Goal: Information Seeking & Learning: Learn about a topic

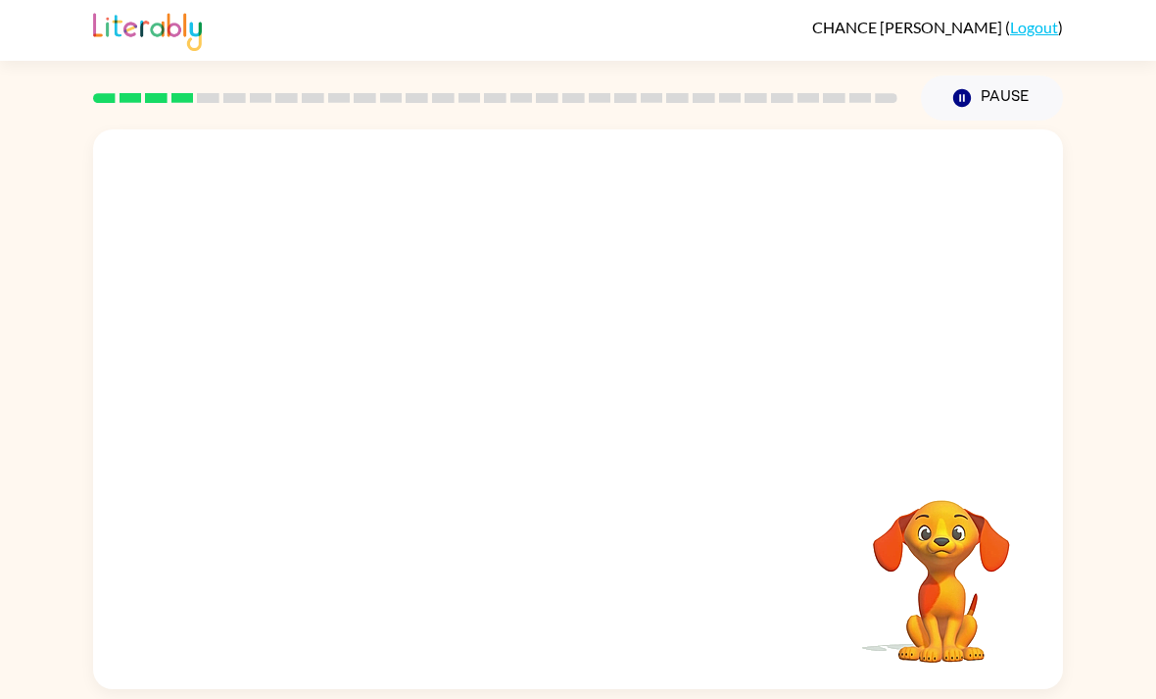
scroll to position [63, 0]
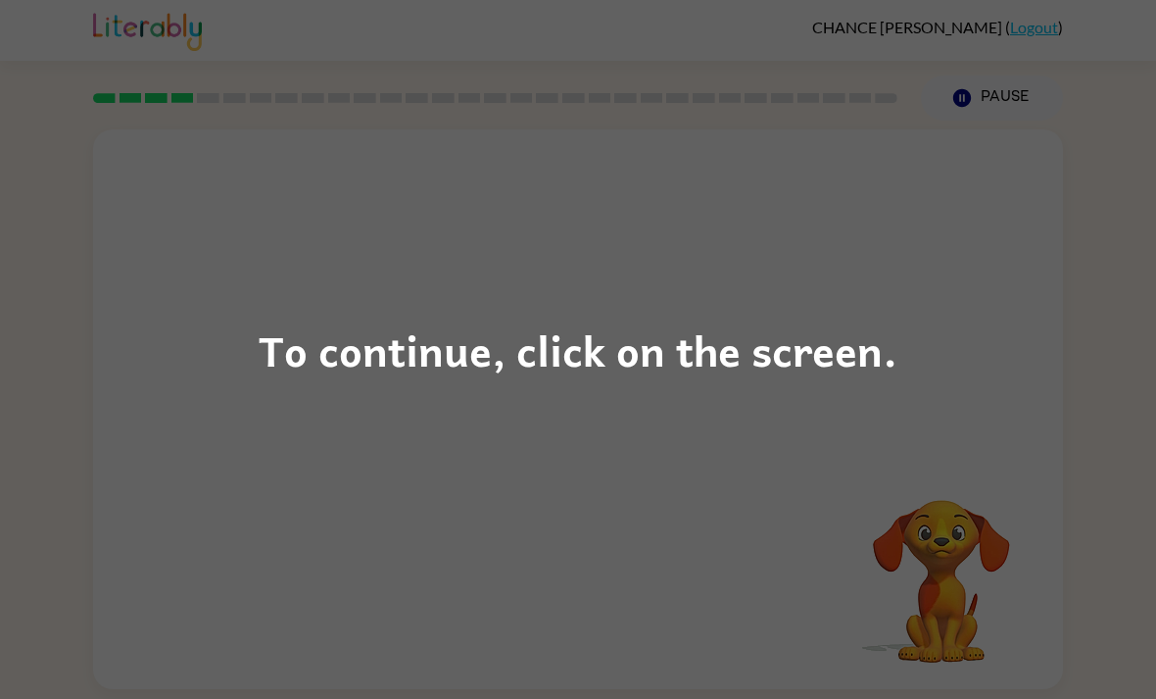
click at [913, 191] on div "To continue, click on the screen." at bounding box center [578, 349] width 1156 height 699
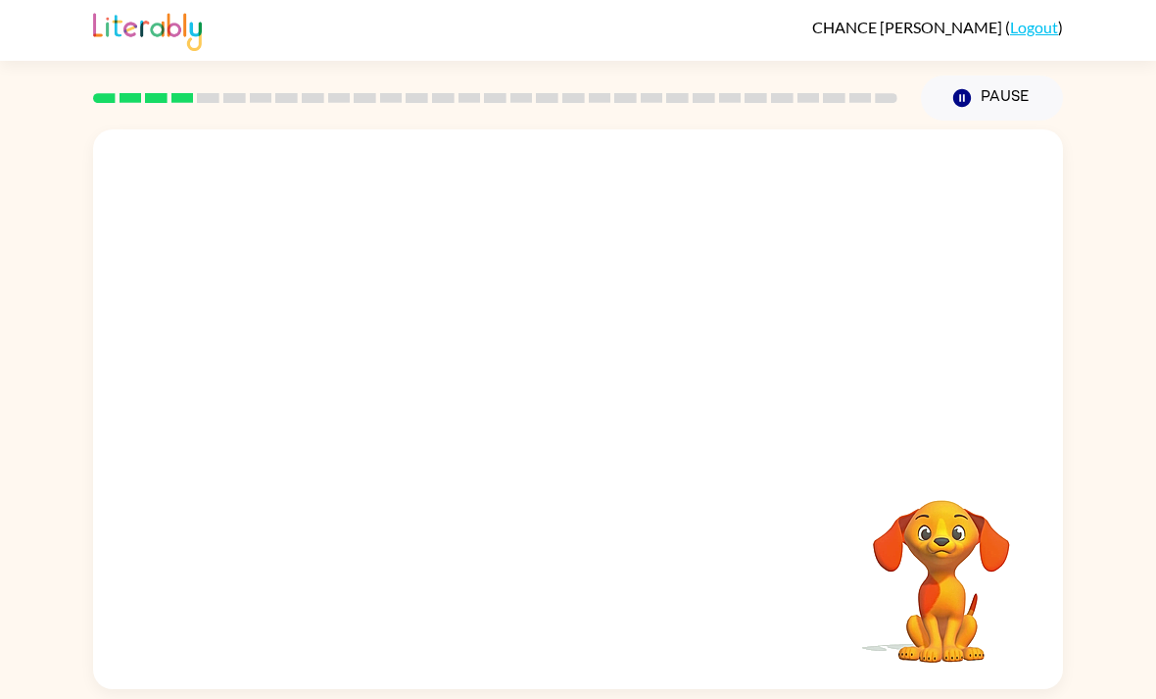
click at [1010, 75] on button "Pause Pause" at bounding box center [992, 97] width 142 height 45
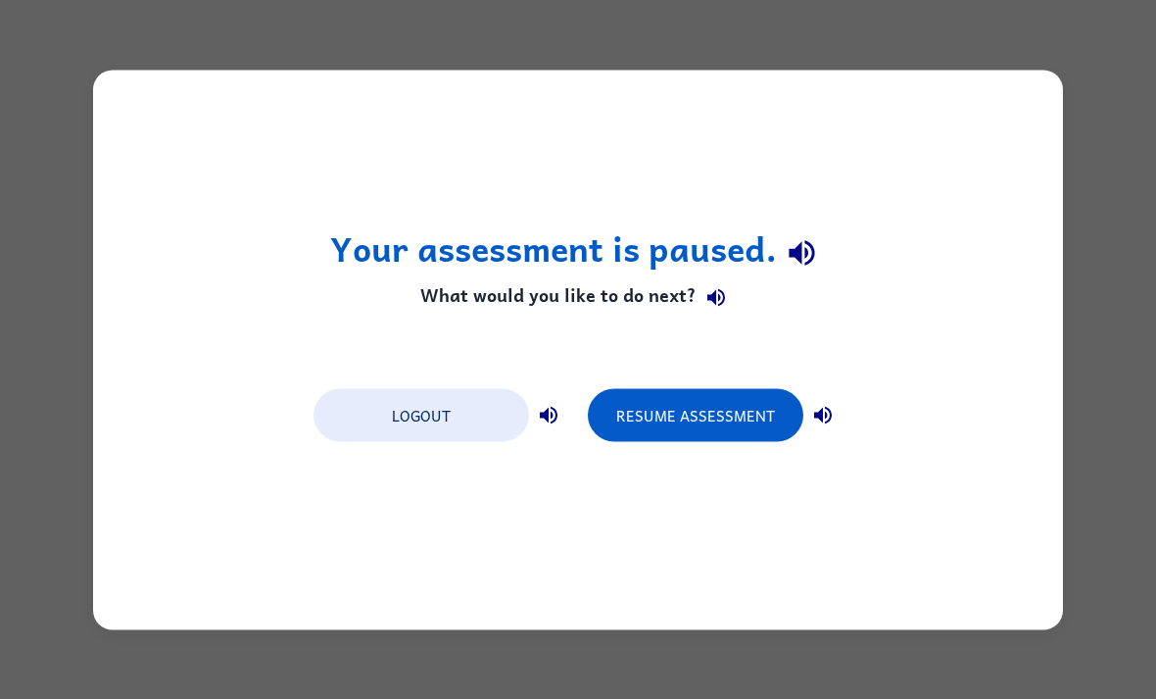
click at [632, 431] on button "Resume Assessment" at bounding box center [696, 414] width 216 height 53
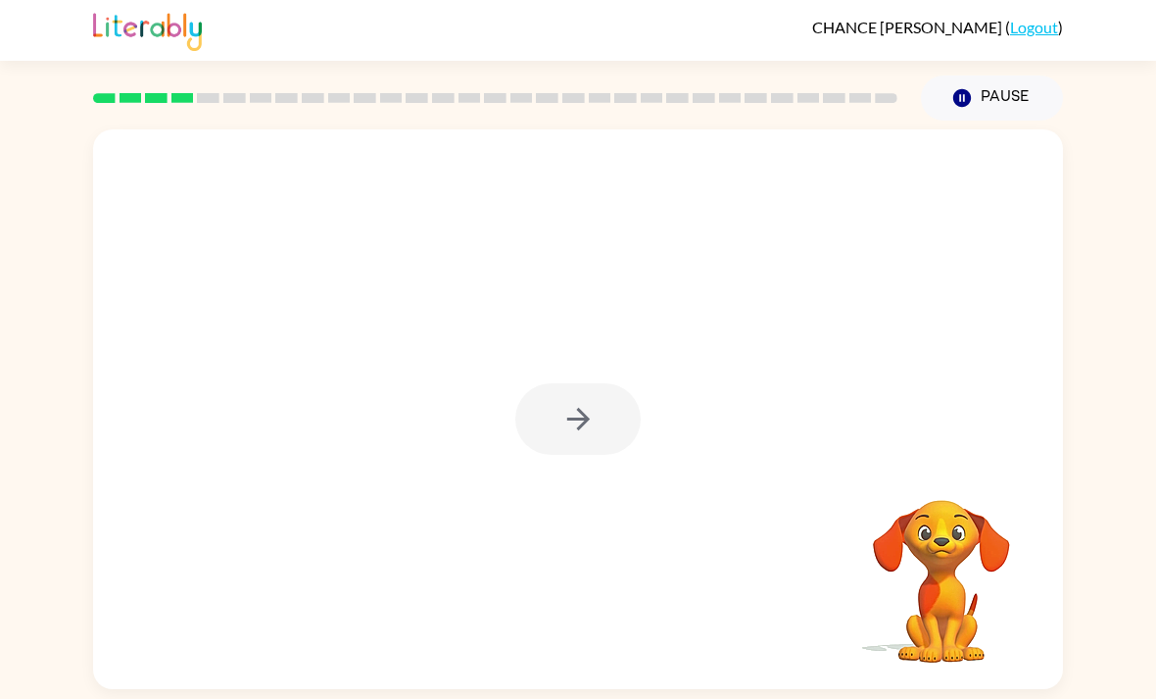
click at [603, 417] on div at bounding box center [577, 419] width 125 height 72
click at [597, 427] on button "button" at bounding box center [577, 419] width 125 height 72
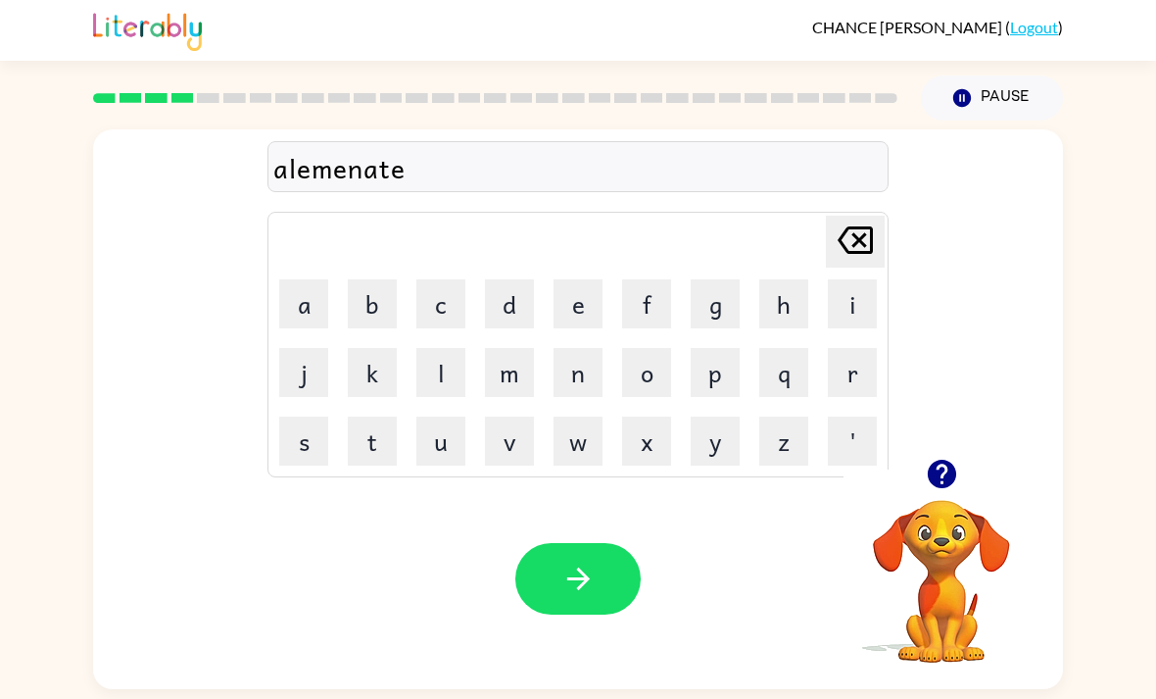
click at [590, 596] on icon "button" at bounding box center [578, 578] width 34 height 34
click at [638, 173] on div at bounding box center [578, 166] width 621 height 51
click at [506, 315] on button "d" at bounding box center [509, 303] width 49 height 49
click at [578, 596] on icon "button" at bounding box center [578, 578] width 34 height 34
click at [605, 573] on button "button" at bounding box center [577, 579] width 125 height 72
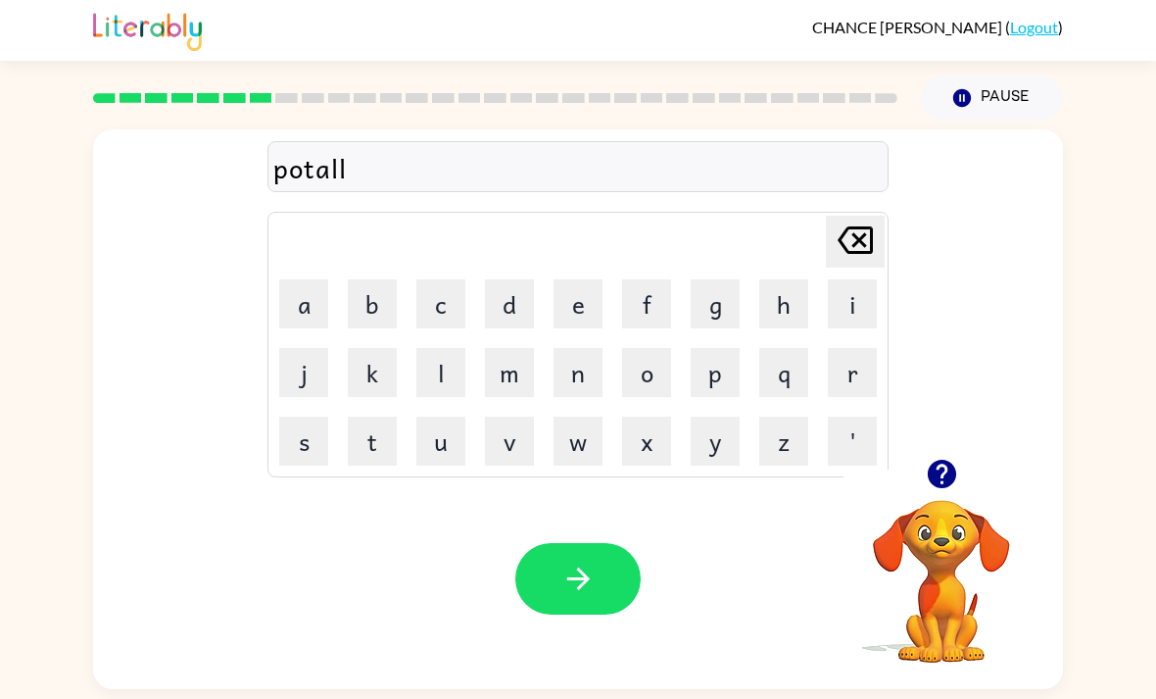
click at [561, 562] on button "button" at bounding box center [577, 579] width 125 height 72
click at [575, 570] on button "button" at bounding box center [577, 579] width 125 height 72
click at [603, 554] on button "button" at bounding box center [577, 579] width 125 height 72
click at [598, 596] on button "button" at bounding box center [577, 579] width 125 height 72
click at [585, 596] on icon "button" at bounding box center [578, 578] width 34 height 34
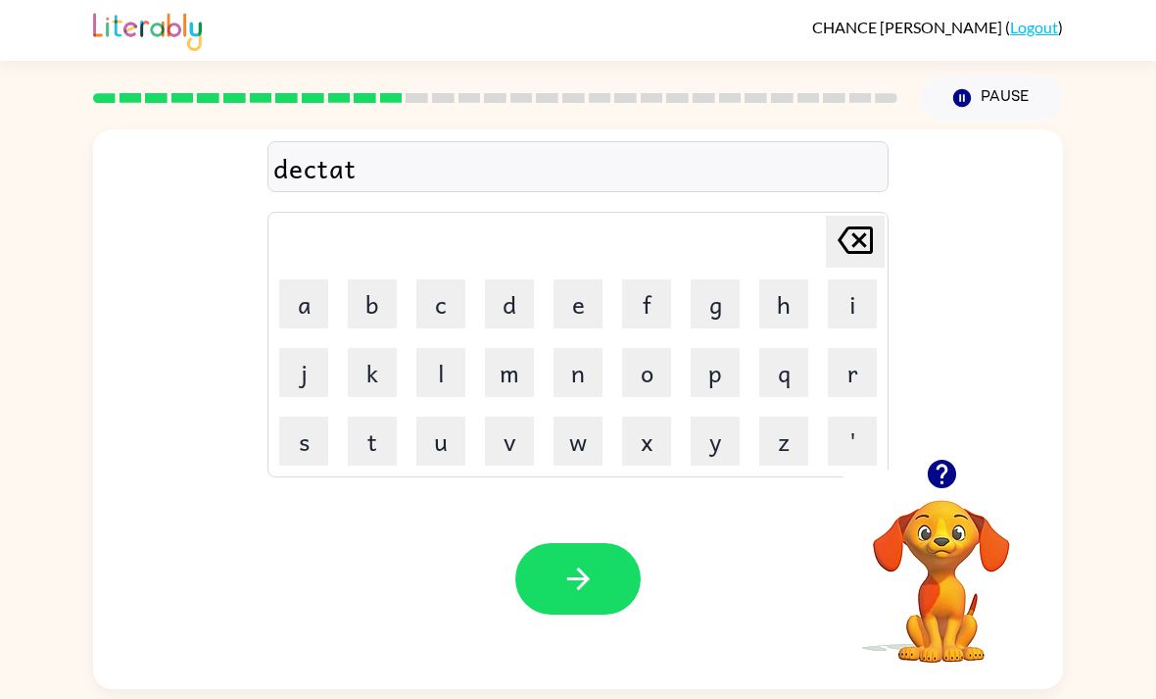
click at [578, 592] on icon "button" at bounding box center [578, 578] width 34 height 34
click at [574, 612] on div at bounding box center [577, 579] width 125 height 72
click at [575, 591] on div at bounding box center [577, 579] width 125 height 72
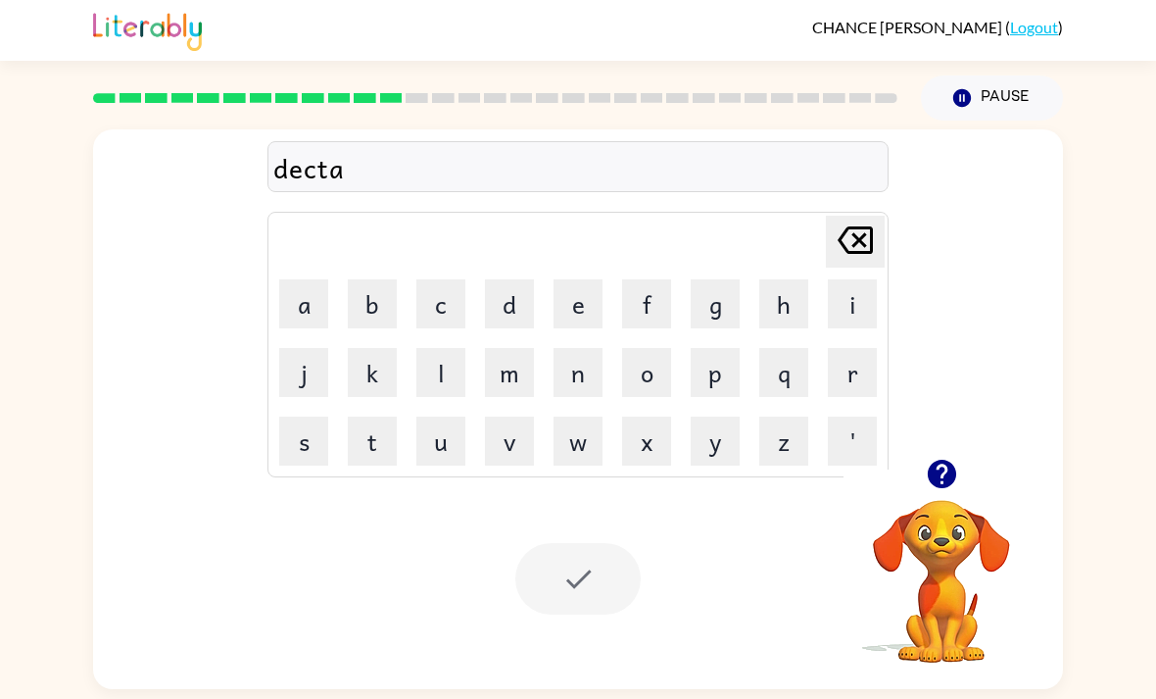
click at [962, 480] on button "button" at bounding box center [942, 474] width 50 height 50
click at [944, 563] on video "Your browser must support playing .mp4 files to use Literably. Please try using…" at bounding box center [942, 567] width 196 height 196
click at [584, 597] on div at bounding box center [577, 579] width 125 height 72
click at [610, 609] on div at bounding box center [577, 579] width 125 height 72
click at [994, 197] on div "dectac Delete Delete last character input a b c d e f g h i j k l m n o p q r s…" at bounding box center [578, 293] width 970 height 329
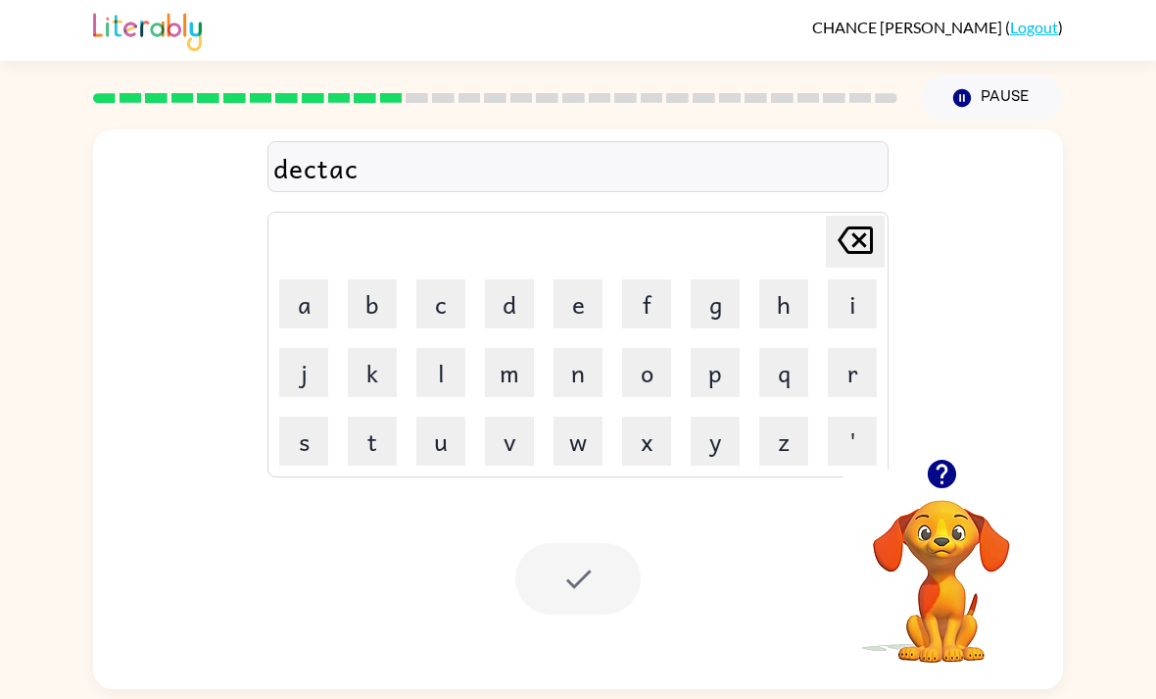
click at [904, 176] on div "dectac Delete Delete last character input a b c d e f g h i j k l m n o p q r s…" at bounding box center [578, 293] width 970 height 329
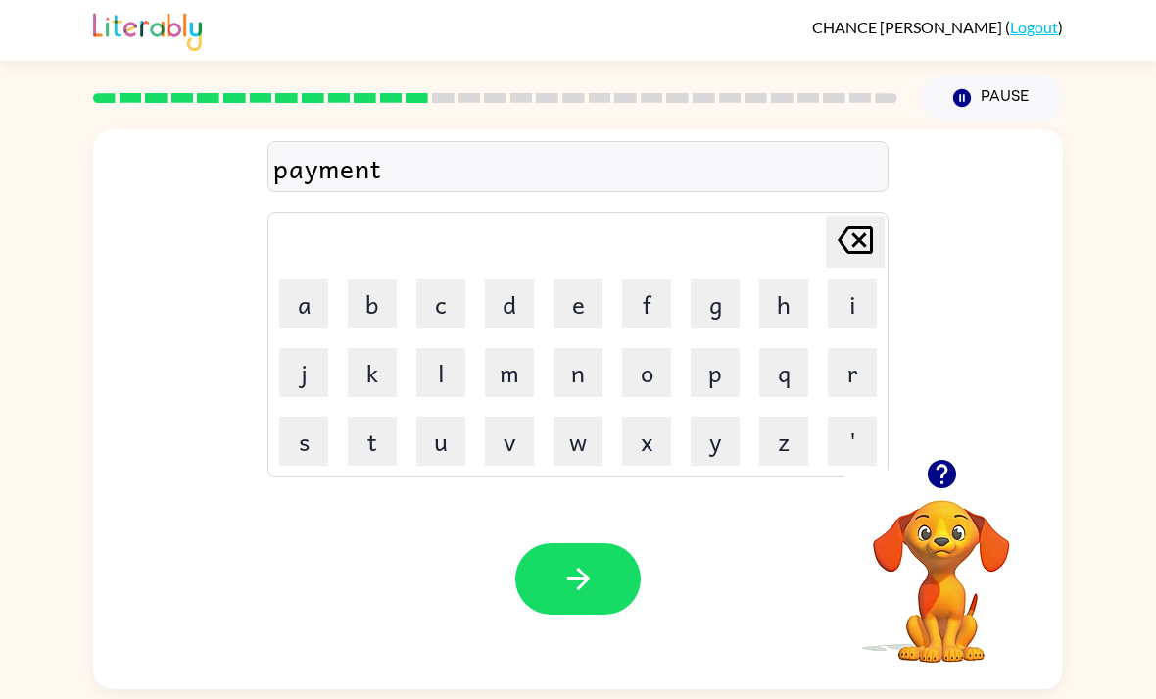
click at [571, 573] on icon "button" at bounding box center [578, 578] width 34 height 34
click at [677, 192] on div at bounding box center [578, 166] width 621 height 51
click at [603, 580] on button "button" at bounding box center [577, 579] width 125 height 72
click at [605, 151] on div at bounding box center [578, 166] width 621 height 51
click at [610, 614] on button "button" at bounding box center [577, 579] width 125 height 72
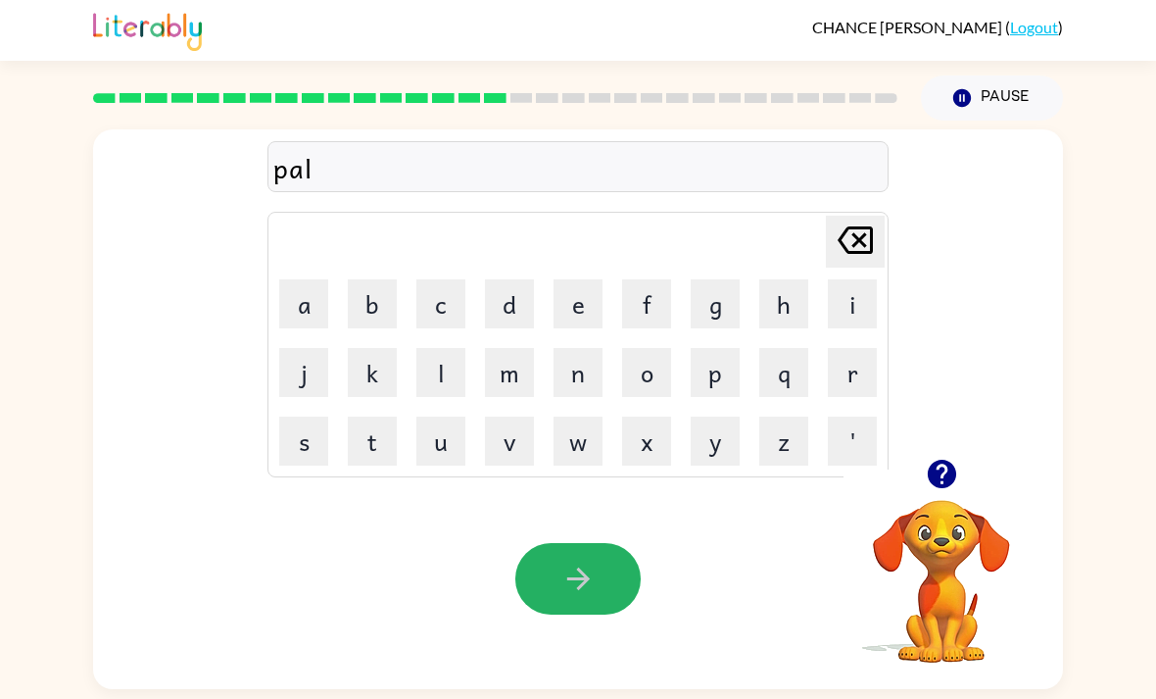
click at [594, 592] on icon "button" at bounding box center [578, 578] width 34 height 34
click at [573, 592] on icon "button" at bounding box center [578, 578] width 34 height 34
click at [556, 605] on button "button" at bounding box center [577, 579] width 125 height 72
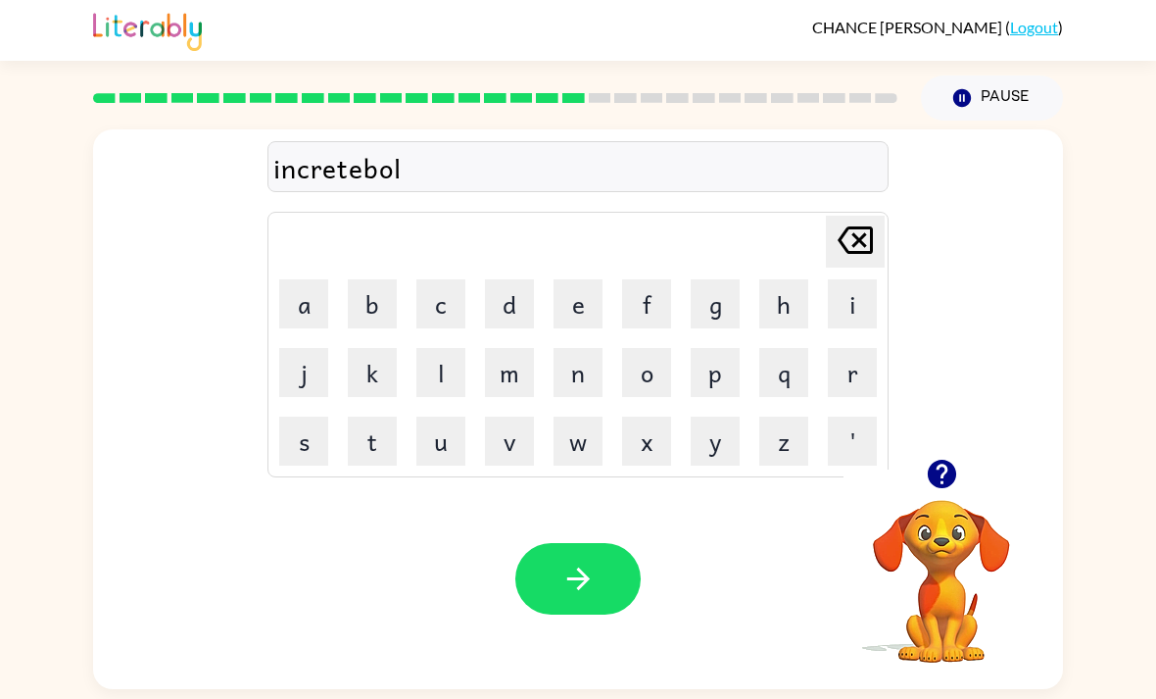
click at [563, 592] on icon "button" at bounding box center [578, 578] width 34 height 34
click at [570, 589] on icon "button" at bounding box center [577, 578] width 23 height 23
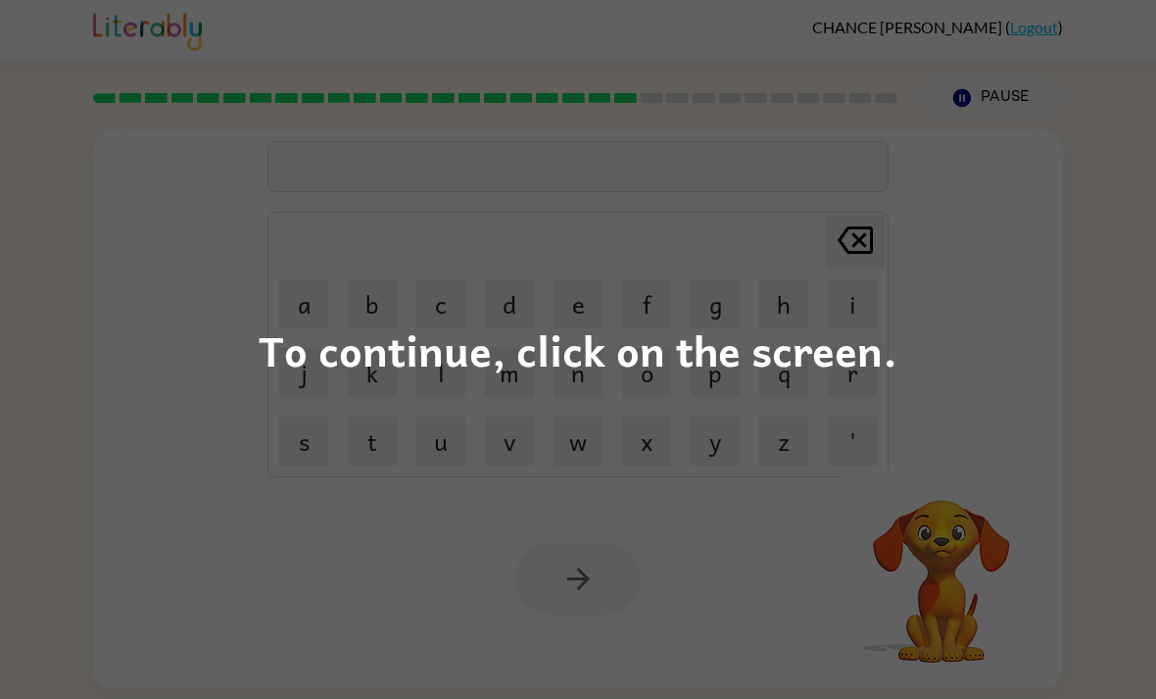
click at [1006, 374] on div "To continue, click on the screen." at bounding box center [578, 349] width 1156 height 699
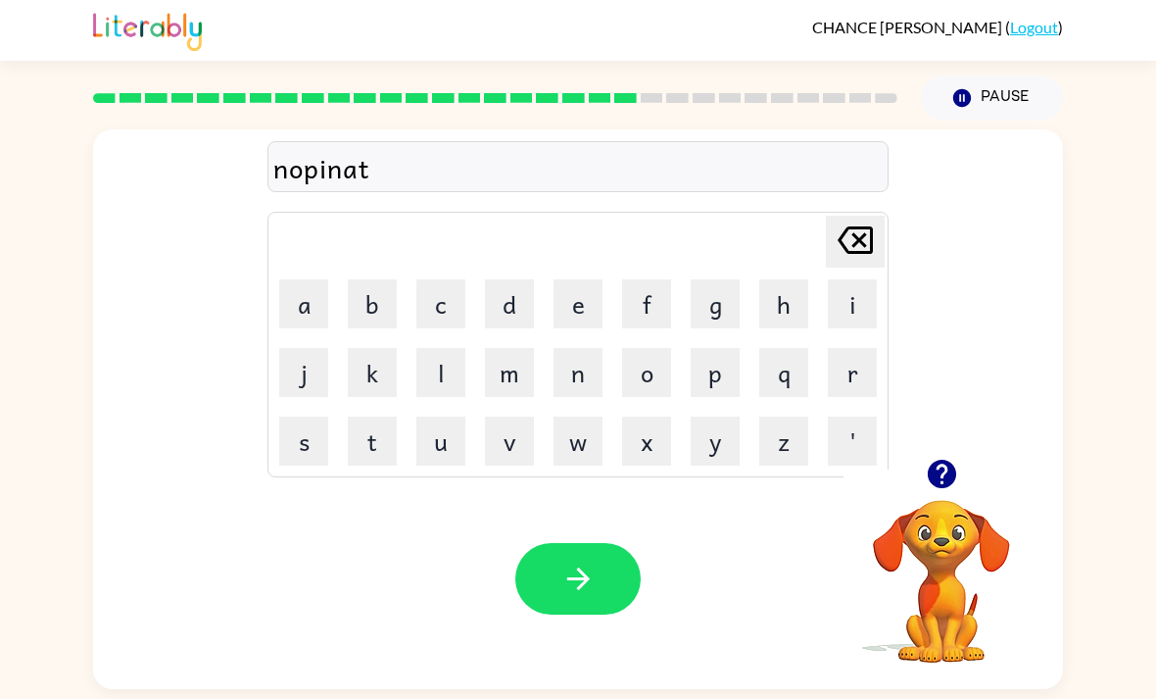
click at [535, 560] on button "button" at bounding box center [577, 579] width 125 height 72
click at [584, 593] on div at bounding box center [577, 579] width 125 height 72
click at [582, 585] on div at bounding box center [577, 579] width 125 height 72
click at [547, 627] on div "Your browser must support playing .mp4 files to use Literably. Please try using…" at bounding box center [578, 578] width 970 height 220
click at [547, 626] on div "Your browser must support playing .mp4 files to use Literably. Please try using…" at bounding box center [578, 578] width 970 height 220
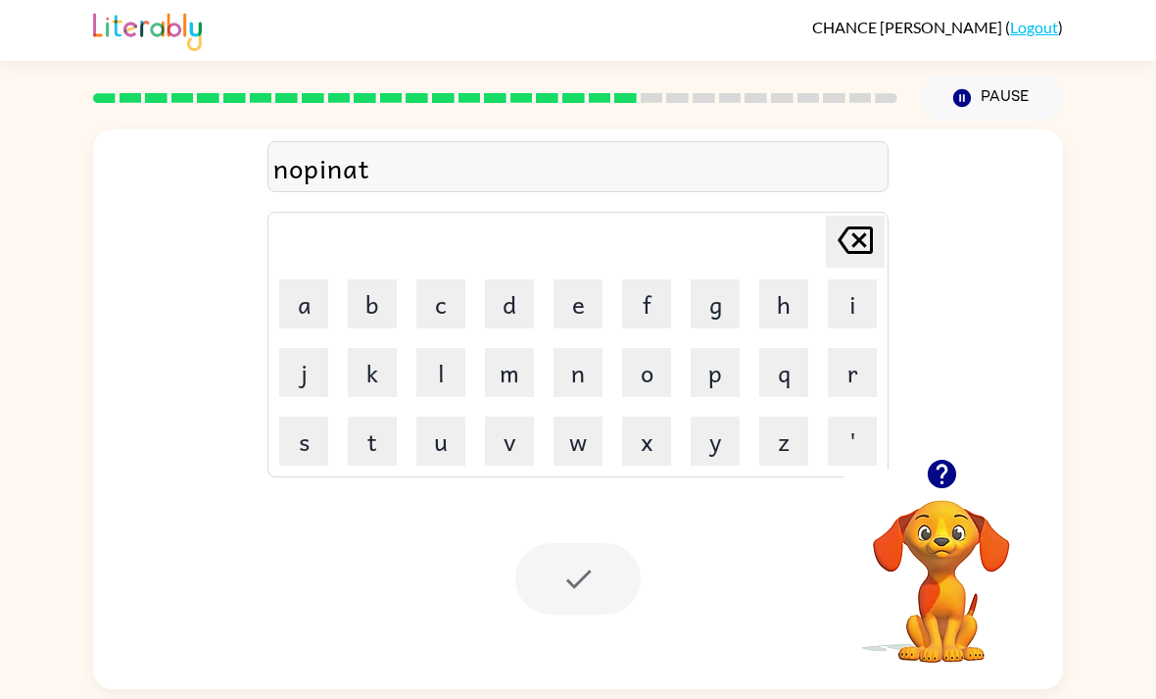
click at [585, 625] on div "Your browser must support playing .mp4 files to use Literably. Please try using…" at bounding box center [578, 578] width 970 height 220
click at [687, 166] on div "nopinat" at bounding box center [577, 167] width 609 height 41
click at [922, 552] on video "Your browser must support playing .mp4 files to use Literably. Please try using…" at bounding box center [942, 567] width 196 height 196
click at [927, 491] on icon "button" at bounding box center [942, 474] width 34 height 34
click at [945, 594] on video "Your browser must support playing .mp4 files to use Literably. Please try using…" at bounding box center [942, 567] width 196 height 196
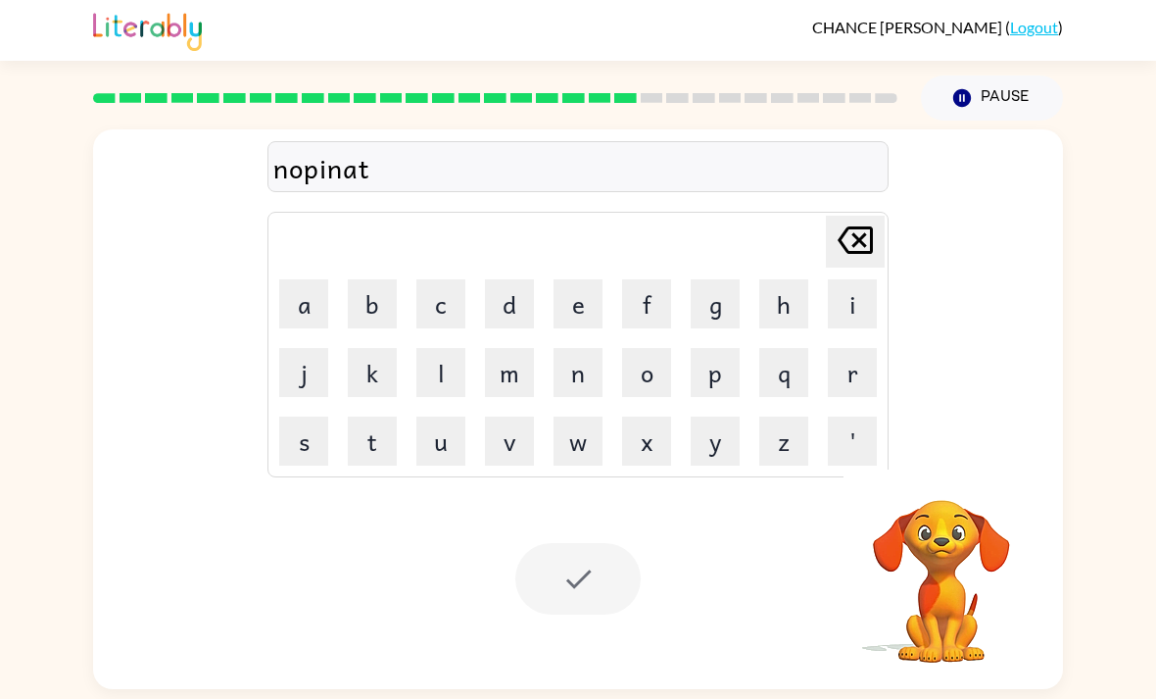
click at [945, 594] on video "Your browser must support playing .mp4 files to use Literably. Please try using…" at bounding box center [942, 567] width 196 height 196
click at [588, 542] on div "Your browser must support playing .mp4 files to use Literably. Please try using…" at bounding box center [578, 578] width 970 height 220
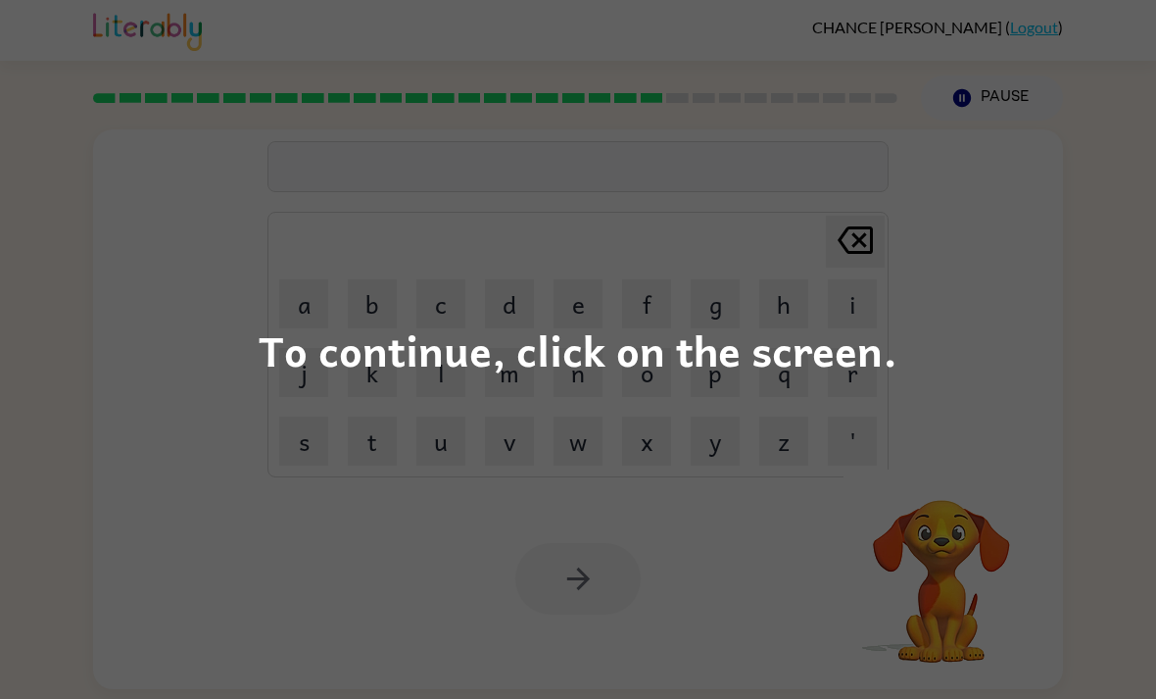
click at [988, 365] on div "To continue, click on the screen." at bounding box center [578, 349] width 1156 height 699
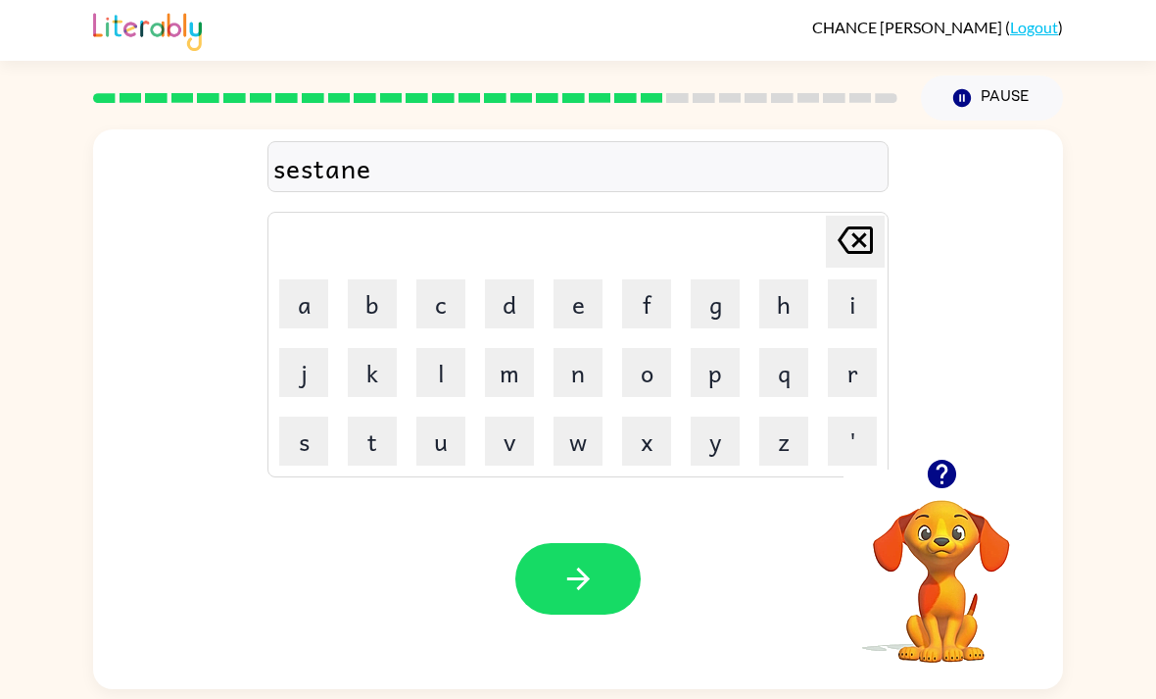
click at [603, 637] on div "Your browser must support playing .mp4 files to use Literably. Please try using…" at bounding box center [578, 578] width 970 height 220
click at [608, 598] on button "button" at bounding box center [577, 579] width 125 height 72
click at [573, 595] on div at bounding box center [577, 579] width 125 height 72
click at [602, 595] on div at bounding box center [577, 579] width 125 height 72
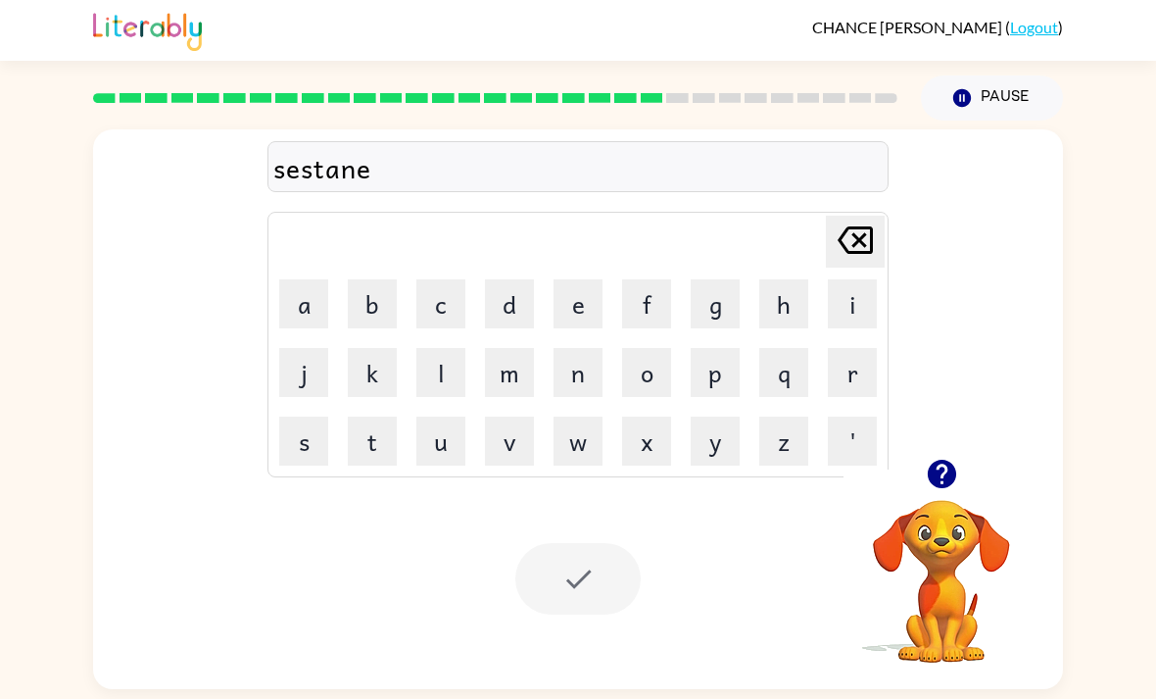
click at [602, 595] on div at bounding box center [577, 579] width 125 height 72
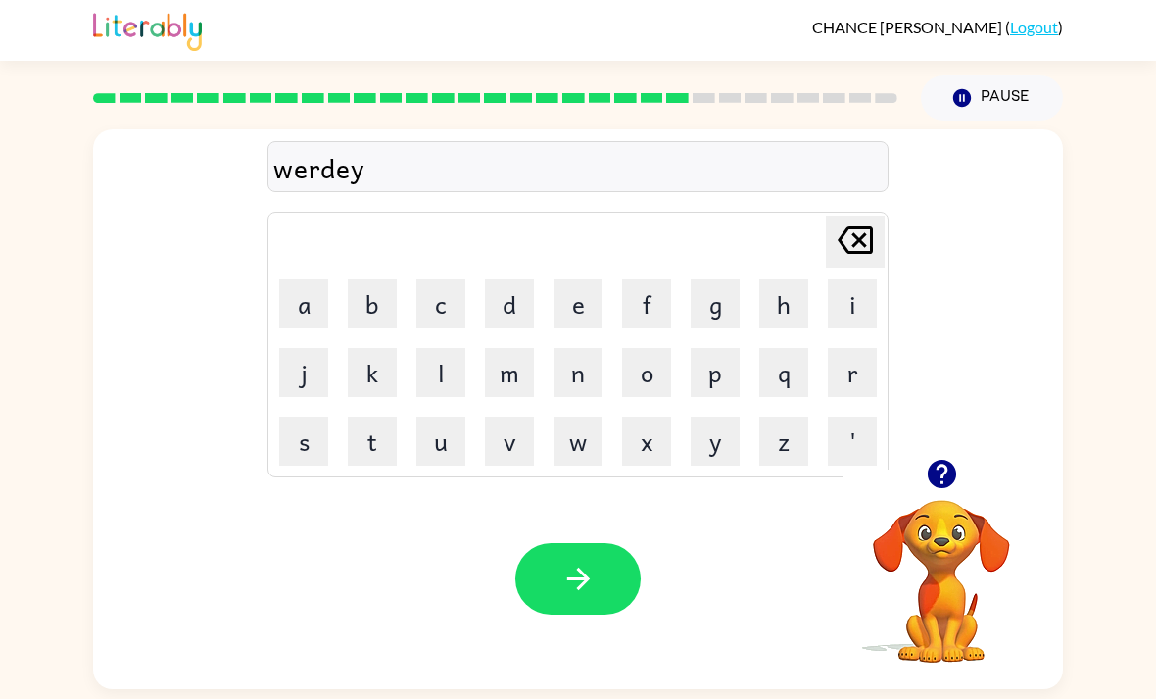
click at [558, 594] on button "button" at bounding box center [577, 579] width 125 height 72
click at [559, 605] on button "button" at bounding box center [577, 579] width 125 height 72
click at [597, 599] on button "button" at bounding box center [577, 579] width 125 height 72
click at [573, 571] on icon "button" at bounding box center [578, 578] width 34 height 34
click at [580, 575] on icon "button" at bounding box center [578, 578] width 34 height 34
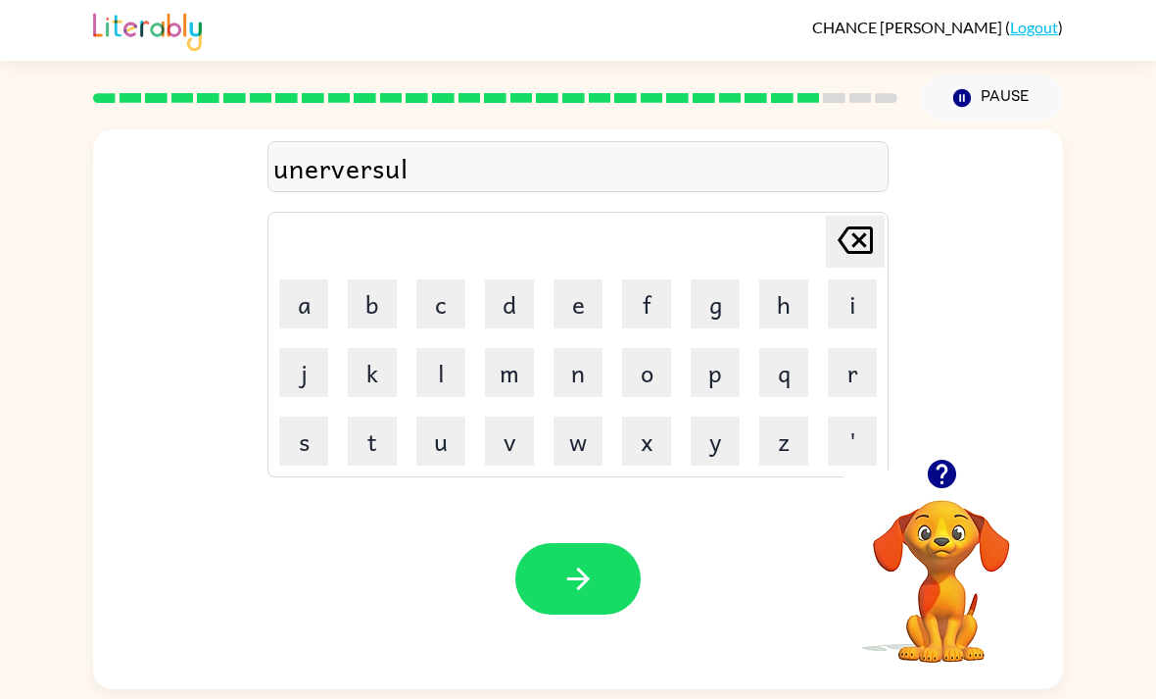
click at [580, 590] on icon "button" at bounding box center [577, 578] width 23 height 23
click at [585, 596] on icon "button" at bounding box center [578, 578] width 34 height 34
click at [596, 585] on button "button" at bounding box center [577, 579] width 125 height 72
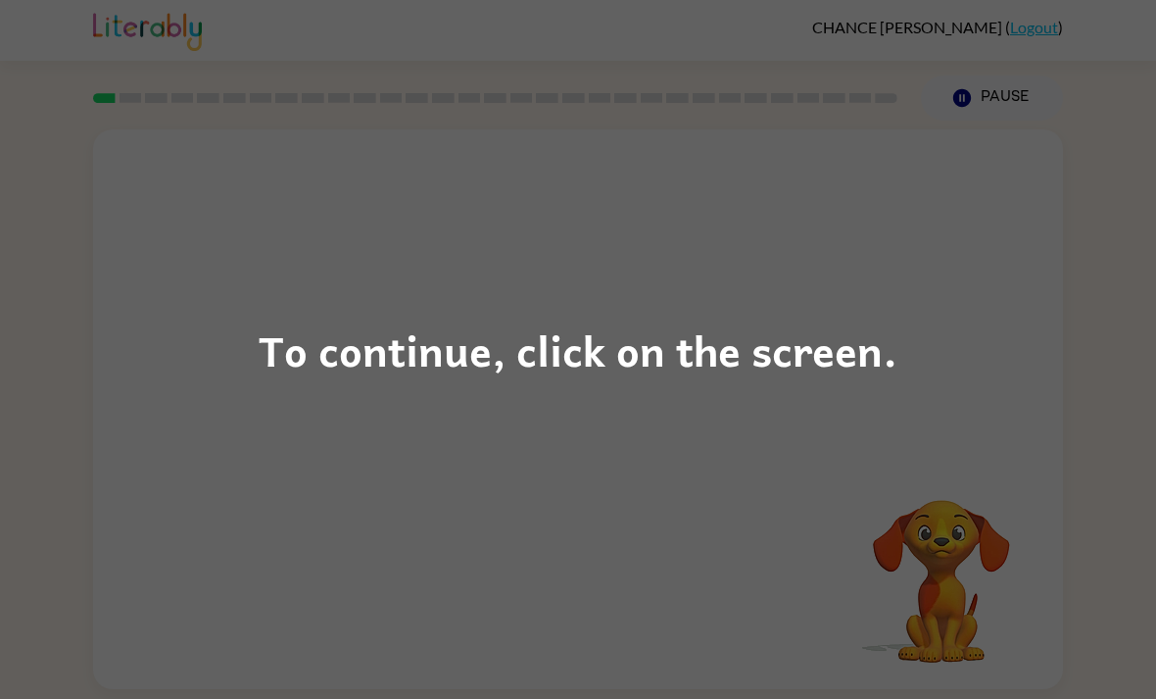
click at [635, 380] on div "To continue, click on the screen." at bounding box center [578, 349] width 639 height 67
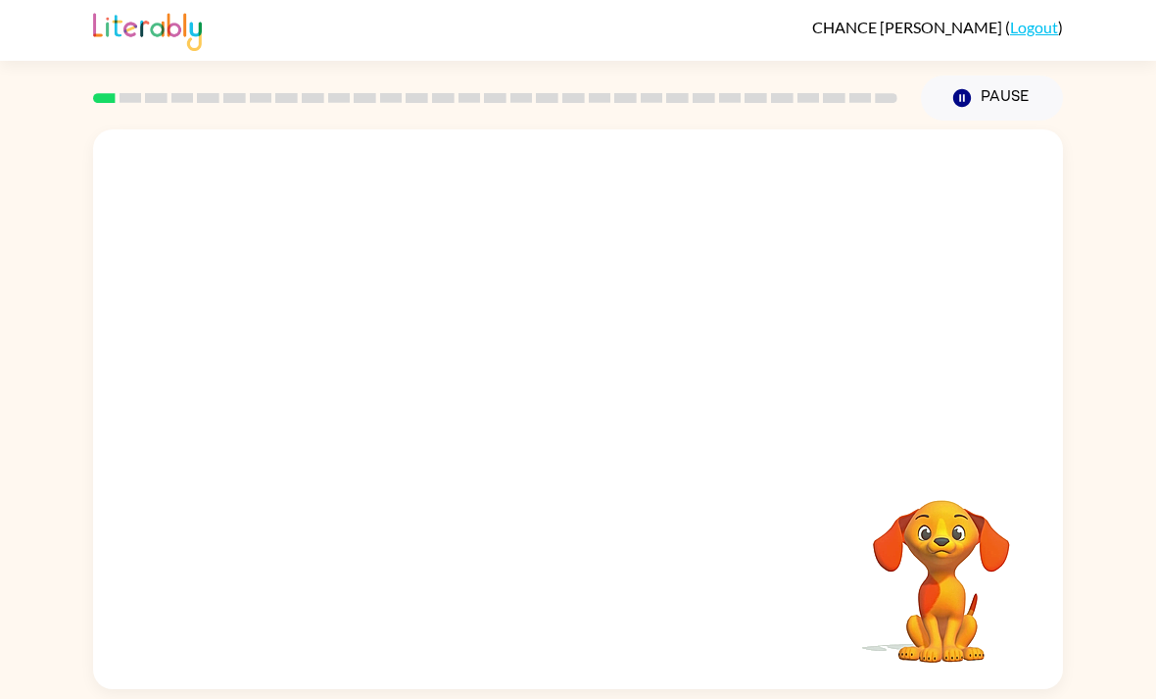
click at [635, 379] on div at bounding box center [578, 293] width 970 height 329
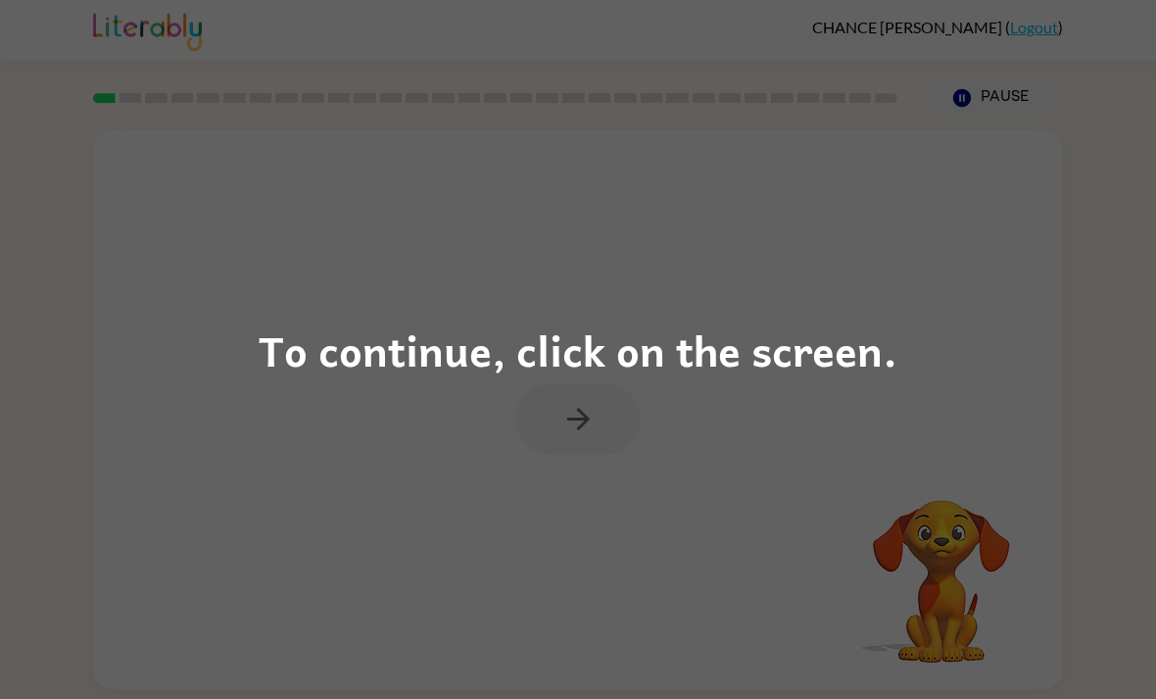
click at [352, 347] on div "To continue, click on the screen." at bounding box center [578, 349] width 639 height 67
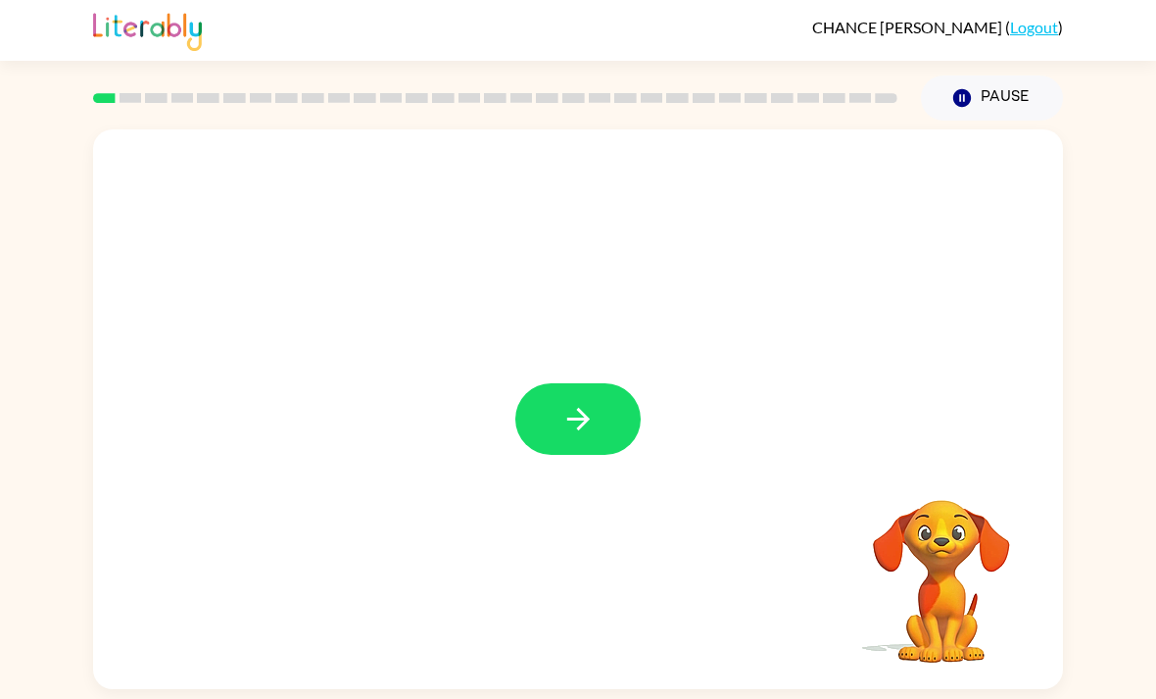
click at [618, 419] on button "button" at bounding box center [577, 419] width 125 height 72
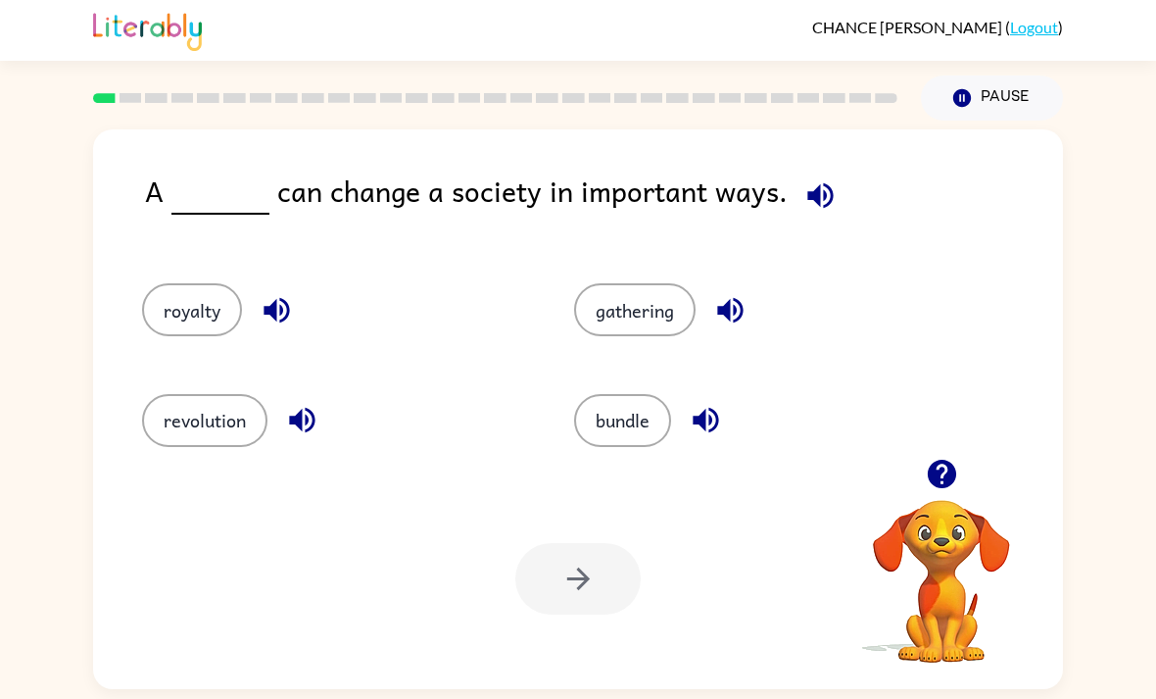
click at [628, 335] on button "gathering" at bounding box center [635, 309] width 122 height 53
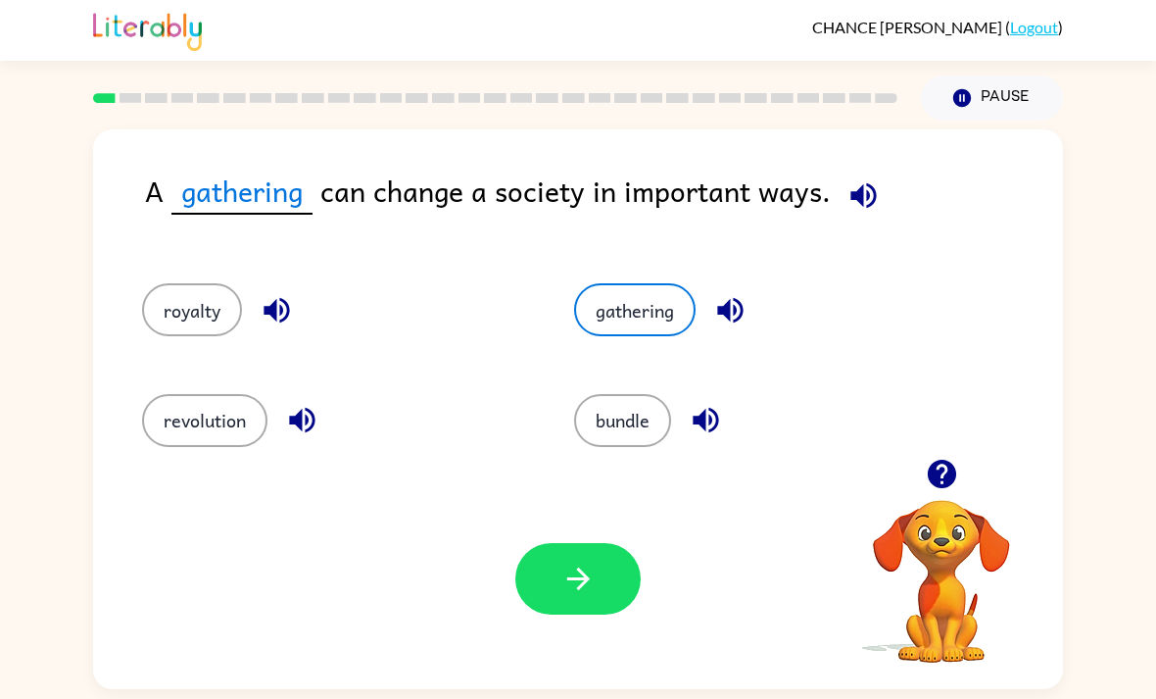
click at [573, 580] on icon "button" at bounding box center [578, 578] width 34 height 34
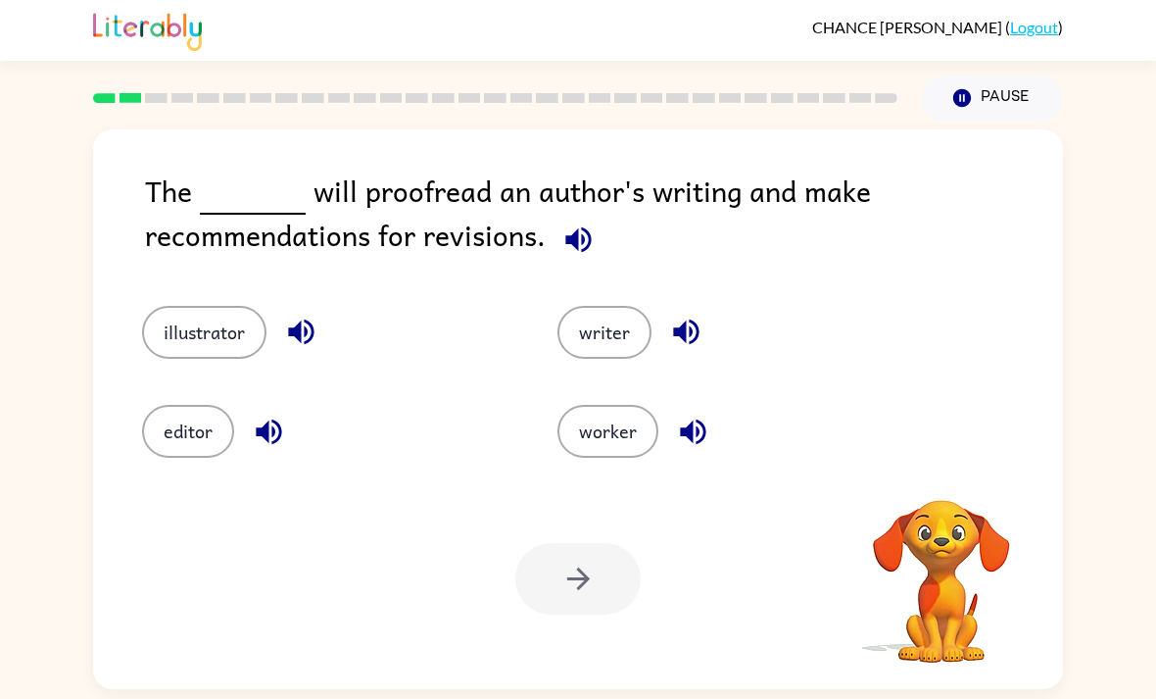
click at [576, 235] on icon "button" at bounding box center [577, 238] width 25 height 25
click at [299, 343] on icon "button" at bounding box center [300, 331] width 25 height 25
click at [269, 449] on icon "button" at bounding box center [269, 431] width 34 height 34
click at [693, 349] on icon "button" at bounding box center [686, 332] width 34 height 34
click at [699, 439] on icon "button" at bounding box center [693, 431] width 34 height 34
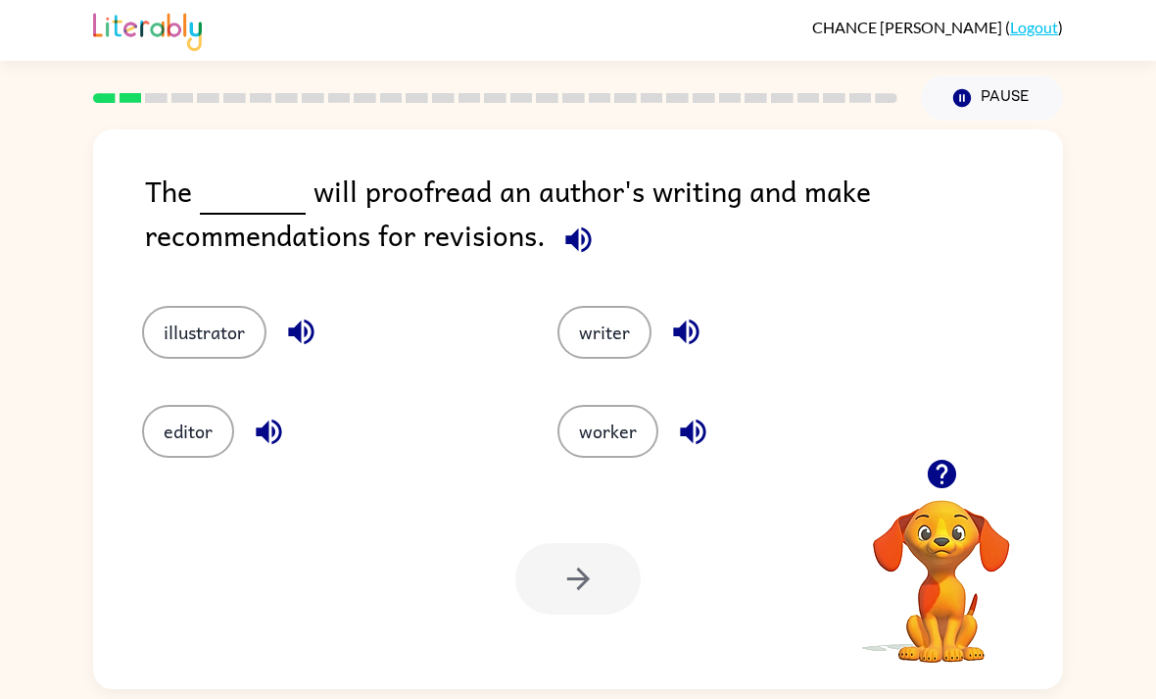
click at [187, 453] on button "editor" at bounding box center [188, 431] width 92 height 53
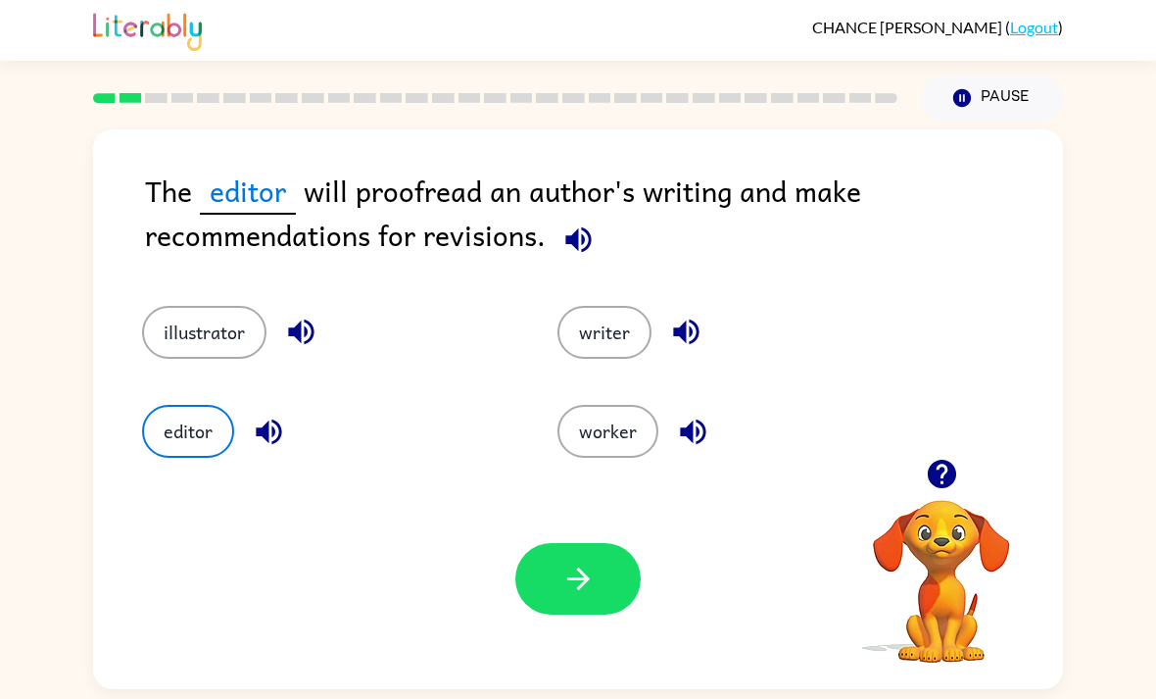
click at [560, 574] on button "button" at bounding box center [577, 579] width 125 height 72
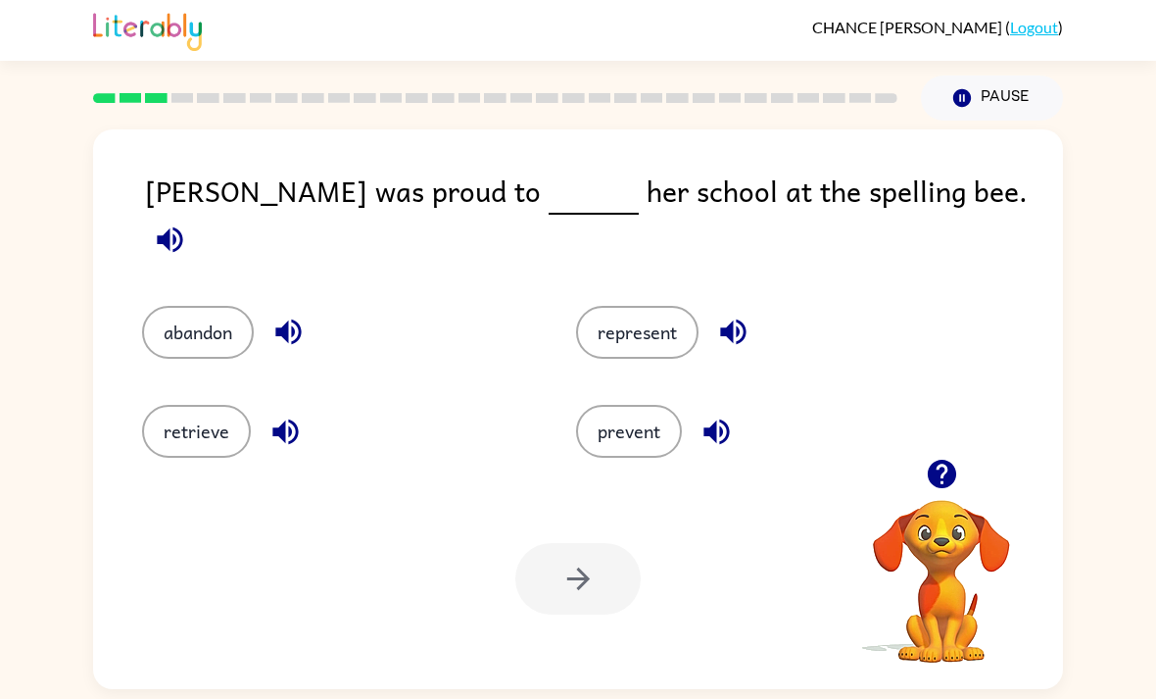
click at [187, 222] on icon "button" at bounding box center [170, 239] width 34 height 34
click at [221, 440] on button "retrieve" at bounding box center [196, 431] width 109 height 53
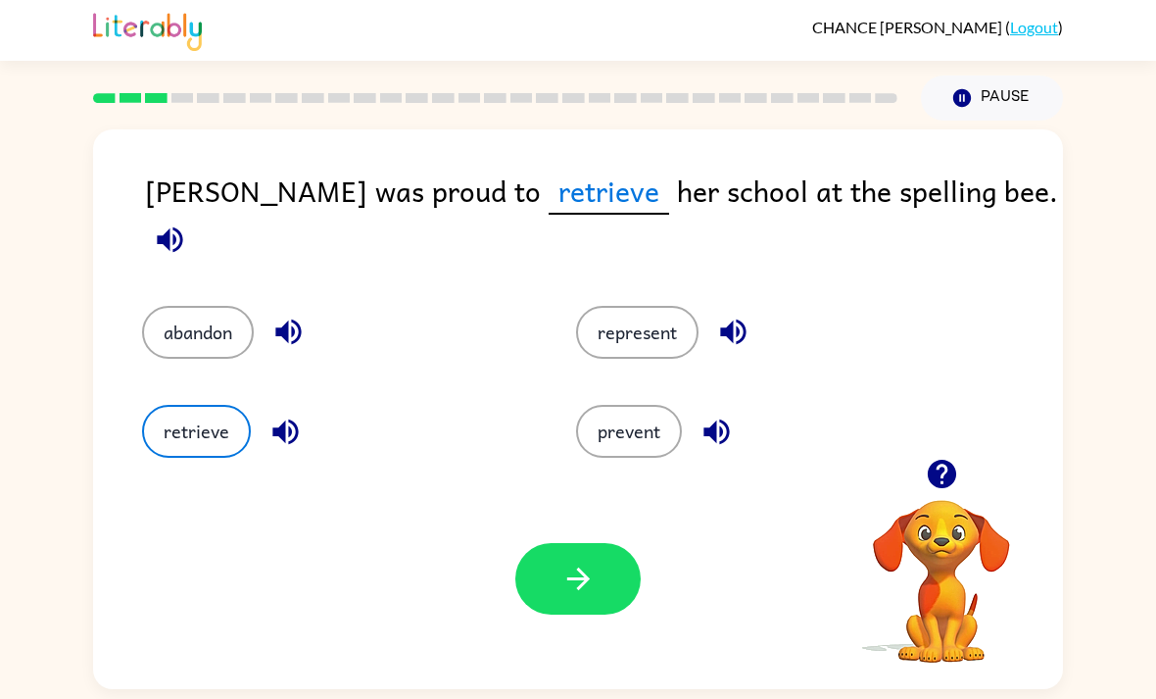
click at [271, 444] on icon "button" at bounding box center [285, 431] width 34 height 34
click at [281, 315] on icon "button" at bounding box center [288, 332] width 34 height 34
click at [728, 337] on button "button" at bounding box center [733, 332] width 50 height 50
click at [715, 423] on icon "button" at bounding box center [716, 430] width 25 height 25
click at [288, 427] on icon "button" at bounding box center [284, 430] width 25 height 25
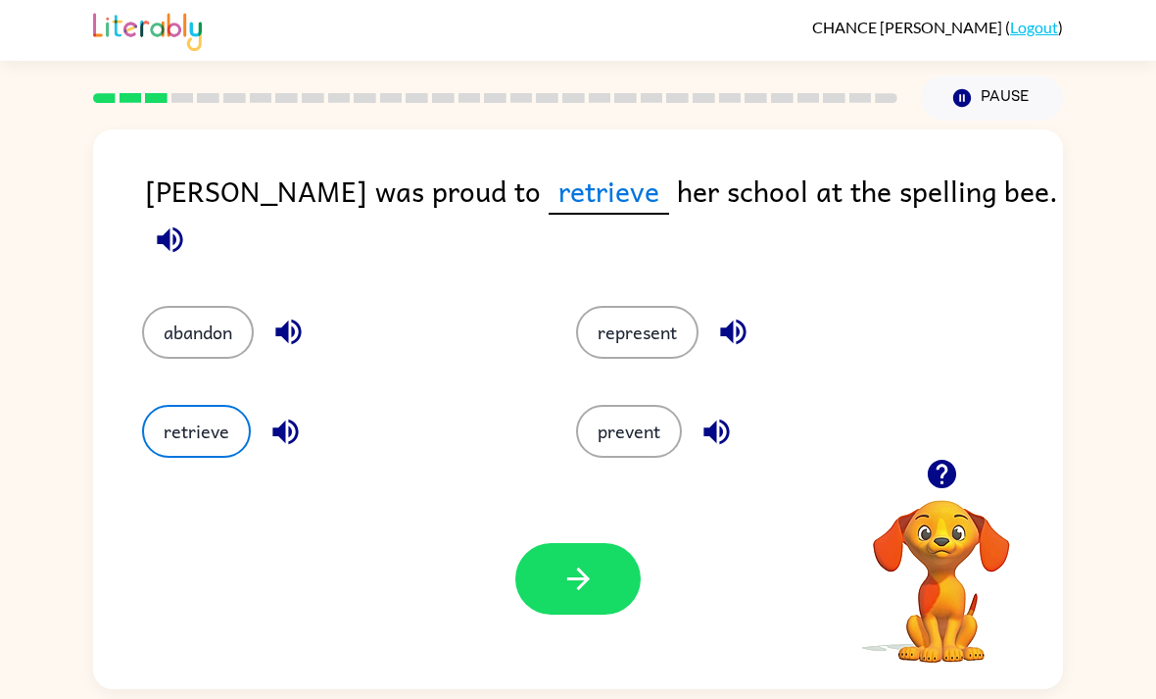
click at [718, 433] on icon "button" at bounding box center [717, 431] width 34 height 34
click at [730, 327] on icon "button" at bounding box center [733, 332] width 34 height 34
click at [645, 314] on button "represent" at bounding box center [637, 332] width 122 height 53
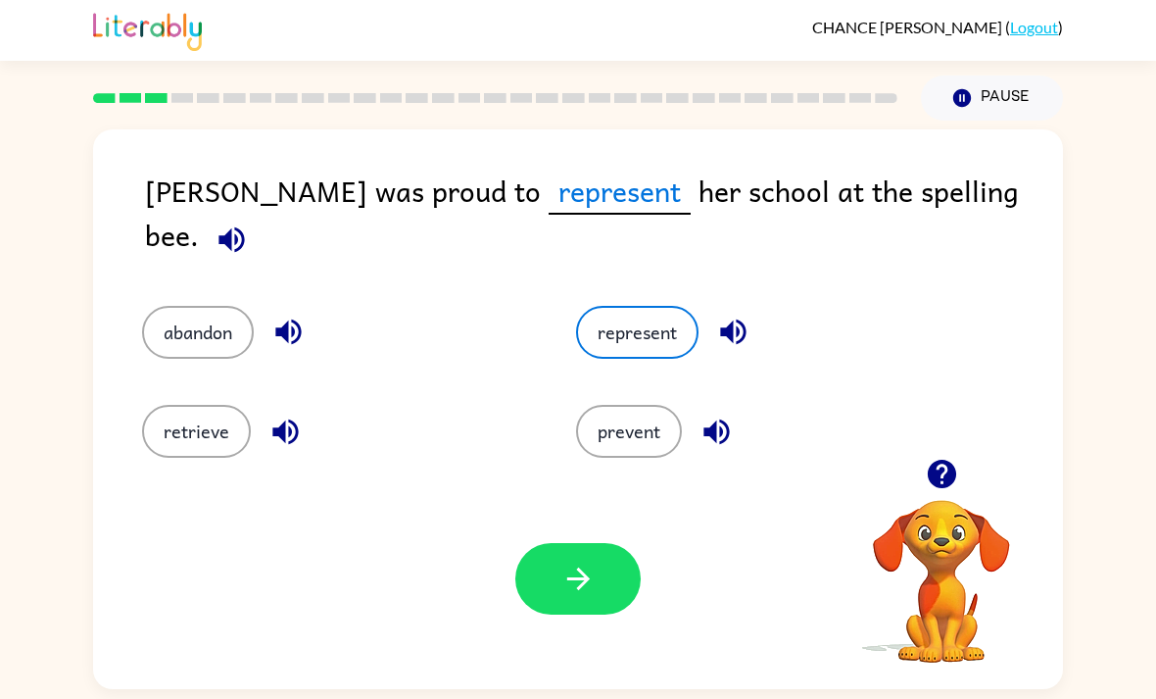
click at [561, 547] on div "Your browser must support playing .mp4 files to use Literably. Please try using…" at bounding box center [578, 578] width 970 height 220
click at [503, 564] on div "Your browser must support playing .mp4 files to use Literably. Please try using…" at bounding box center [578, 578] width 970 height 220
click at [566, 596] on icon "button" at bounding box center [578, 578] width 34 height 34
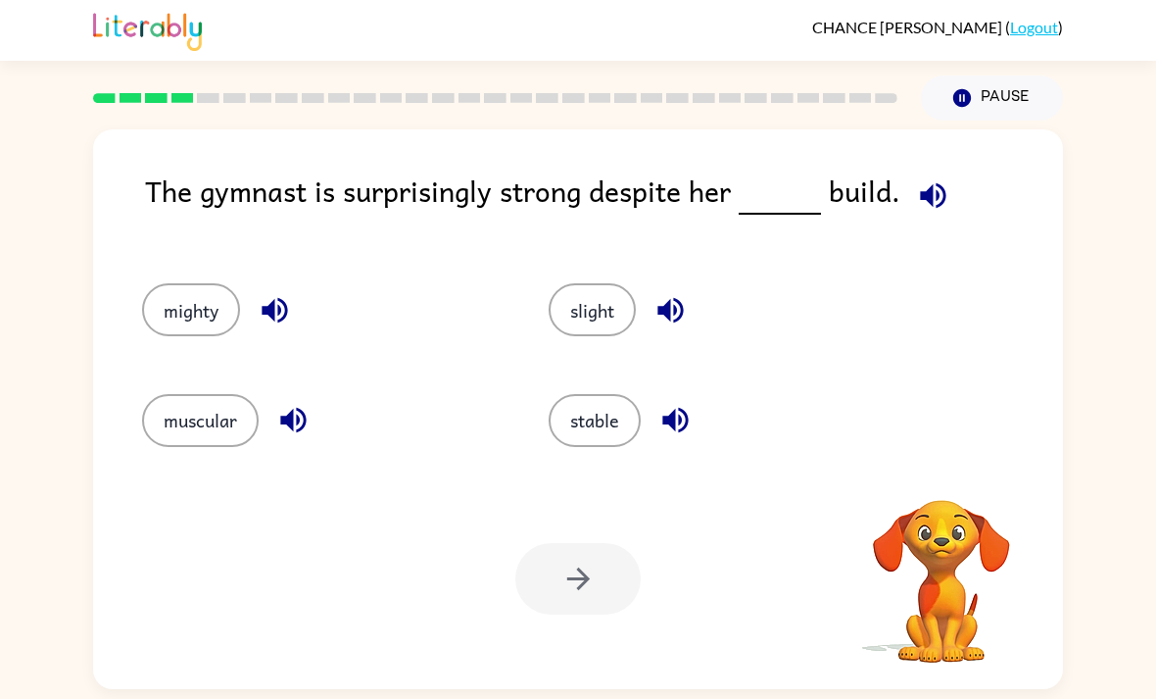
click at [922, 188] on icon "button" at bounding box center [933, 195] width 34 height 34
click at [222, 433] on button "muscular" at bounding box center [200, 420] width 117 height 53
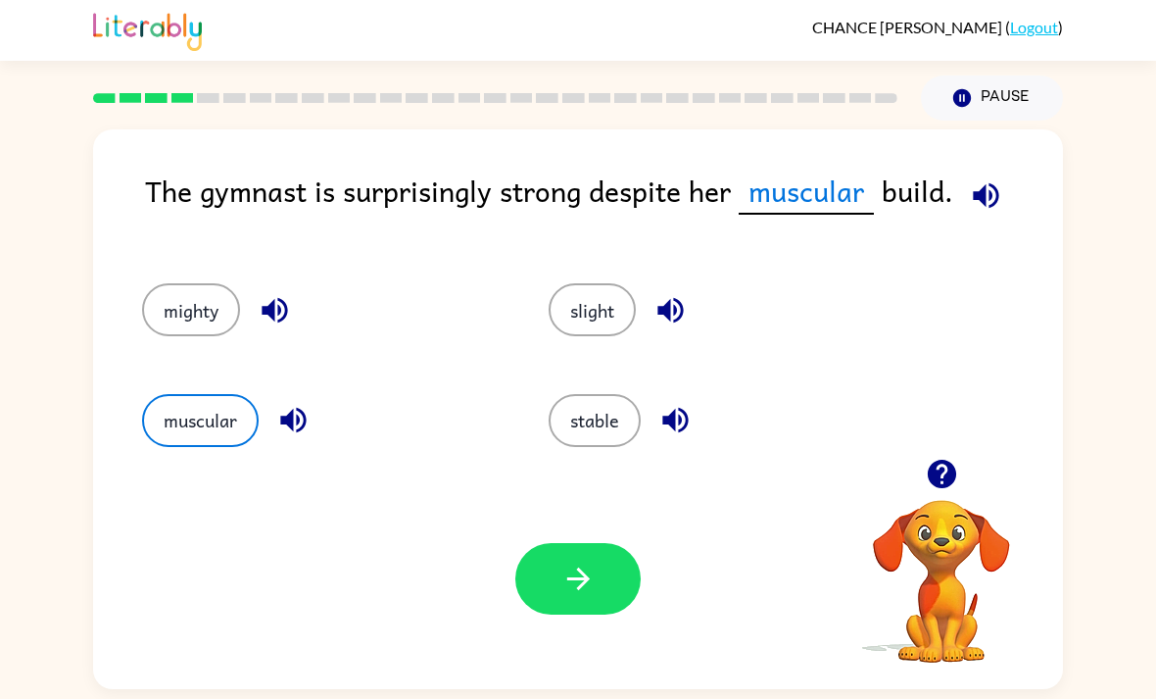
click at [582, 581] on icon "button" at bounding box center [577, 578] width 23 height 23
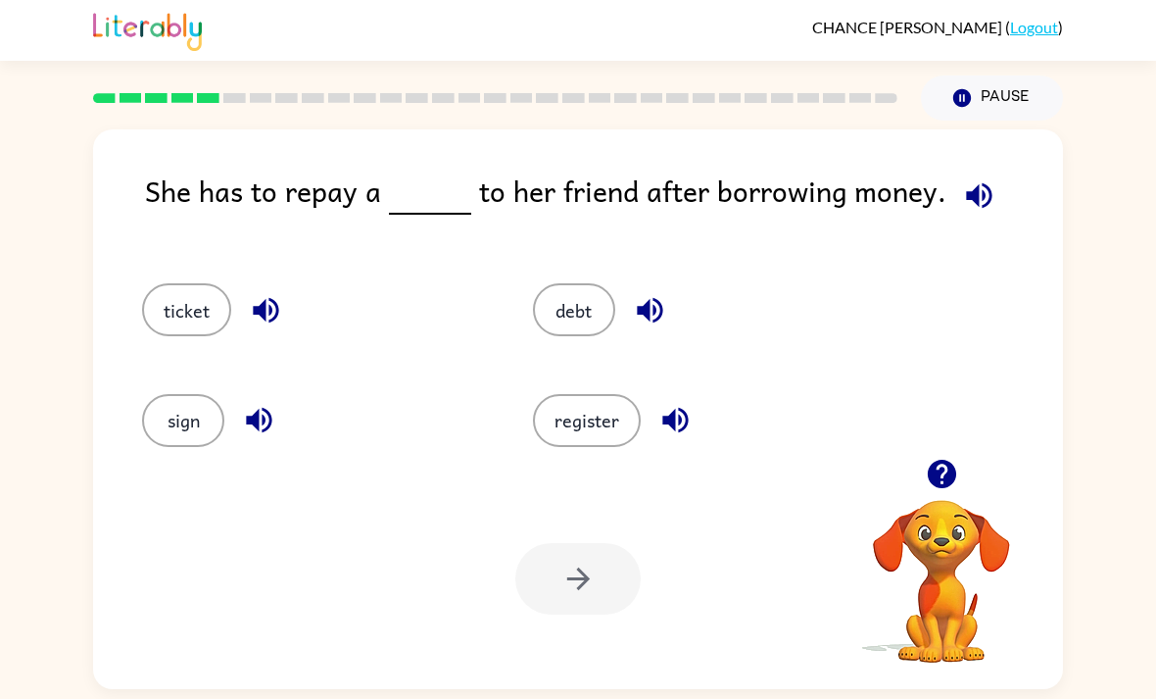
click at [975, 190] on icon "button" at bounding box center [979, 195] width 34 height 34
click at [568, 309] on button "debt" at bounding box center [574, 309] width 82 height 53
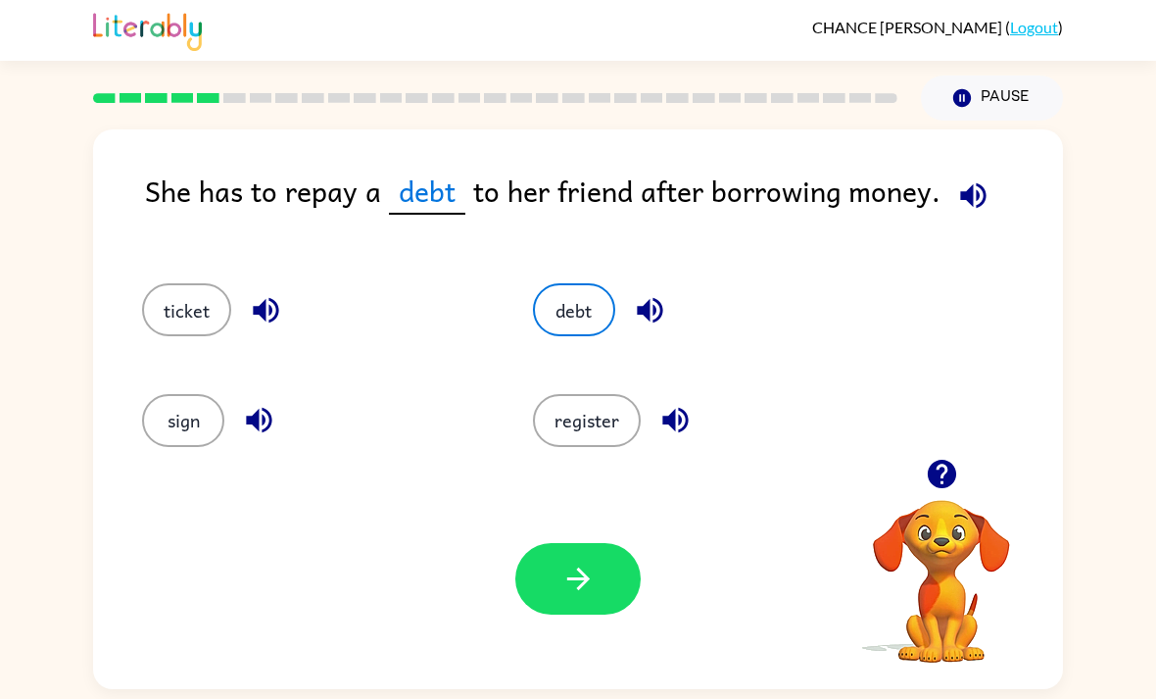
click at [633, 320] on icon "button" at bounding box center [650, 310] width 34 height 34
click at [684, 428] on icon "button" at bounding box center [675, 420] width 34 height 34
click at [269, 314] on icon "button" at bounding box center [265, 310] width 25 height 25
click at [258, 429] on icon "button" at bounding box center [258, 420] width 25 height 25
click at [607, 313] on button "debt" at bounding box center [574, 309] width 82 height 53
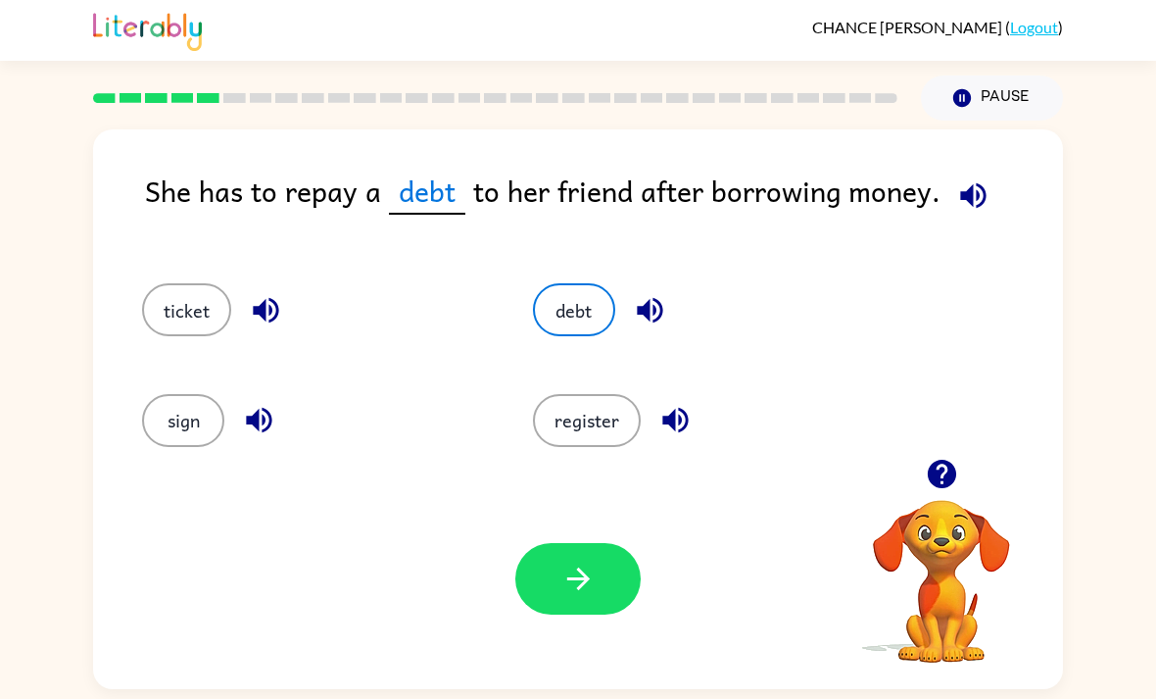
click at [608, 599] on button "button" at bounding box center [577, 579] width 125 height 72
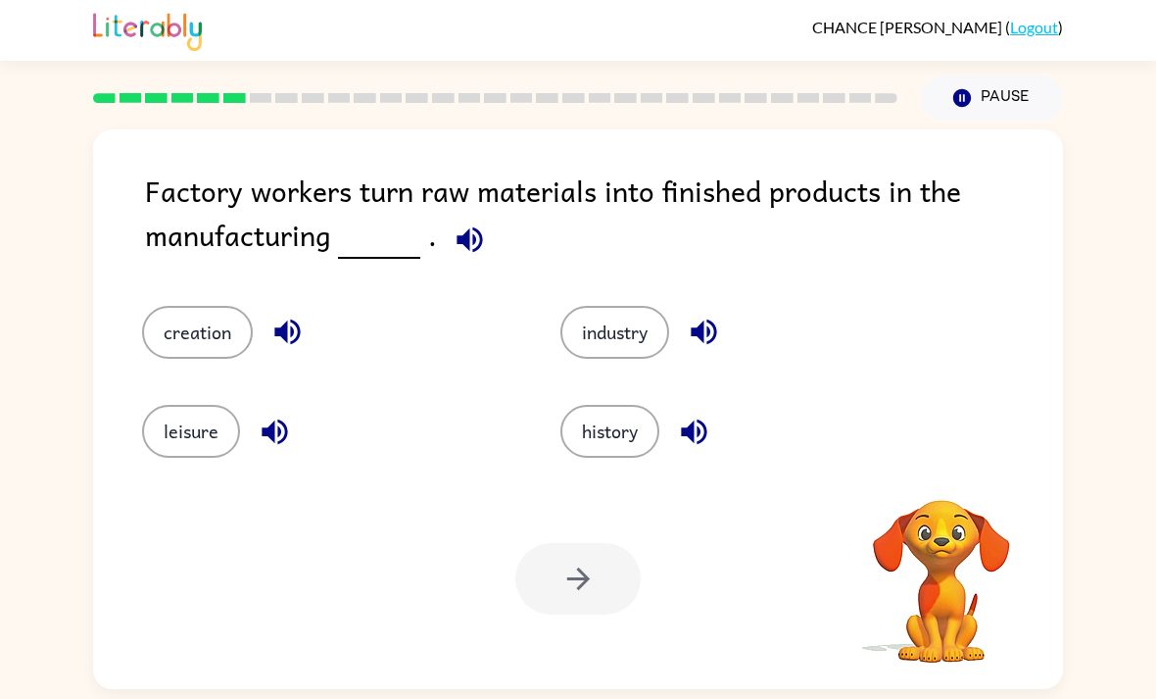
click at [471, 250] on icon "button" at bounding box center [470, 239] width 34 height 34
click at [203, 343] on button "creation" at bounding box center [197, 332] width 111 height 53
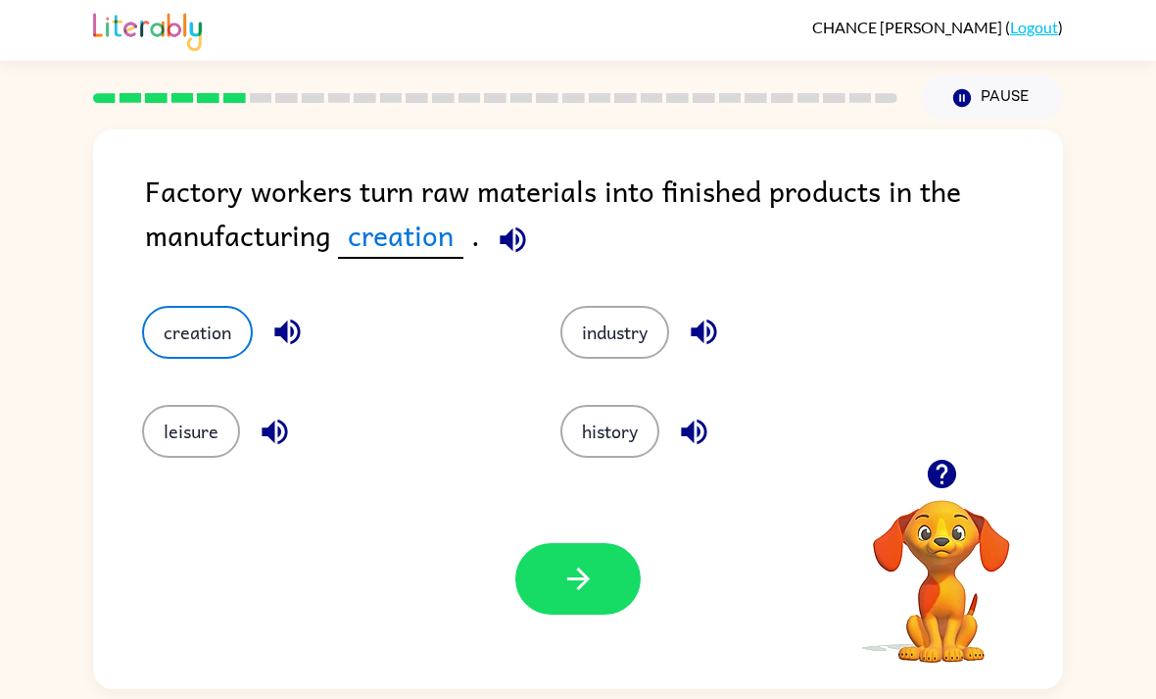
click at [529, 212] on div "Factory workers turn raw materials into finished products in the manufacturing …" at bounding box center [604, 218] width 918 height 98
click at [529, 211] on div "Factory workers turn raw materials into finished products in the manufacturing …" at bounding box center [604, 218] width 918 height 98
click at [510, 233] on icon "button" at bounding box center [513, 239] width 34 height 34
click at [287, 334] on icon "button" at bounding box center [286, 331] width 25 height 25
click at [704, 343] on icon "button" at bounding box center [703, 331] width 25 height 25
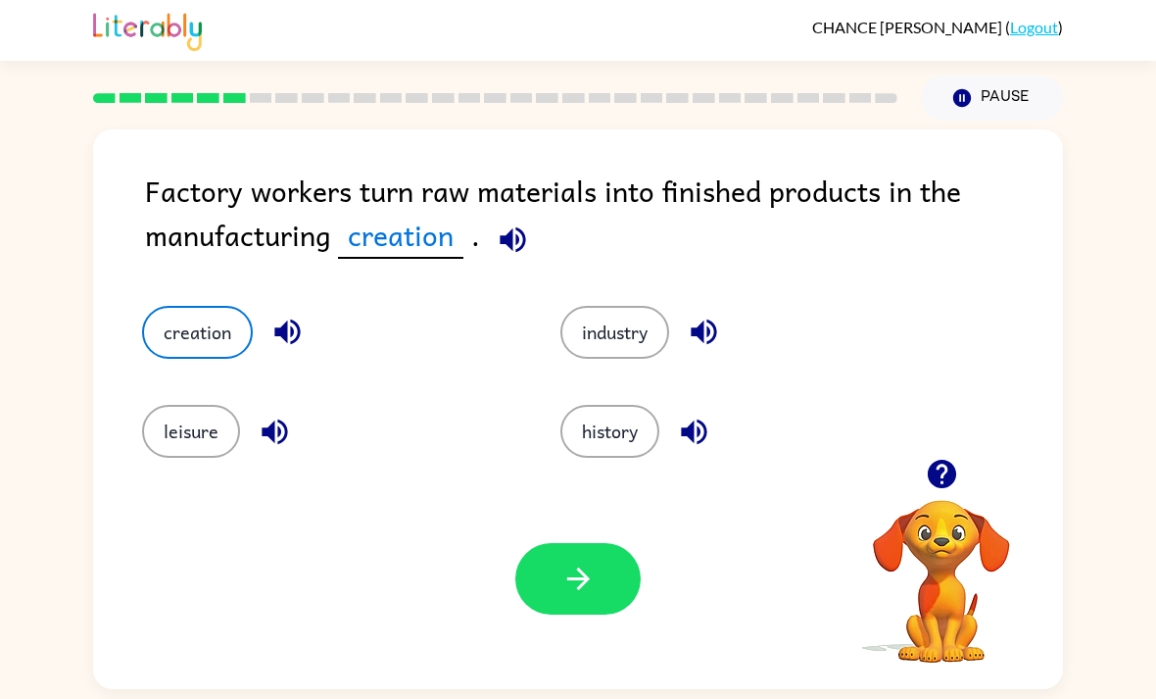
click at [251, 440] on button "button" at bounding box center [275, 432] width 50 height 50
click at [589, 592] on icon "button" at bounding box center [578, 578] width 34 height 34
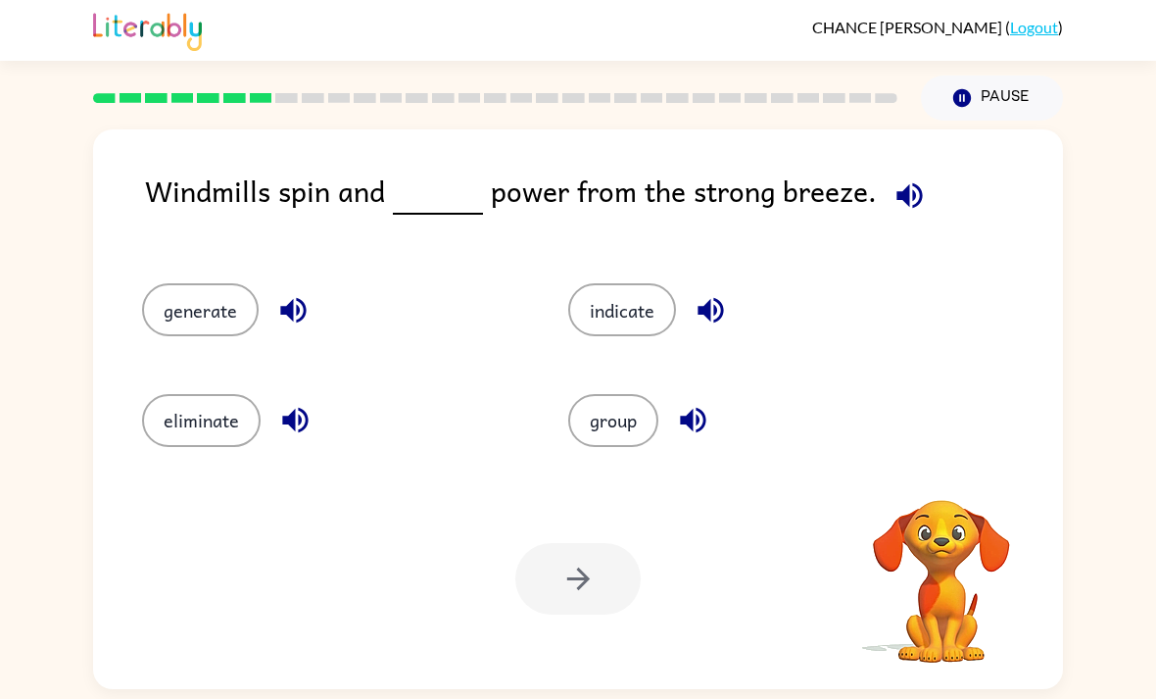
click at [880, 213] on span at bounding box center [906, 191] width 58 height 44
click at [903, 198] on icon "button" at bounding box center [910, 195] width 34 height 34
click at [901, 192] on icon "button" at bounding box center [909, 194] width 25 height 25
click at [893, 192] on icon "button" at bounding box center [910, 195] width 34 height 34
click at [904, 212] on icon "button" at bounding box center [910, 195] width 34 height 34
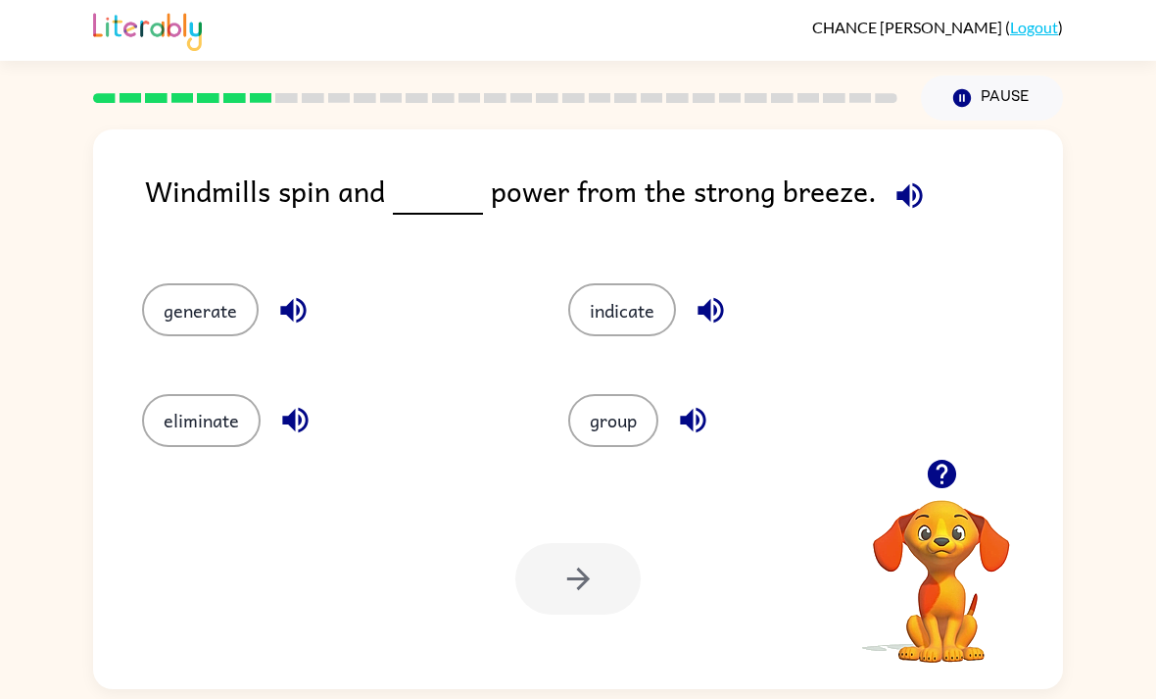
click at [898, 201] on icon "button" at bounding box center [909, 194] width 25 height 25
click at [639, 307] on button "indicate" at bounding box center [622, 309] width 108 height 53
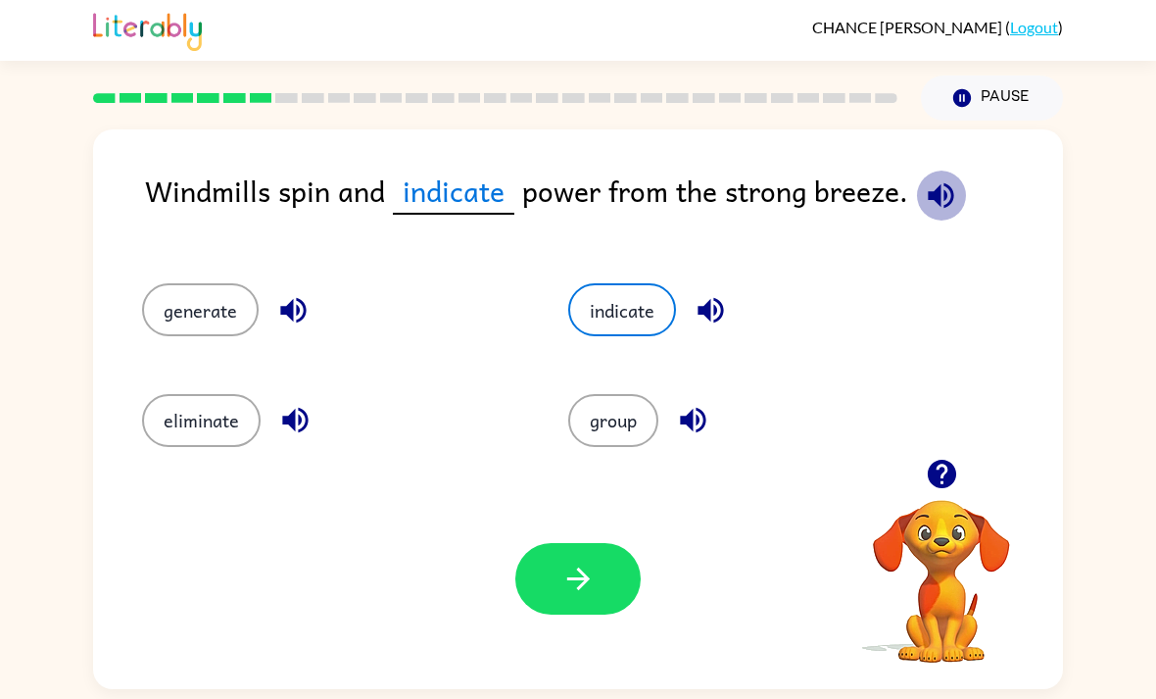
click at [929, 202] on icon "button" at bounding box center [941, 195] width 34 height 34
click at [715, 295] on button "button" at bounding box center [711, 310] width 50 height 50
click at [708, 319] on icon "button" at bounding box center [710, 310] width 25 height 25
click at [937, 202] on icon "button" at bounding box center [940, 194] width 25 height 25
click at [935, 198] on icon "button" at bounding box center [940, 194] width 25 height 25
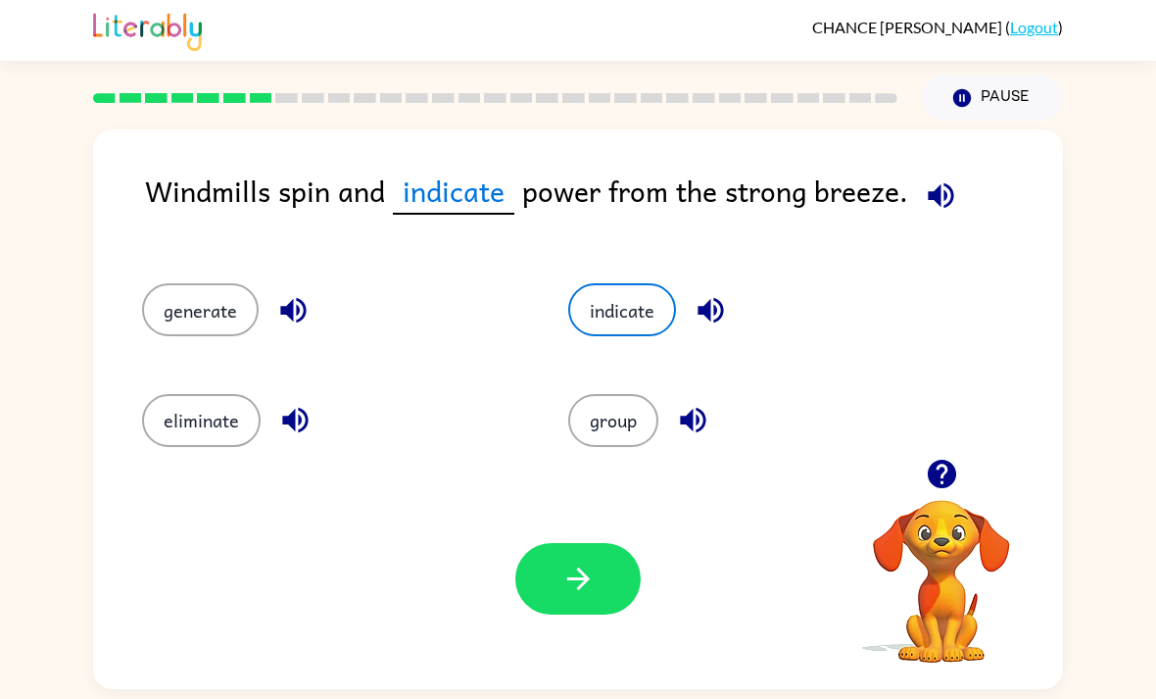
click at [945, 186] on icon "button" at bounding box center [940, 194] width 25 height 25
click at [946, 202] on icon "button" at bounding box center [941, 195] width 34 height 34
click at [709, 309] on icon "button" at bounding box center [710, 310] width 25 height 25
click at [563, 594] on icon "button" at bounding box center [578, 578] width 34 height 34
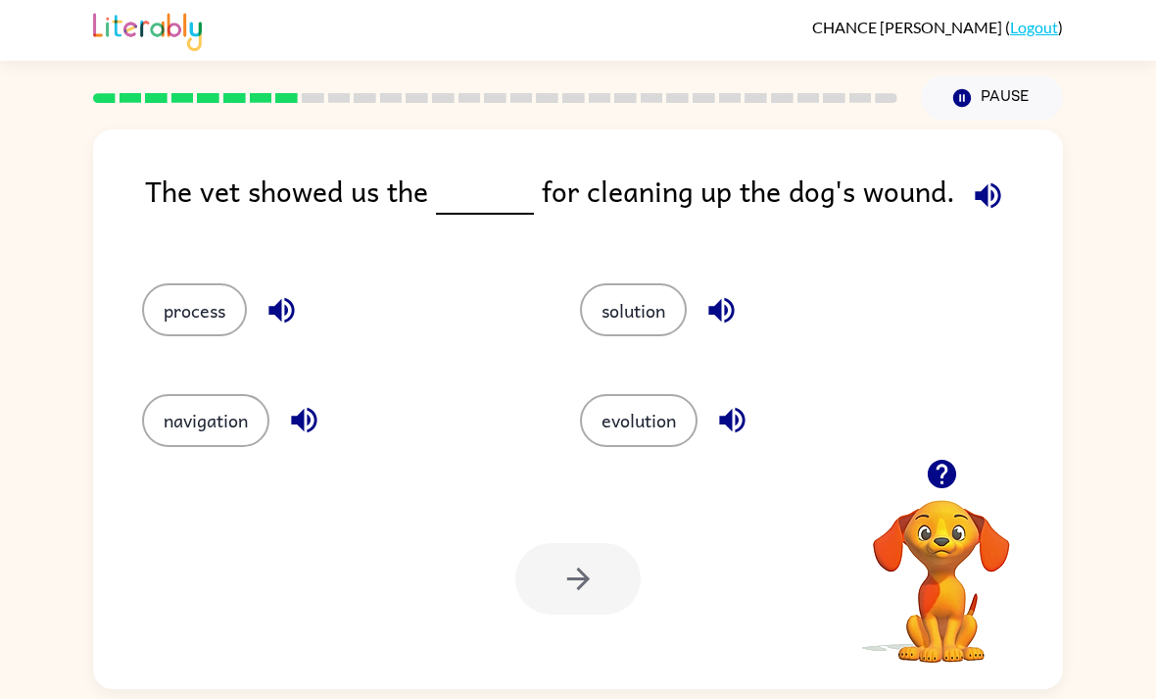
click at [233, 312] on button "process" at bounding box center [194, 309] width 105 height 53
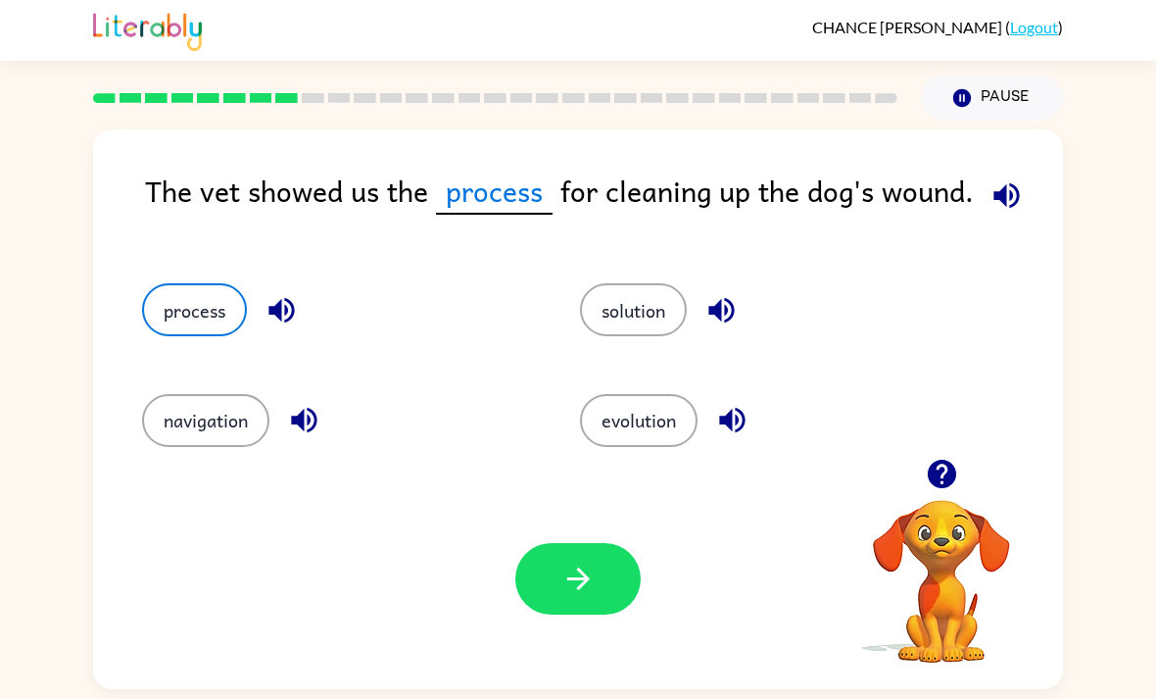
click at [600, 590] on button "button" at bounding box center [577, 579] width 125 height 72
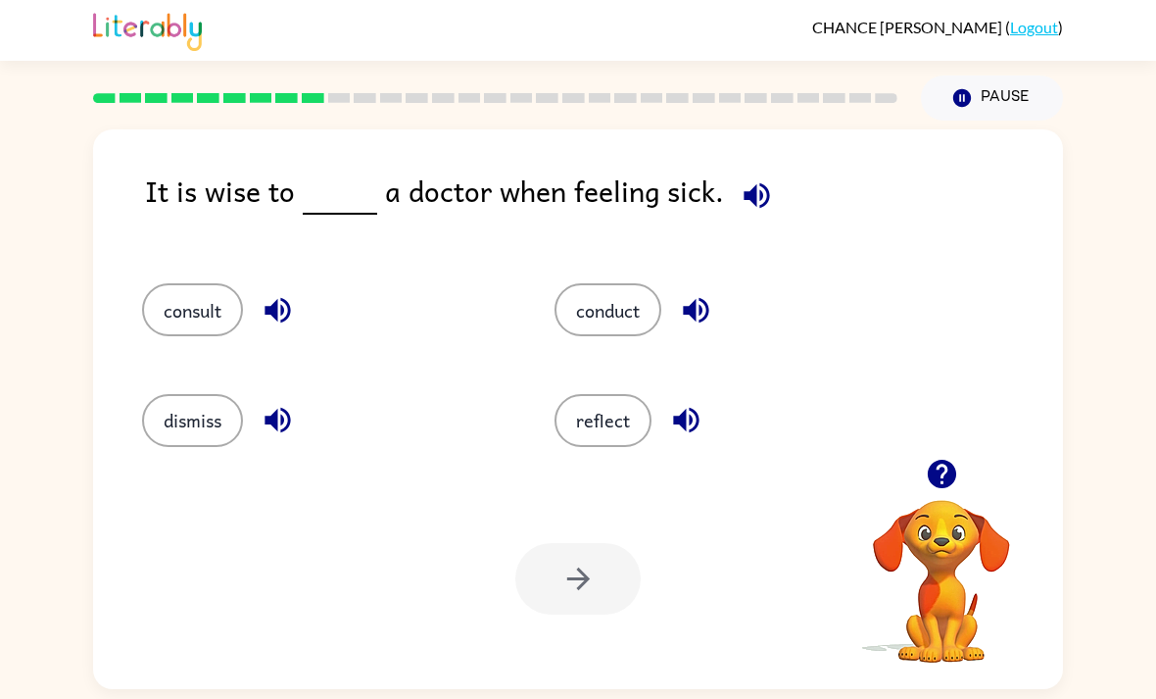
click at [194, 447] on button "dismiss" at bounding box center [192, 420] width 101 height 53
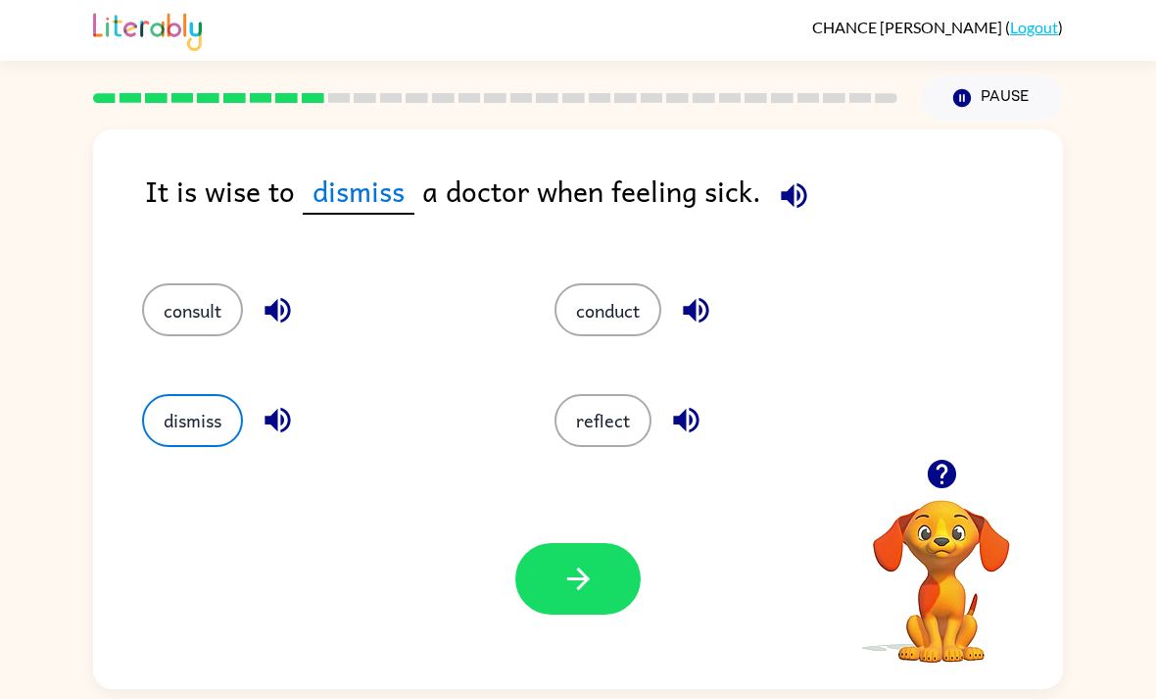
click at [514, 623] on div "Your browser must support playing .mp4 files to use Literably. Please try using…" at bounding box center [578, 578] width 970 height 220
click at [627, 574] on button "button" at bounding box center [577, 579] width 125 height 72
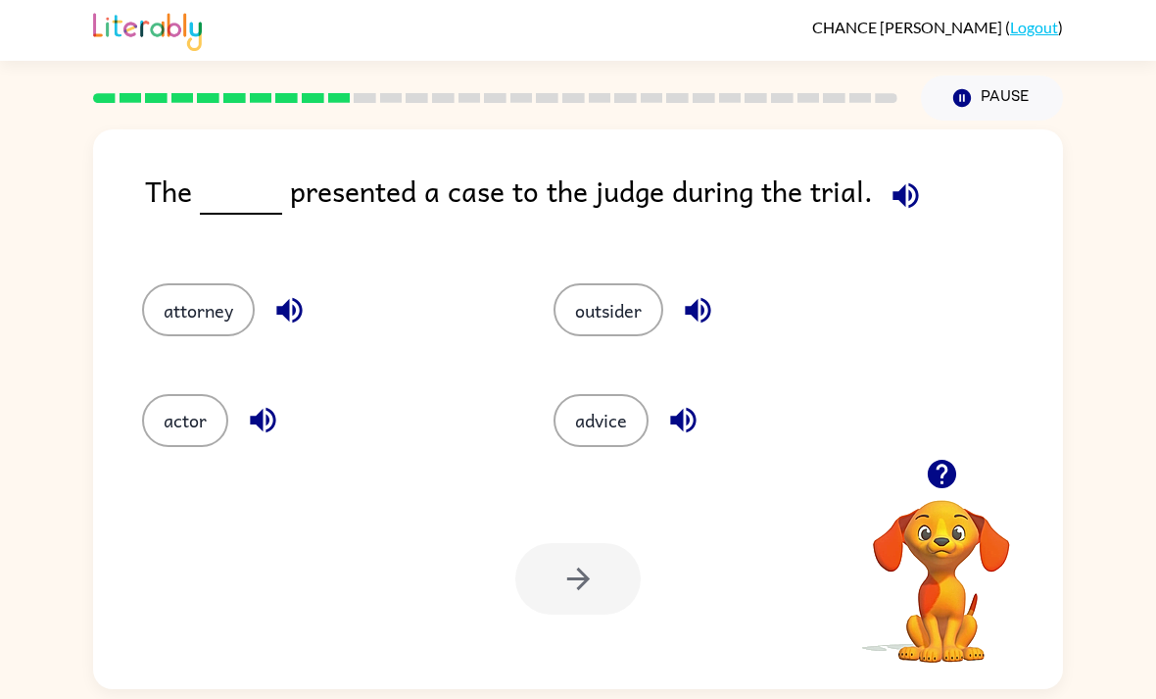
click at [899, 192] on icon "button" at bounding box center [905, 194] width 25 height 25
click at [223, 335] on button "attorney" at bounding box center [198, 309] width 113 height 53
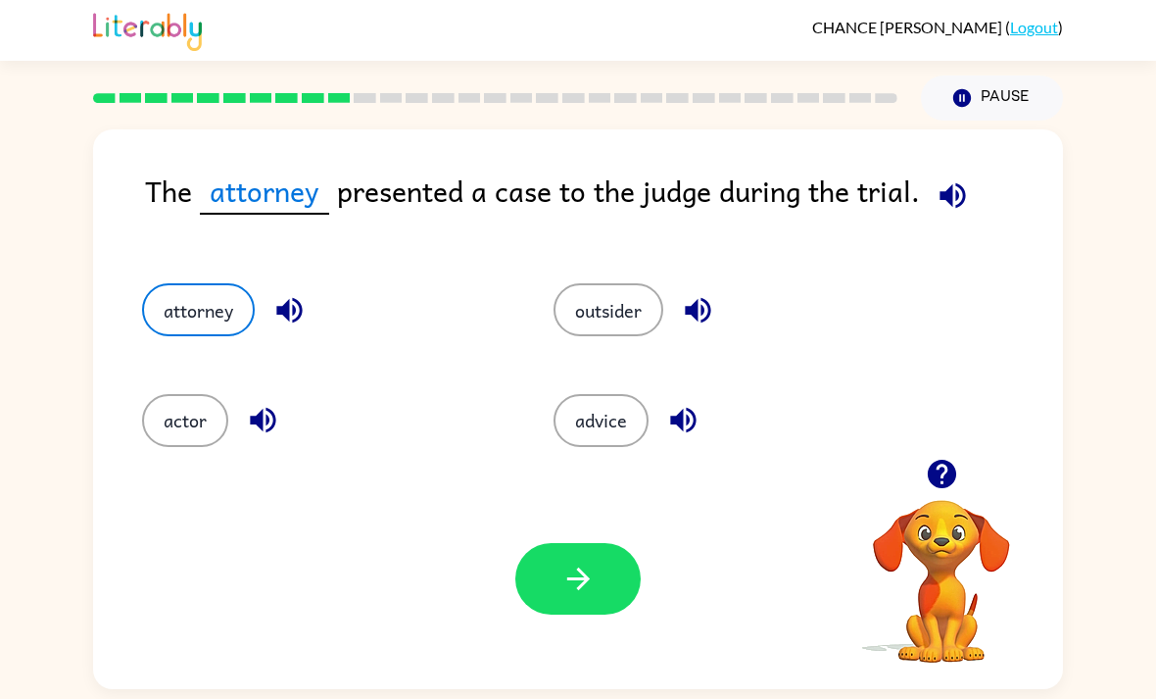
click at [578, 596] on icon "button" at bounding box center [578, 578] width 34 height 34
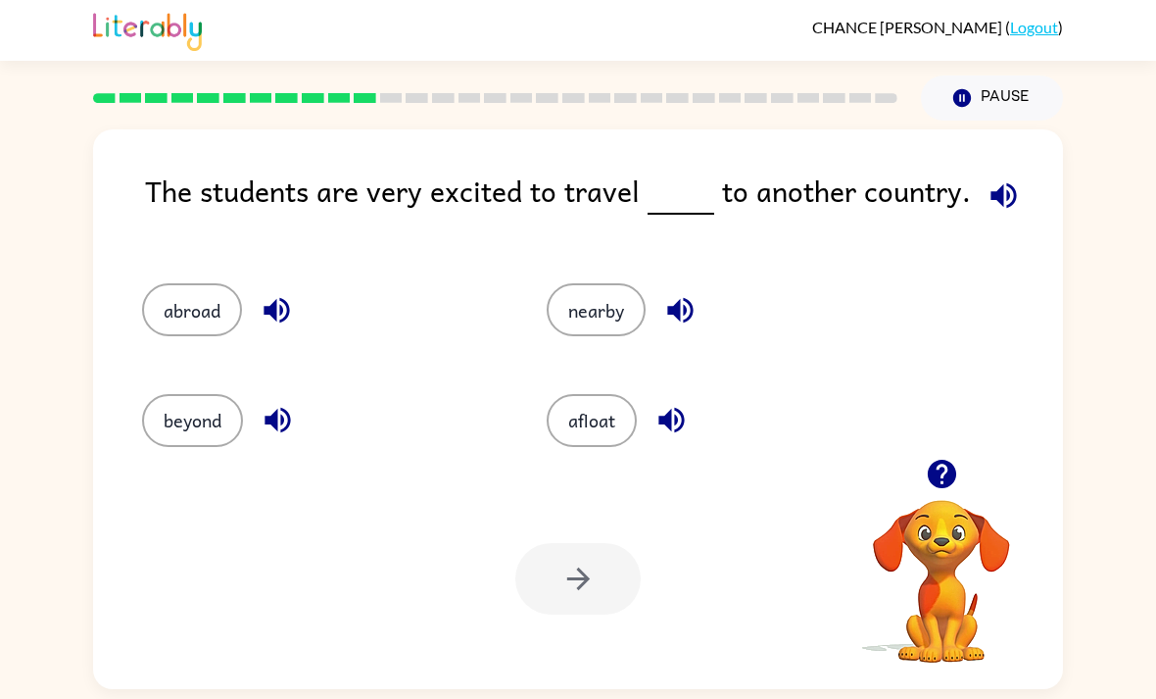
click at [182, 442] on button "beyond" at bounding box center [192, 420] width 101 height 53
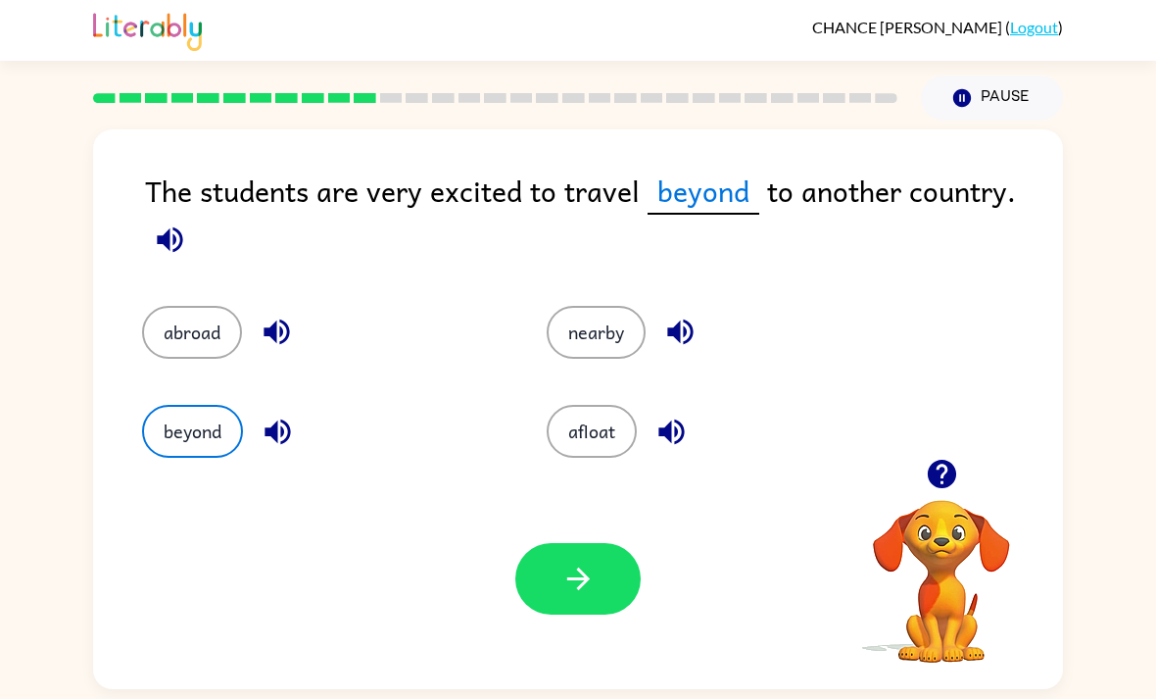
click at [211, 343] on button "abroad" at bounding box center [192, 332] width 100 height 53
click at [598, 585] on button "button" at bounding box center [577, 579] width 125 height 72
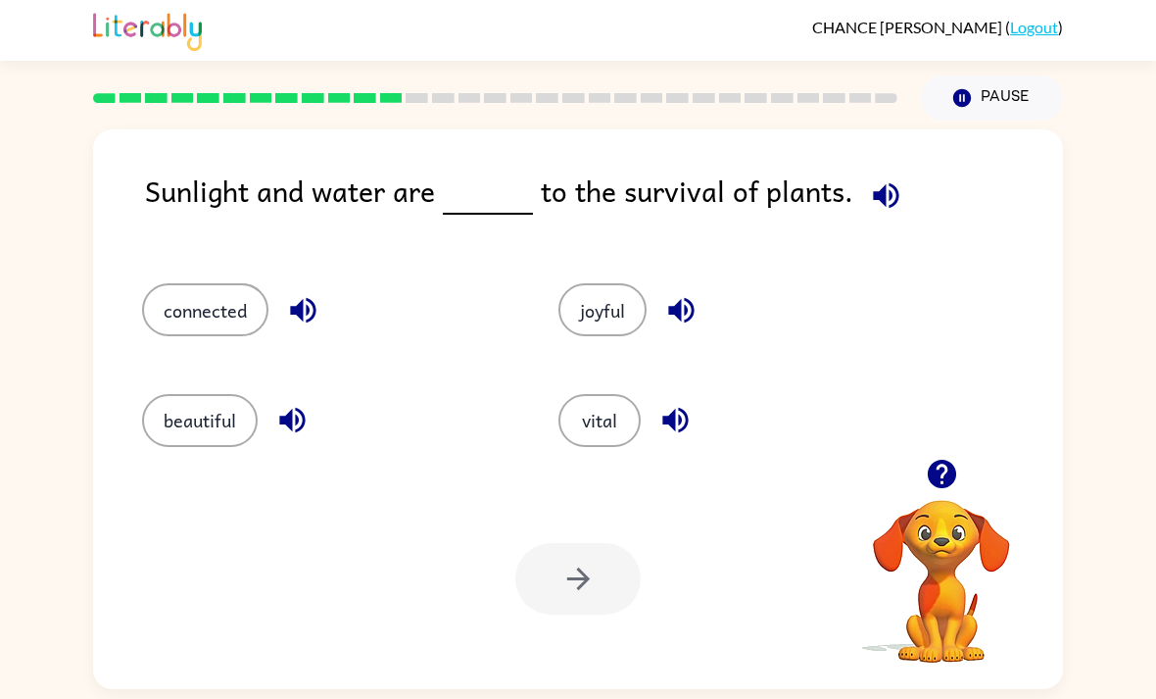
click at [883, 193] on icon "button" at bounding box center [885, 194] width 25 height 25
click at [297, 303] on icon "button" at bounding box center [303, 310] width 34 height 34
click at [229, 307] on button "connected" at bounding box center [205, 309] width 126 height 53
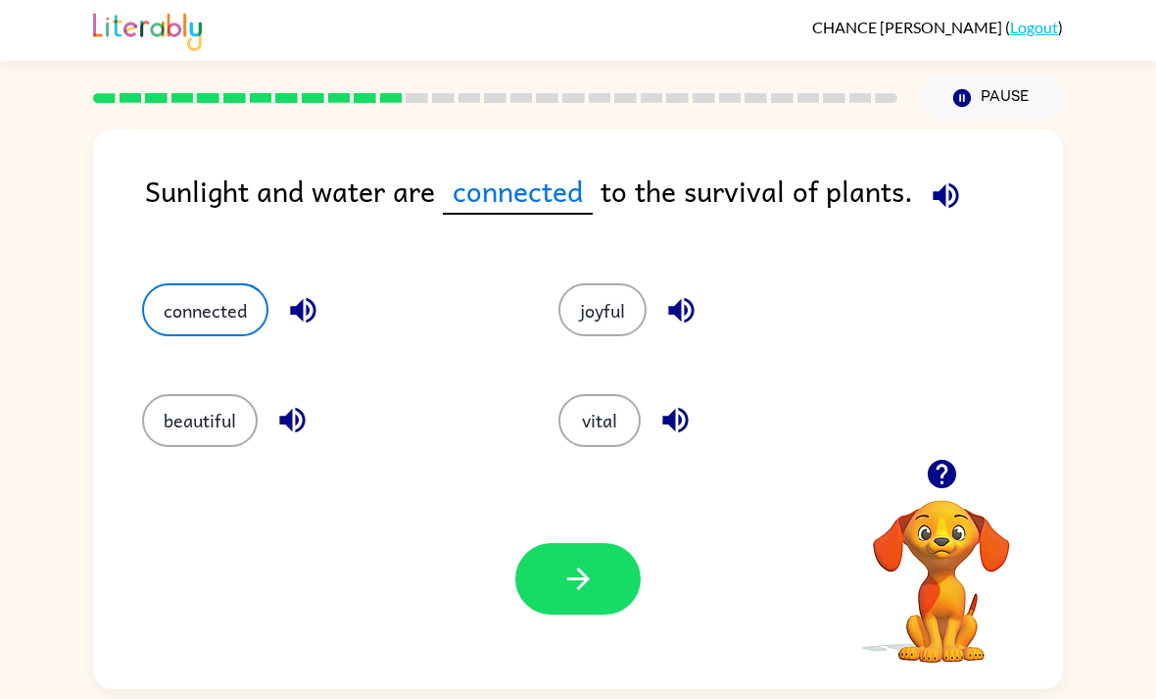
click at [598, 598] on button "button" at bounding box center [577, 579] width 125 height 72
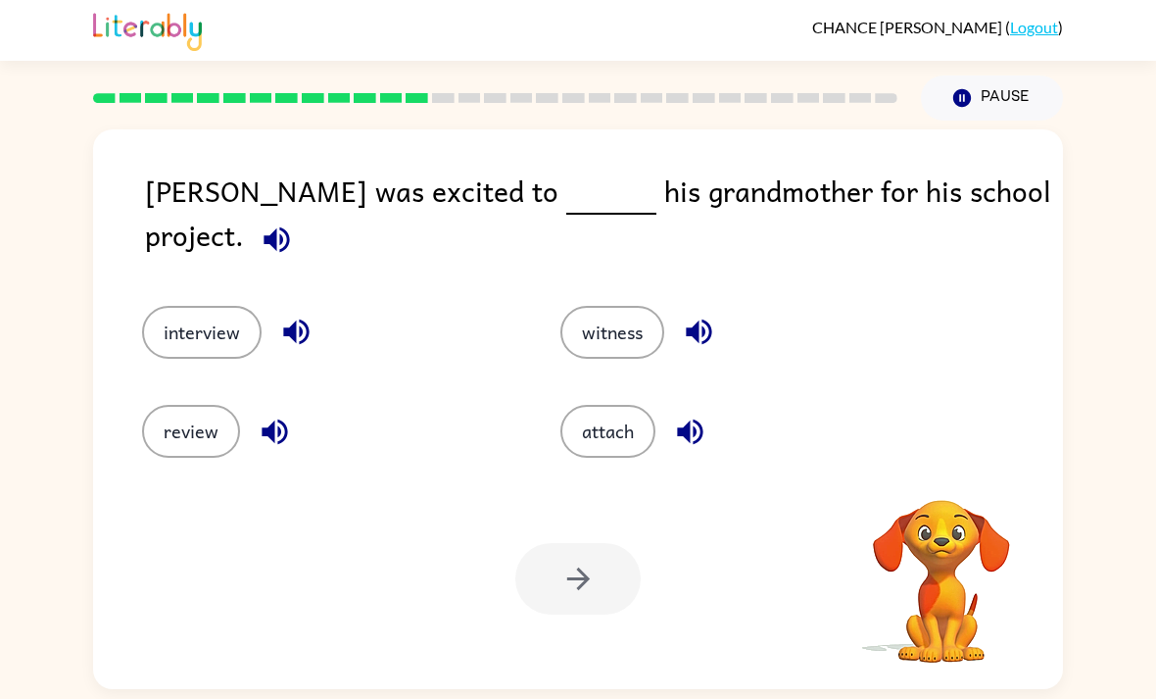
click at [289, 226] on icon "button" at bounding box center [276, 238] width 25 height 25
click at [169, 324] on button "interview" at bounding box center [202, 332] width 120 height 53
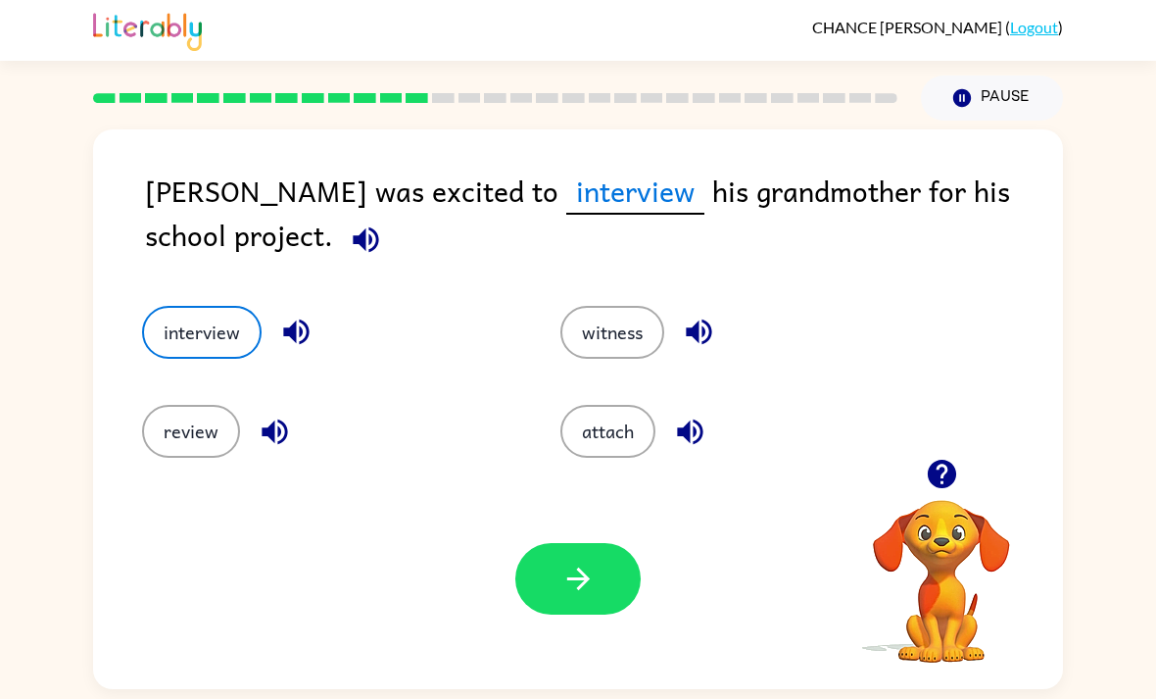
click at [609, 581] on button "button" at bounding box center [577, 579] width 125 height 72
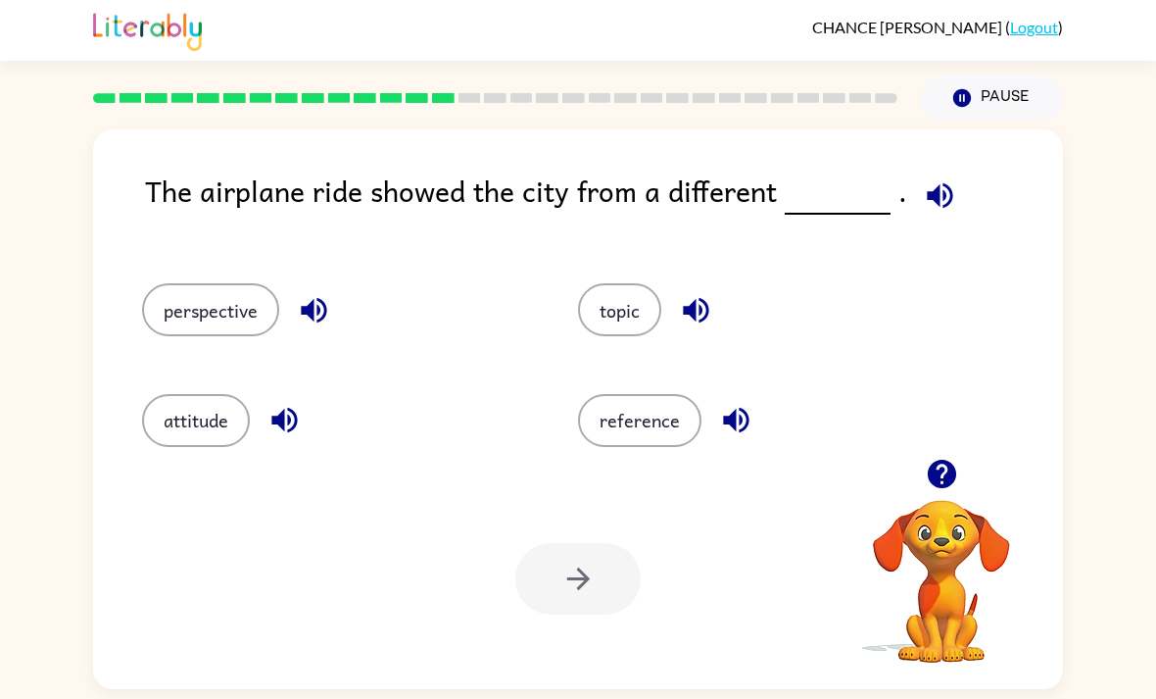
click at [953, 195] on button "button" at bounding box center [940, 195] width 50 height 50
click at [927, 197] on icon "button" at bounding box center [939, 194] width 25 height 25
click at [928, 190] on icon "button" at bounding box center [939, 194] width 25 height 25
click at [237, 318] on button "perspective" at bounding box center [210, 309] width 137 height 53
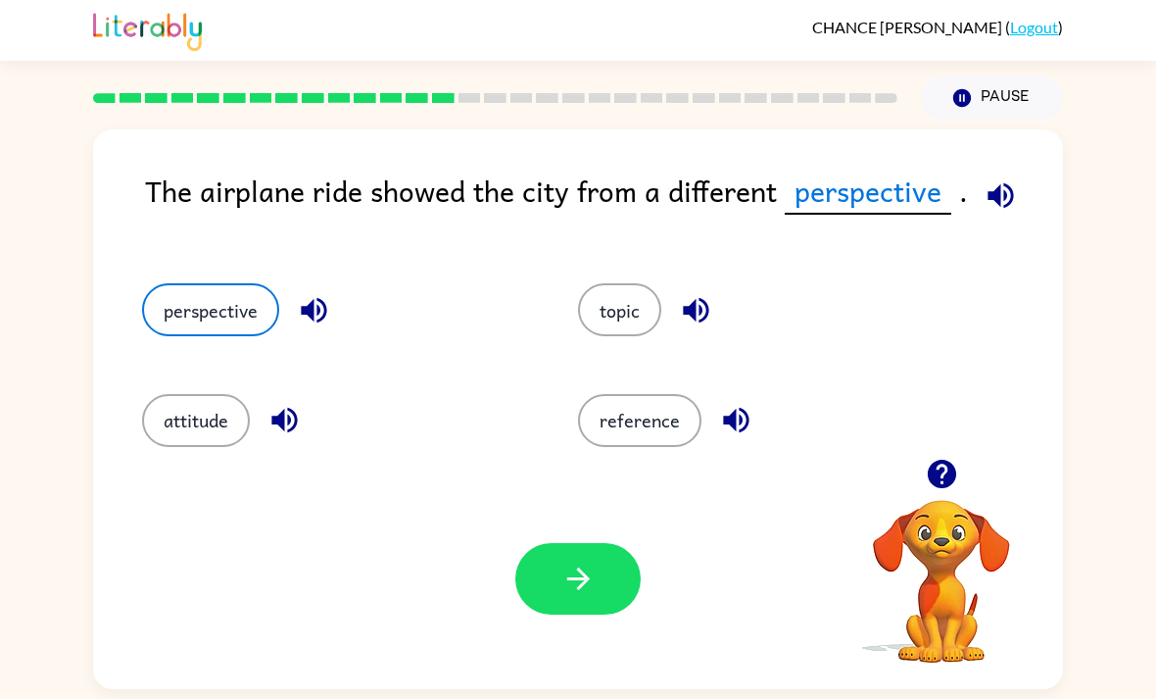
click at [571, 575] on icon "button" at bounding box center [578, 578] width 34 height 34
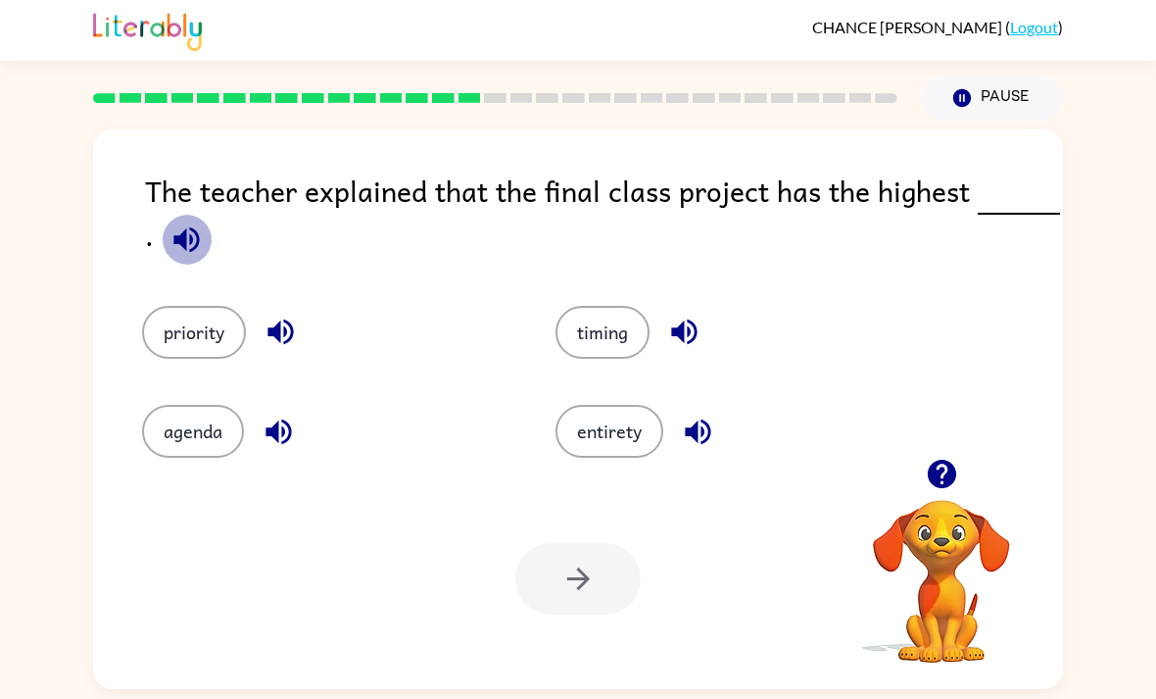
click at [199, 257] on icon "button" at bounding box center [187, 239] width 34 height 34
click at [177, 242] on icon "button" at bounding box center [185, 238] width 25 height 25
click at [183, 243] on icon "button" at bounding box center [185, 238] width 25 height 25
click at [295, 445] on icon "button" at bounding box center [279, 431] width 34 height 34
click at [339, 312] on div "priority" at bounding box center [326, 332] width 368 height 53
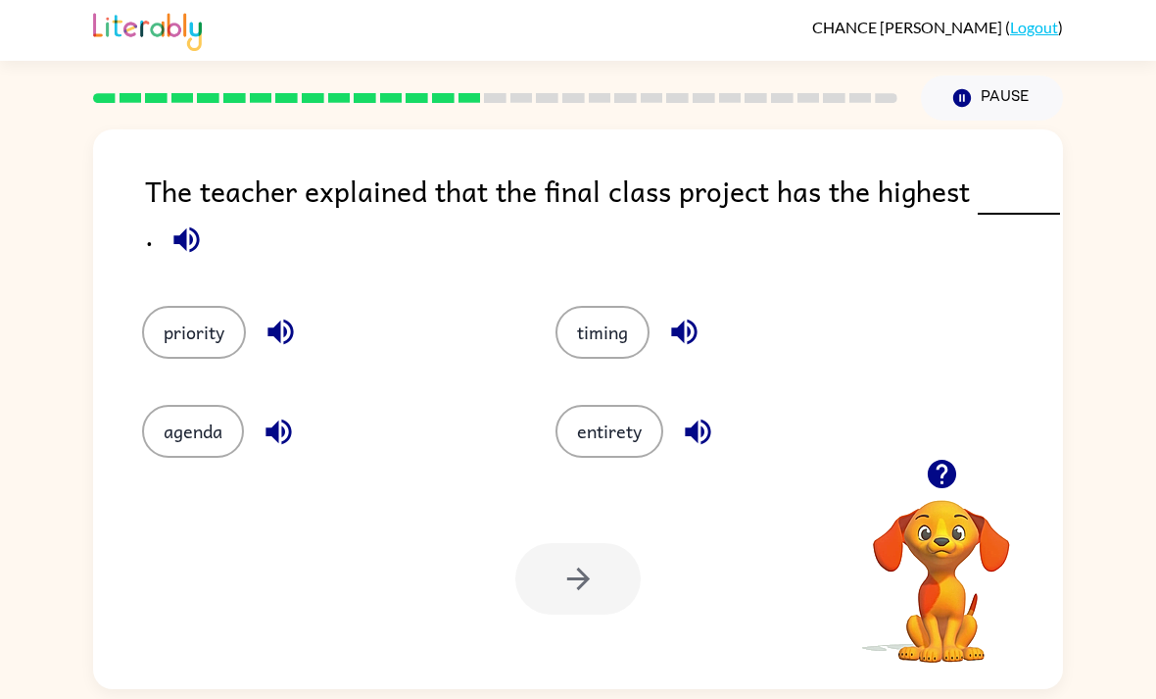
click at [290, 333] on icon "button" at bounding box center [280, 331] width 25 height 25
click at [689, 335] on icon "button" at bounding box center [683, 331] width 25 height 25
click at [704, 438] on icon "button" at bounding box center [697, 430] width 25 height 25
click at [228, 326] on button "priority" at bounding box center [194, 332] width 104 height 53
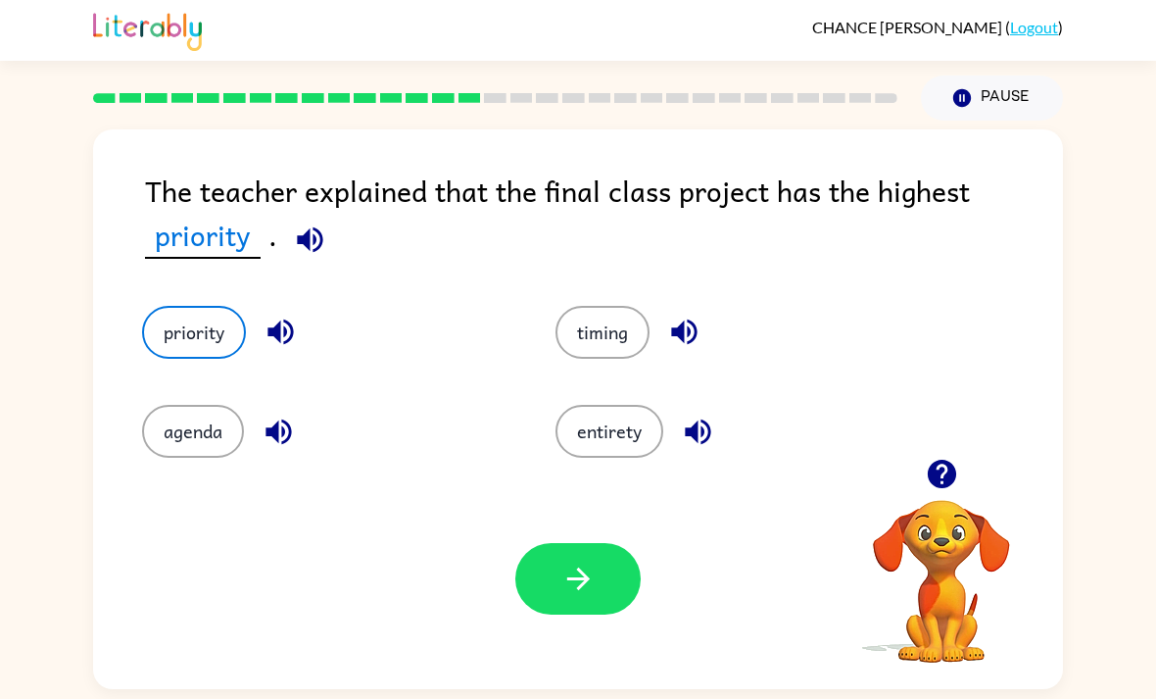
click at [609, 586] on button "button" at bounding box center [577, 579] width 125 height 72
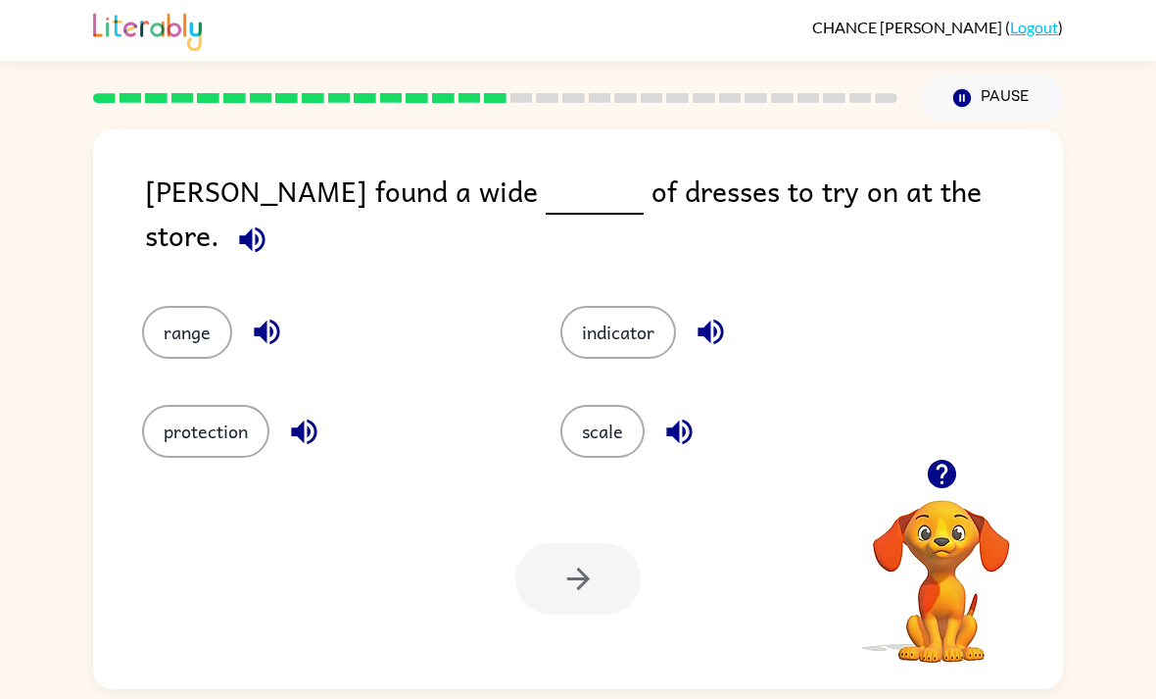
click at [268, 338] on button "button" at bounding box center [267, 332] width 50 height 50
click at [264, 327] on icon "button" at bounding box center [267, 332] width 34 height 34
click at [265, 226] on icon "button" at bounding box center [251, 238] width 25 height 25
click at [191, 320] on button "range" at bounding box center [187, 332] width 90 height 53
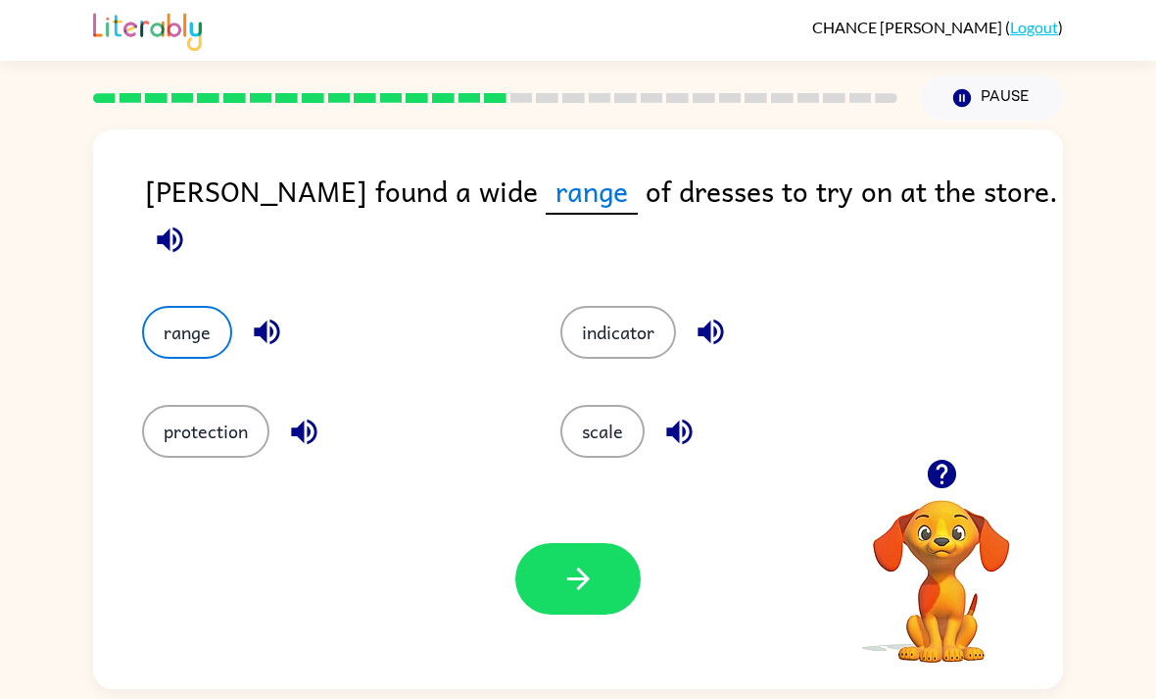
click at [607, 592] on button "button" at bounding box center [577, 579] width 125 height 72
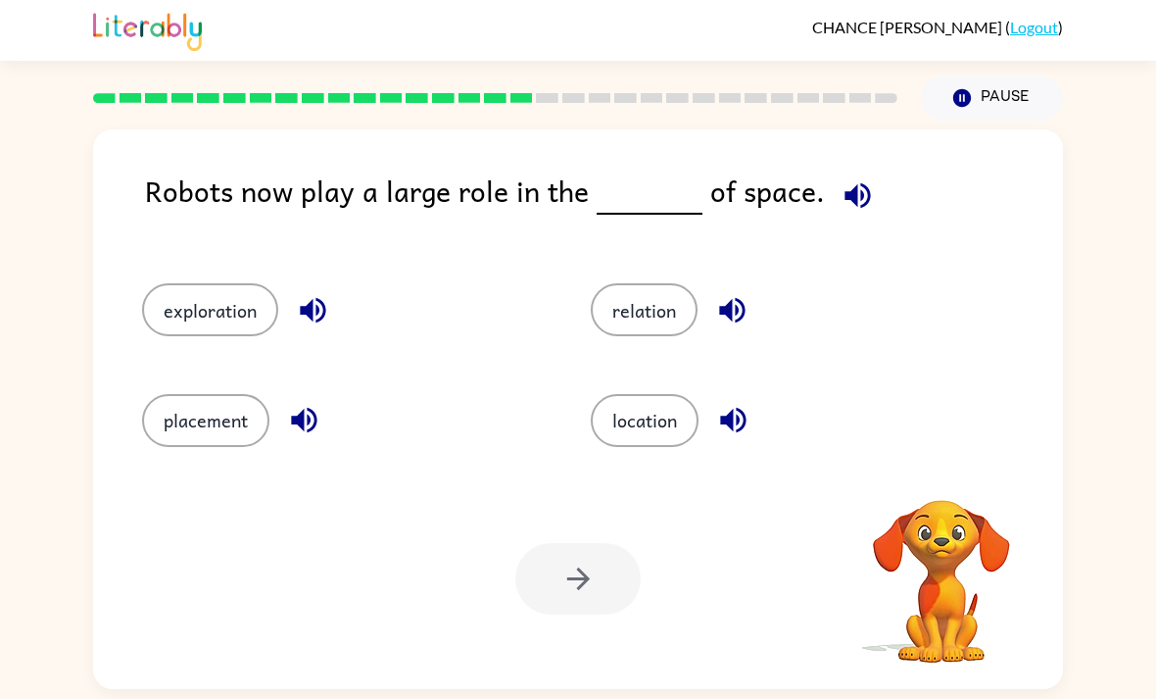
click at [865, 187] on button "button" at bounding box center [858, 195] width 50 height 50
click at [223, 426] on button "placement" at bounding box center [205, 420] width 127 height 53
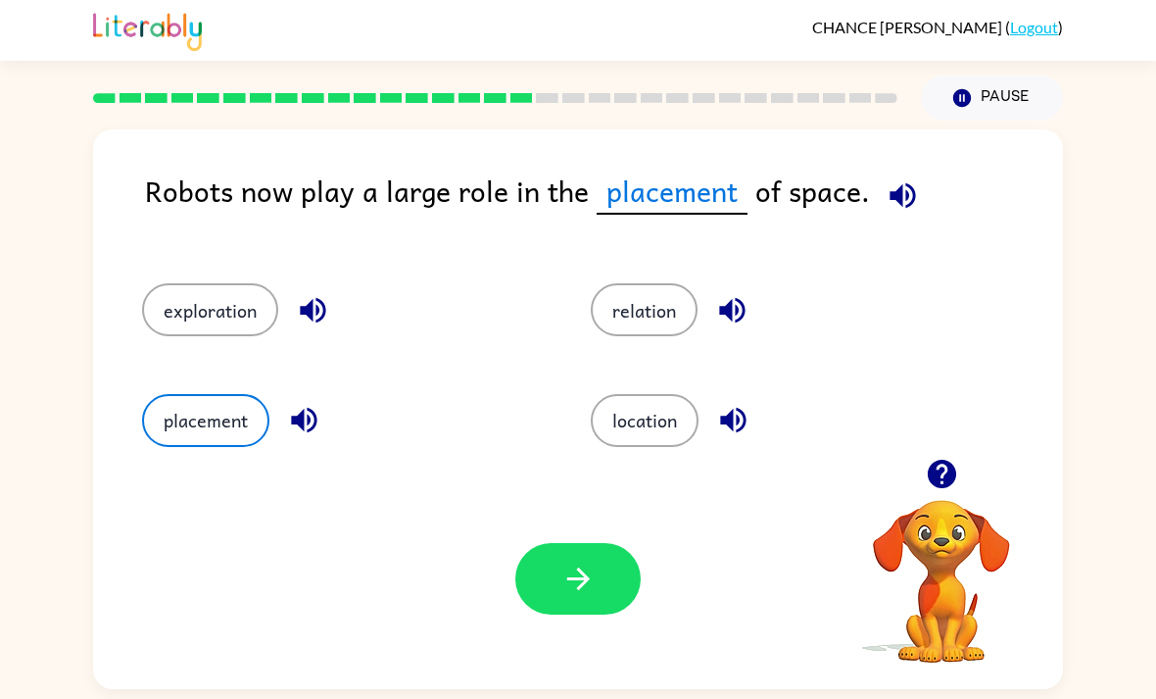
click at [559, 614] on button "button" at bounding box center [577, 579] width 125 height 72
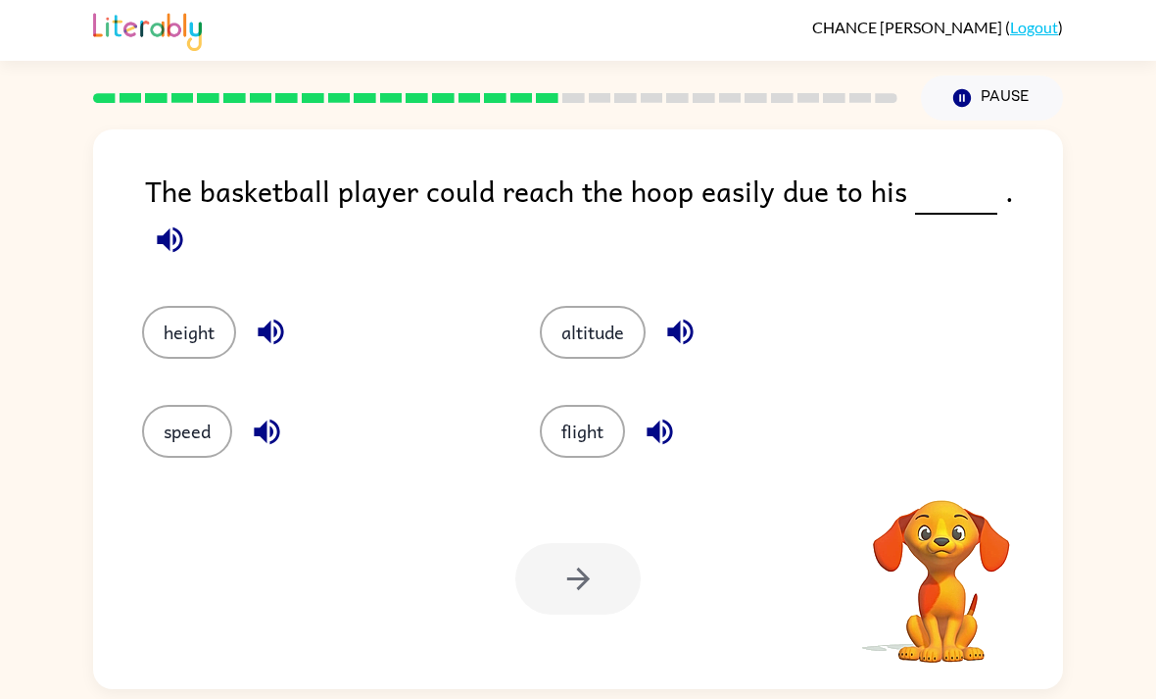
click at [182, 226] on icon "button" at bounding box center [169, 238] width 25 height 25
click at [175, 316] on button "height" at bounding box center [189, 332] width 94 height 53
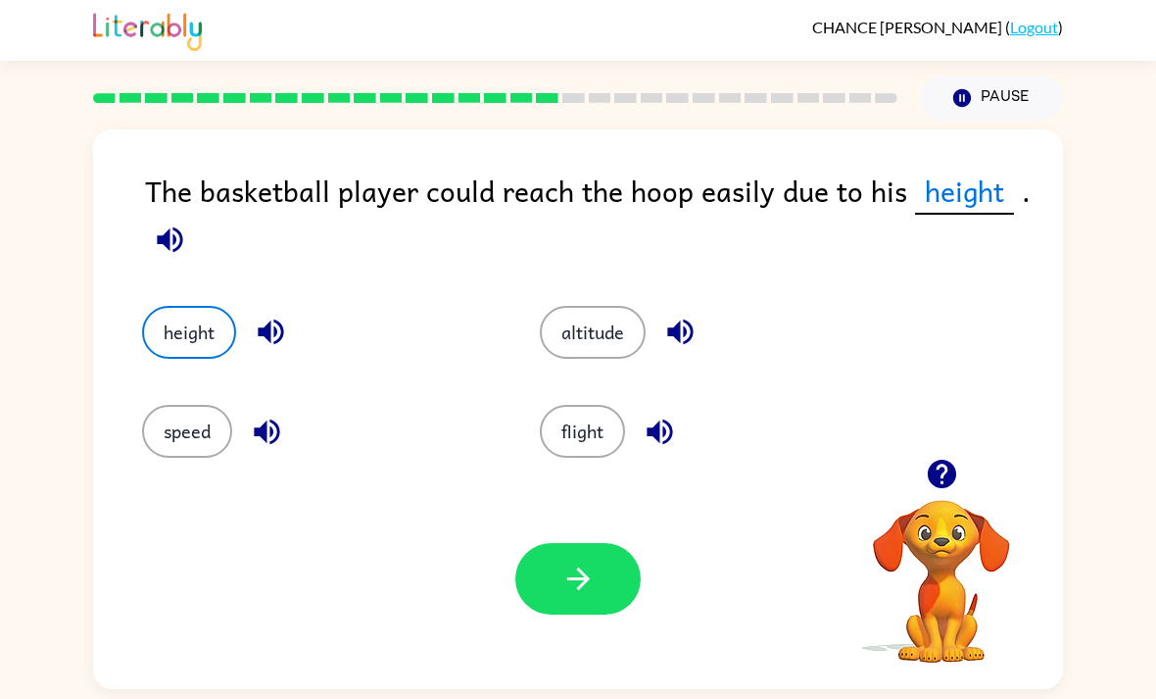
click at [589, 579] on icon "button" at bounding box center [578, 578] width 34 height 34
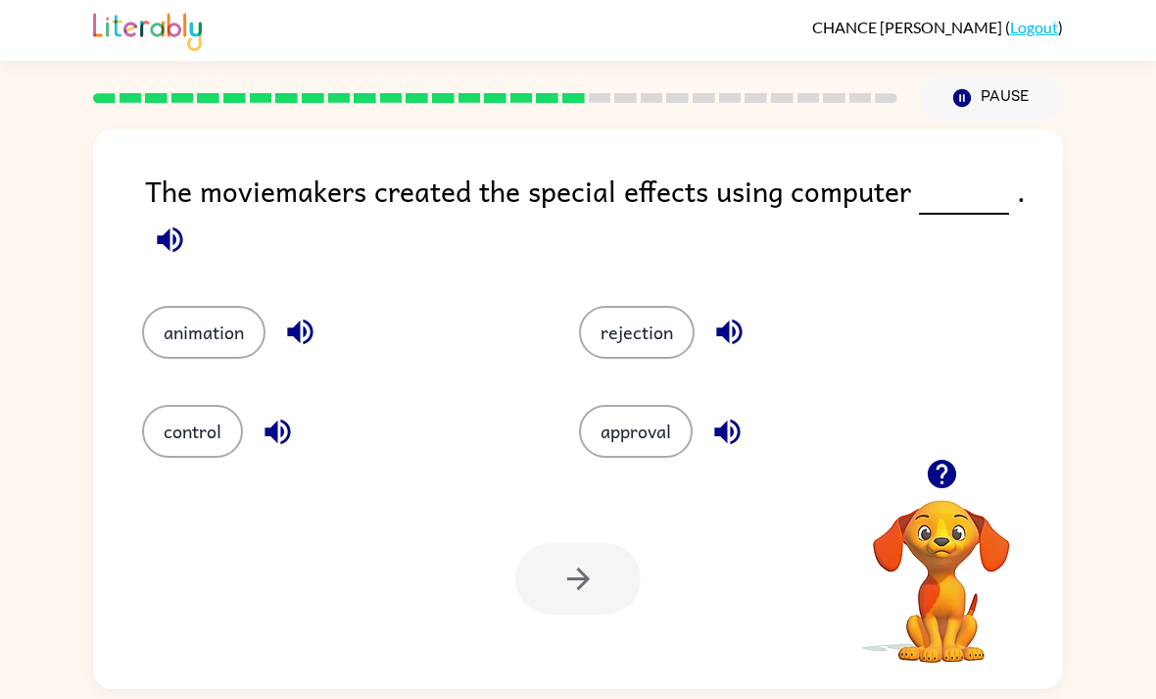
click at [192, 236] on button "button" at bounding box center [170, 240] width 50 height 50
click at [166, 251] on icon "button" at bounding box center [170, 239] width 34 height 34
click at [181, 237] on icon "button" at bounding box center [169, 238] width 25 height 25
click at [707, 445] on button "button" at bounding box center [728, 432] width 50 height 50
click at [732, 331] on icon "button" at bounding box center [729, 332] width 34 height 34
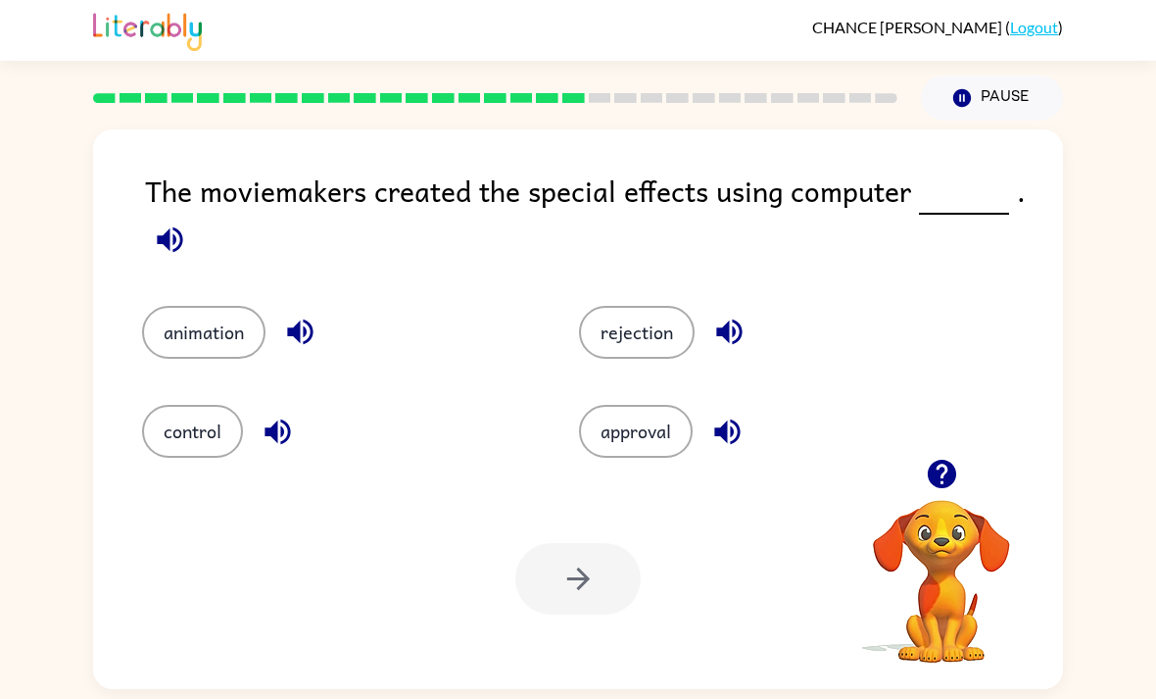
click at [295, 332] on icon "button" at bounding box center [300, 332] width 34 height 34
click at [282, 440] on icon "button" at bounding box center [277, 430] width 25 height 25
click at [216, 338] on button "animation" at bounding box center [203, 332] width 123 height 53
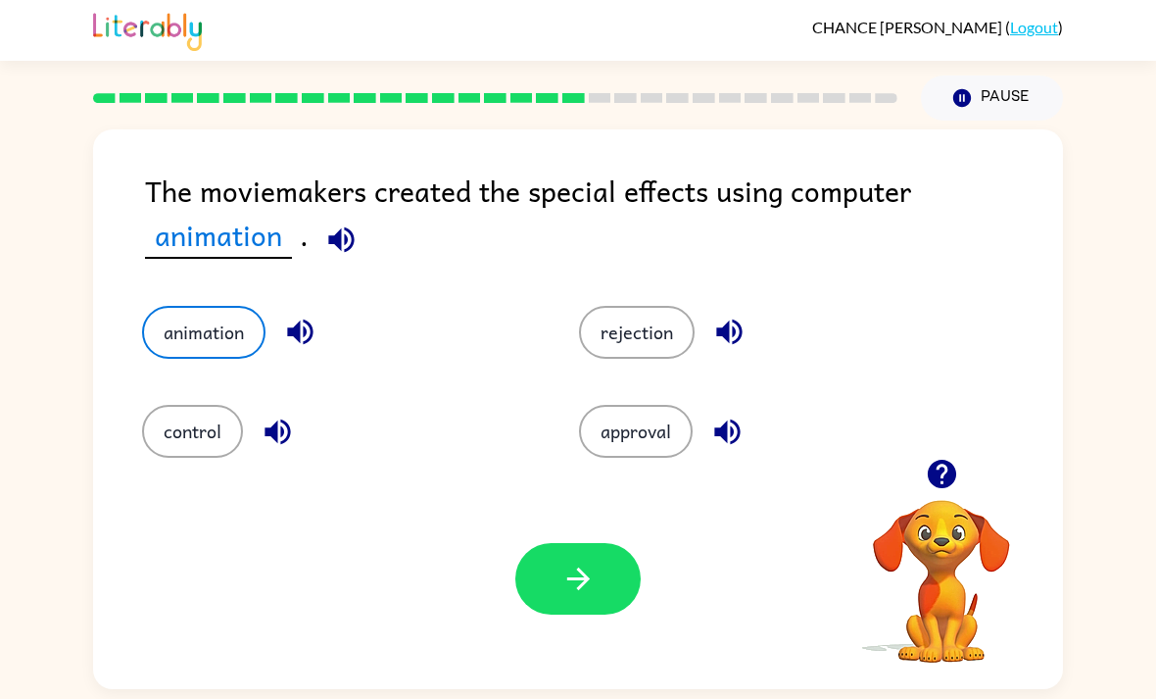
click at [594, 587] on icon "button" at bounding box center [578, 578] width 34 height 34
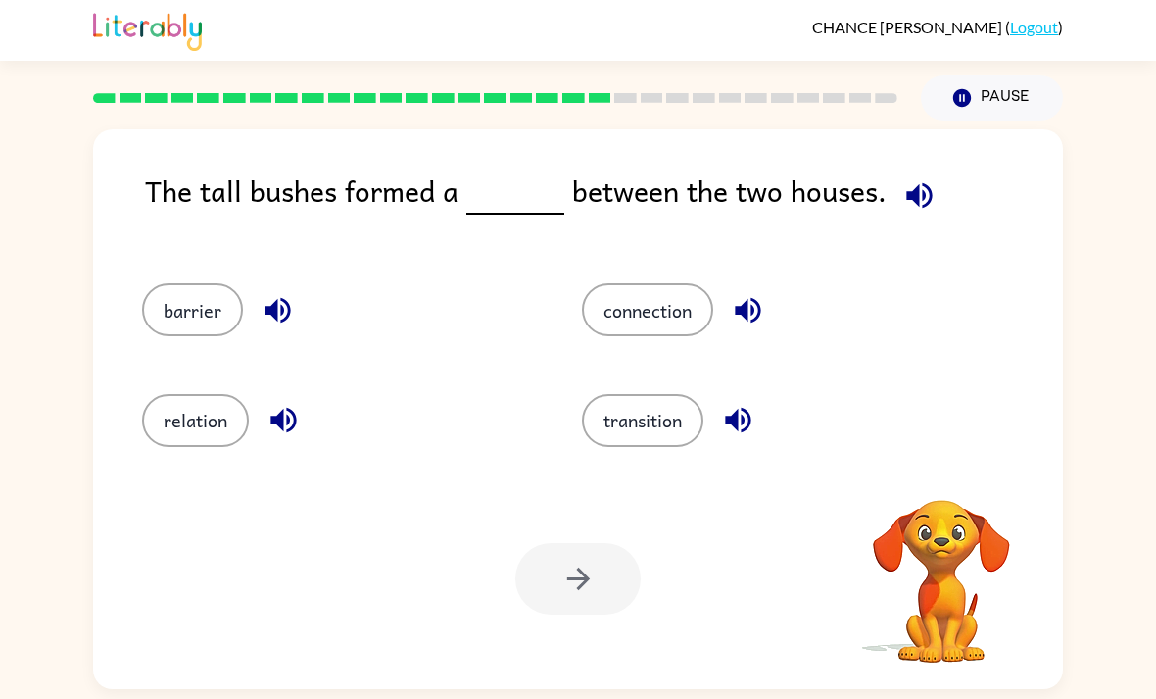
click at [906, 200] on icon "button" at bounding box center [918, 194] width 25 height 25
click at [159, 314] on button "barrier" at bounding box center [192, 309] width 101 height 53
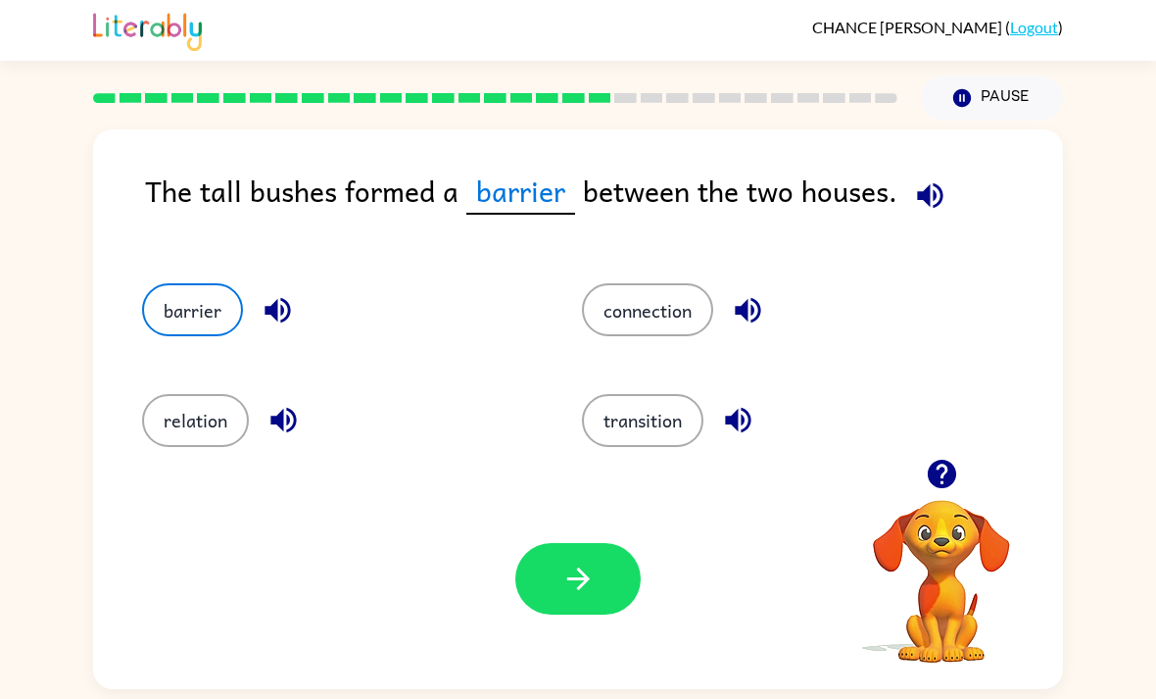
click at [523, 607] on button "button" at bounding box center [577, 579] width 125 height 72
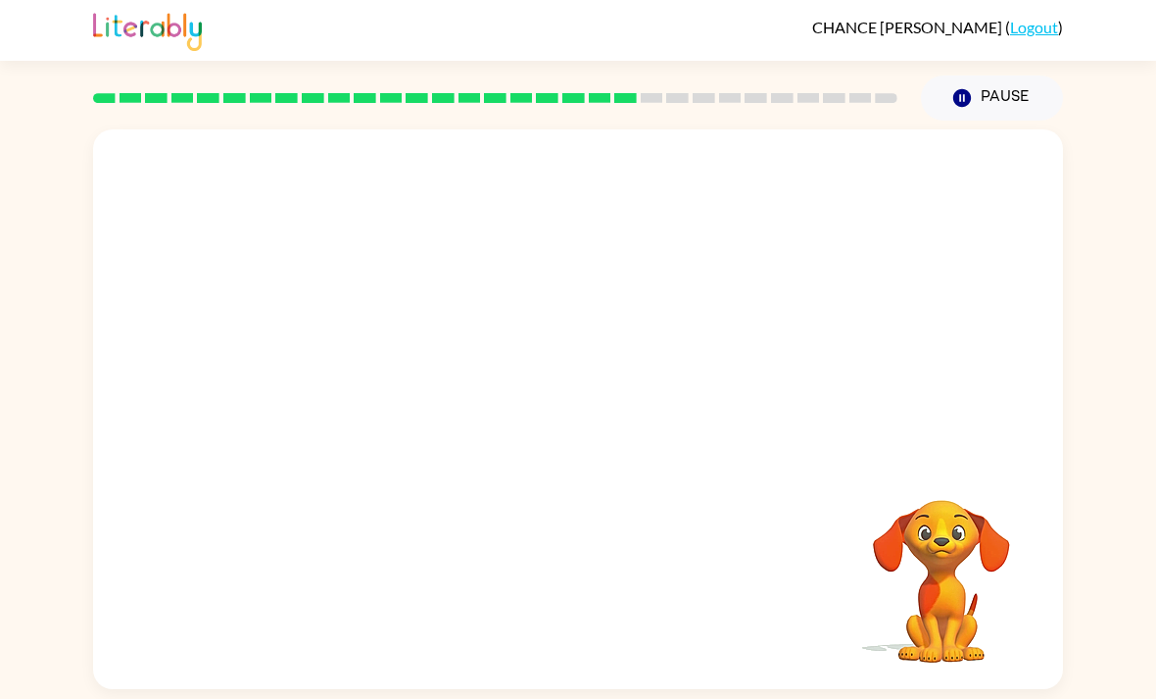
click at [552, 602] on div "Your browser must support playing .mp4 files to use Literably. Please try using…" at bounding box center [578, 409] width 970 height 560
click at [376, 423] on video "Your browser must support playing .mp4 files to use Literably. Please try using…" at bounding box center [578, 293] width 970 height 329
click at [390, 409] on video "Your browser must support playing .mp4 files to use Literably. Please try using…" at bounding box center [578, 293] width 970 height 329
click at [609, 440] on div at bounding box center [577, 419] width 125 height 72
click at [609, 439] on div at bounding box center [577, 419] width 125 height 72
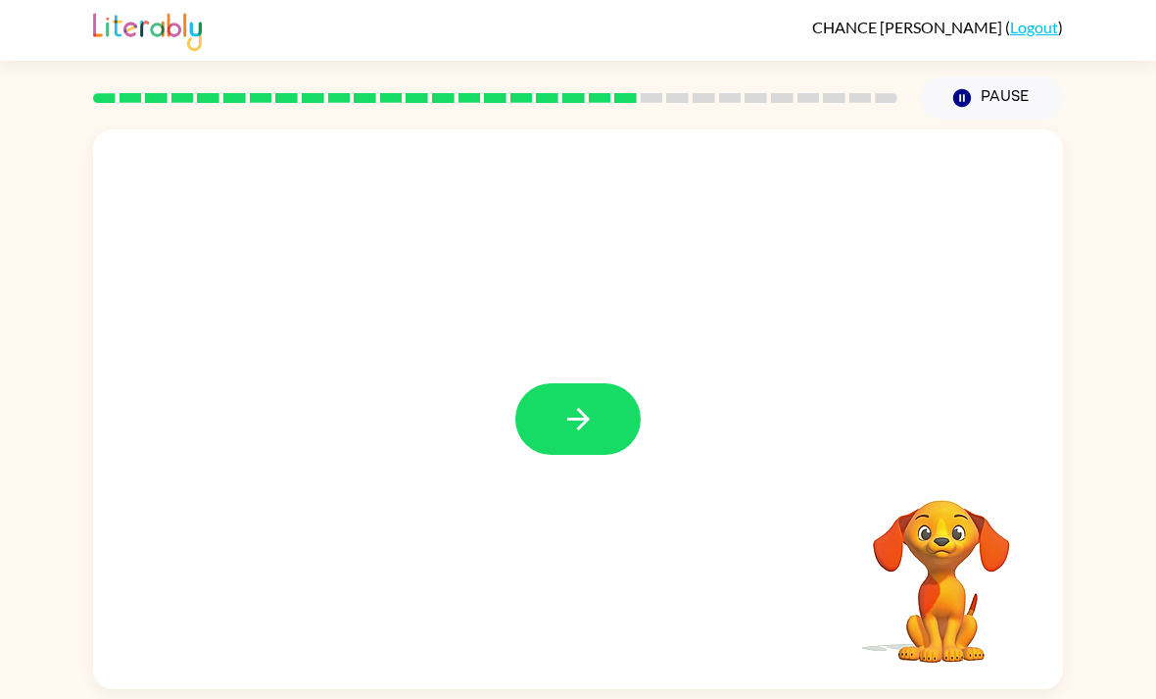
click at [609, 409] on button "button" at bounding box center [577, 419] width 125 height 72
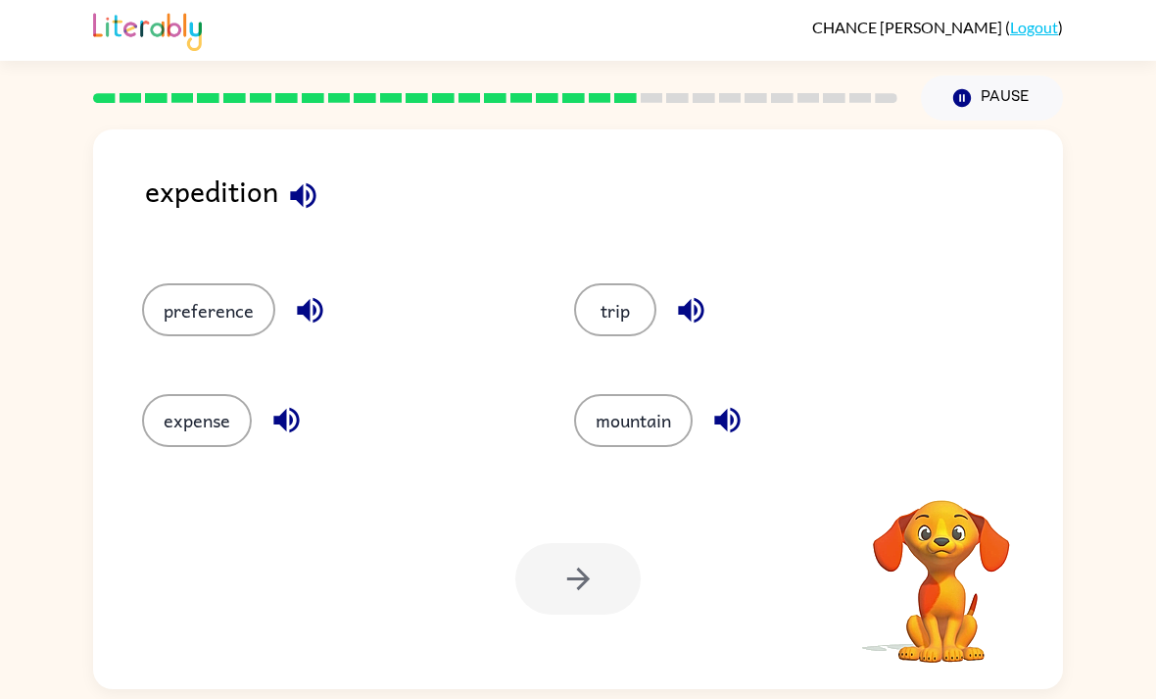
click at [299, 203] on icon "button" at bounding box center [302, 194] width 25 height 25
click at [295, 302] on icon "button" at bounding box center [310, 310] width 34 height 34
click at [279, 432] on icon "button" at bounding box center [285, 420] width 25 height 25
click at [698, 297] on button "button" at bounding box center [691, 310] width 50 height 50
click at [621, 323] on button "trip" at bounding box center [615, 309] width 82 height 53
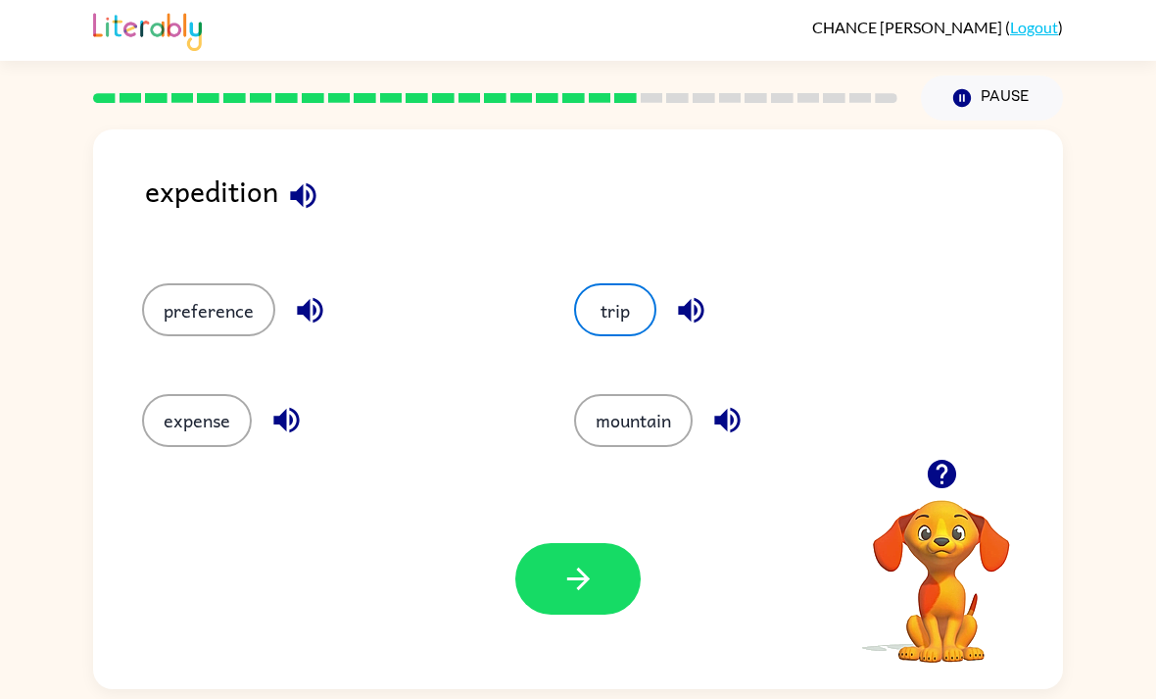
click at [597, 579] on button "button" at bounding box center [577, 579] width 125 height 72
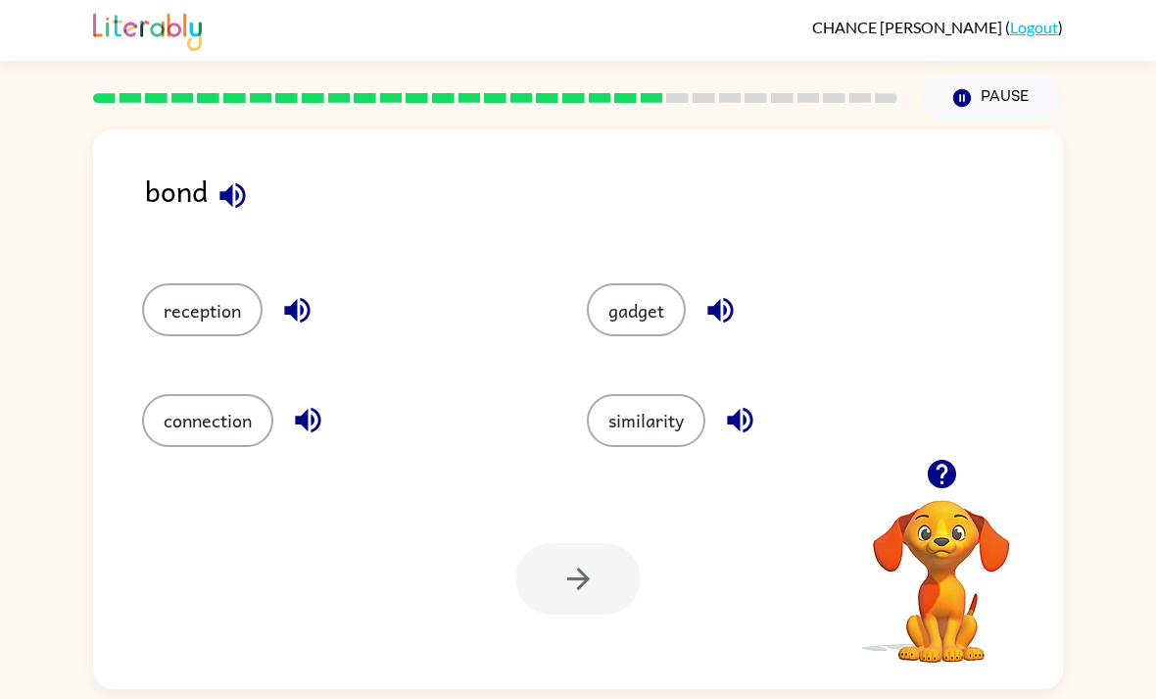
click at [283, 323] on icon "button" at bounding box center [297, 310] width 34 height 34
click at [300, 437] on icon "button" at bounding box center [308, 420] width 34 height 34
click at [725, 314] on icon "button" at bounding box center [719, 310] width 25 height 25
click at [735, 423] on icon "button" at bounding box center [739, 420] width 25 height 25
click at [219, 331] on button "reception" at bounding box center [202, 309] width 121 height 53
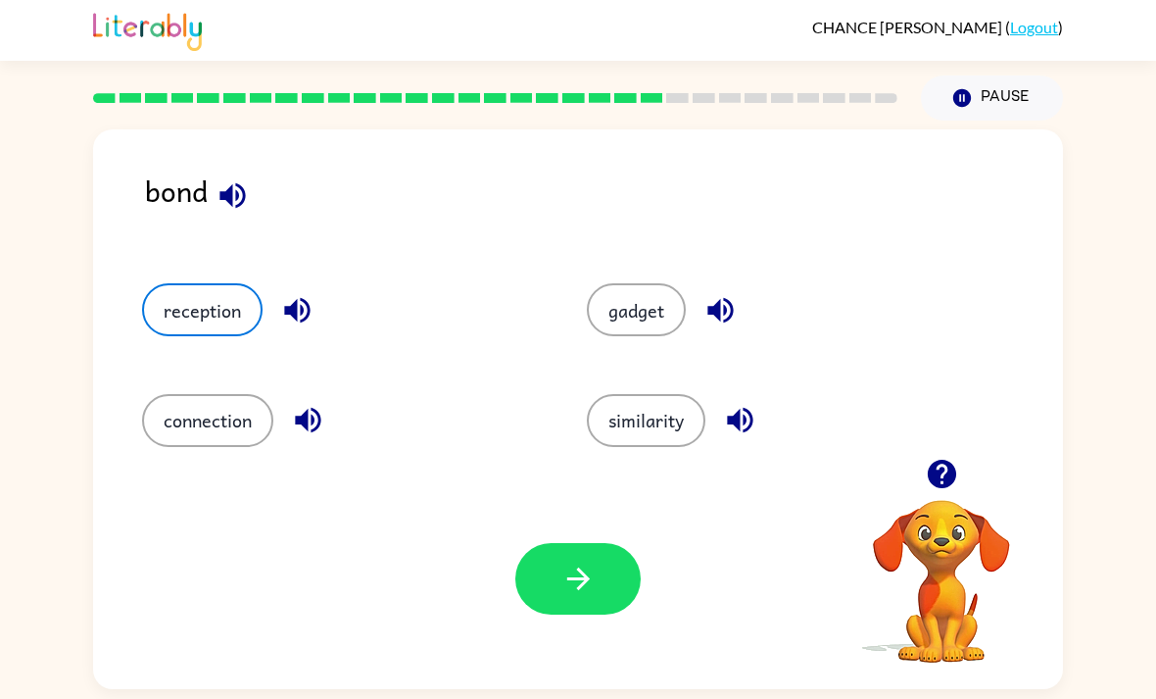
click at [558, 590] on button "button" at bounding box center [577, 579] width 125 height 72
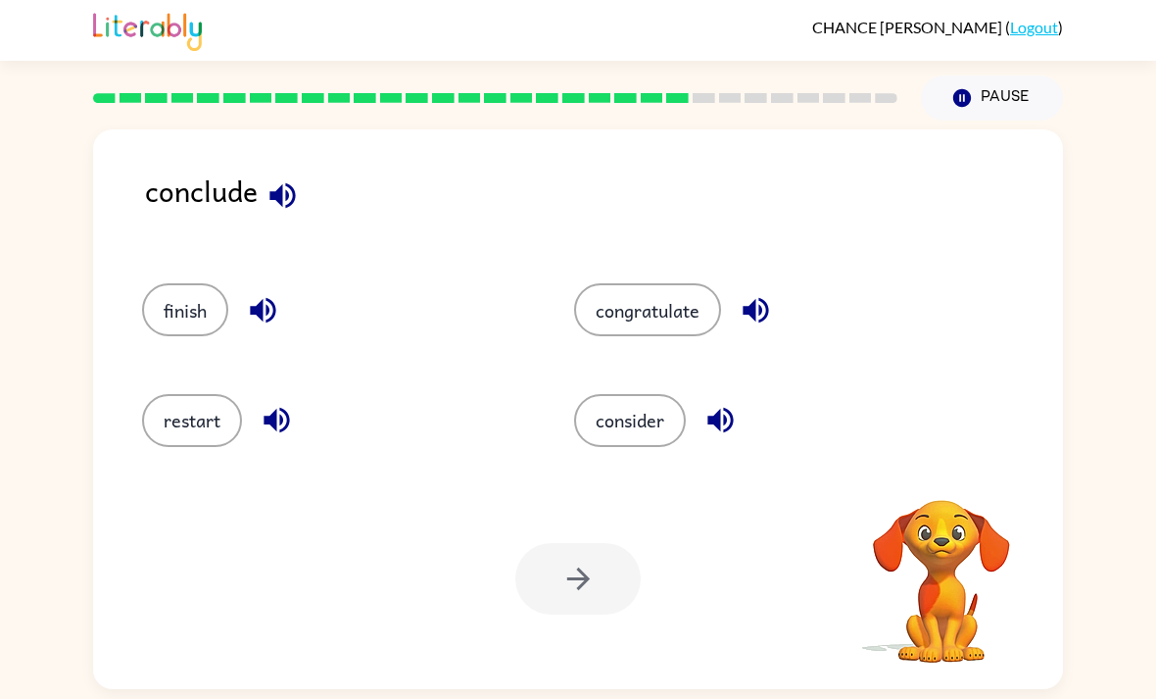
click at [268, 193] on icon "button" at bounding box center [283, 195] width 34 height 34
click at [271, 316] on icon "button" at bounding box center [263, 310] width 34 height 34
click at [281, 428] on icon "button" at bounding box center [276, 420] width 25 height 25
click at [768, 316] on icon "button" at bounding box center [755, 310] width 25 height 25
click at [730, 420] on icon "button" at bounding box center [719, 420] width 25 height 25
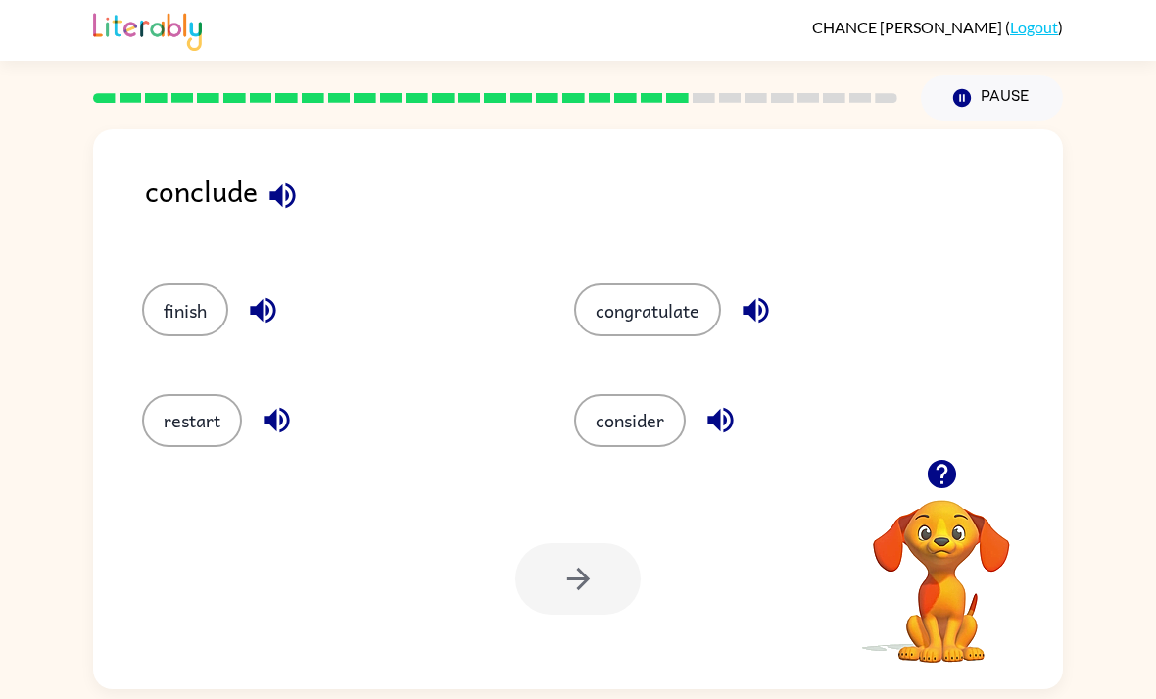
click at [594, 569] on div at bounding box center [577, 579] width 125 height 72
click at [637, 427] on button "consider" at bounding box center [630, 420] width 112 height 53
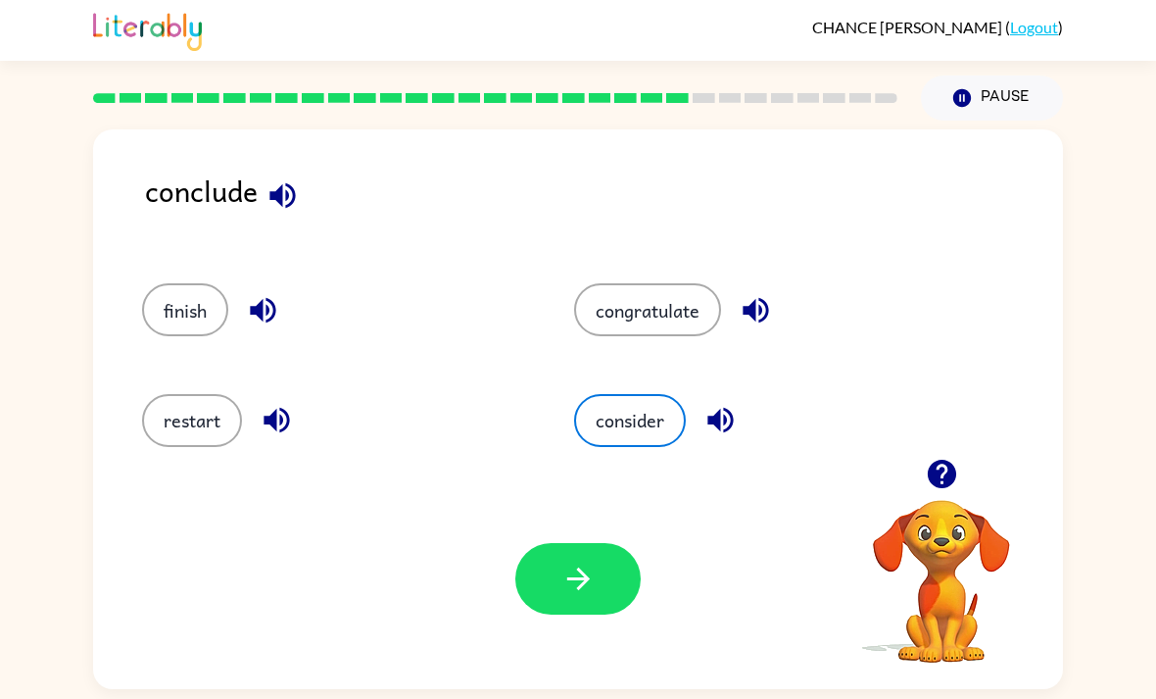
click at [590, 561] on button "button" at bounding box center [577, 579] width 125 height 72
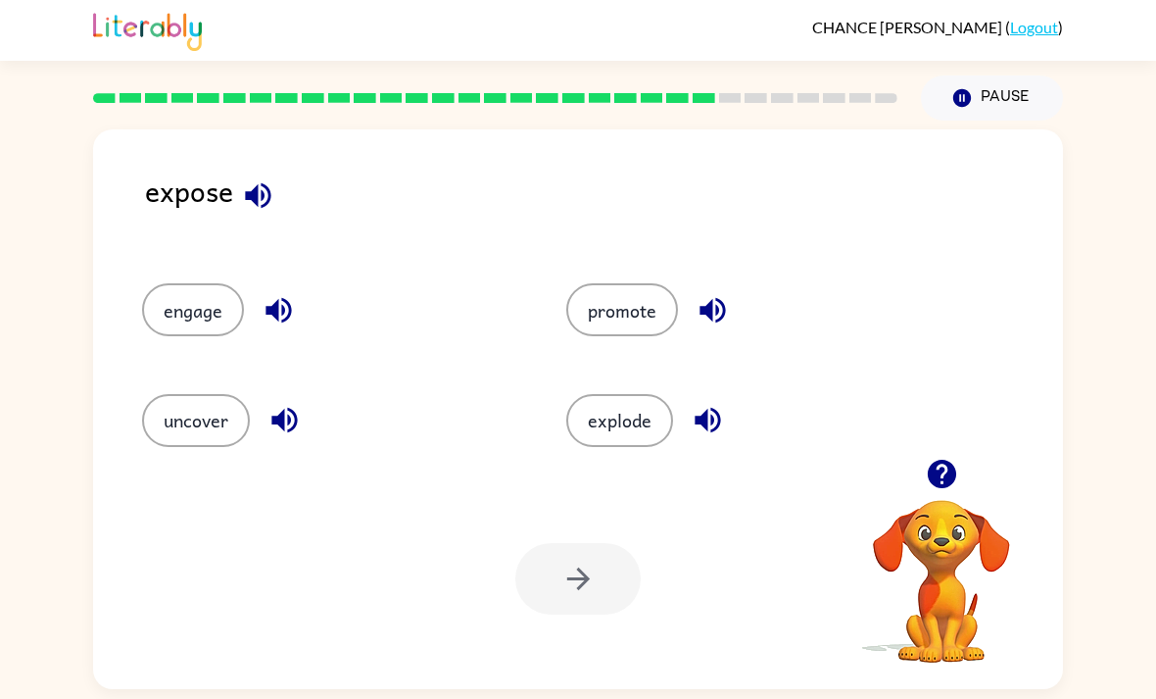
click at [270, 178] on button "button" at bounding box center [258, 195] width 50 height 50
click at [282, 427] on icon "button" at bounding box center [283, 420] width 25 height 25
click at [234, 419] on button "uncover" at bounding box center [196, 420] width 108 height 53
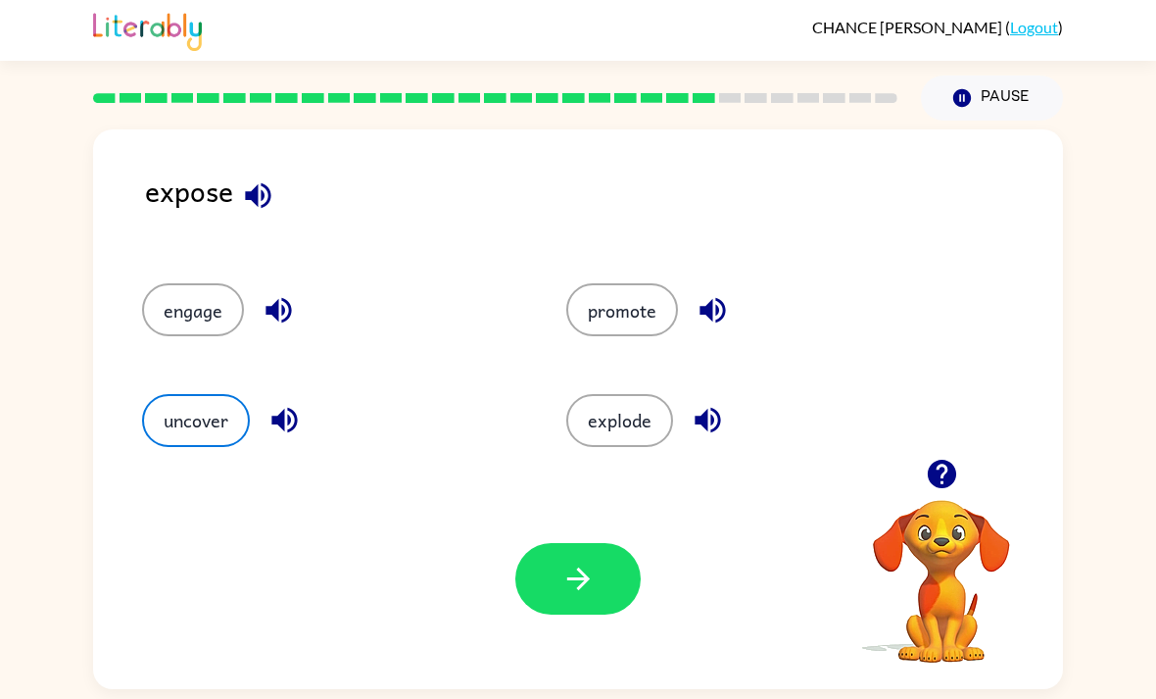
click at [602, 595] on button "button" at bounding box center [577, 579] width 125 height 72
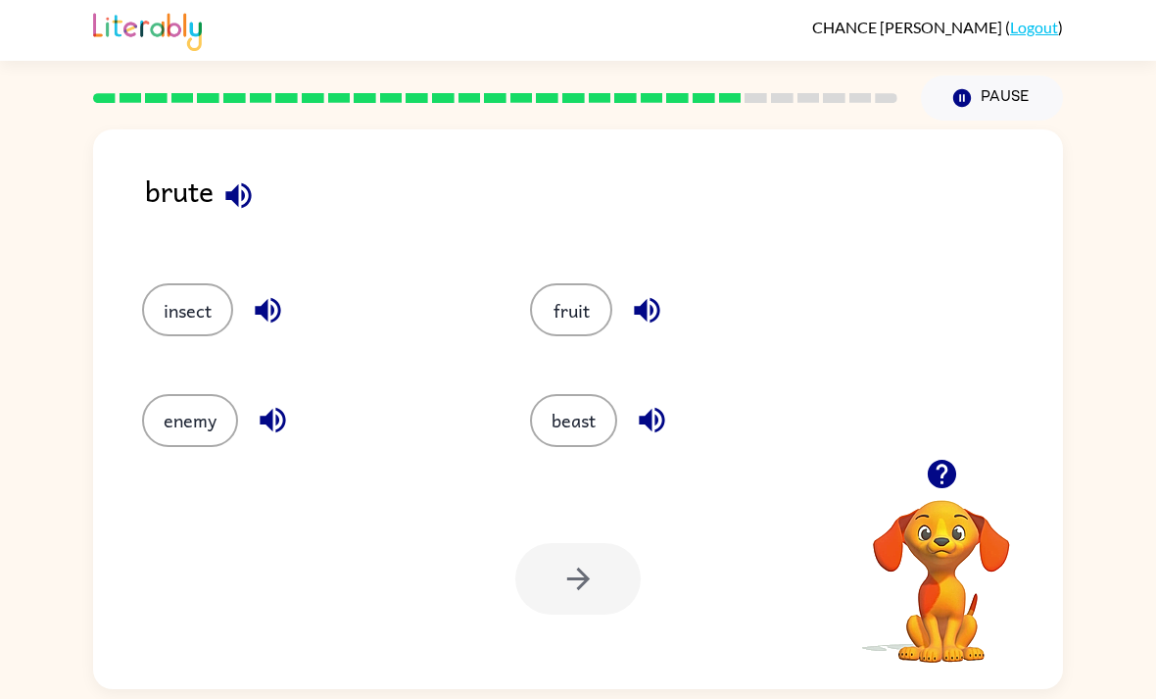
click at [234, 210] on icon "button" at bounding box center [238, 195] width 34 height 34
click at [265, 314] on icon "button" at bounding box center [267, 310] width 25 height 25
click at [266, 428] on icon "button" at bounding box center [272, 420] width 25 height 25
click at [641, 312] on icon "button" at bounding box center [646, 310] width 25 height 25
click at [635, 418] on button "button" at bounding box center [652, 420] width 50 height 50
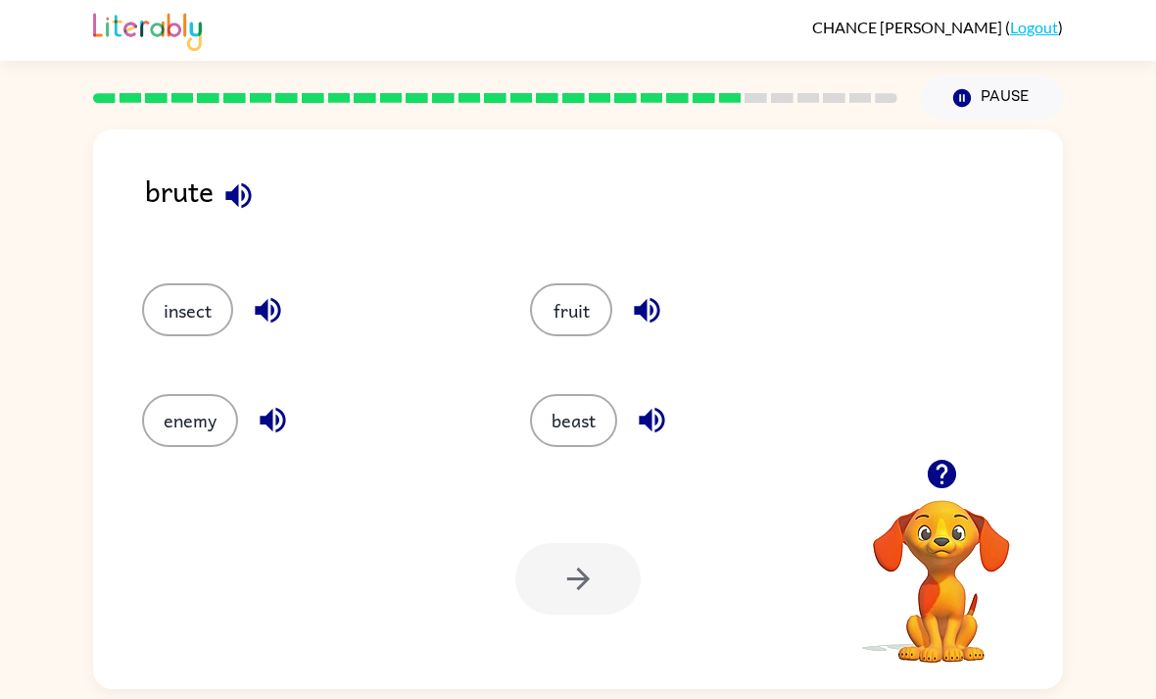
click at [212, 415] on button "enemy" at bounding box center [190, 420] width 96 height 53
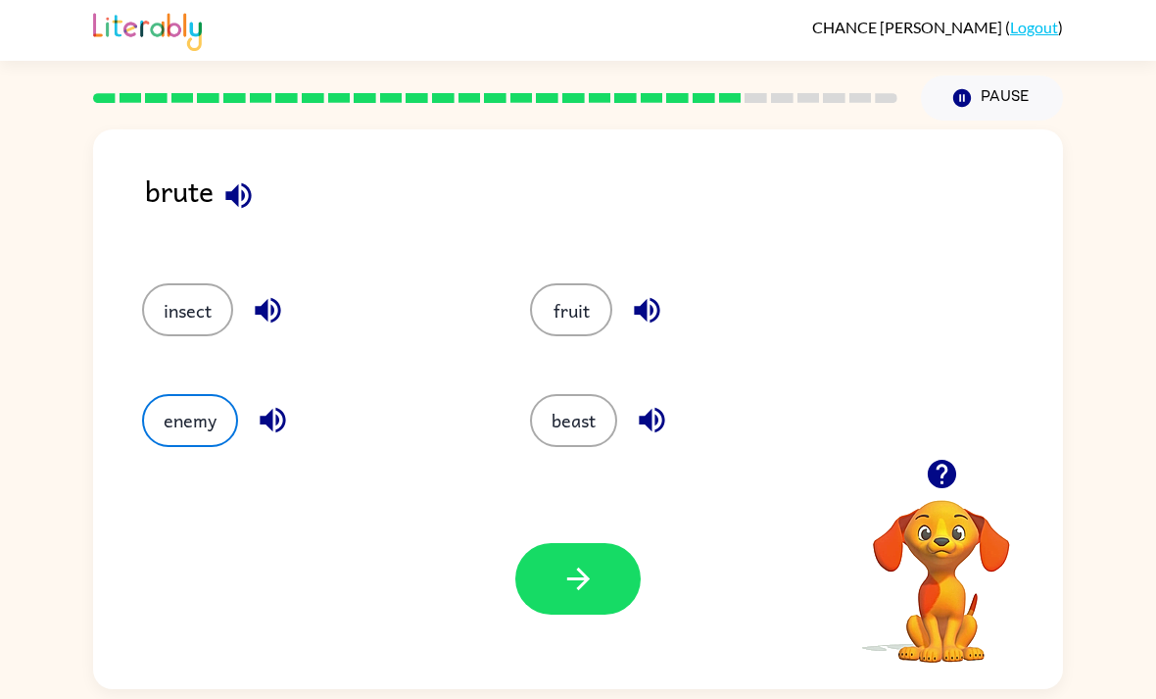
click at [546, 605] on button "button" at bounding box center [577, 579] width 125 height 72
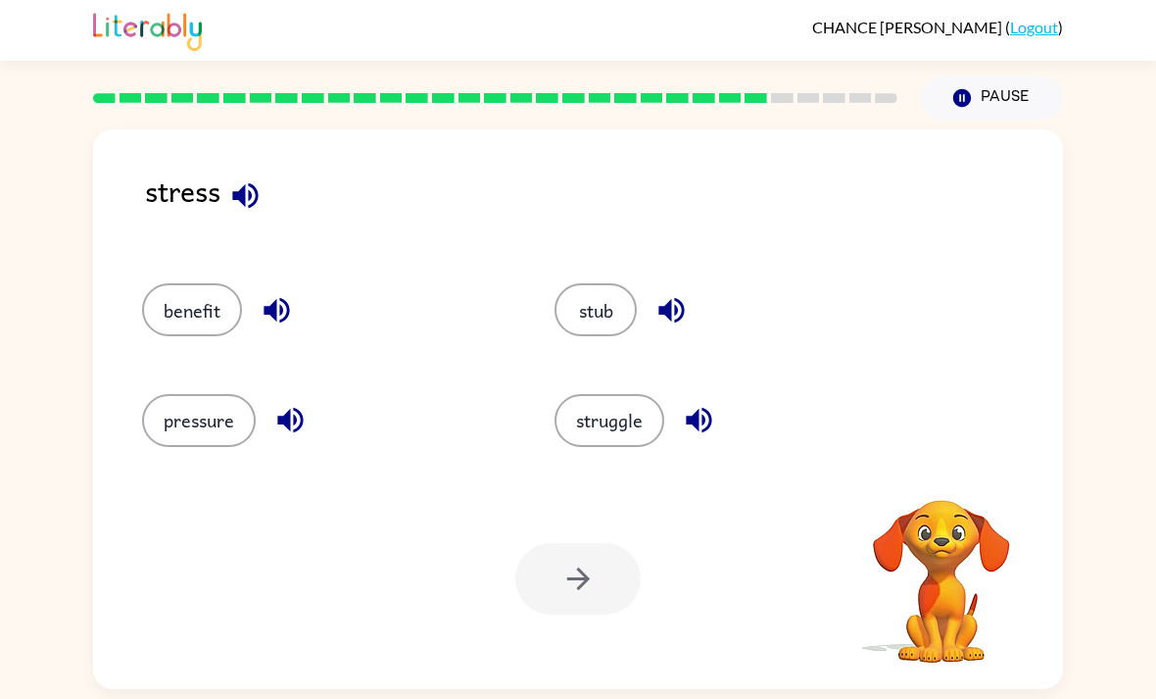
click at [253, 212] on icon "button" at bounding box center [245, 195] width 34 height 34
click at [268, 319] on icon "button" at bounding box center [276, 310] width 25 height 25
click at [296, 420] on icon "button" at bounding box center [290, 420] width 34 height 34
click at [682, 308] on icon "button" at bounding box center [670, 310] width 25 height 25
click at [697, 423] on icon "button" at bounding box center [698, 420] width 25 height 25
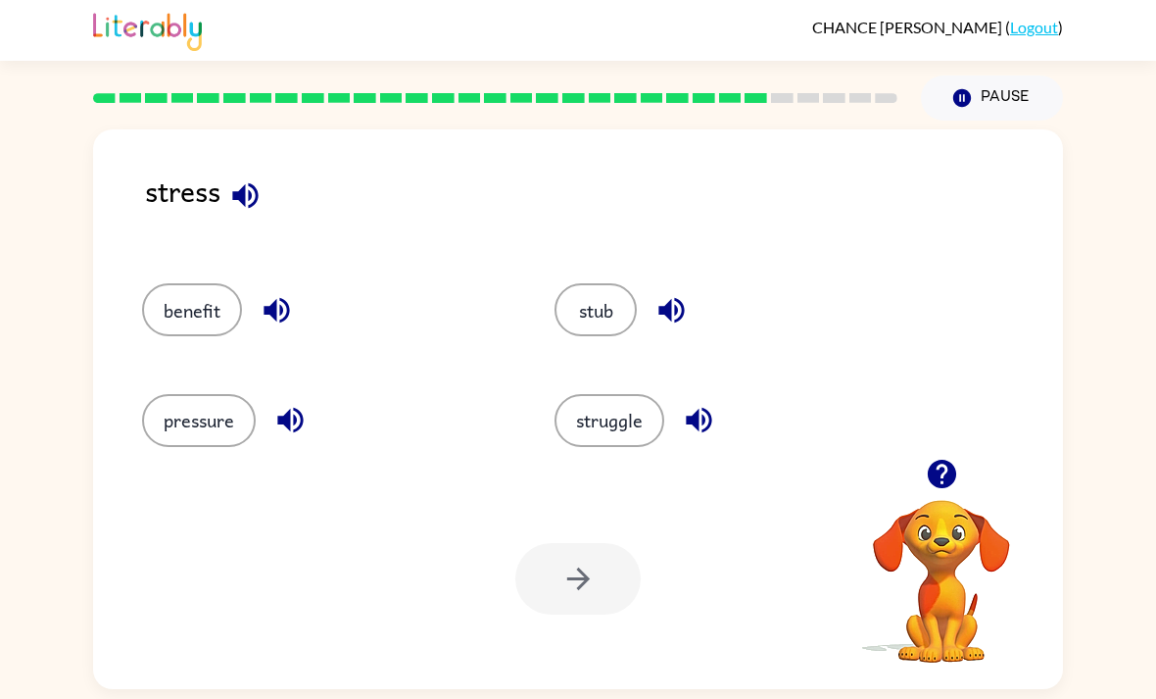
click at [181, 396] on div "pressure" at bounding box center [311, 412] width 413 height 110
click at [179, 447] on button "pressure" at bounding box center [199, 420] width 114 height 53
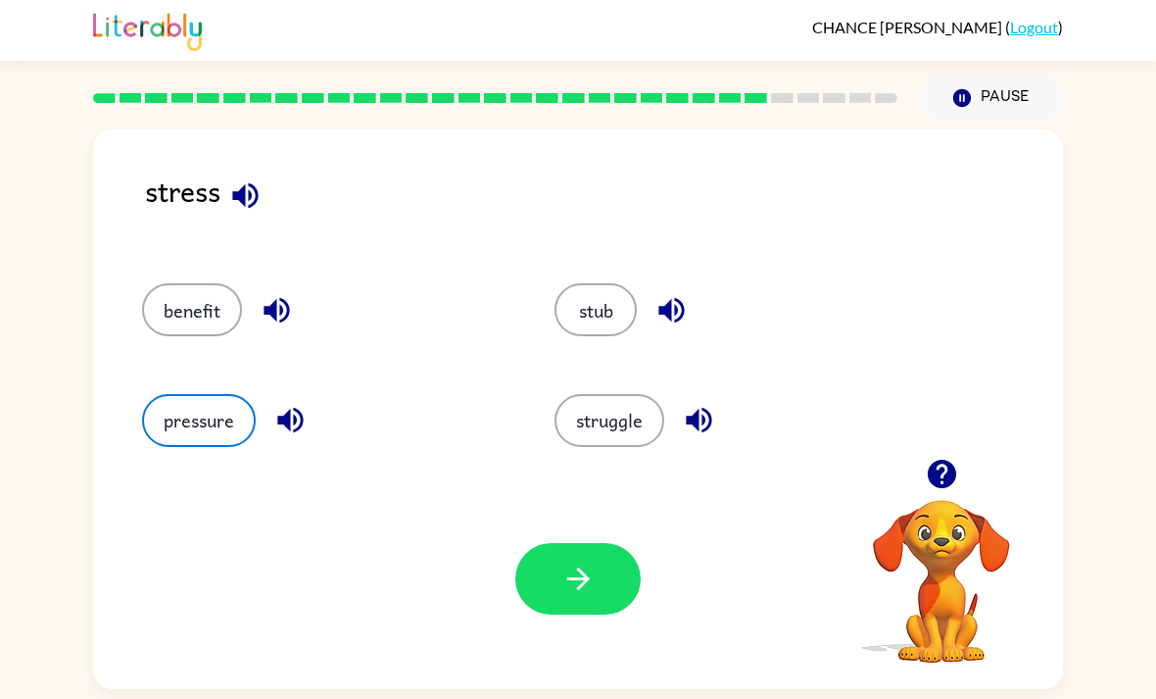
click at [607, 580] on button "button" at bounding box center [577, 579] width 125 height 72
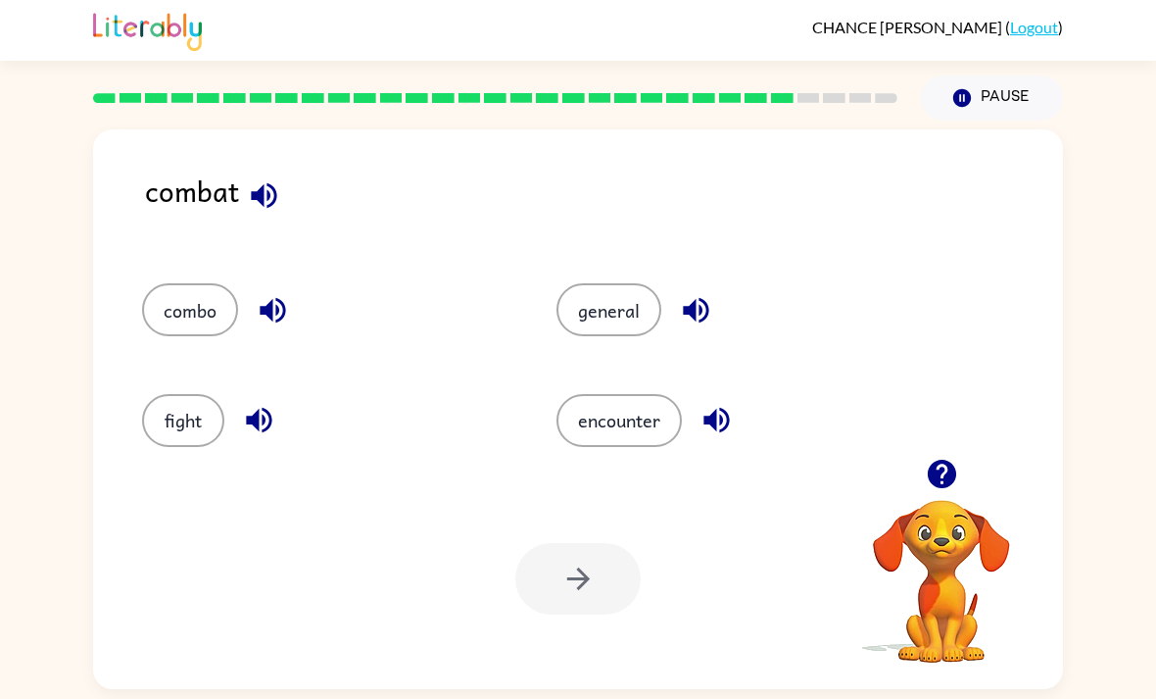
click at [274, 216] on button "button" at bounding box center [264, 195] width 50 height 50
click at [248, 195] on icon "button" at bounding box center [264, 195] width 34 height 34
click at [243, 170] on div "combat" at bounding box center [604, 206] width 918 height 75
click at [177, 418] on button "fight" at bounding box center [183, 420] width 82 height 53
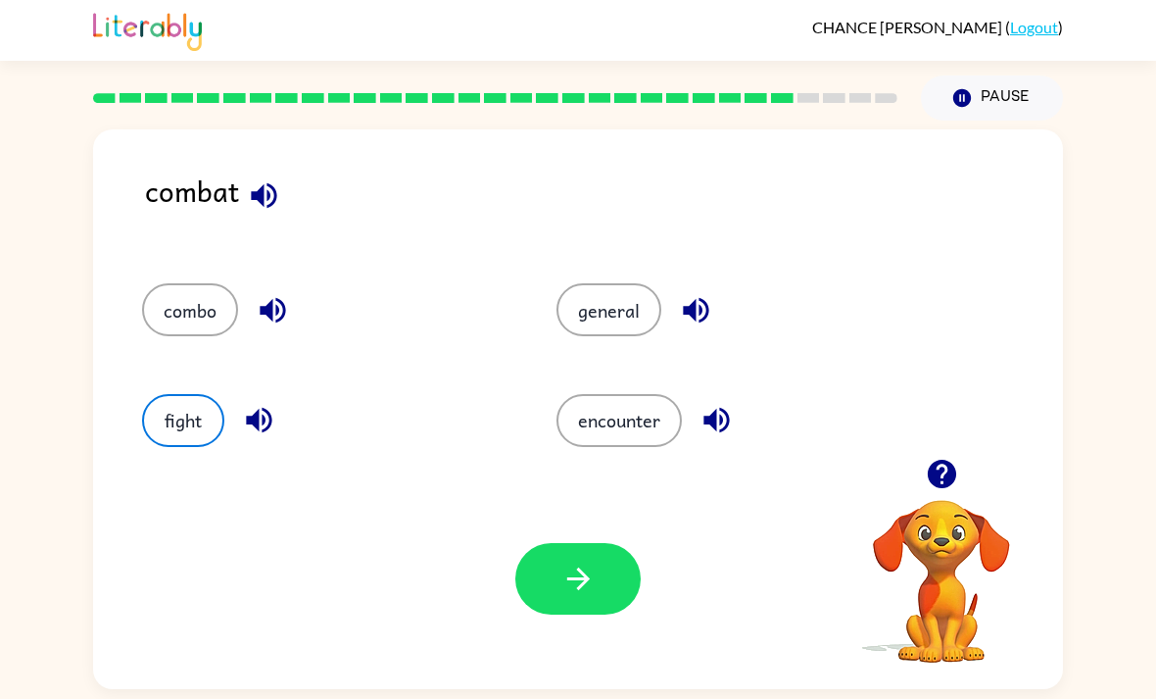
click at [572, 568] on button "button" at bounding box center [577, 579] width 125 height 72
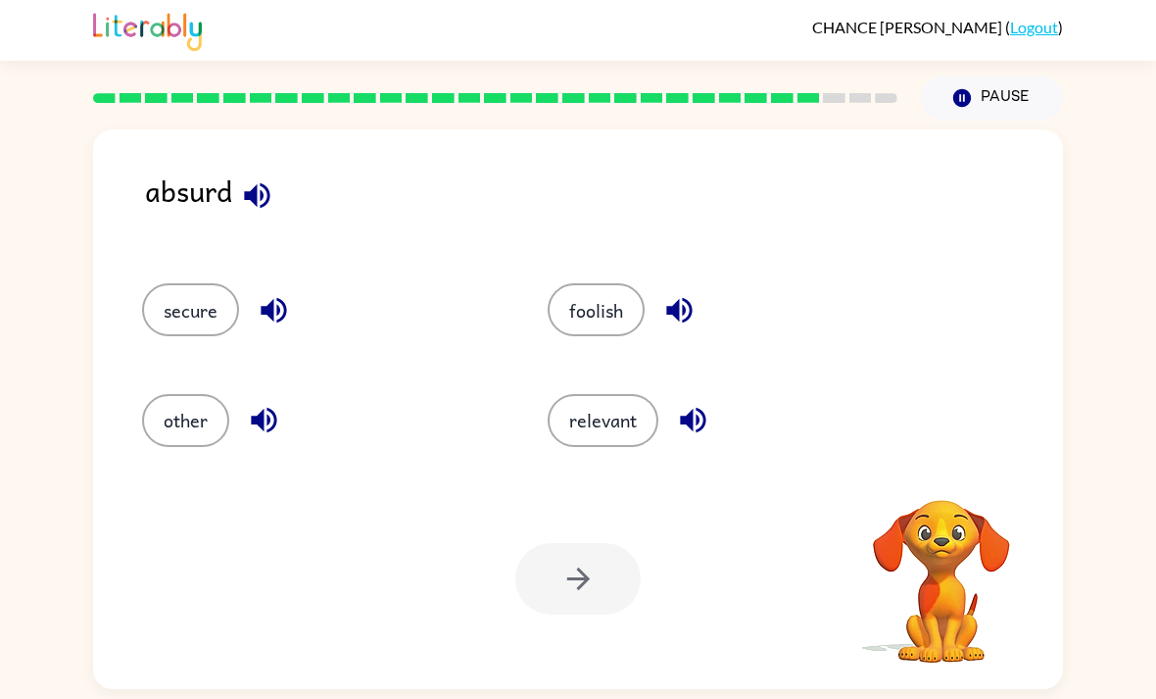
click at [253, 202] on icon "button" at bounding box center [256, 194] width 25 height 25
click at [277, 317] on icon "button" at bounding box center [273, 310] width 25 height 25
click at [690, 310] on icon "button" at bounding box center [678, 310] width 25 height 25
click at [692, 414] on icon "button" at bounding box center [693, 420] width 34 height 34
click at [255, 417] on icon "button" at bounding box center [264, 420] width 34 height 34
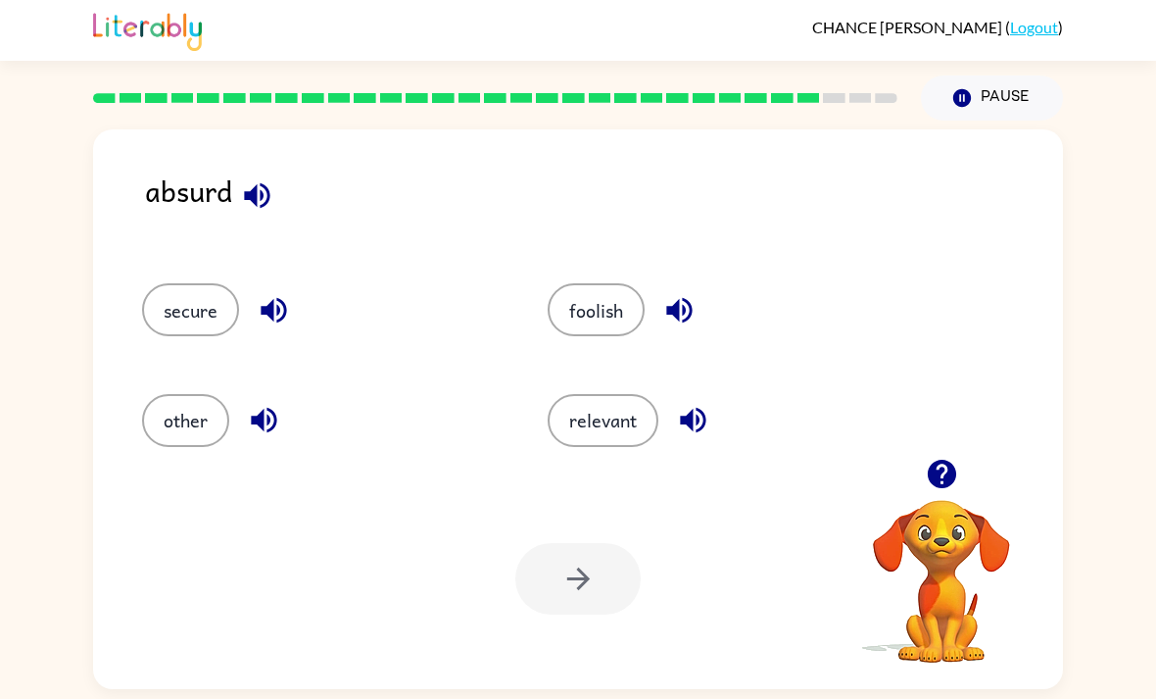
click at [213, 314] on button "secure" at bounding box center [190, 309] width 97 height 53
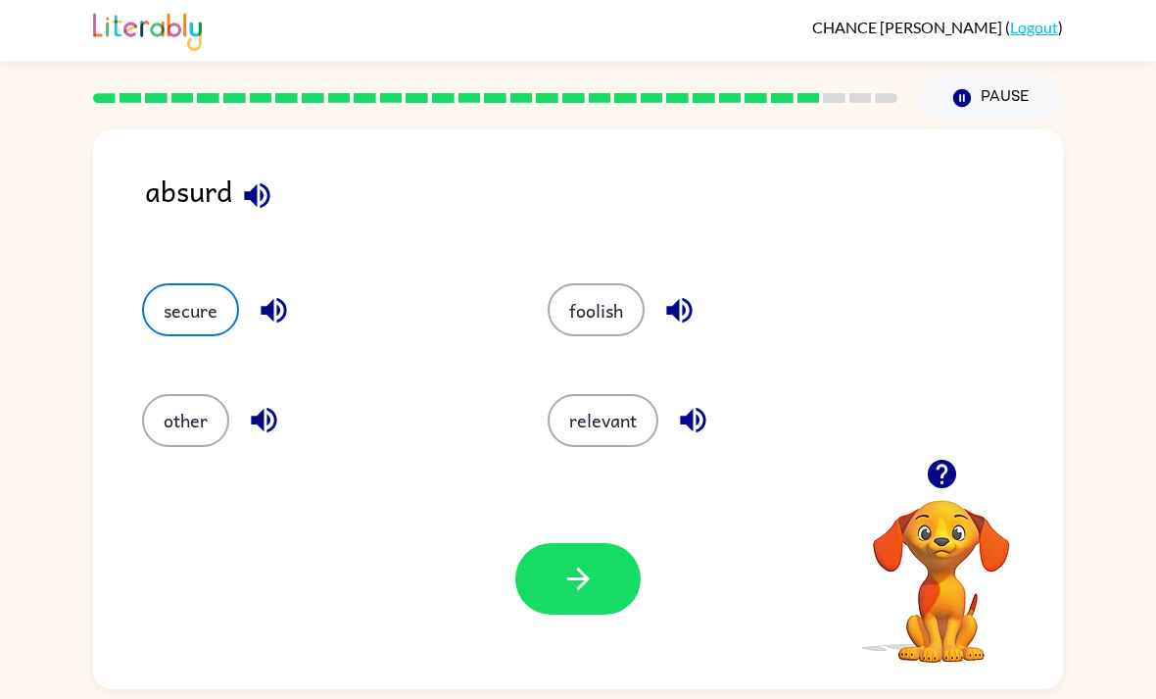
click at [579, 590] on icon "button" at bounding box center [578, 578] width 34 height 34
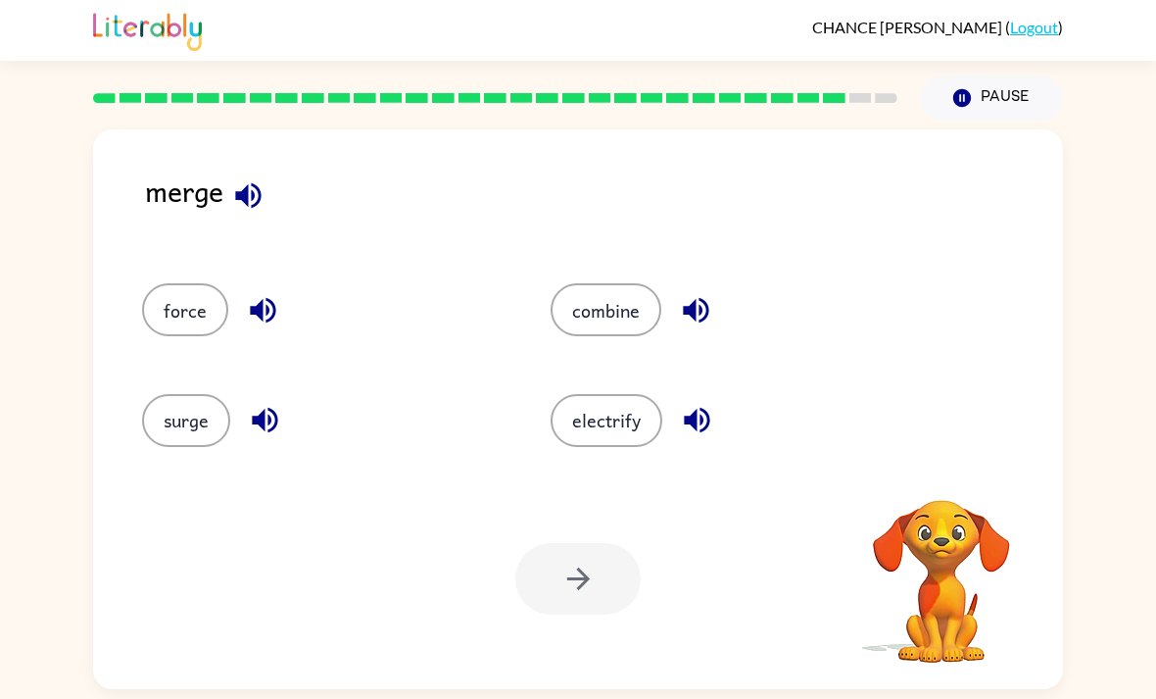
click at [206, 197] on div "merge" at bounding box center [604, 206] width 918 height 75
click at [205, 197] on div "merge" at bounding box center [604, 206] width 918 height 75
click at [235, 217] on button "button" at bounding box center [248, 195] width 50 height 50
click at [262, 318] on icon "button" at bounding box center [262, 310] width 25 height 25
click at [264, 433] on icon "button" at bounding box center [264, 420] width 25 height 25
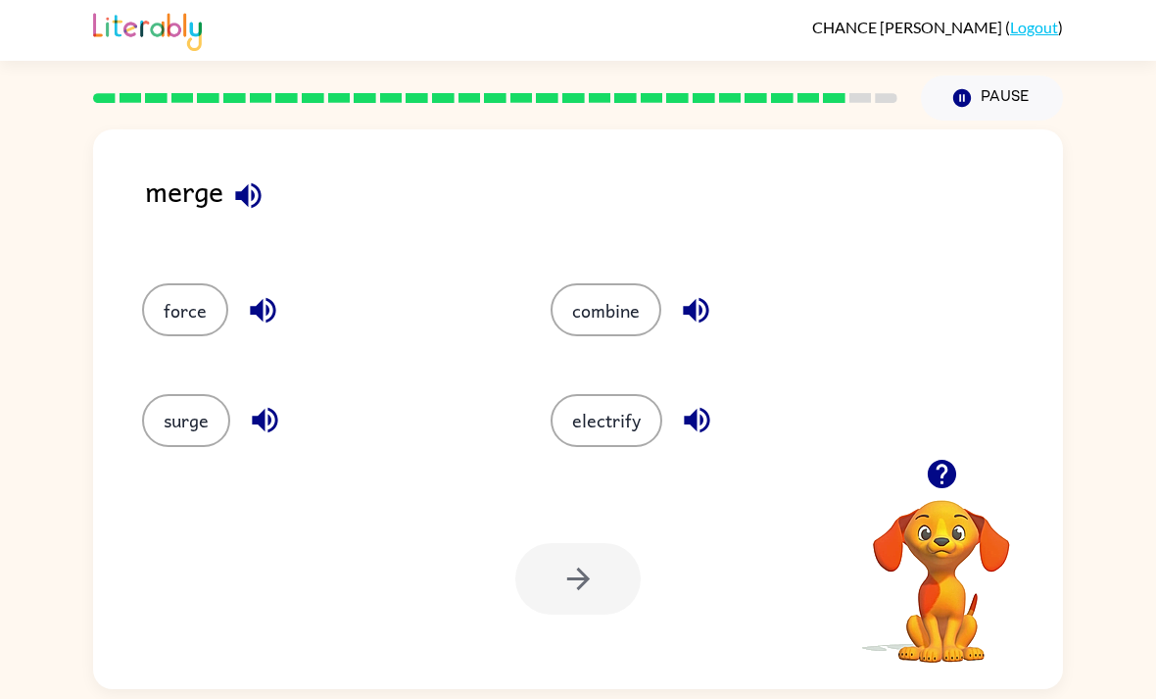
click at [693, 319] on icon "button" at bounding box center [695, 310] width 25 height 25
click at [703, 425] on icon "button" at bounding box center [697, 420] width 34 height 34
click at [610, 320] on button "combine" at bounding box center [606, 309] width 111 height 53
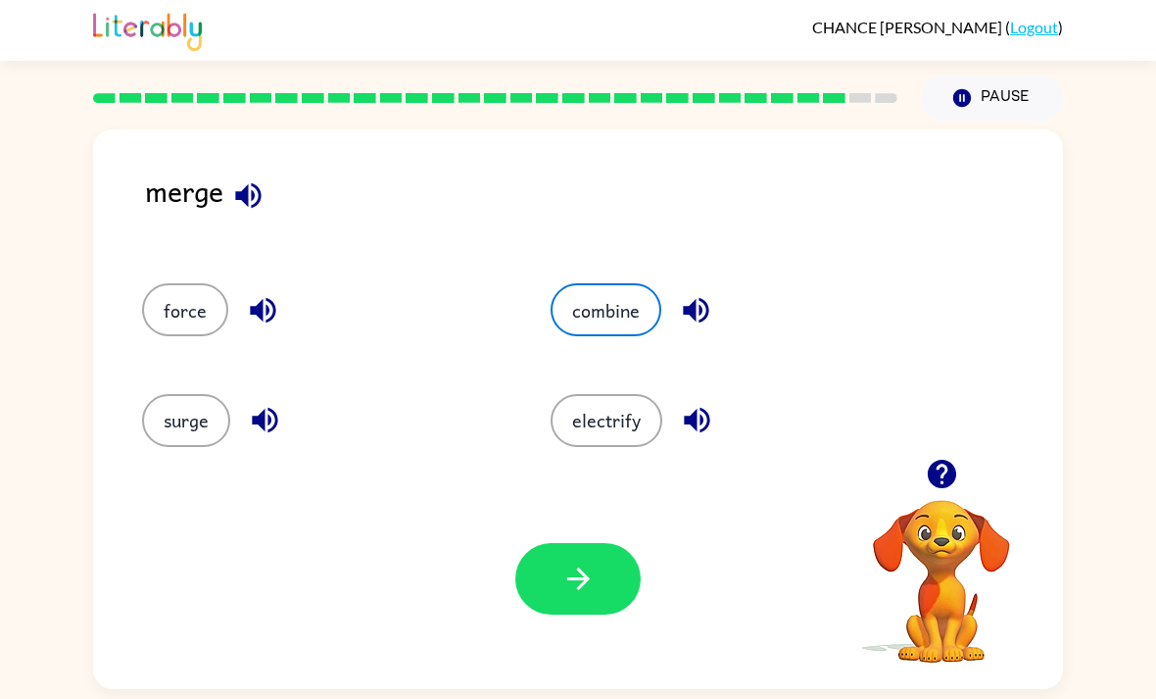
click at [549, 584] on button "button" at bounding box center [577, 579] width 125 height 72
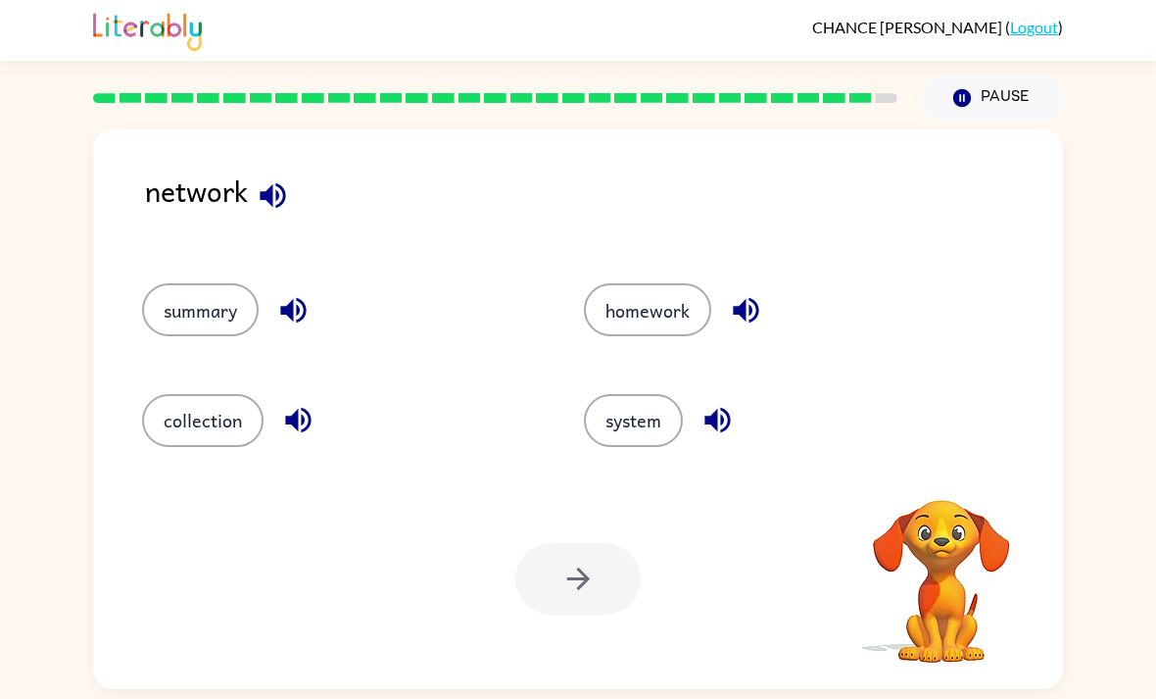
click at [263, 196] on icon "button" at bounding box center [272, 194] width 25 height 25
click at [300, 316] on icon "button" at bounding box center [292, 310] width 25 height 25
click at [299, 430] on icon "button" at bounding box center [298, 420] width 34 height 34
click at [737, 314] on icon "button" at bounding box center [745, 310] width 25 height 25
click at [722, 436] on icon "button" at bounding box center [718, 420] width 34 height 34
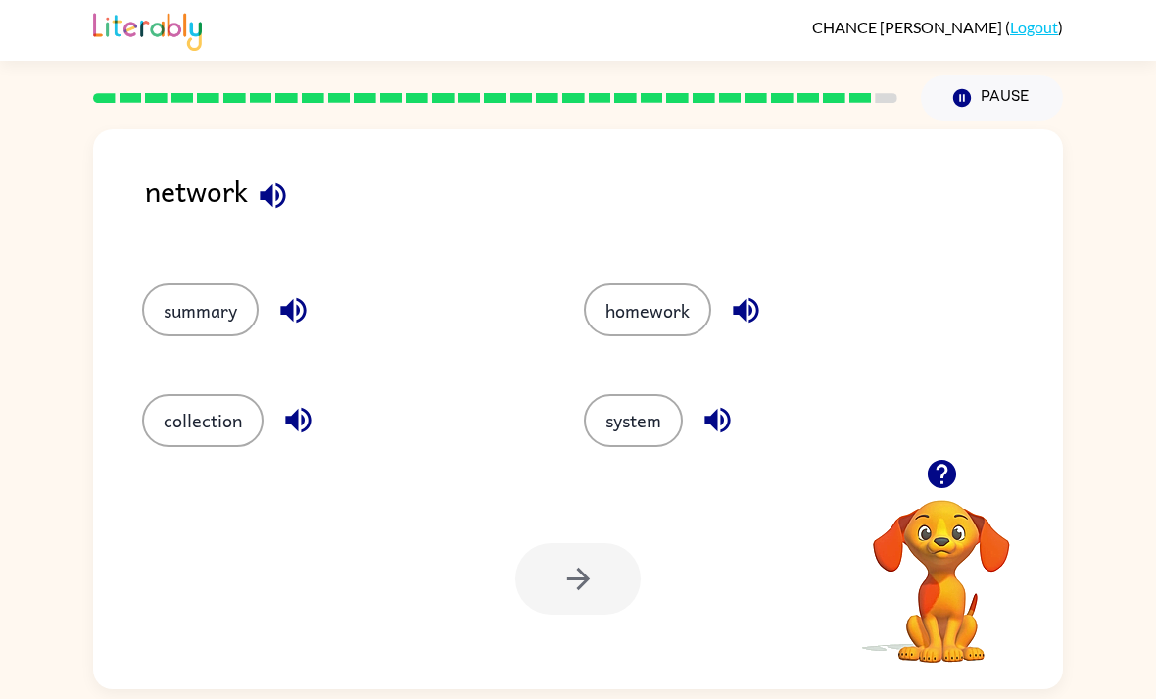
click at [647, 420] on button "system" at bounding box center [633, 420] width 99 height 53
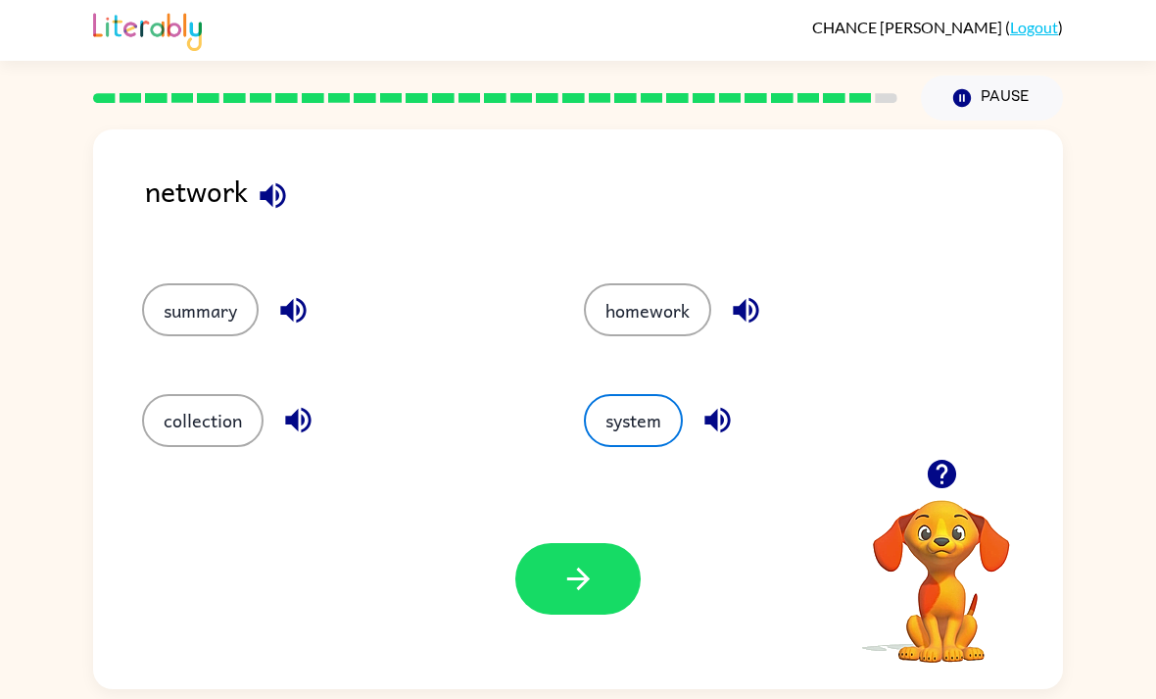
click at [613, 585] on button "button" at bounding box center [577, 579] width 125 height 72
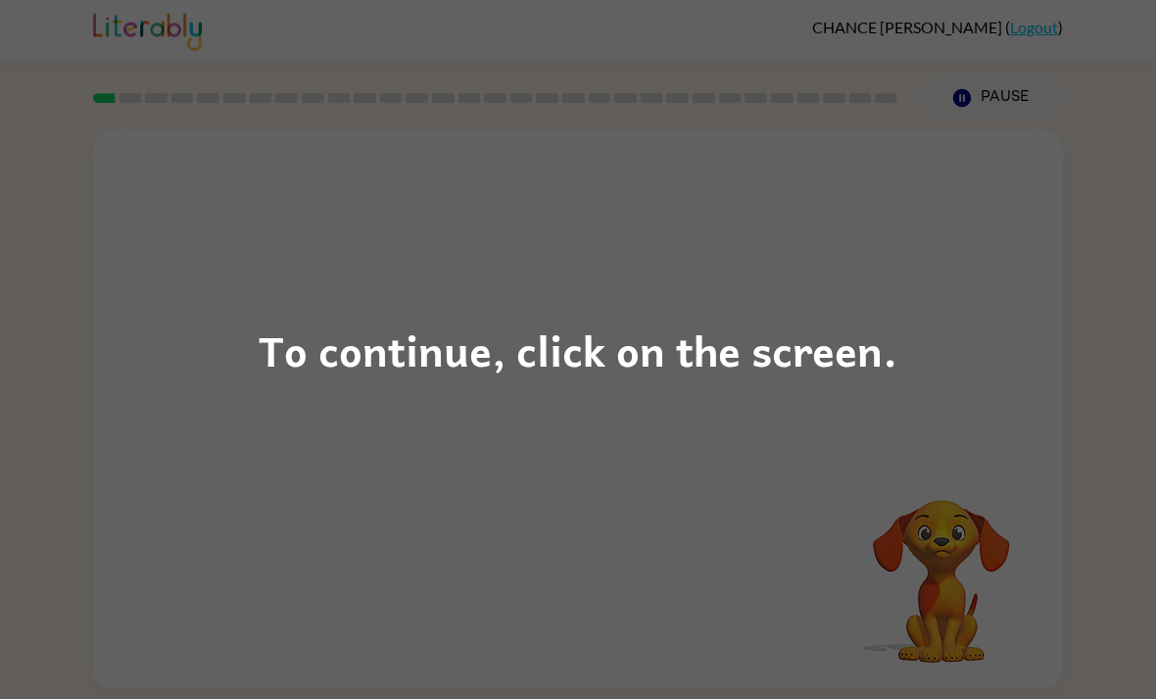
click at [846, 347] on div "To continue, click on the screen." at bounding box center [578, 349] width 639 height 67
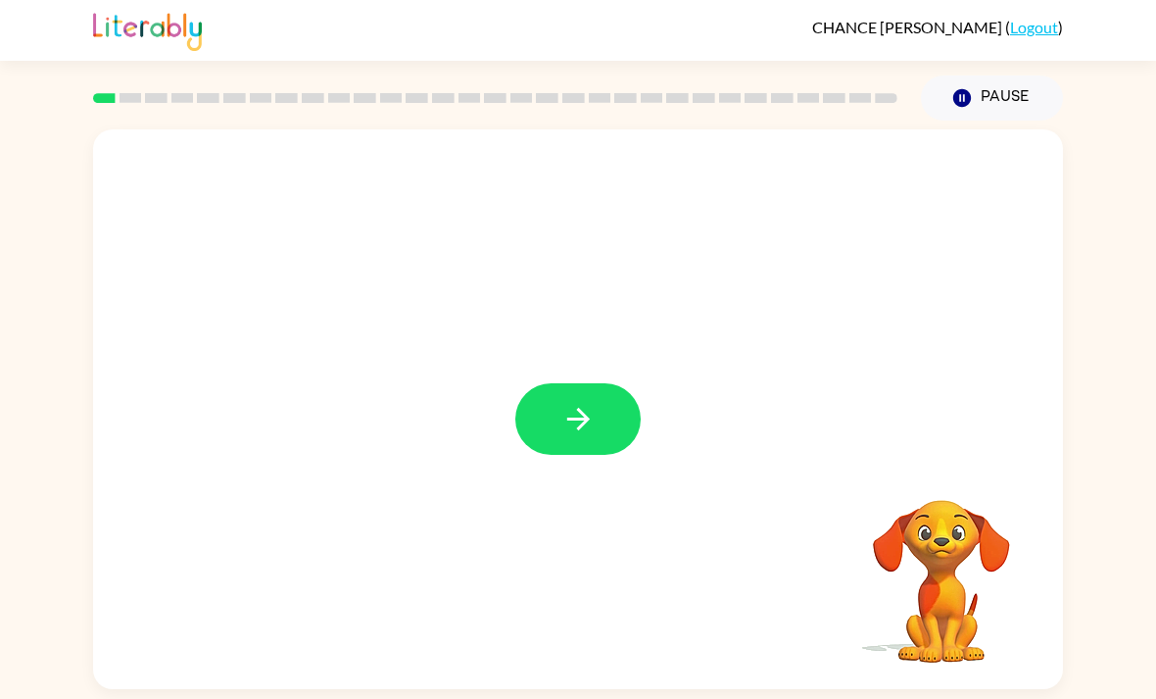
click at [564, 418] on icon "button" at bounding box center [578, 419] width 34 height 34
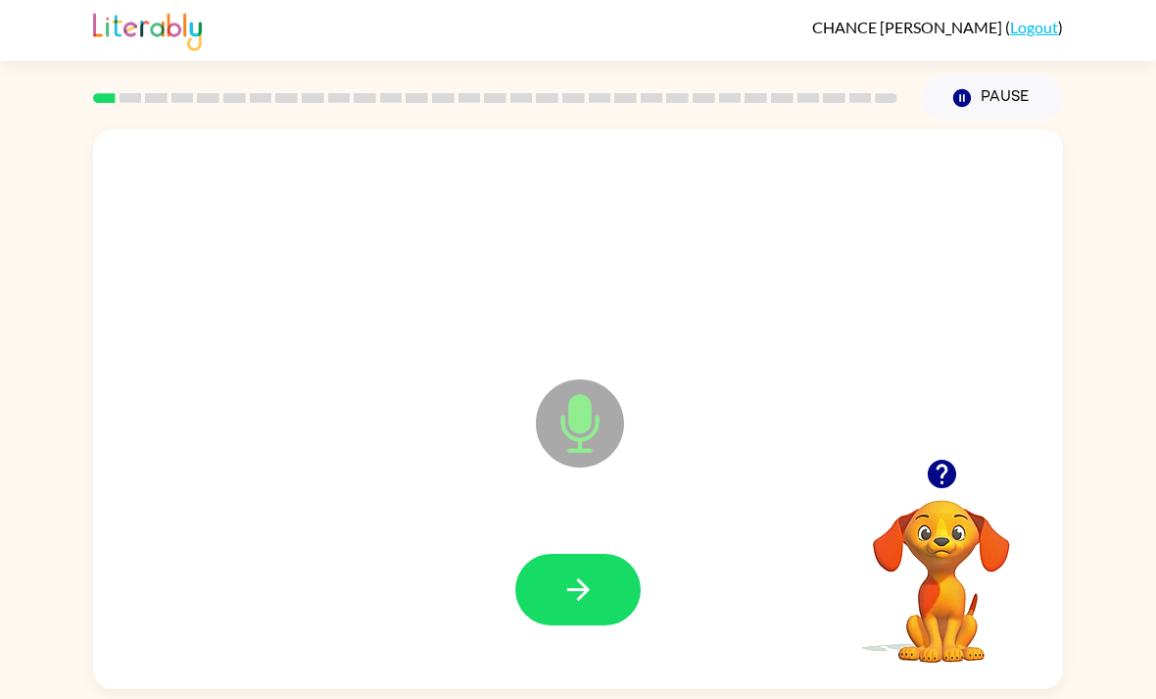
click at [574, 592] on icon "button" at bounding box center [578, 589] width 34 height 34
click at [596, 588] on button "button" at bounding box center [577, 590] width 125 height 72
click at [553, 596] on button "button" at bounding box center [577, 590] width 125 height 72
click at [597, 597] on button "button" at bounding box center [577, 590] width 125 height 72
click at [583, 601] on icon "button" at bounding box center [577, 589] width 23 height 23
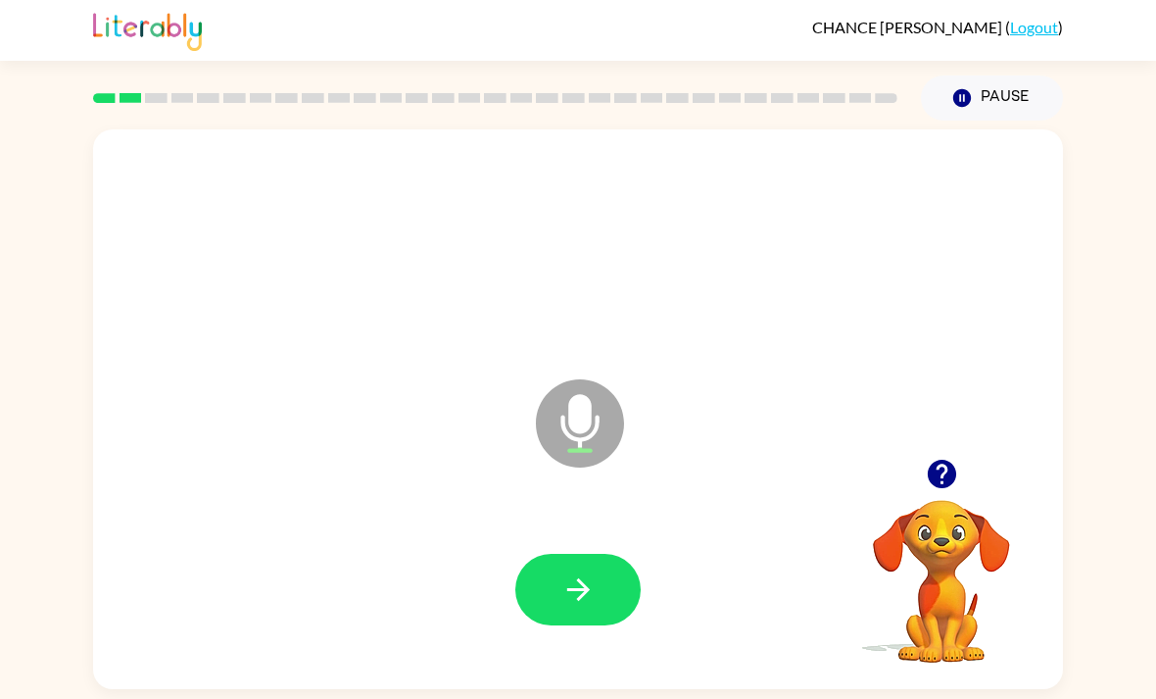
click at [609, 614] on button "button" at bounding box center [577, 590] width 125 height 72
click at [922, 499] on div at bounding box center [942, 474] width 196 height 50
click at [944, 485] on icon "button" at bounding box center [942, 474] width 34 height 34
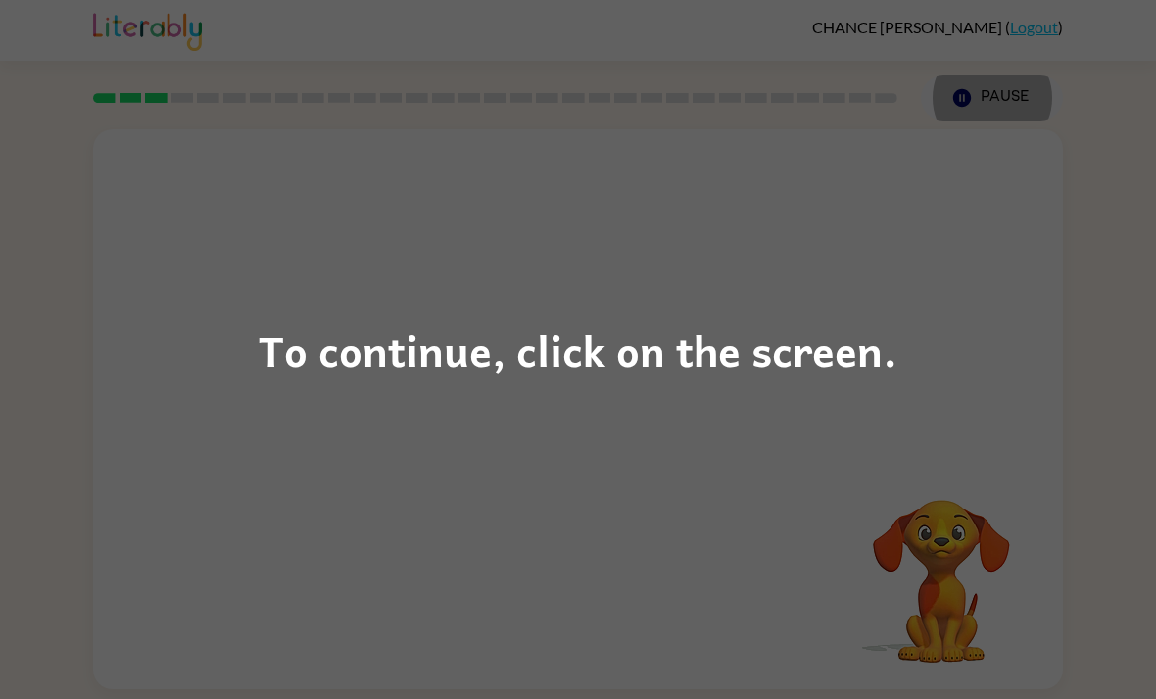
click at [1061, 266] on div "To continue, click on the screen." at bounding box center [578, 349] width 1156 height 699
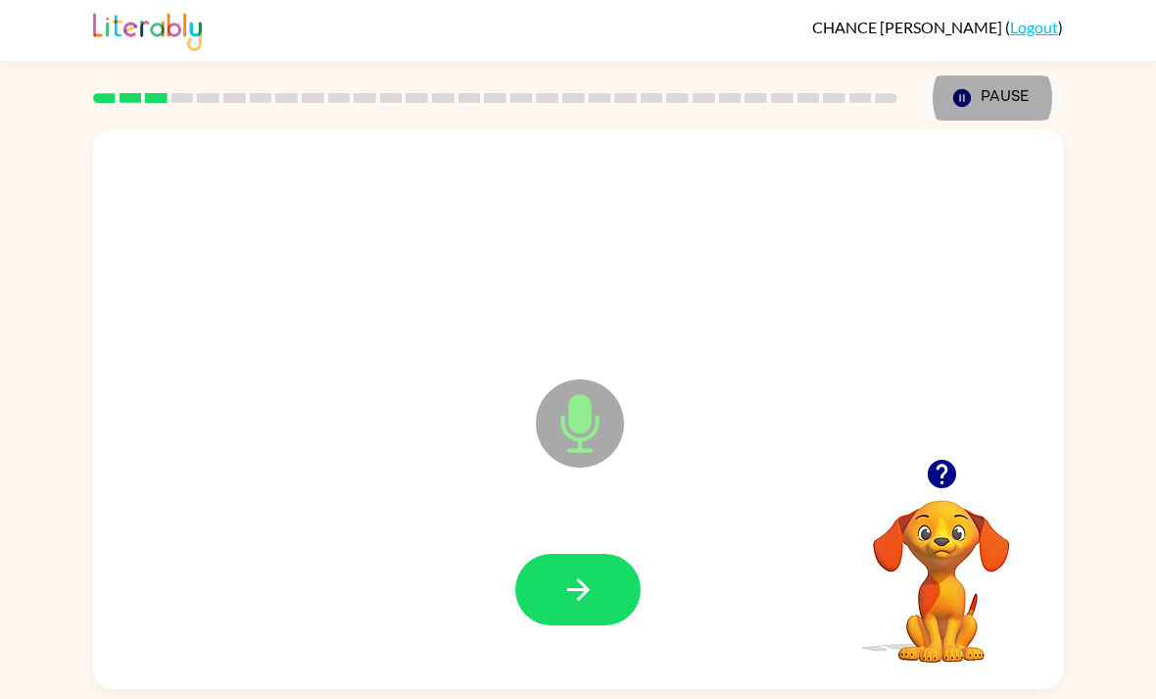
click at [573, 575] on button "button" at bounding box center [577, 590] width 125 height 72
click at [591, 597] on icon "button" at bounding box center [578, 589] width 34 height 34
click at [905, 528] on video "Your browser must support playing .mp4 files to use Literably. Please try using…" at bounding box center [942, 567] width 196 height 196
click at [958, 490] on icon "button" at bounding box center [942, 474] width 34 height 34
click at [582, 573] on button "button" at bounding box center [577, 590] width 125 height 72
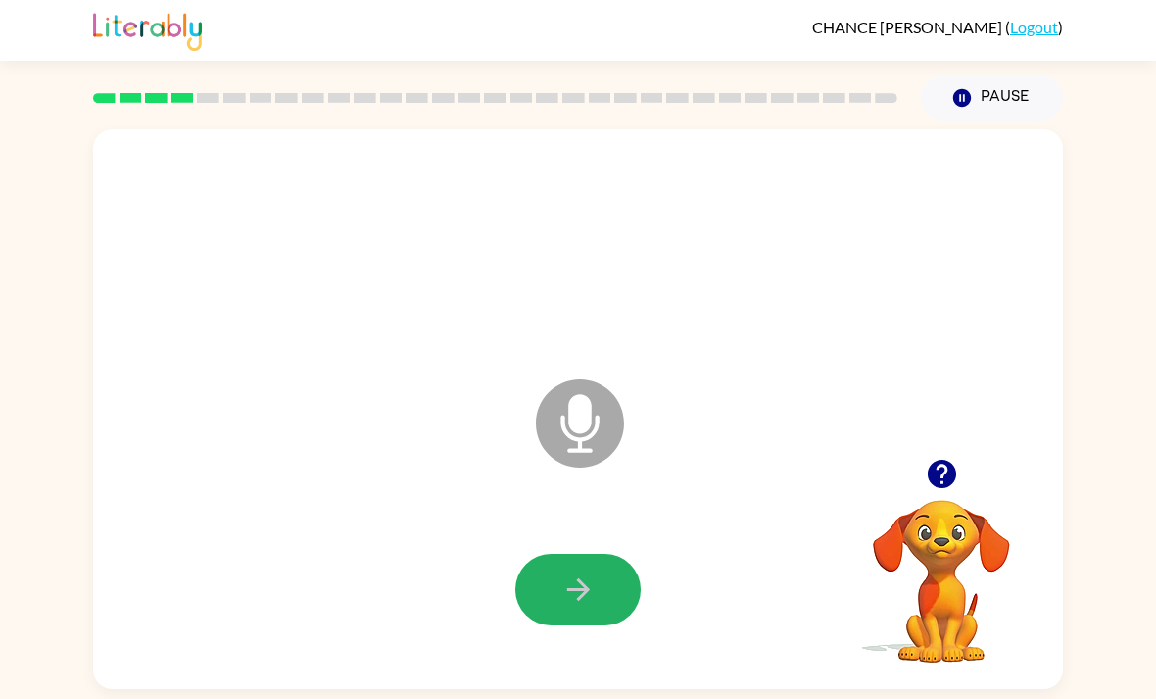
click at [603, 573] on button "button" at bounding box center [577, 590] width 125 height 72
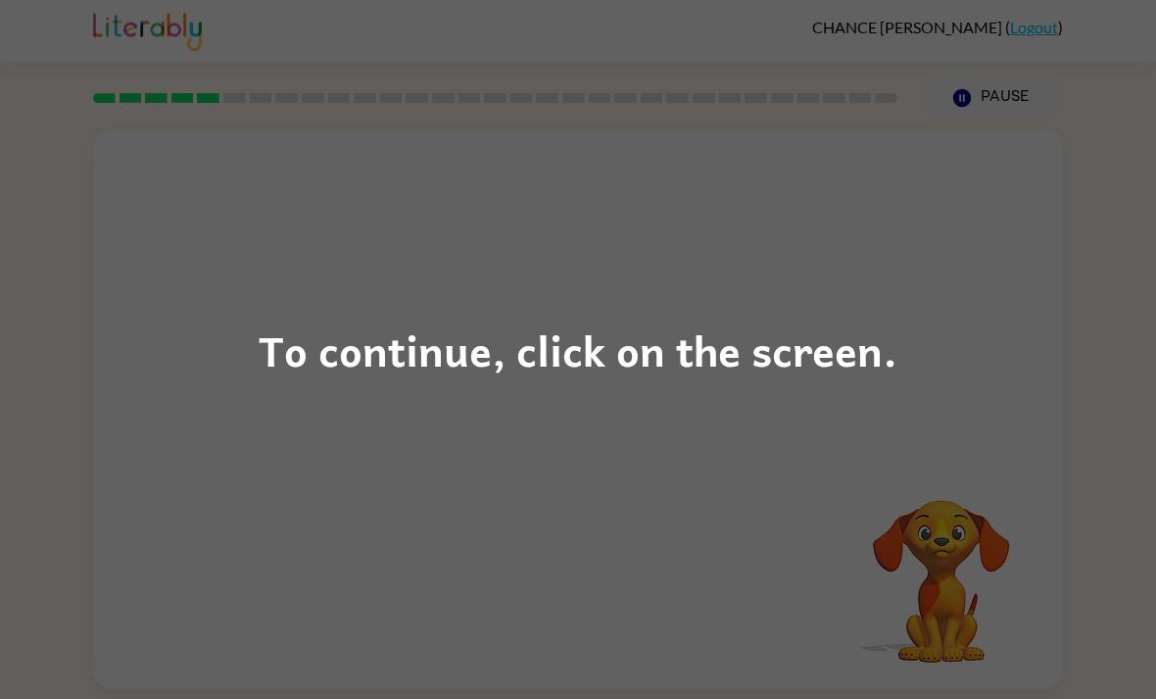
click at [760, 311] on div "To continue, click on the screen." at bounding box center [578, 349] width 1156 height 699
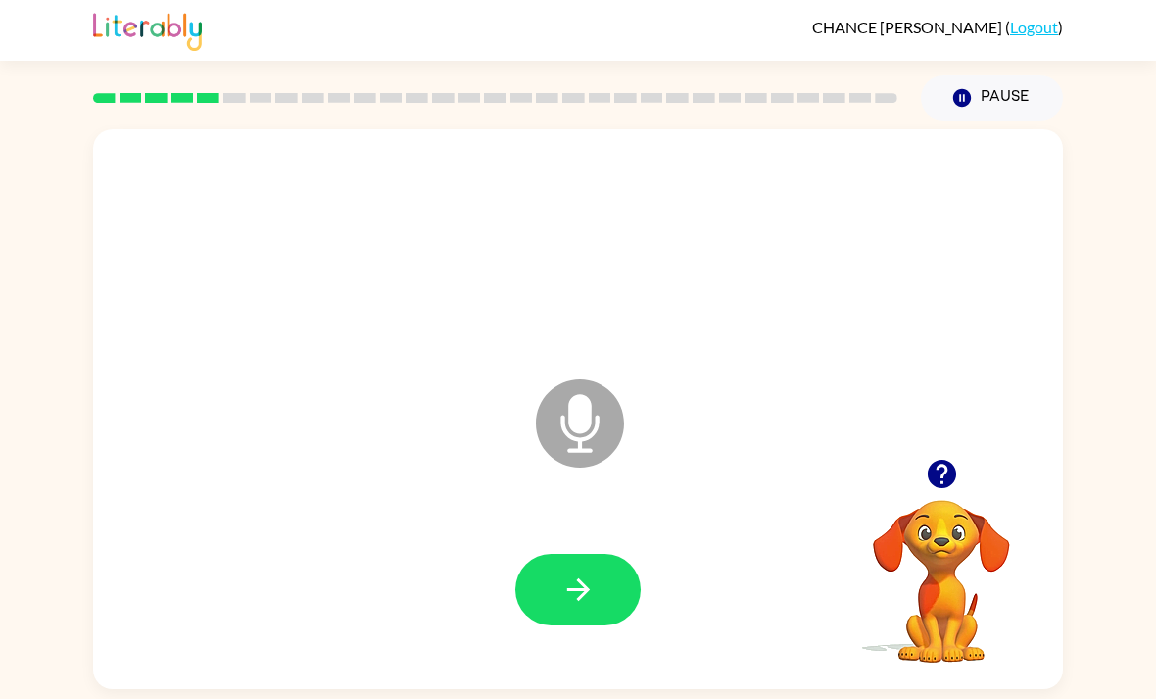
click at [576, 600] on icon "button" at bounding box center [578, 589] width 34 height 34
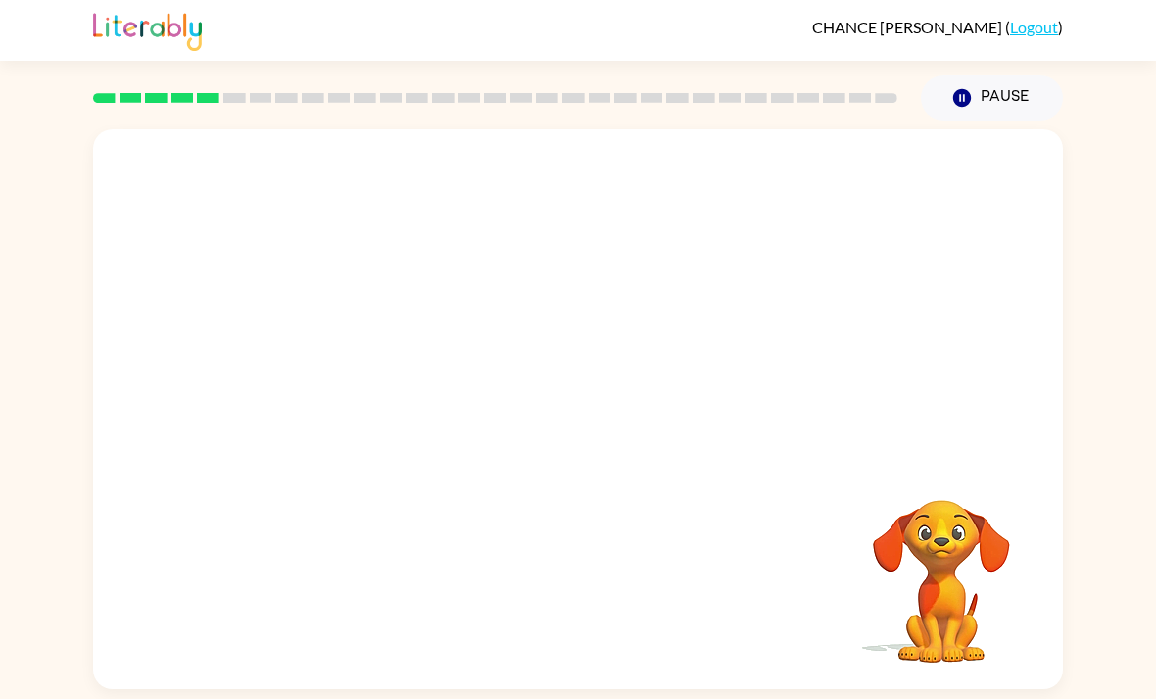
scroll to position [55, 0]
click at [933, 544] on video "Your browser must support playing .mp4 files to use Literably. Please try using…" at bounding box center [942, 567] width 196 height 196
click at [892, 480] on video "Your browser must support playing .mp4 files to use Literably. Please try using…" at bounding box center [942, 567] width 196 height 196
click at [785, 513] on div at bounding box center [578, 590] width 931 height 161
click at [785, 512] on div at bounding box center [578, 590] width 931 height 161
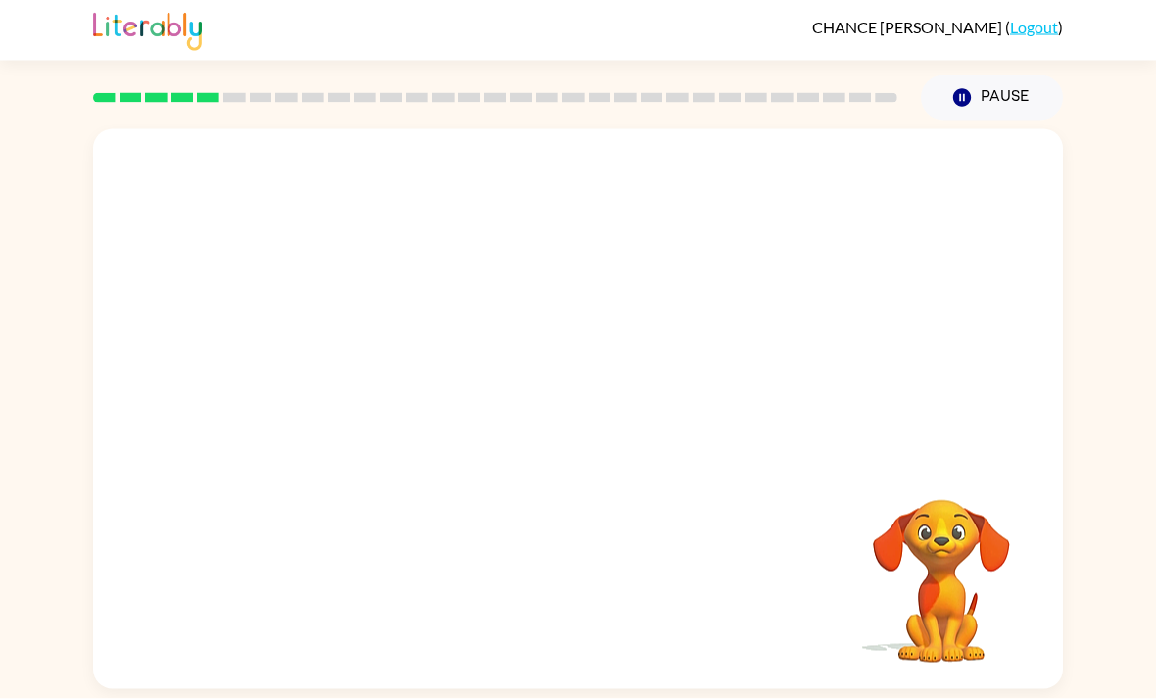
click at [776, 521] on div at bounding box center [578, 590] width 931 height 161
click at [976, 516] on video "Your browser must support playing .mp4 files to use Literably. Please try using…" at bounding box center [942, 567] width 196 height 196
click at [595, 554] on div at bounding box center [577, 590] width 125 height 72
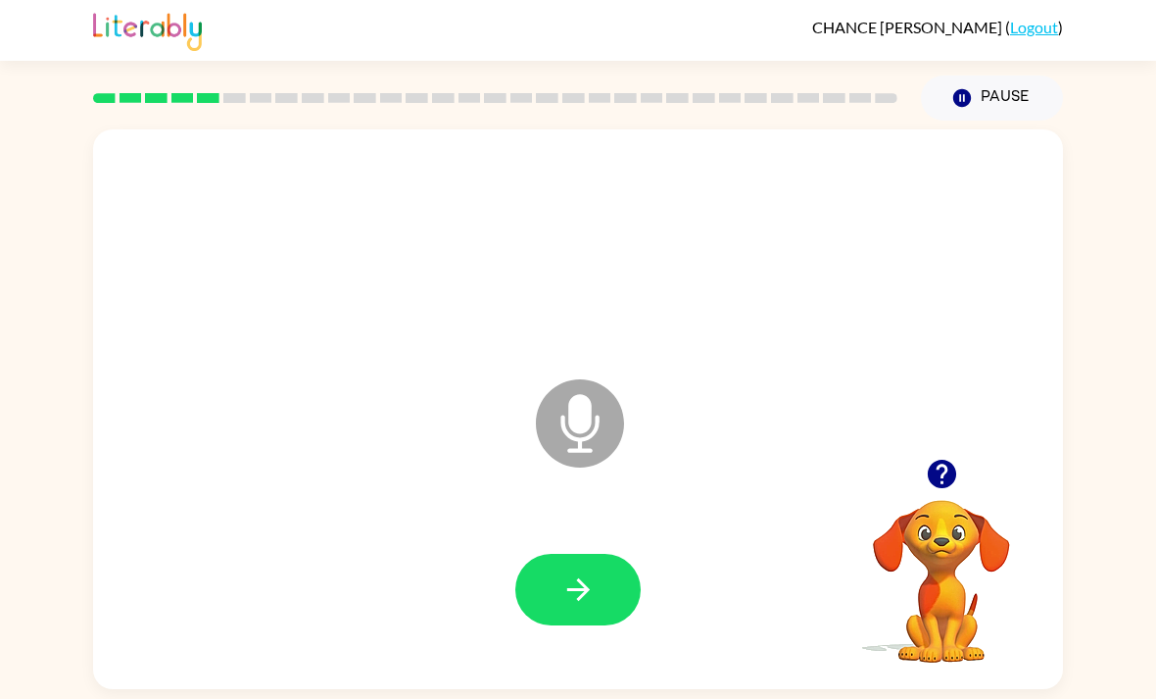
scroll to position [63, 0]
click at [557, 562] on button "button" at bounding box center [577, 590] width 125 height 72
click at [581, 578] on icon "button" at bounding box center [577, 589] width 23 height 23
click at [590, 554] on button "button" at bounding box center [577, 590] width 125 height 72
click at [575, 572] on icon "button" at bounding box center [578, 589] width 34 height 34
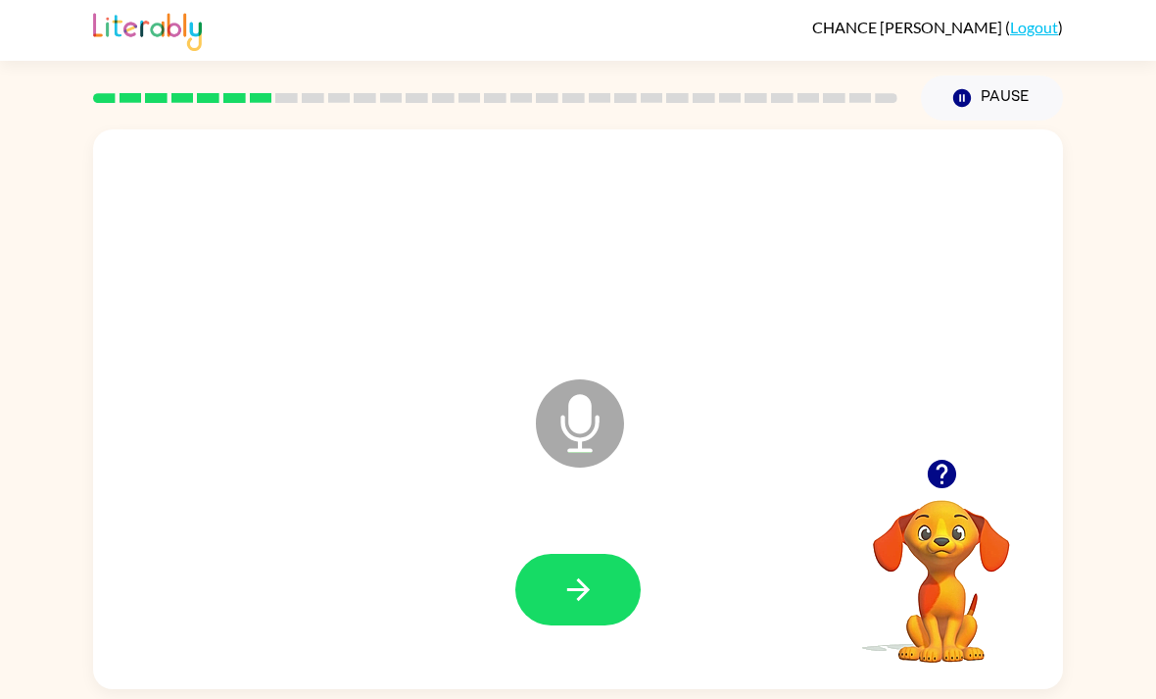
click at [613, 554] on button "button" at bounding box center [577, 590] width 125 height 72
click at [569, 572] on icon "button" at bounding box center [578, 589] width 34 height 34
click at [960, 485] on video "Your browser must support playing .mp4 files to use Literably. Please try using…" at bounding box center [942, 567] width 196 height 196
click at [936, 449] on button "button" at bounding box center [942, 474] width 50 height 50
click at [583, 572] on icon "button" at bounding box center [578, 589] width 34 height 34
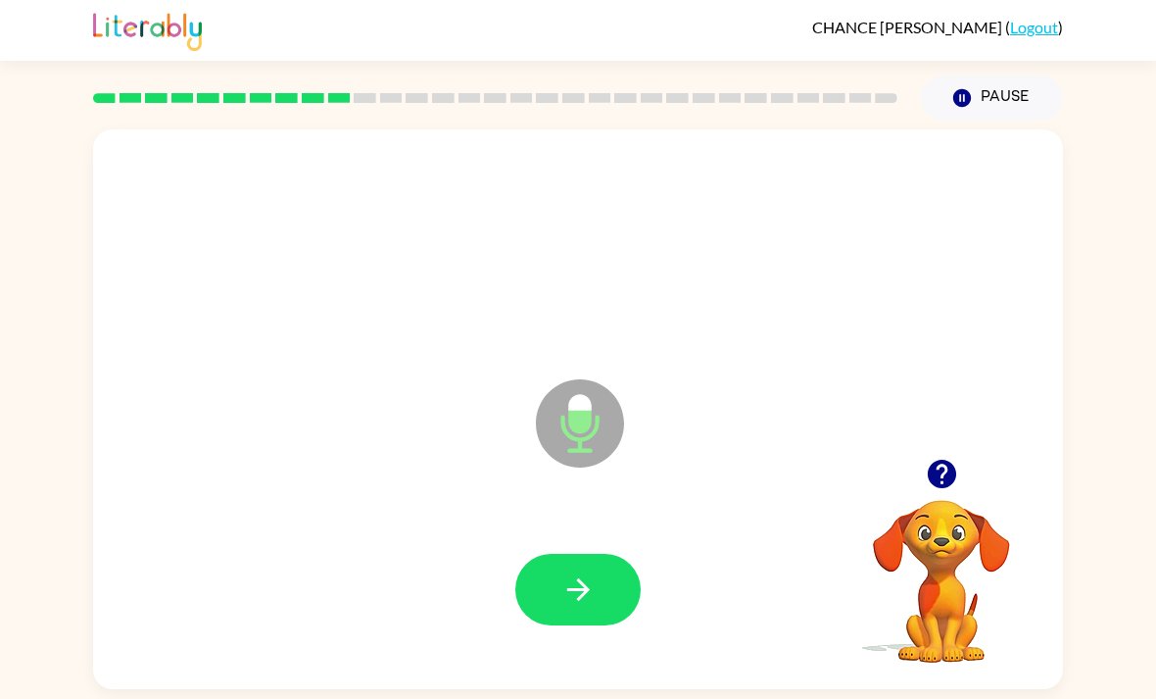
click at [625, 554] on button "button" at bounding box center [577, 590] width 125 height 72
click at [562, 572] on icon "button" at bounding box center [578, 589] width 34 height 34
click at [983, 486] on video "Your browser must support playing .mp4 files to use Literably. Please try using…" at bounding box center [942, 567] width 196 height 196
click at [936, 469] on video "Your browser must support playing .mp4 files to use Literably. Please try using…" at bounding box center [942, 567] width 196 height 196
click at [934, 460] on icon "button" at bounding box center [941, 474] width 28 height 28
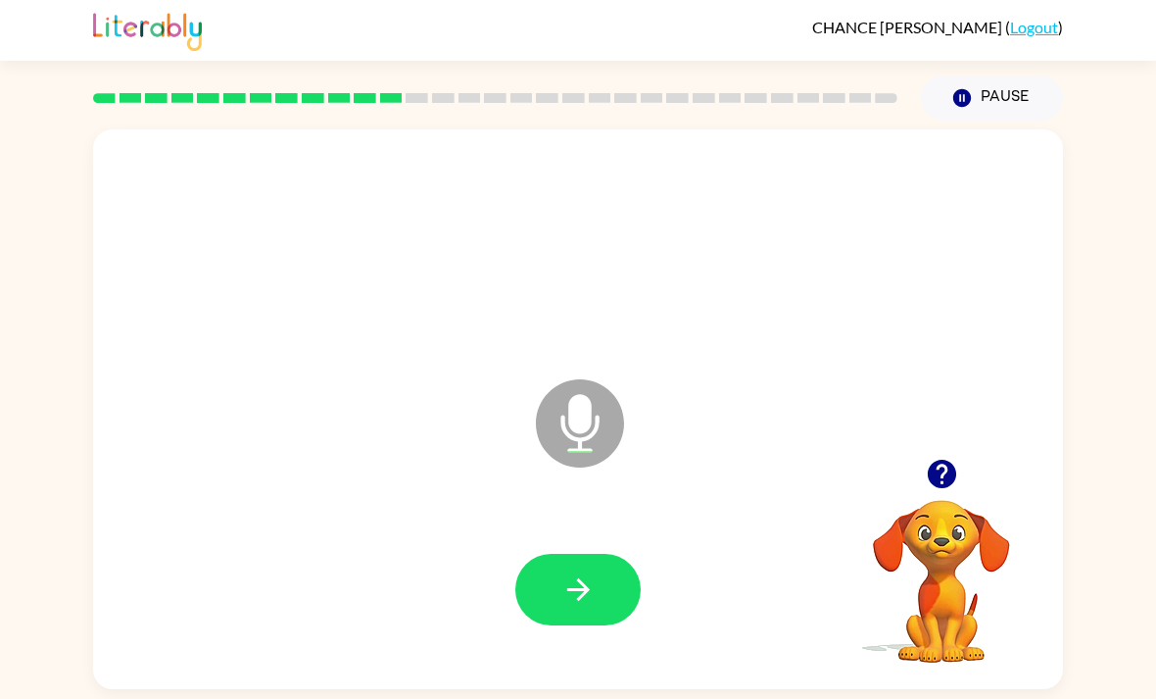
click at [588, 578] on icon "button" at bounding box center [577, 589] width 23 height 23
click at [535, 554] on button "button" at bounding box center [577, 590] width 125 height 72
click at [931, 449] on button "button" at bounding box center [942, 474] width 50 height 50
click at [615, 554] on button "button" at bounding box center [577, 590] width 125 height 72
click at [575, 554] on button "button" at bounding box center [577, 590] width 125 height 72
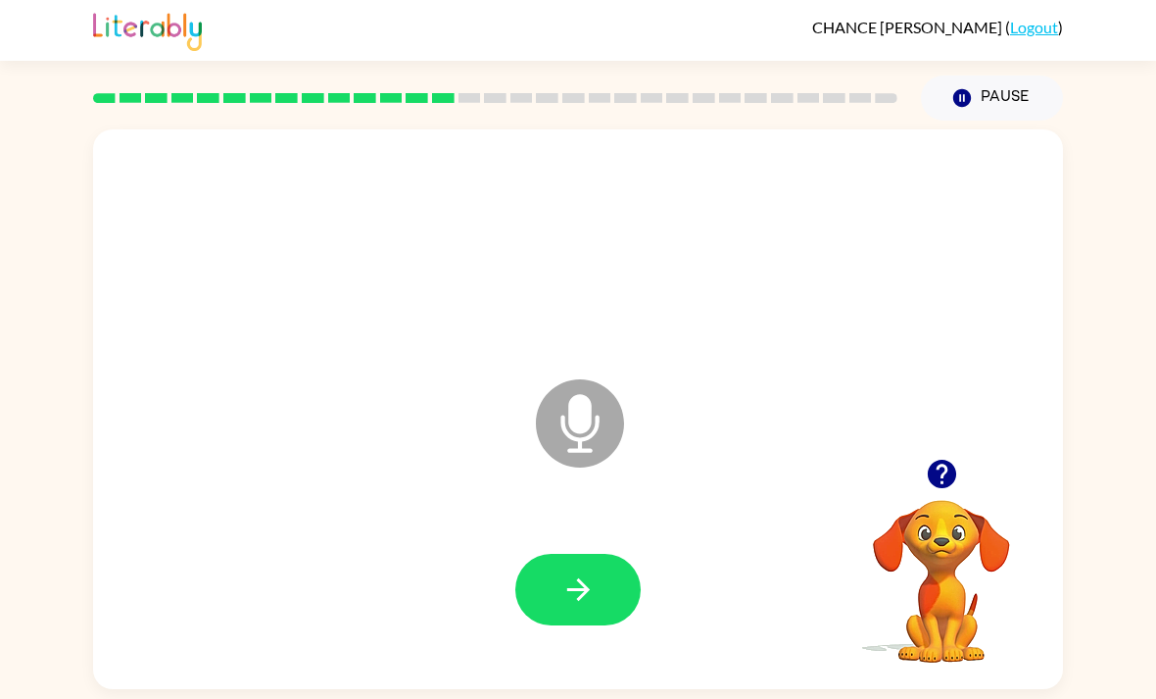
click at [576, 572] on icon "button" at bounding box center [578, 589] width 34 height 34
click at [602, 554] on button "button" at bounding box center [577, 590] width 125 height 72
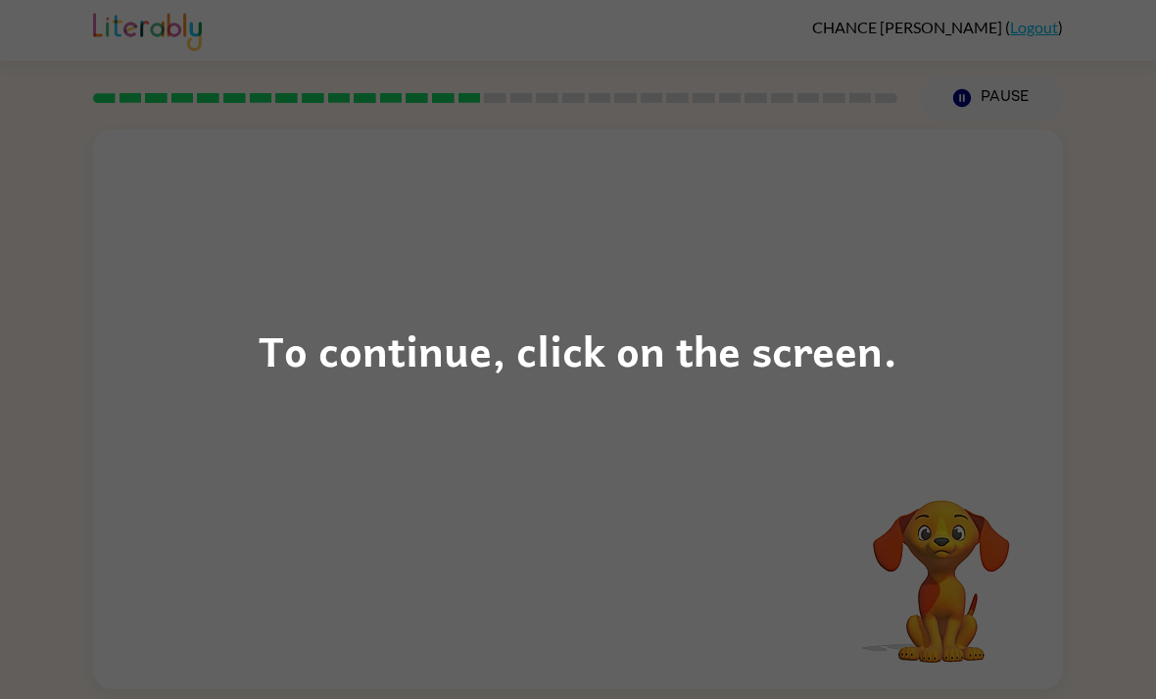
click at [480, 262] on div "To continue, click on the screen." at bounding box center [578, 349] width 1156 height 699
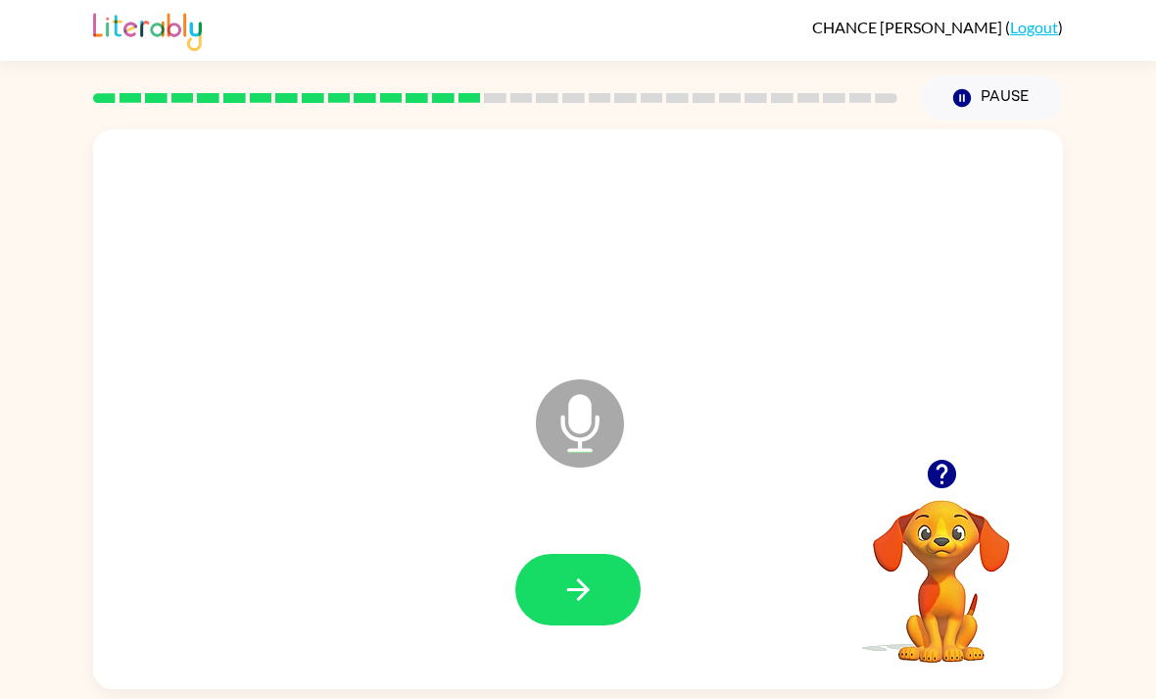
click at [552, 554] on button "button" at bounding box center [577, 590] width 125 height 72
click at [608, 560] on button "button" at bounding box center [577, 590] width 125 height 72
click at [608, 561] on button "button" at bounding box center [577, 590] width 125 height 72
click at [571, 554] on button "button" at bounding box center [577, 590] width 125 height 72
click at [920, 469] on video "Your browser must support playing .mp4 files to use Literably. Please try using…" at bounding box center [942, 567] width 196 height 196
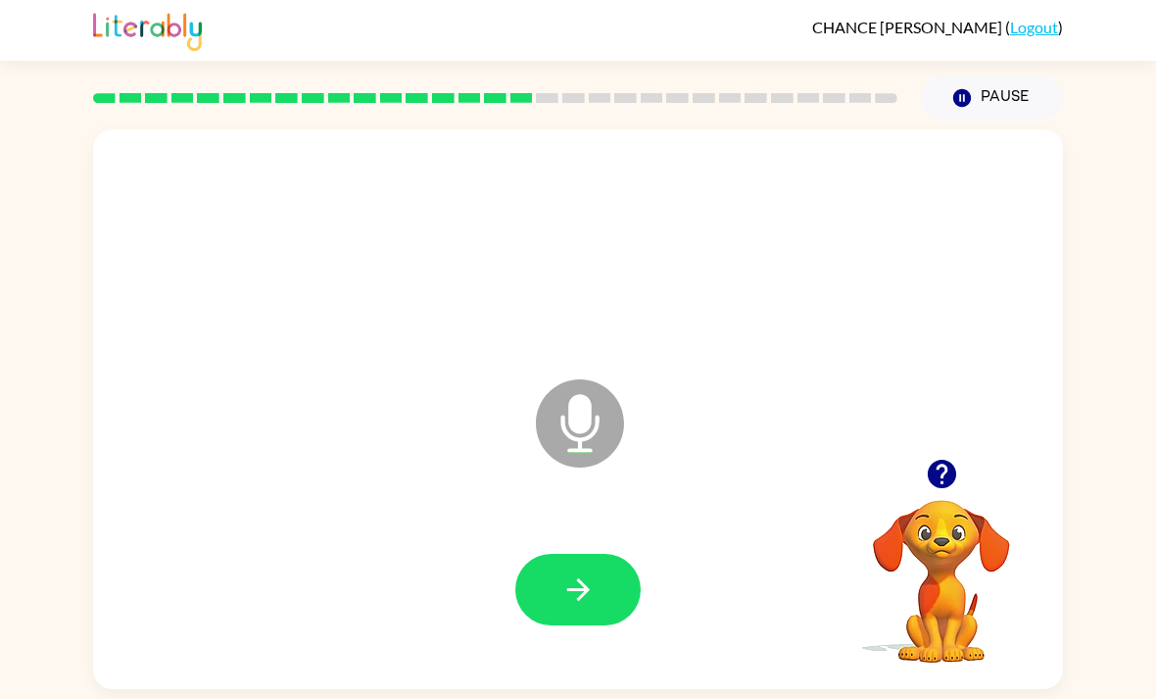
click at [952, 477] on video "Your browser must support playing .mp4 files to use Literably. Please try using…" at bounding box center [942, 567] width 196 height 196
click at [920, 449] on button "button" at bounding box center [942, 474] width 50 height 50
click at [583, 572] on icon "button" at bounding box center [578, 589] width 34 height 34
click at [608, 554] on button "button" at bounding box center [577, 590] width 125 height 72
click at [569, 572] on icon "button" at bounding box center [578, 589] width 34 height 34
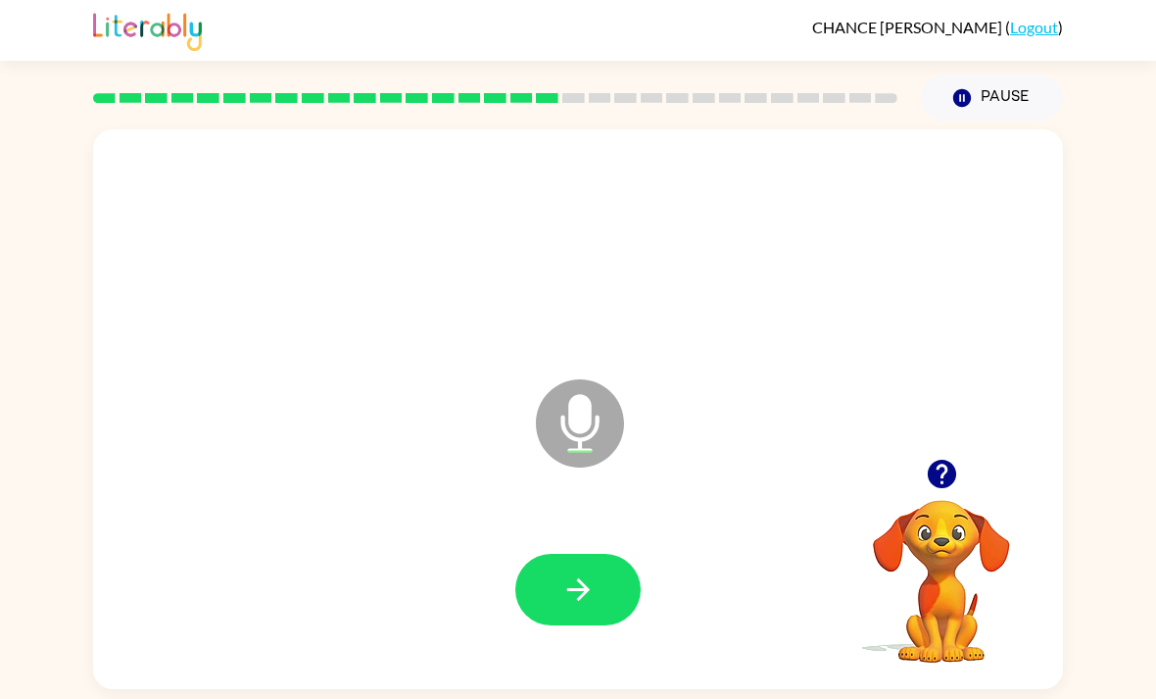
click at [897, 469] on video "Your browser must support playing .mp4 files to use Literably. Please try using…" at bounding box center [942, 567] width 196 height 196
click at [965, 449] on button "button" at bounding box center [942, 474] width 50 height 50
click at [585, 560] on button "button" at bounding box center [577, 590] width 125 height 72
click at [601, 585] on div at bounding box center [578, 590] width 931 height 161
click at [557, 557] on button "button" at bounding box center [577, 590] width 125 height 72
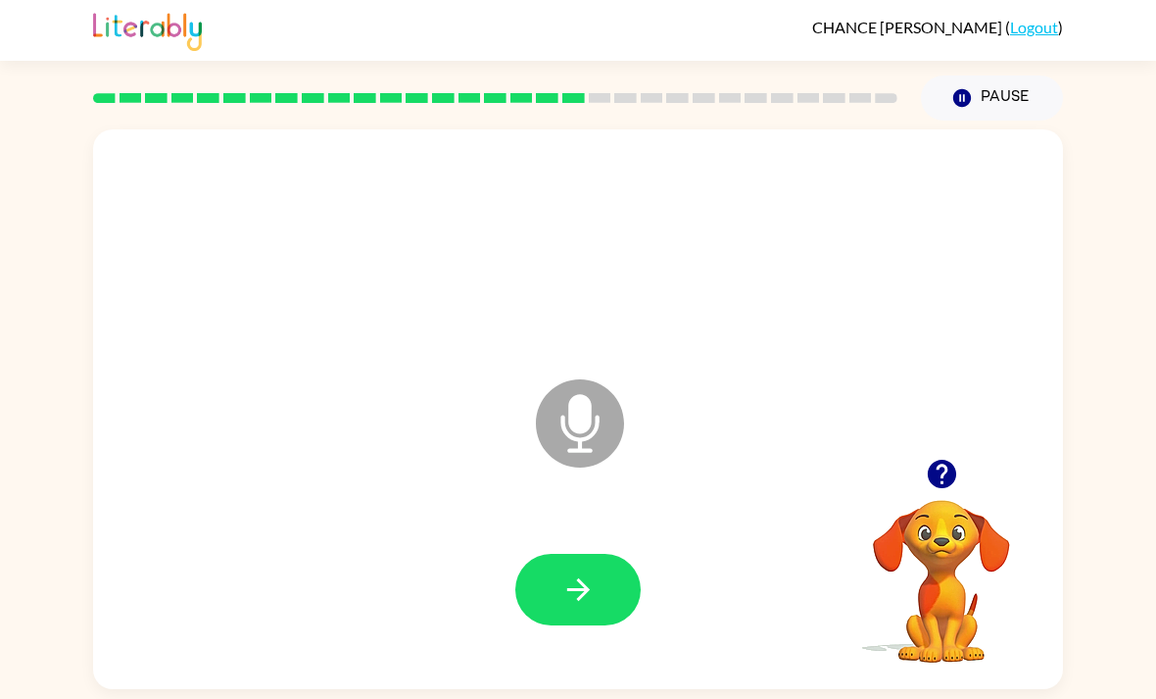
click at [599, 510] on div at bounding box center [578, 590] width 931 height 161
click at [573, 559] on button "button" at bounding box center [577, 590] width 125 height 72
click at [543, 554] on button "button" at bounding box center [577, 590] width 125 height 72
click at [568, 572] on icon "button" at bounding box center [578, 589] width 34 height 34
click at [570, 572] on icon "button" at bounding box center [578, 589] width 34 height 34
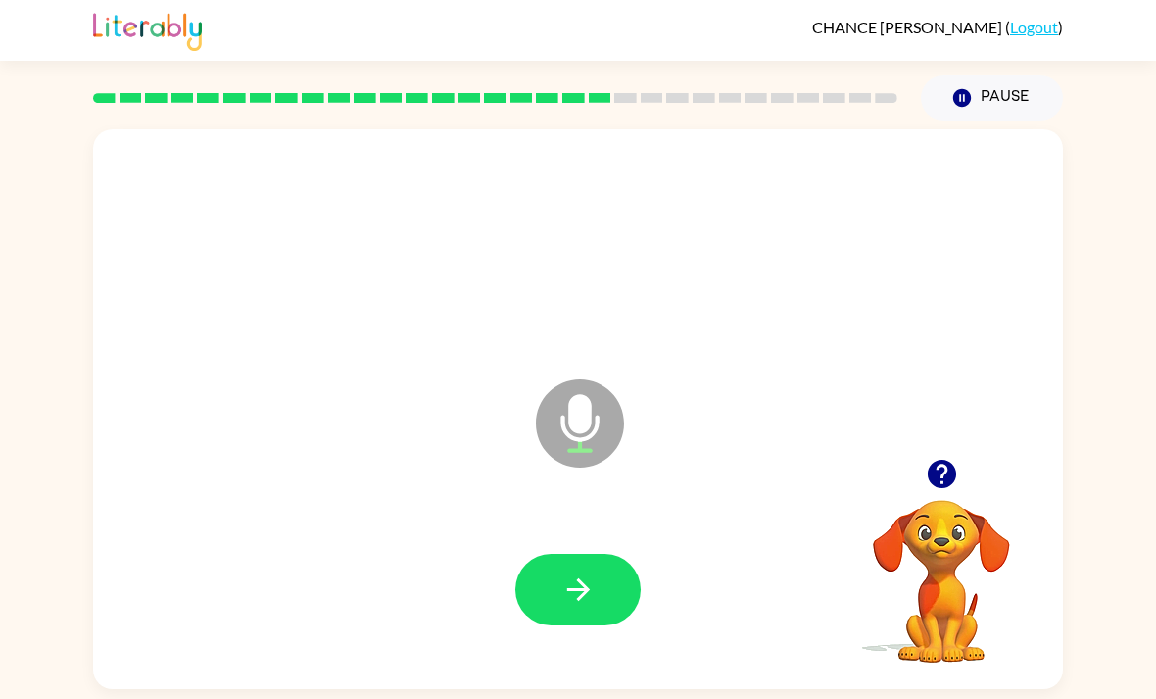
click at [571, 554] on button "button" at bounding box center [577, 590] width 125 height 72
click at [564, 572] on icon "button" at bounding box center [578, 589] width 34 height 34
click at [559, 554] on button "button" at bounding box center [577, 590] width 125 height 72
click at [548, 554] on button "button" at bounding box center [577, 590] width 125 height 72
click at [627, 554] on button "button" at bounding box center [577, 590] width 125 height 72
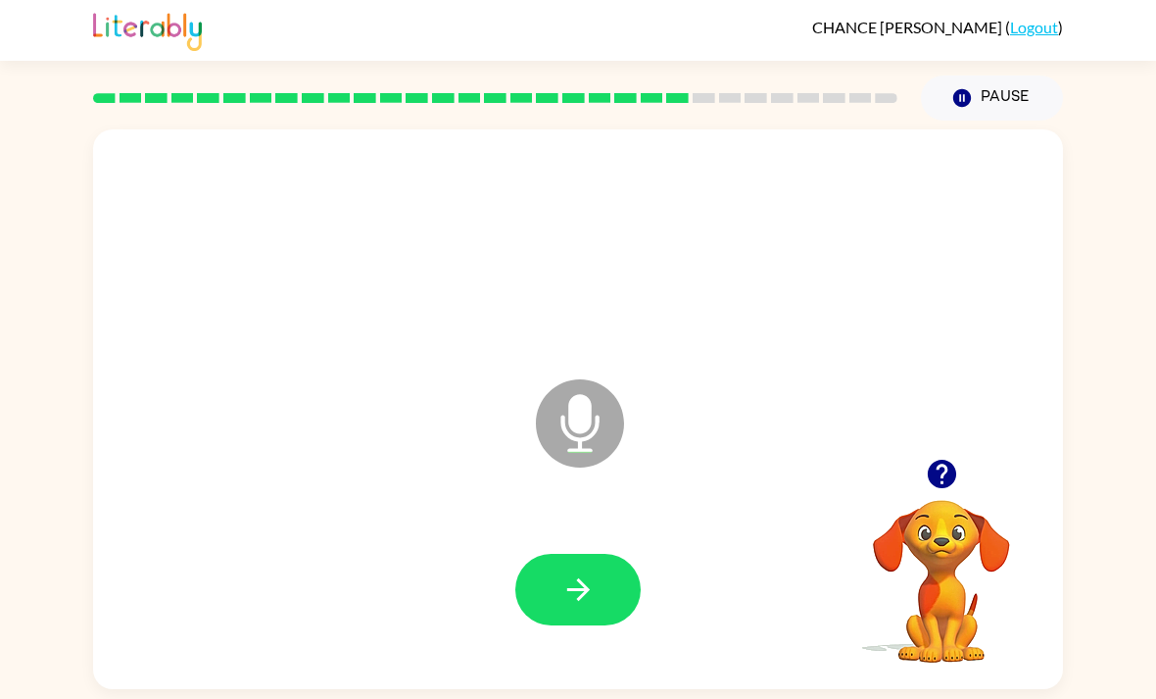
click at [565, 554] on button "button" at bounding box center [577, 590] width 125 height 72
click at [579, 556] on button "button" at bounding box center [577, 590] width 125 height 72
click at [577, 578] on icon "button" at bounding box center [577, 589] width 23 height 23
click at [548, 554] on button "button" at bounding box center [577, 590] width 125 height 72
click at [560, 510] on div at bounding box center [578, 590] width 931 height 161
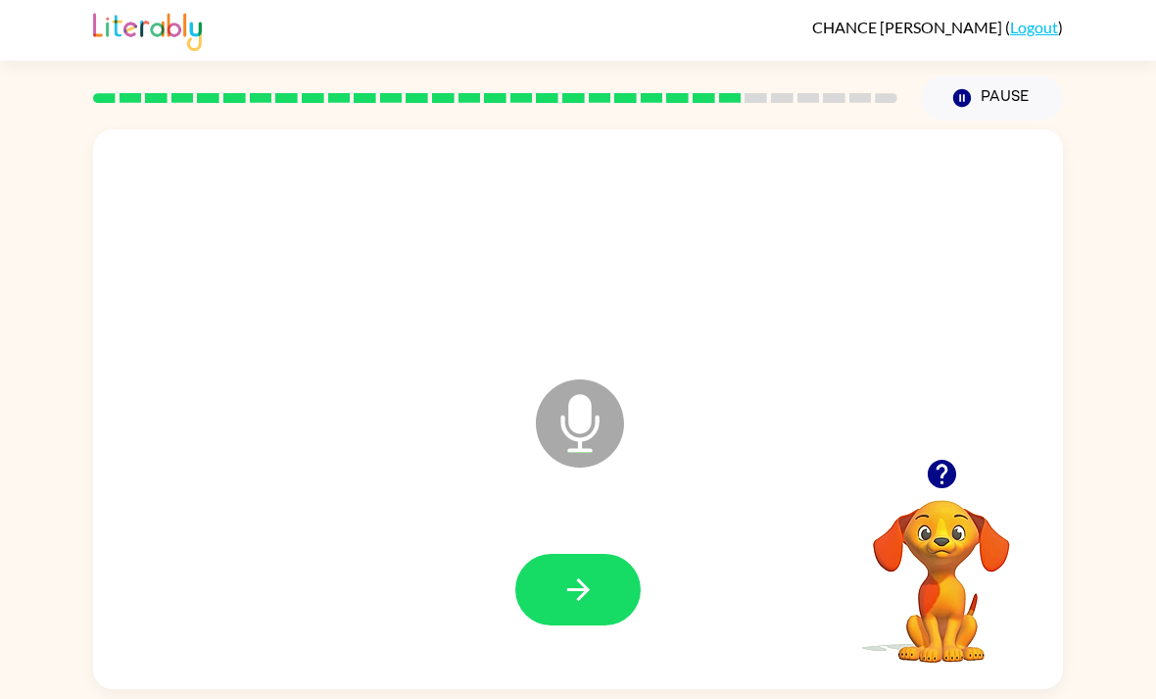
click at [539, 510] on div at bounding box center [578, 590] width 931 height 161
click at [553, 554] on button "button" at bounding box center [577, 590] width 125 height 72
click at [603, 554] on button "button" at bounding box center [577, 590] width 125 height 72
click at [569, 572] on icon "button" at bounding box center [578, 589] width 34 height 34
click at [545, 554] on button "button" at bounding box center [577, 590] width 125 height 72
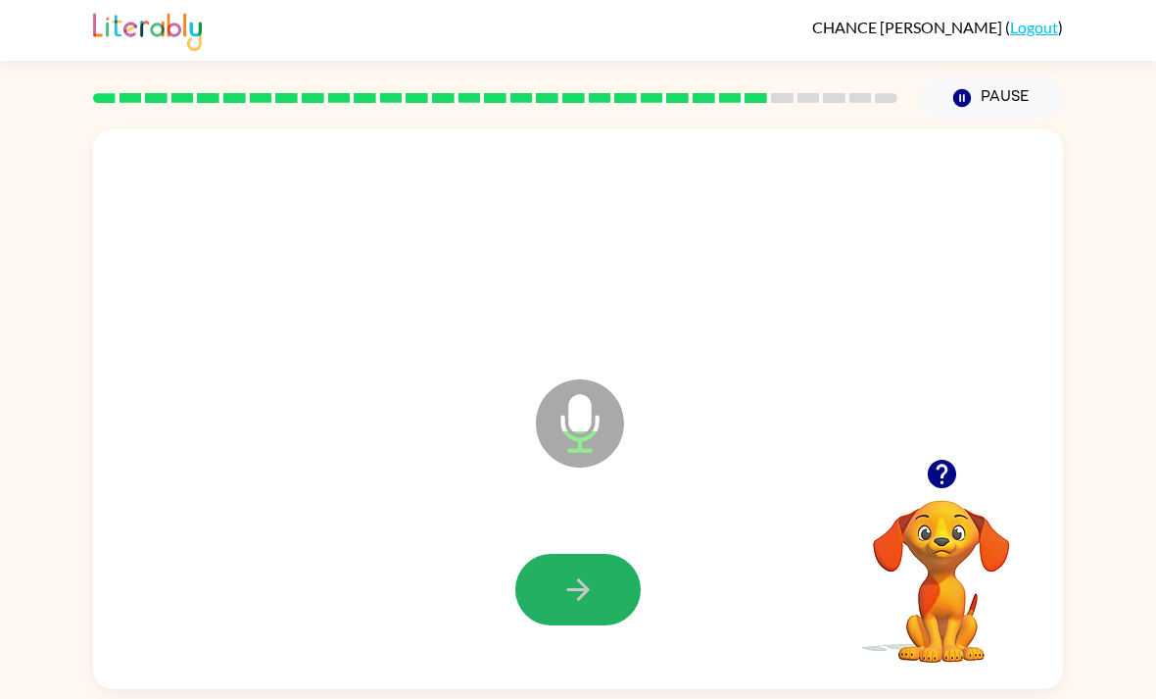
click at [600, 554] on button "button" at bounding box center [577, 590] width 125 height 72
click at [578, 570] on button "button" at bounding box center [577, 590] width 125 height 72
click at [576, 578] on icon "button" at bounding box center [577, 589] width 23 height 23
click at [932, 449] on button "button" at bounding box center [942, 474] width 50 height 50
click at [544, 569] on button "button" at bounding box center [577, 590] width 125 height 72
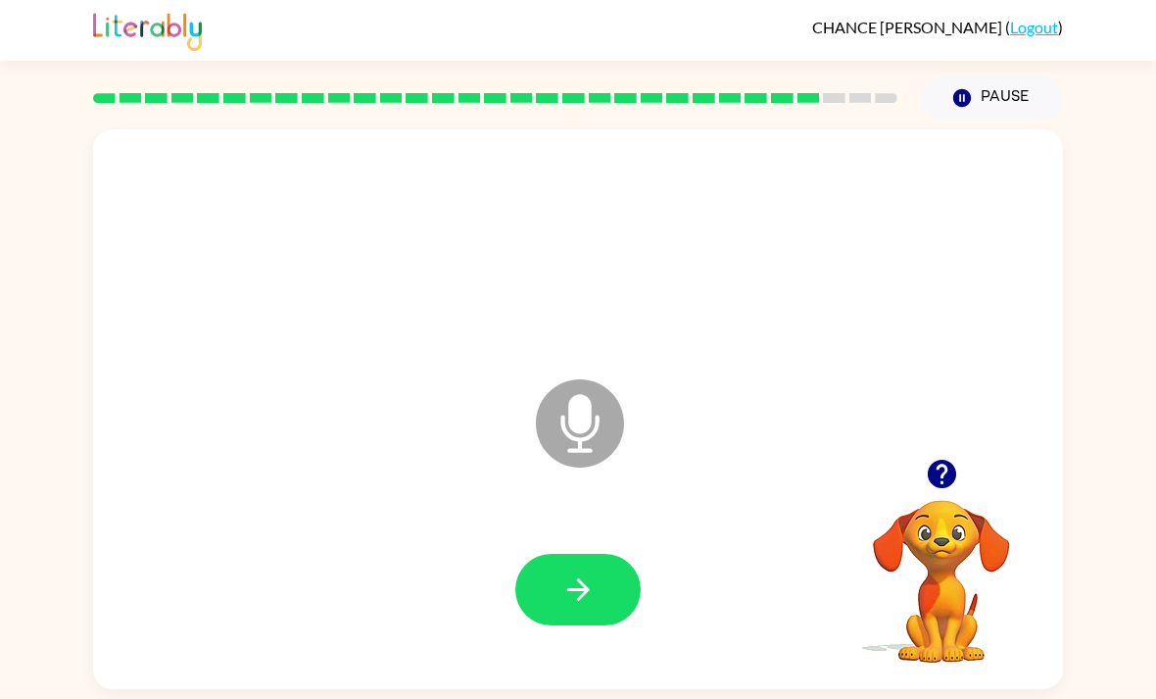
click at [582, 572] on icon "button" at bounding box center [578, 589] width 34 height 34
click at [479, 537] on div at bounding box center [578, 590] width 931 height 161
click at [621, 554] on button "button" at bounding box center [577, 590] width 125 height 72
click at [595, 510] on div at bounding box center [578, 590] width 931 height 161
click at [580, 578] on icon "button" at bounding box center [577, 589] width 23 height 23
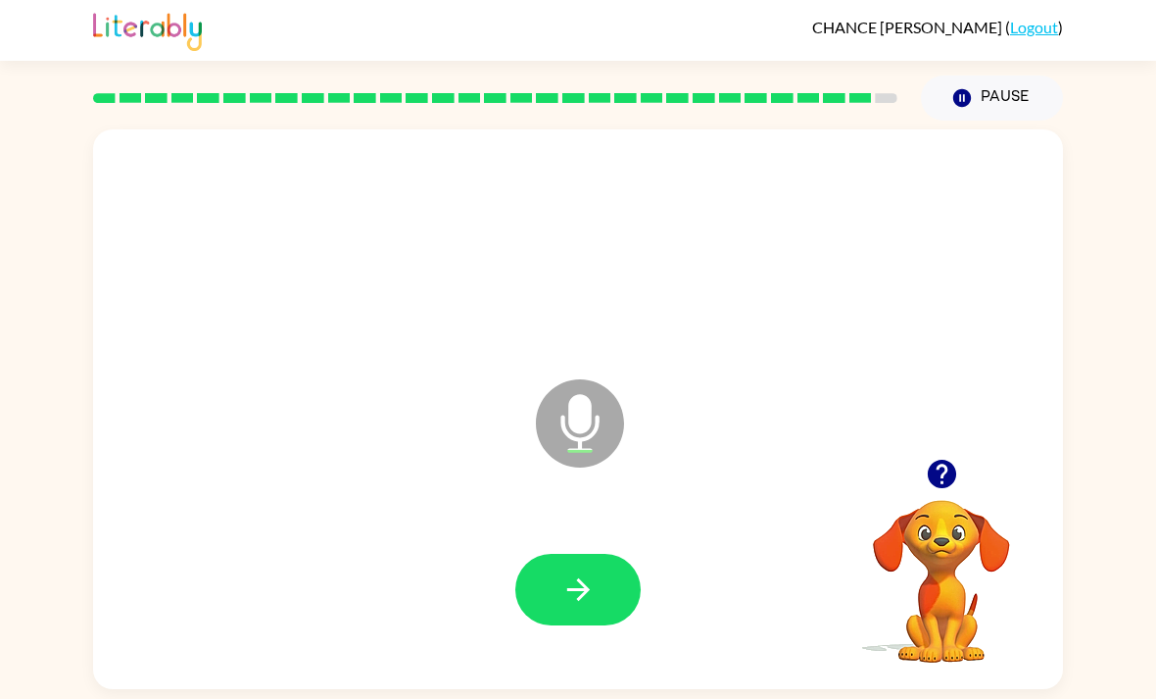
click at [565, 510] on div at bounding box center [578, 590] width 931 height 161
click at [628, 554] on button "button" at bounding box center [577, 590] width 125 height 72
click at [954, 469] on video "Your browser must support playing .mp4 files to use Literably. Please try using…" at bounding box center [942, 567] width 196 height 196
click at [929, 505] on video "Your browser must support playing .mp4 files to use Literably. Please try using…" at bounding box center [942, 567] width 196 height 196
click at [932, 480] on video "Your browser must support playing .mp4 files to use Literably. Please try using…" at bounding box center [942, 567] width 196 height 196
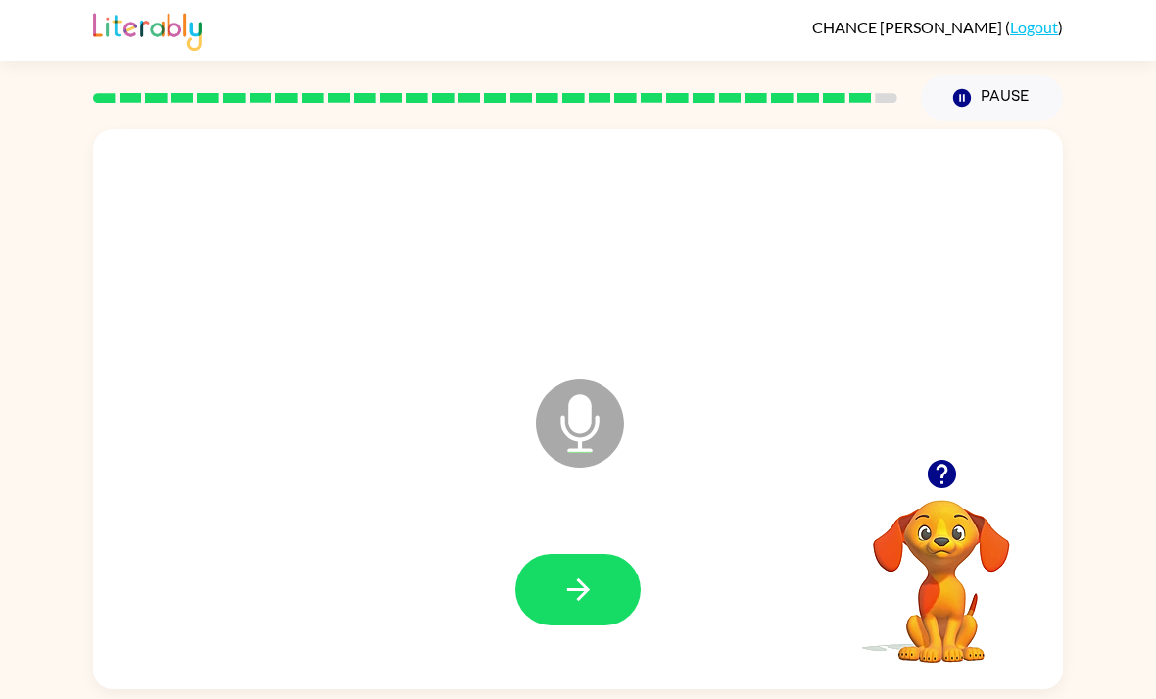
click at [945, 460] on icon "button" at bounding box center [941, 474] width 28 height 28
click at [578, 572] on icon "button" at bounding box center [578, 589] width 34 height 34
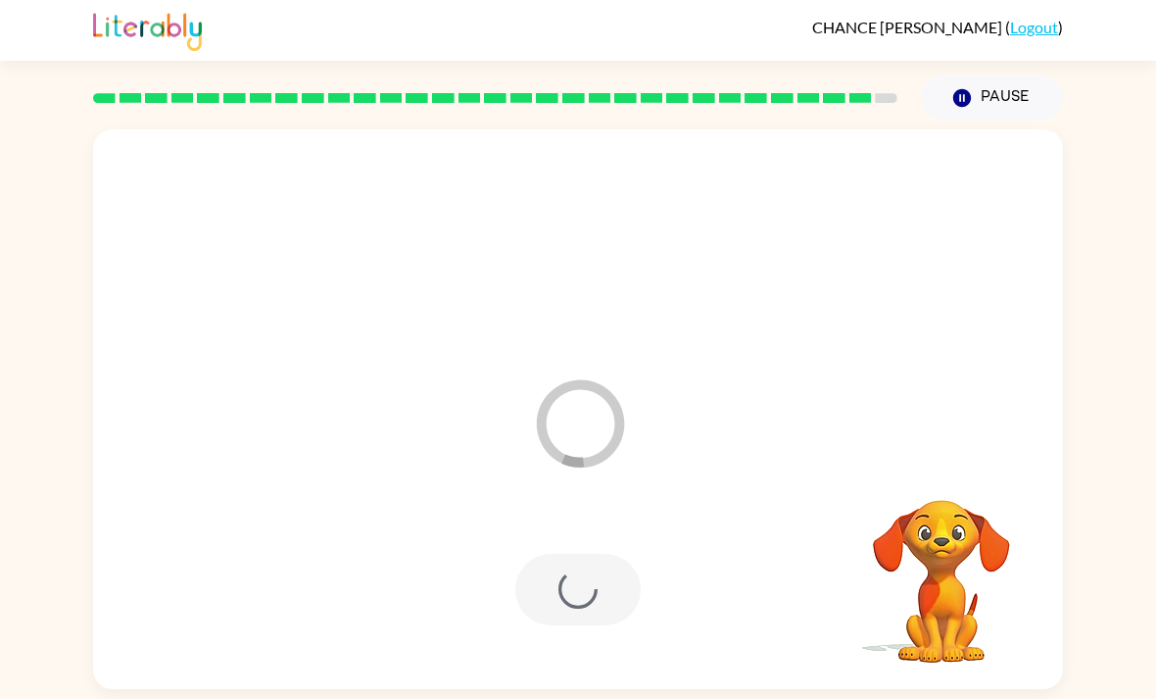
click at [944, 542] on video "Your browser must support playing .mp4 files to use Literably. Please try using…" at bounding box center [942, 567] width 196 height 196
click at [646, 551] on div at bounding box center [578, 590] width 931 height 161
click at [585, 554] on div at bounding box center [577, 590] width 125 height 72
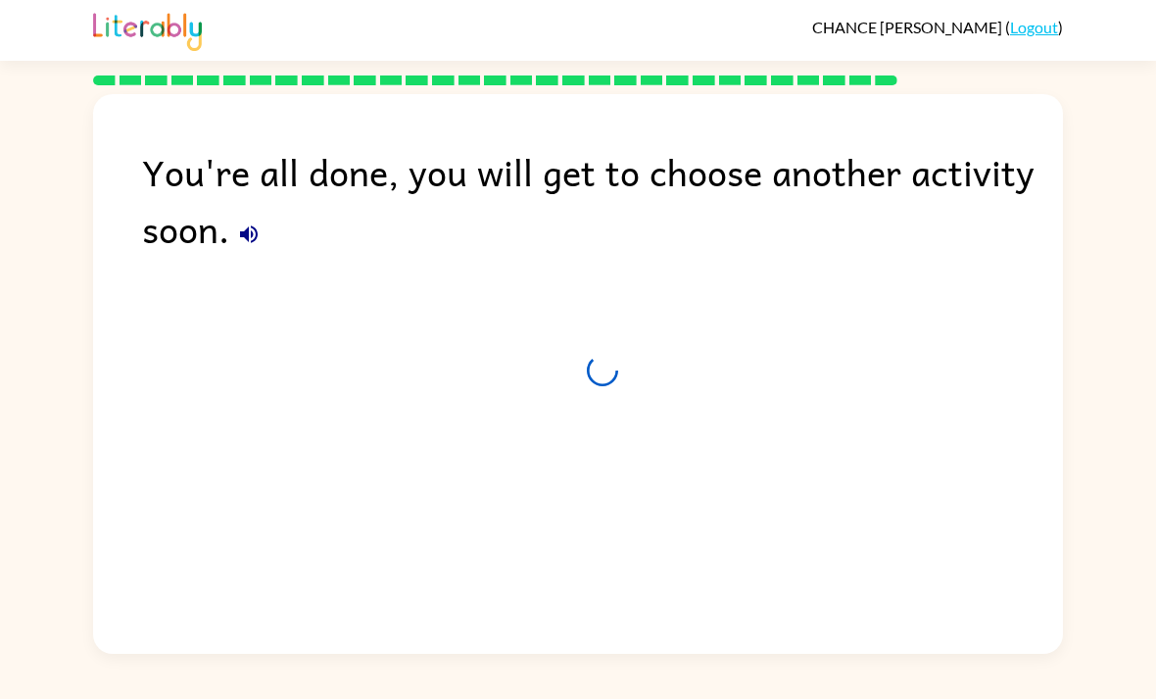
click at [616, 531] on div "You're all done, you will get to choose another activity soon." at bounding box center [578, 369] width 970 height 550
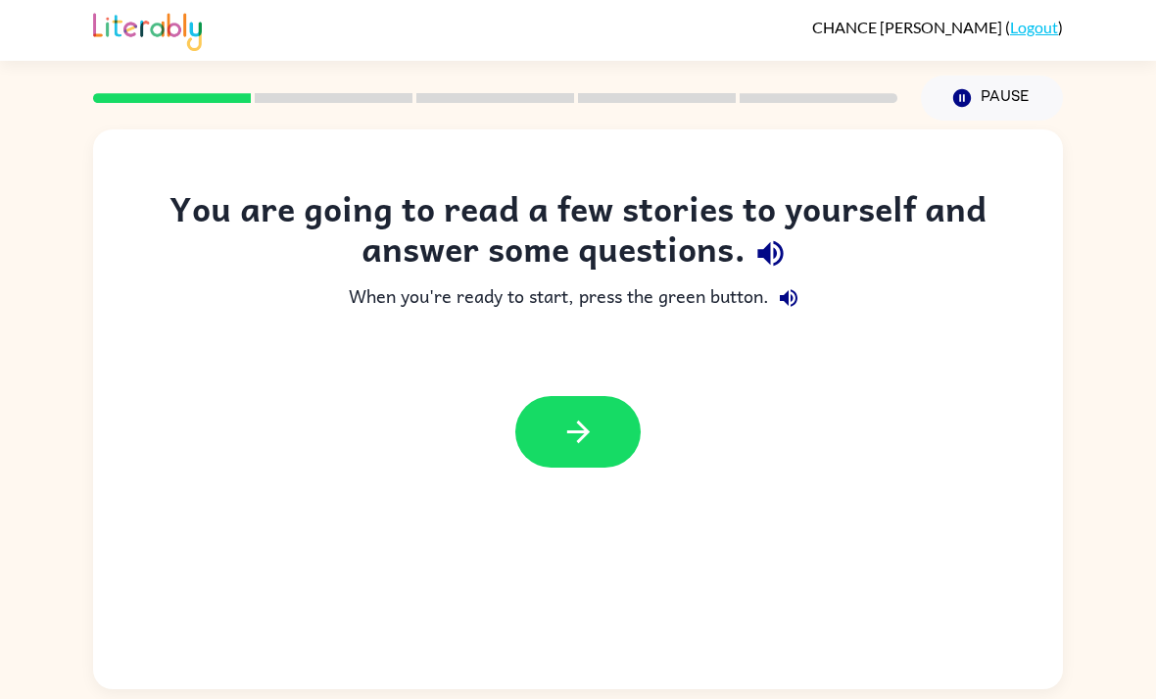
click at [758, 261] on icon "button" at bounding box center [771, 253] width 34 height 34
click at [599, 437] on button "button" at bounding box center [577, 432] width 125 height 72
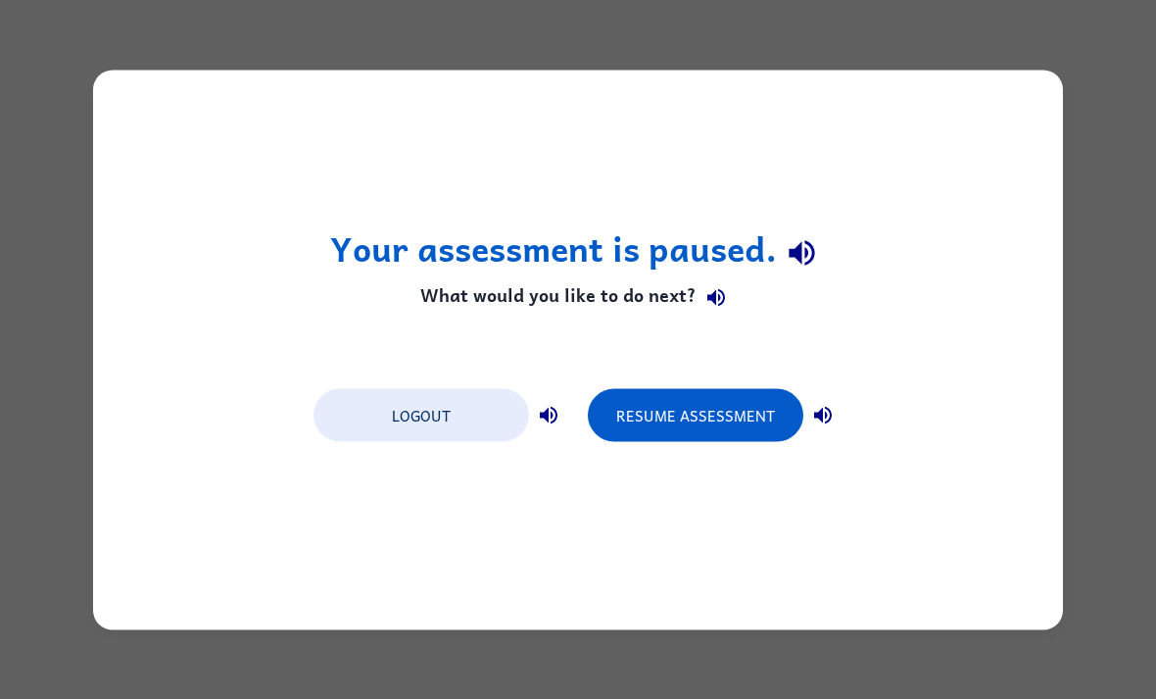
click at [1114, 497] on div "Your assessment is paused. What would you like to do next? Logout Resume Assess…" at bounding box center [578, 349] width 1156 height 699
click at [750, 420] on button "Resume Assessment" at bounding box center [696, 414] width 216 height 53
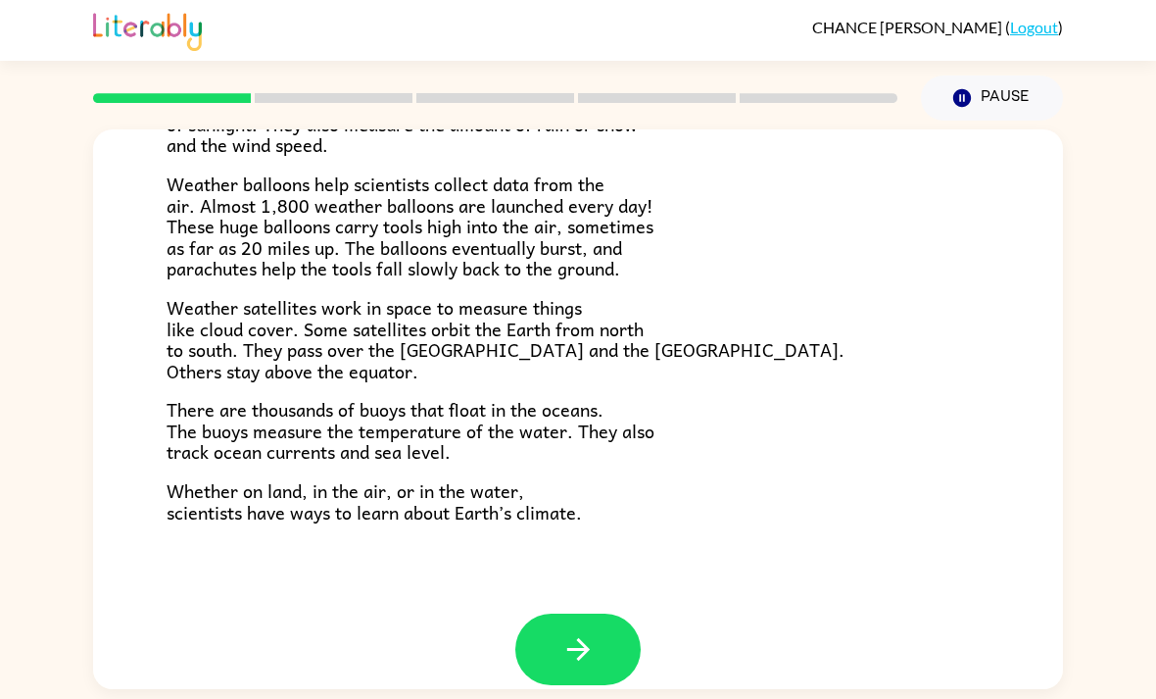
scroll to position [521, 0]
click at [503, 477] on span "Whether on land, in the air, or in the water, scientists have ways to learn abo…" at bounding box center [374, 502] width 415 height 50
click at [590, 633] on icon "button" at bounding box center [578, 650] width 34 height 34
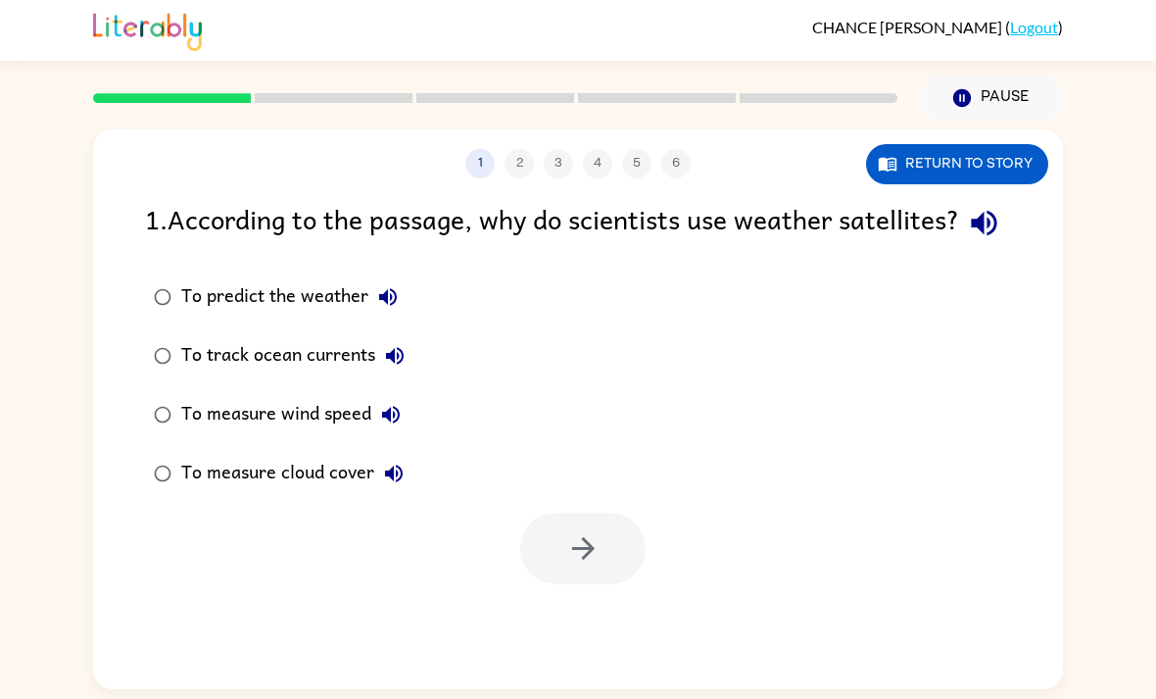
scroll to position [0, 0]
click at [971, 214] on icon "button" at bounding box center [983, 223] width 25 height 25
click at [393, 285] on icon "button" at bounding box center [388, 297] width 24 height 24
click at [401, 347] on icon "button" at bounding box center [395, 356] width 18 height 18
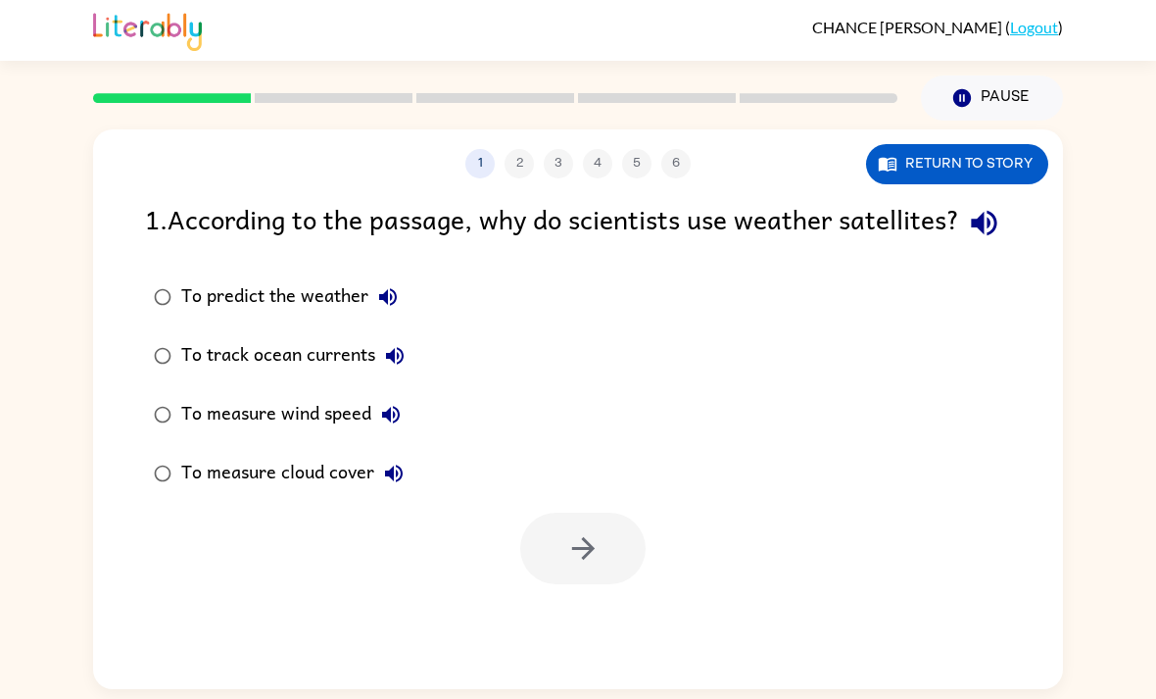
click at [350, 286] on div "To predict the weather" at bounding box center [294, 296] width 226 height 39
click at [657, 539] on div at bounding box center [578, 543] width 970 height 81
click at [570, 540] on icon "button" at bounding box center [583, 548] width 34 height 34
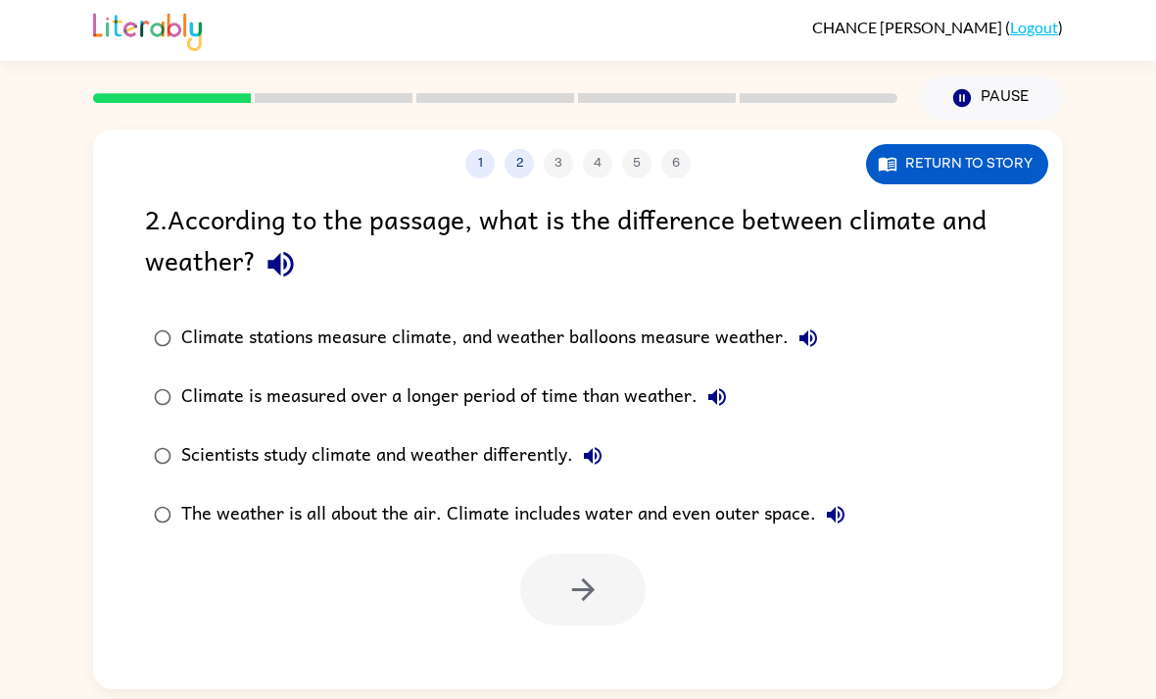
click at [292, 252] on icon "button" at bounding box center [280, 264] width 25 height 25
click at [811, 318] on button "Climate stations measure climate, and weather balloons measure weather." at bounding box center [808, 337] width 39 height 39
click at [725, 377] on button "Climate is measured over a longer period of time than weather." at bounding box center [717, 396] width 39 height 39
click at [592, 444] on icon "button" at bounding box center [593, 456] width 24 height 24
click at [830, 506] on icon "button" at bounding box center [836, 515] width 18 height 18
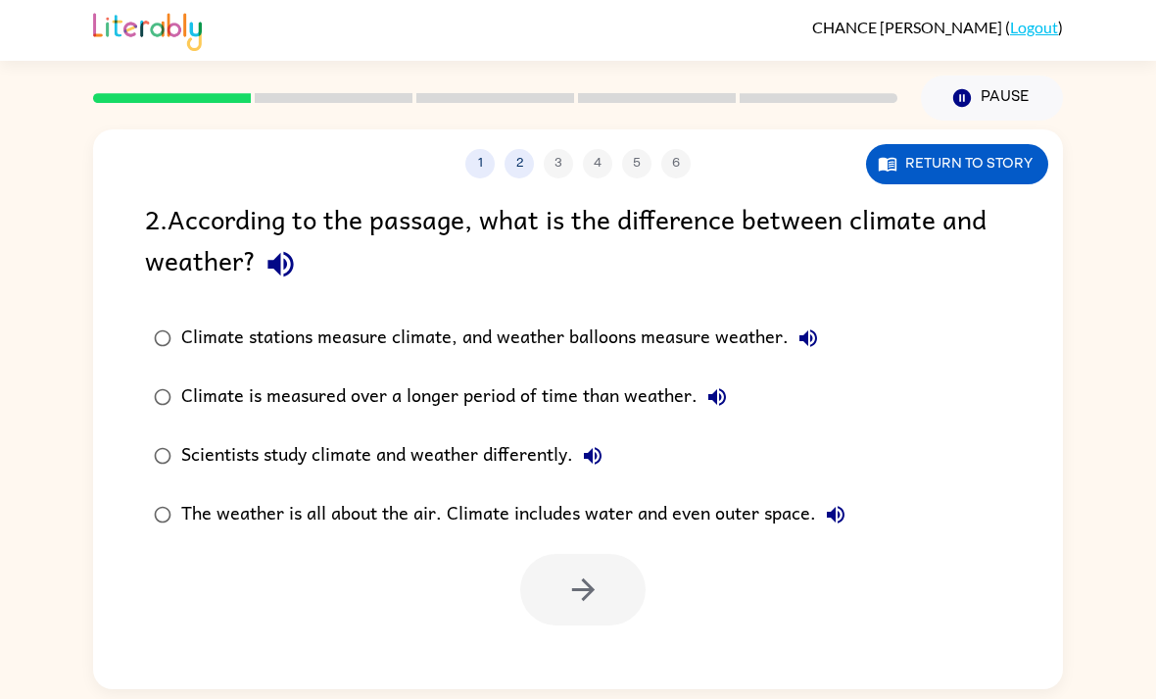
click at [739, 328] on div "Climate stations measure climate, and weather balloons measure weather." at bounding box center [504, 337] width 647 height 39
click at [591, 574] on icon "button" at bounding box center [583, 589] width 34 height 34
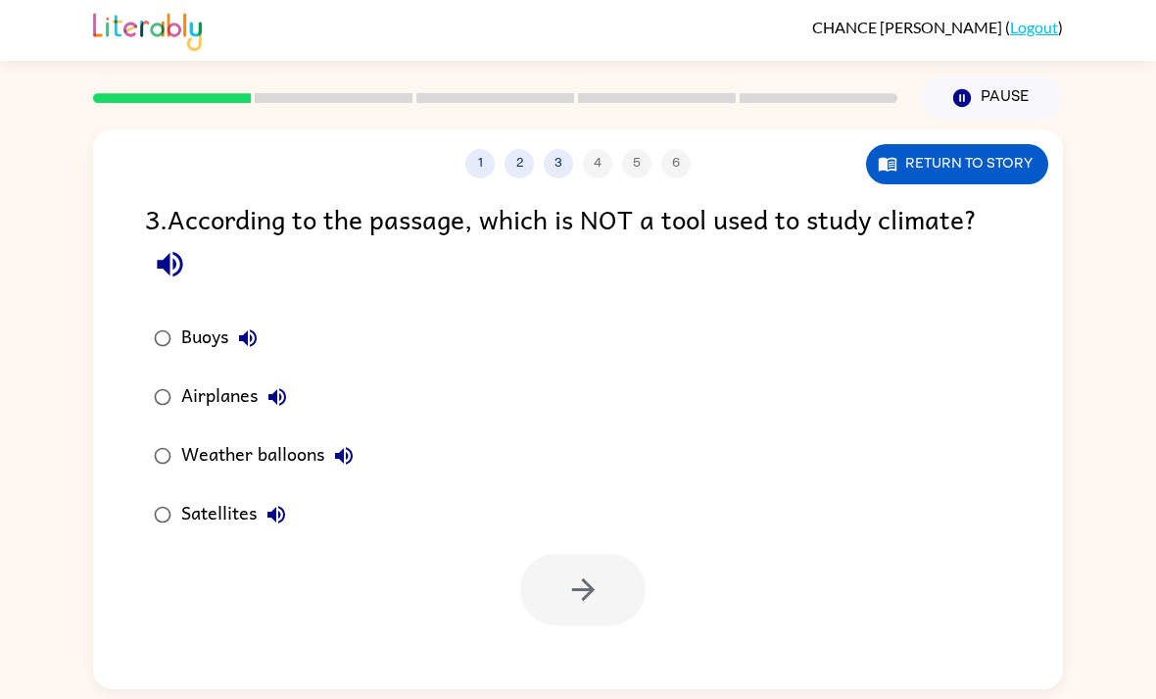
click at [172, 264] on icon "button" at bounding box center [170, 264] width 34 height 34
click at [161, 276] on icon "button" at bounding box center [170, 264] width 34 height 34
click at [158, 270] on icon "button" at bounding box center [170, 264] width 34 height 34
click at [241, 328] on icon "button" at bounding box center [248, 338] width 24 height 24
click at [269, 405] on icon "button" at bounding box center [278, 397] width 24 height 24
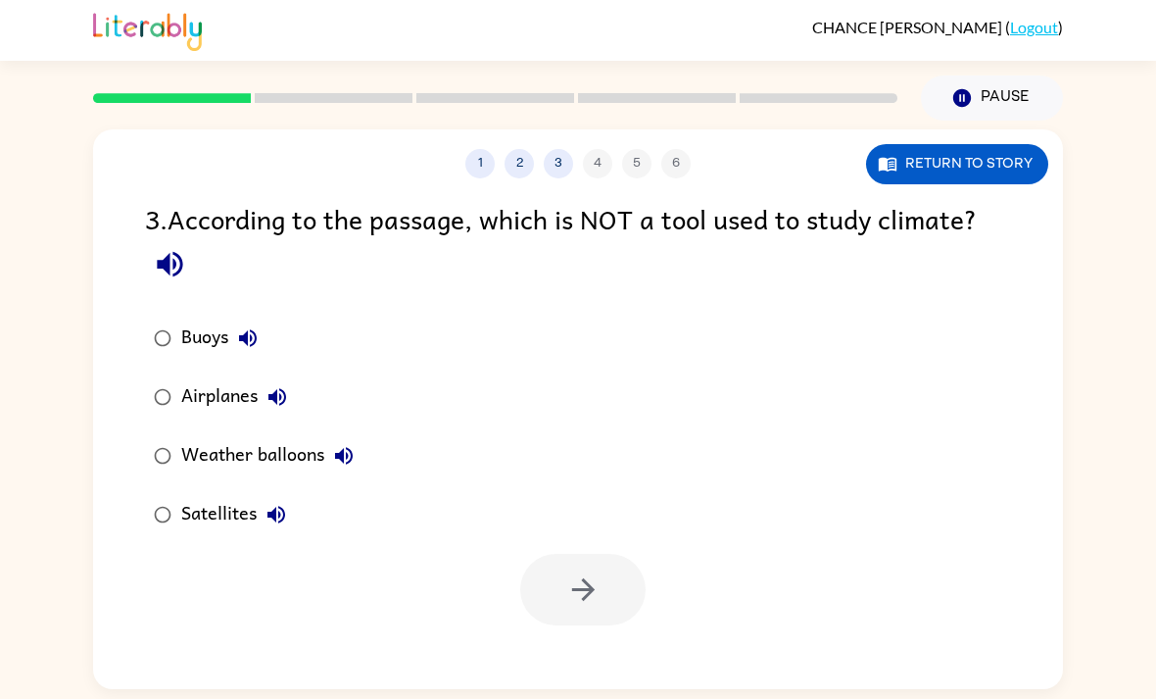
click at [331, 450] on button "Weather balloons" at bounding box center [343, 455] width 39 height 39
click at [272, 530] on button "Satellites" at bounding box center [276, 514] width 39 height 39
click at [605, 577] on button "button" at bounding box center [582, 590] width 125 height 72
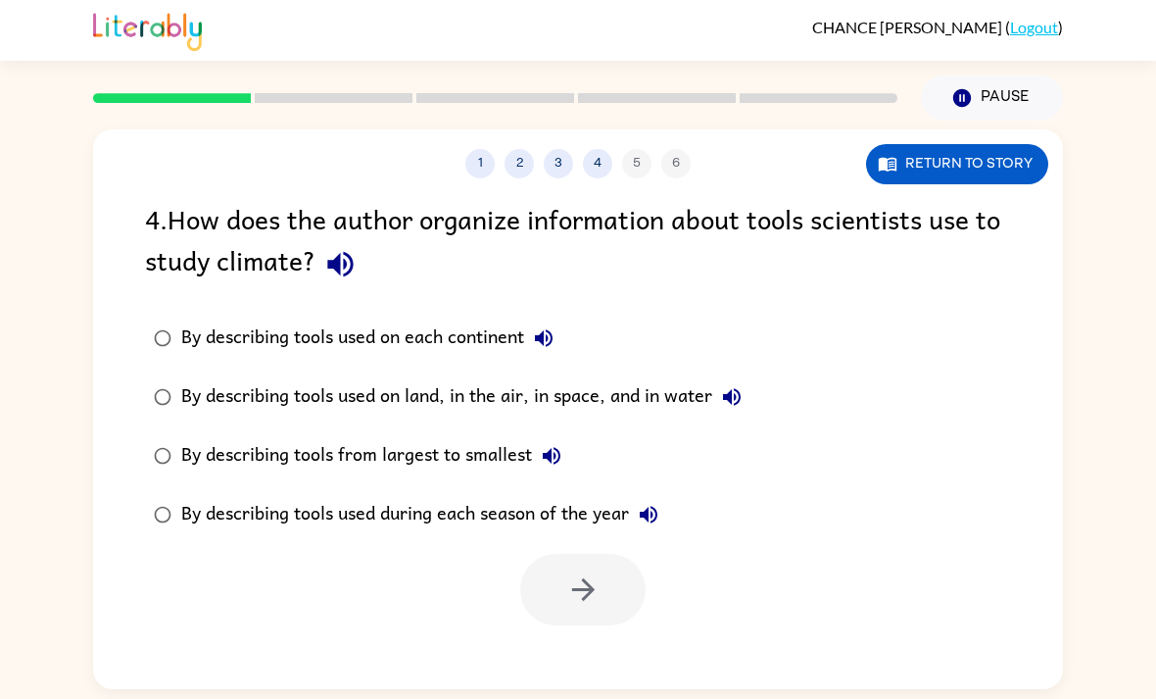
click at [349, 284] on button "button" at bounding box center [341, 264] width 50 height 50
click at [561, 307] on div "4 . How does the author organize information about tools scientists use to stud…" at bounding box center [578, 411] width 970 height 427
click at [560, 306] on div "4 . How does the author organize information about tools scientists use to stud…" at bounding box center [578, 411] width 970 height 427
click at [546, 347] on icon "button" at bounding box center [544, 338] width 24 height 24
click at [736, 398] on icon "button" at bounding box center [732, 397] width 24 height 24
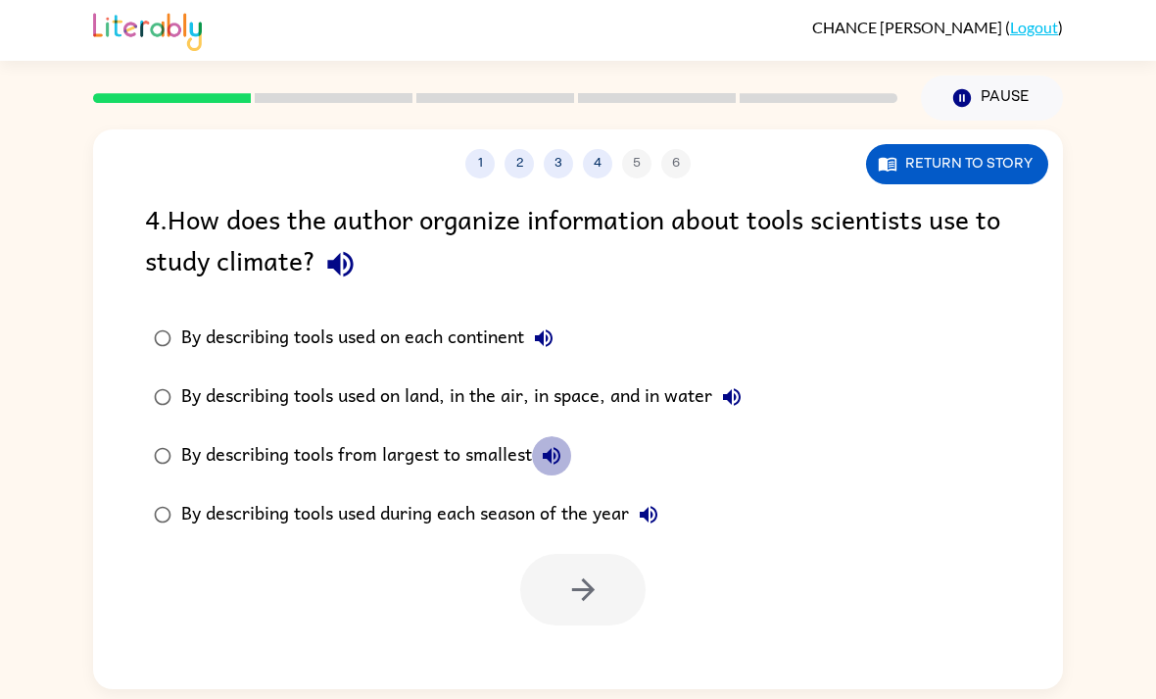
click at [562, 457] on icon "button" at bounding box center [552, 456] width 24 height 24
click at [667, 506] on button "By describing tools used during each season of the year" at bounding box center [648, 514] width 39 height 39
click at [657, 522] on icon "button" at bounding box center [649, 515] width 18 height 18
click at [657, 511] on icon "button" at bounding box center [649, 515] width 18 height 18
click at [584, 412] on div "By describing tools used on land, in the air, in space, and in water" at bounding box center [466, 396] width 570 height 39
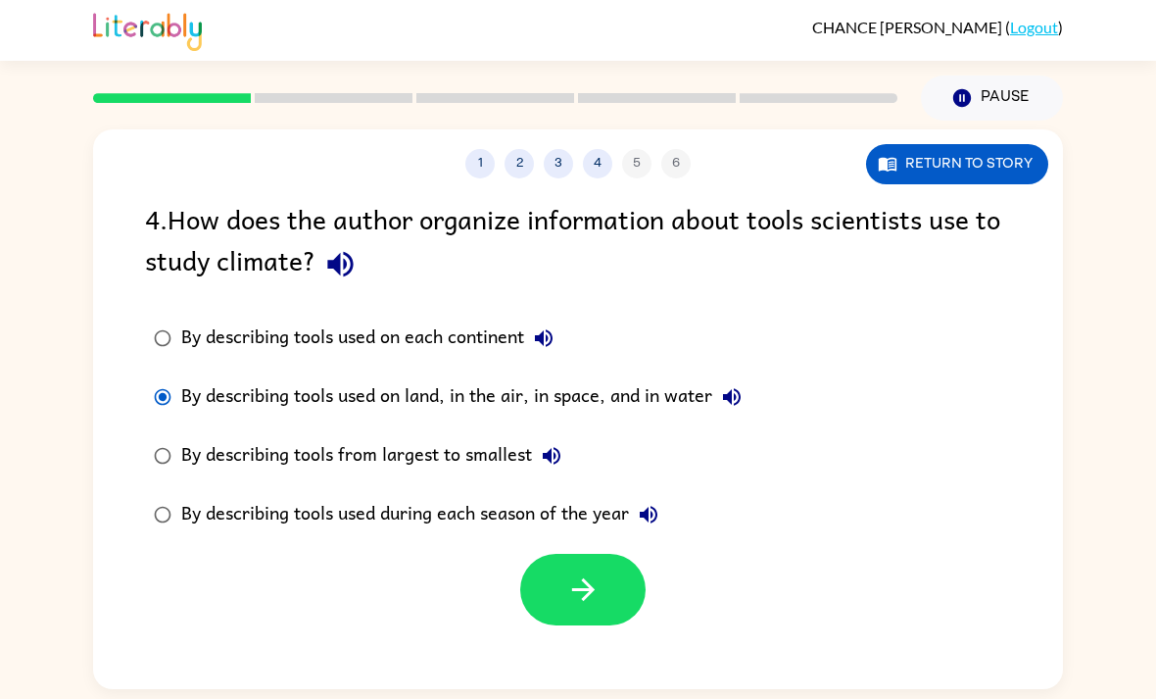
click at [569, 625] on button "button" at bounding box center [582, 590] width 125 height 72
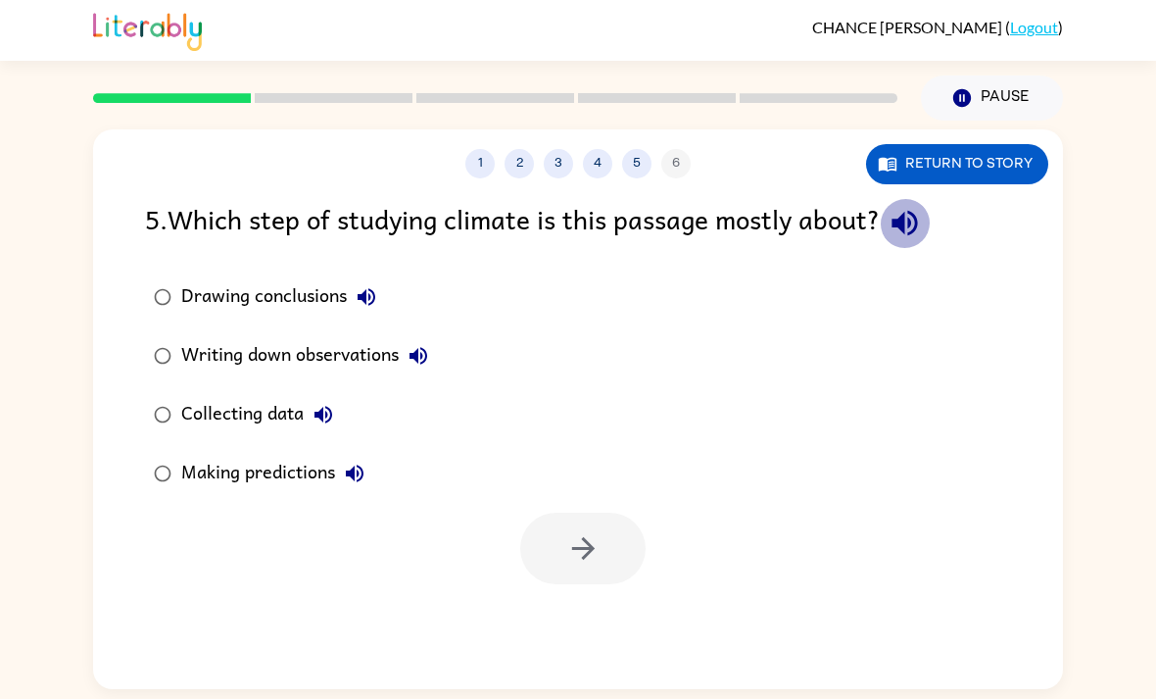
click at [930, 218] on button "button" at bounding box center [905, 223] width 50 height 50
click at [275, 331] on label "Writing down observations" at bounding box center [291, 355] width 314 height 59
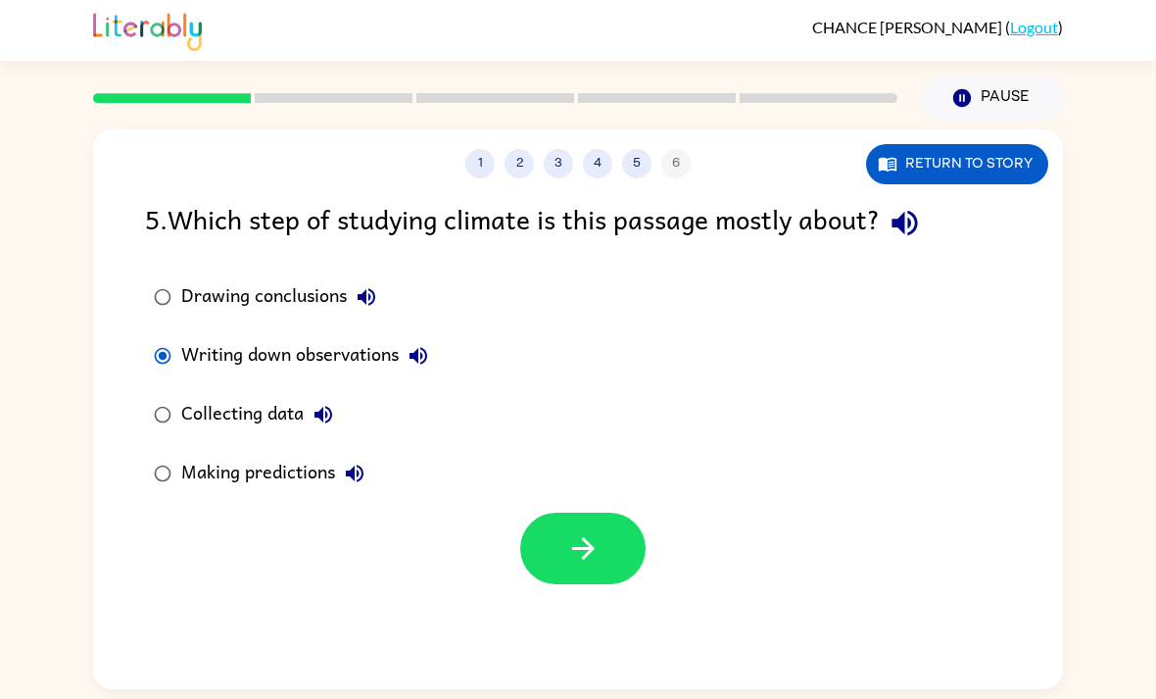
click at [290, 290] on div "Drawing conclusions" at bounding box center [283, 296] width 205 height 39
click at [571, 520] on button "button" at bounding box center [582, 548] width 125 height 72
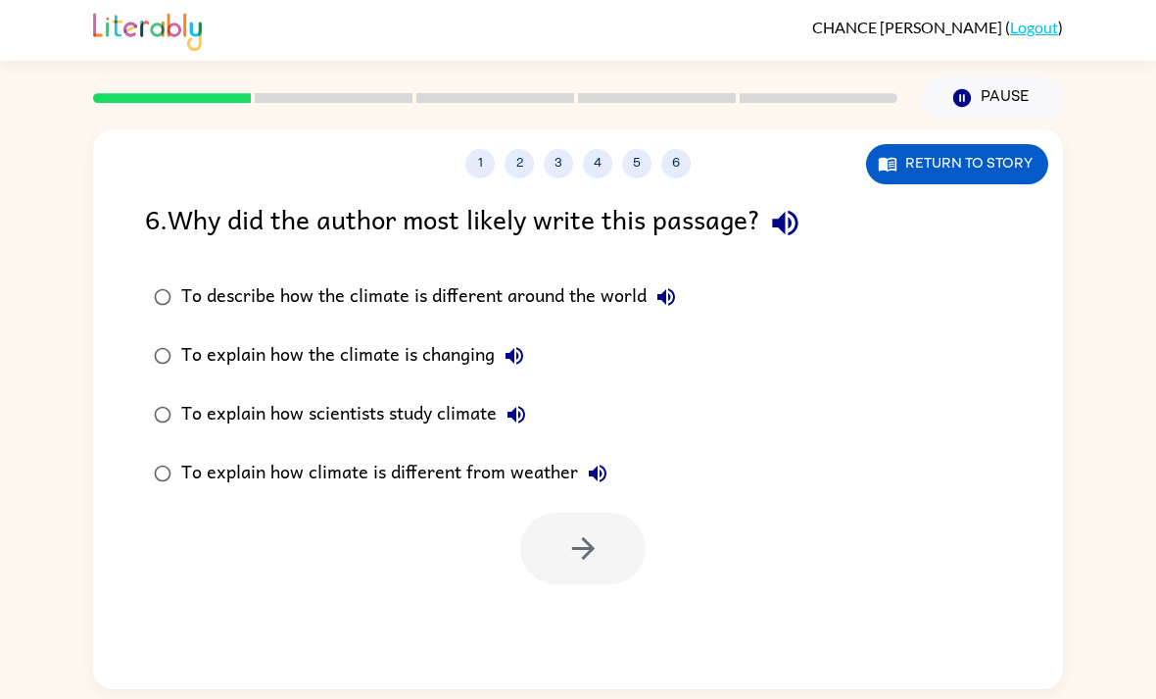
click at [590, 572] on div at bounding box center [582, 548] width 125 height 72
click at [611, 553] on div at bounding box center [582, 548] width 125 height 72
click at [776, 428] on div "To describe how the climate is different around the world To explain how the cl…" at bounding box center [604, 385] width 918 height 235
click at [787, 212] on icon "button" at bounding box center [785, 223] width 34 height 34
click at [663, 292] on icon "button" at bounding box center [667, 297] width 24 height 24
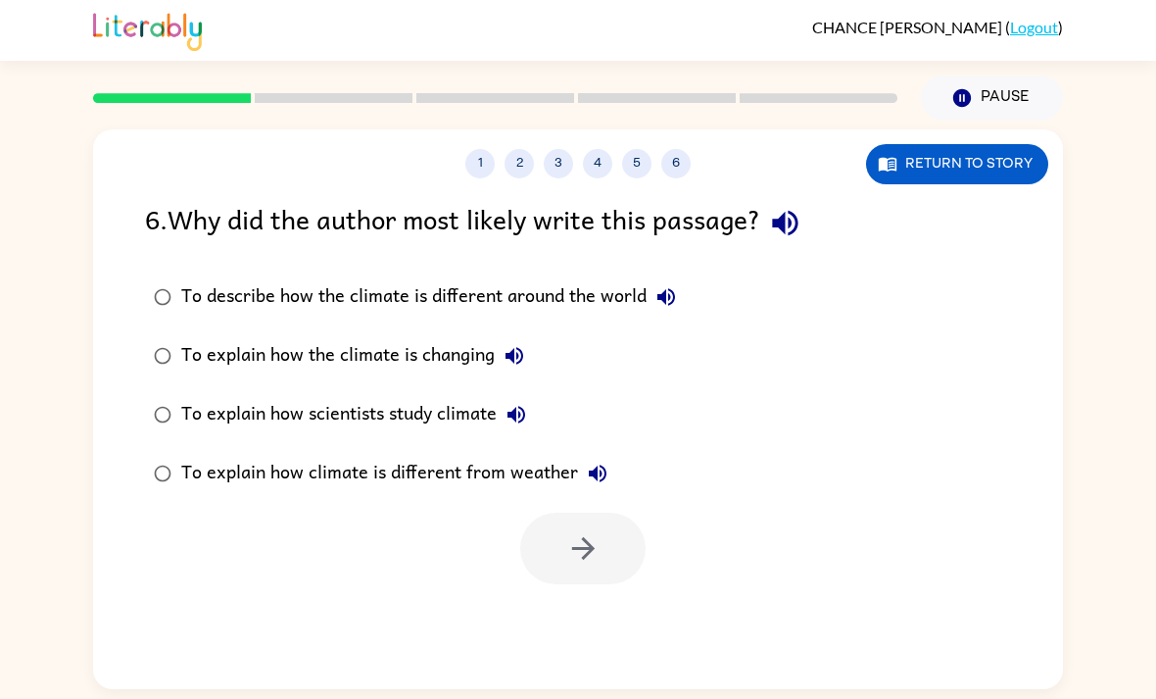
click at [523, 356] on icon "button" at bounding box center [515, 356] width 18 height 18
click at [528, 423] on icon "button" at bounding box center [517, 415] width 24 height 24
click at [608, 479] on button "To explain how climate is different from weather" at bounding box center [597, 473] width 39 height 39
click at [469, 412] on div "To explain how scientists study climate" at bounding box center [358, 414] width 355 height 39
click at [603, 540] on button "button" at bounding box center [582, 548] width 125 height 72
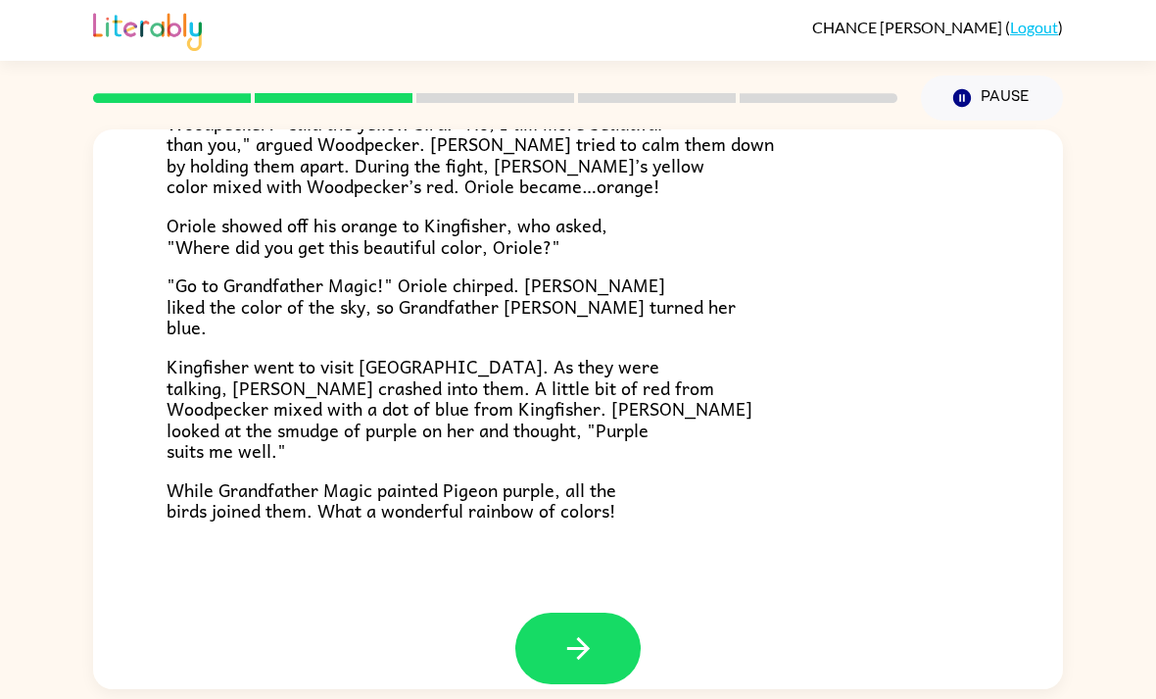
scroll to position [480, 0]
click at [583, 638] on icon "button" at bounding box center [577, 649] width 23 height 23
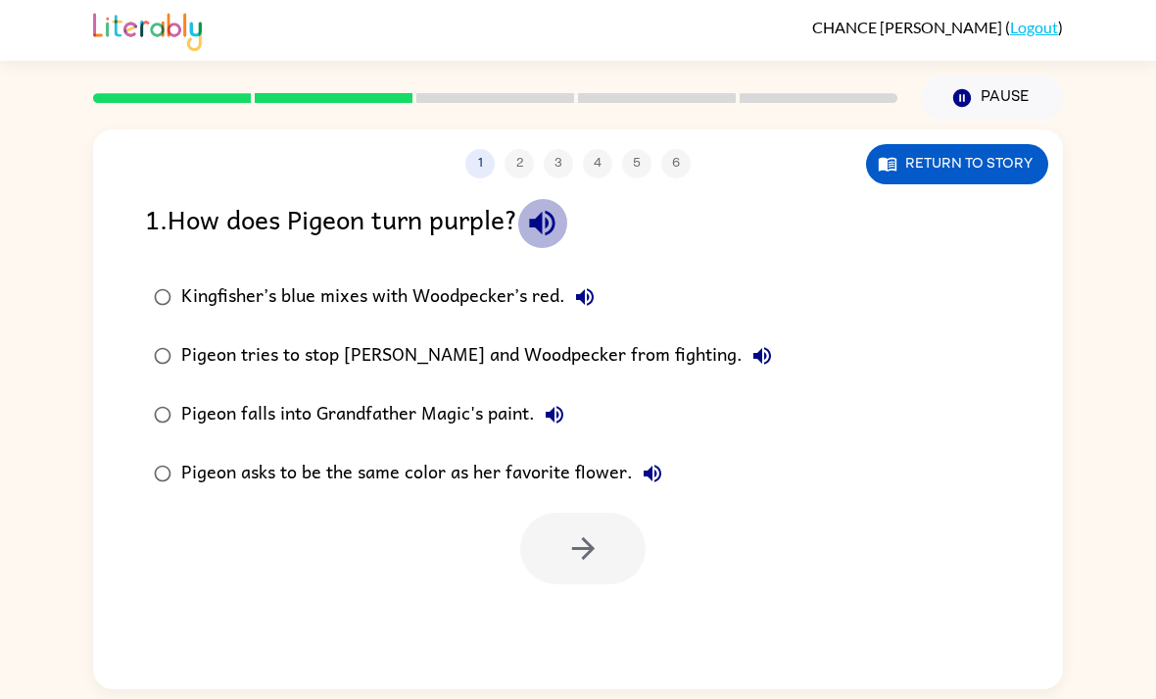
click at [538, 225] on icon "button" at bounding box center [542, 223] width 34 height 34
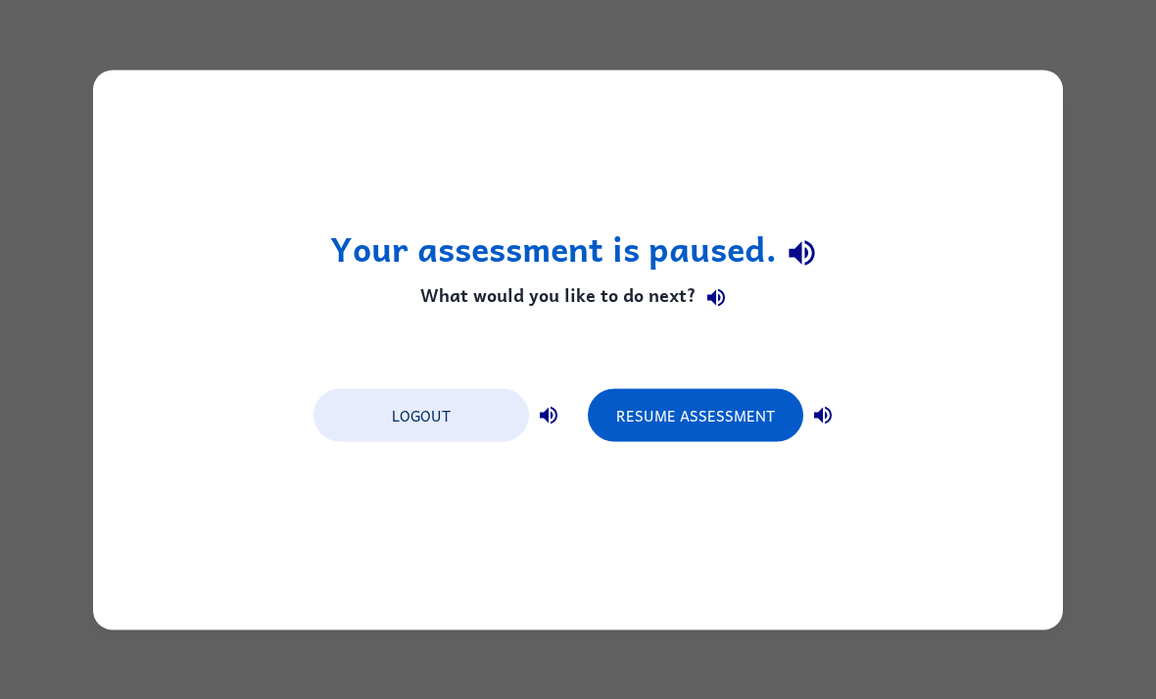
click at [714, 399] on button "Resume Assessment" at bounding box center [696, 414] width 216 height 53
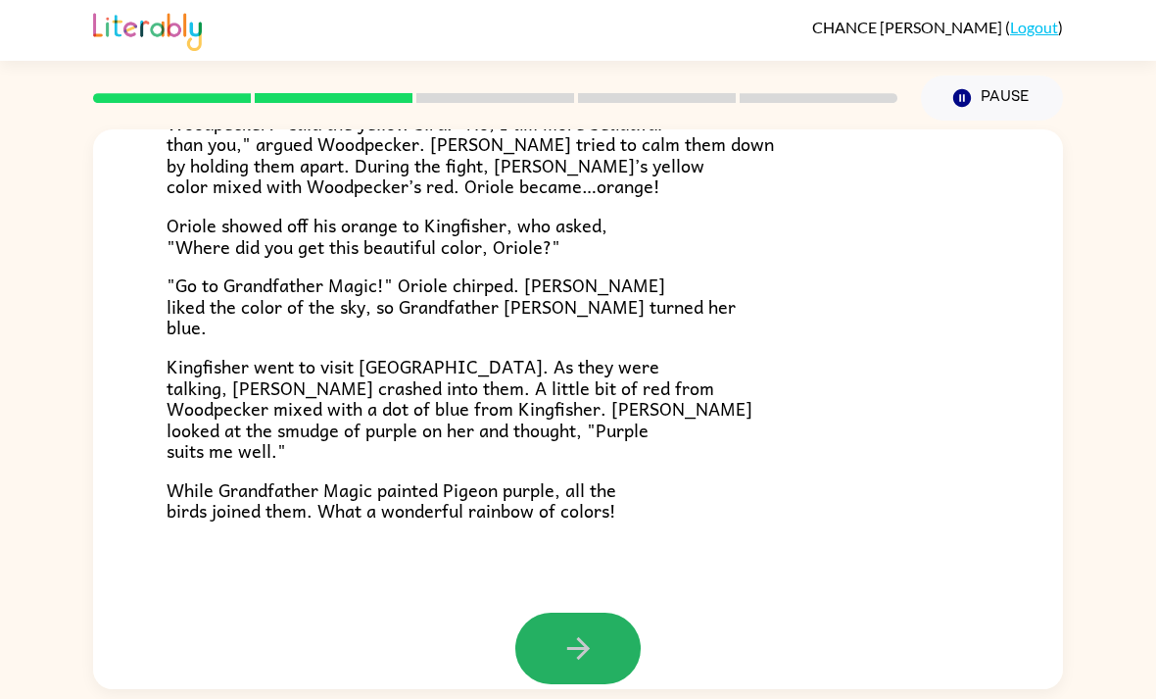
scroll to position [480, 0]
click at [614, 644] on button "button" at bounding box center [577, 649] width 125 height 72
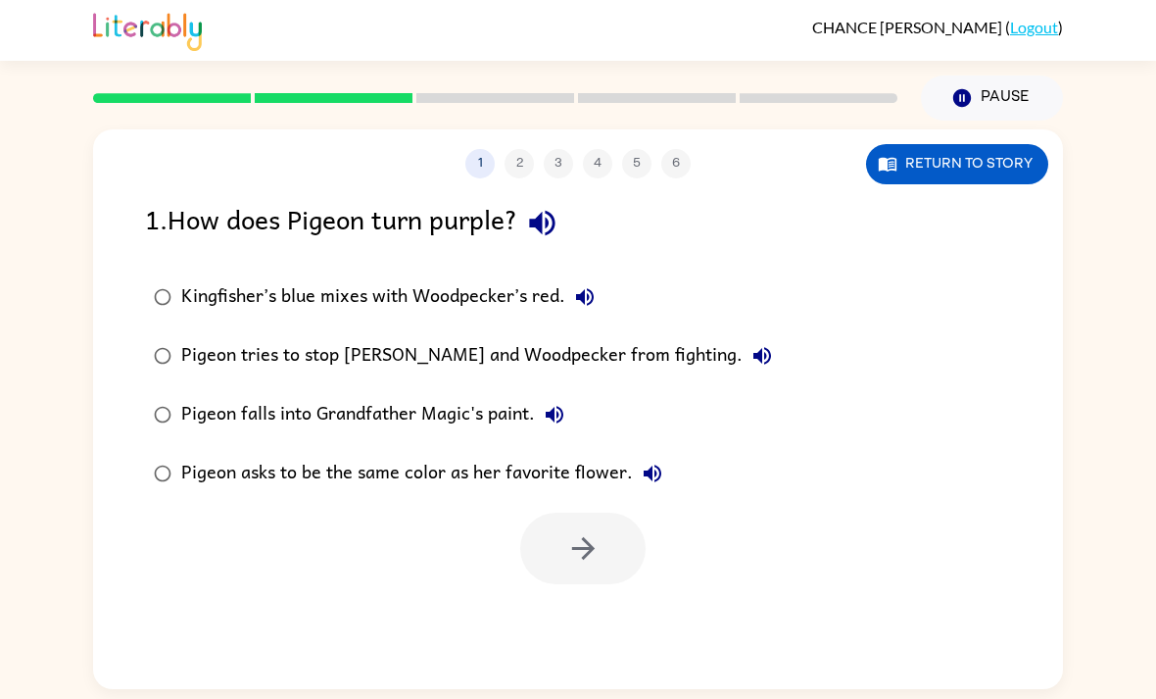
scroll to position [0, 0]
click at [540, 225] on icon "button" at bounding box center [541, 223] width 25 height 25
click at [573, 289] on icon "button" at bounding box center [585, 297] width 24 height 24
click at [754, 354] on icon "button" at bounding box center [763, 356] width 18 height 18
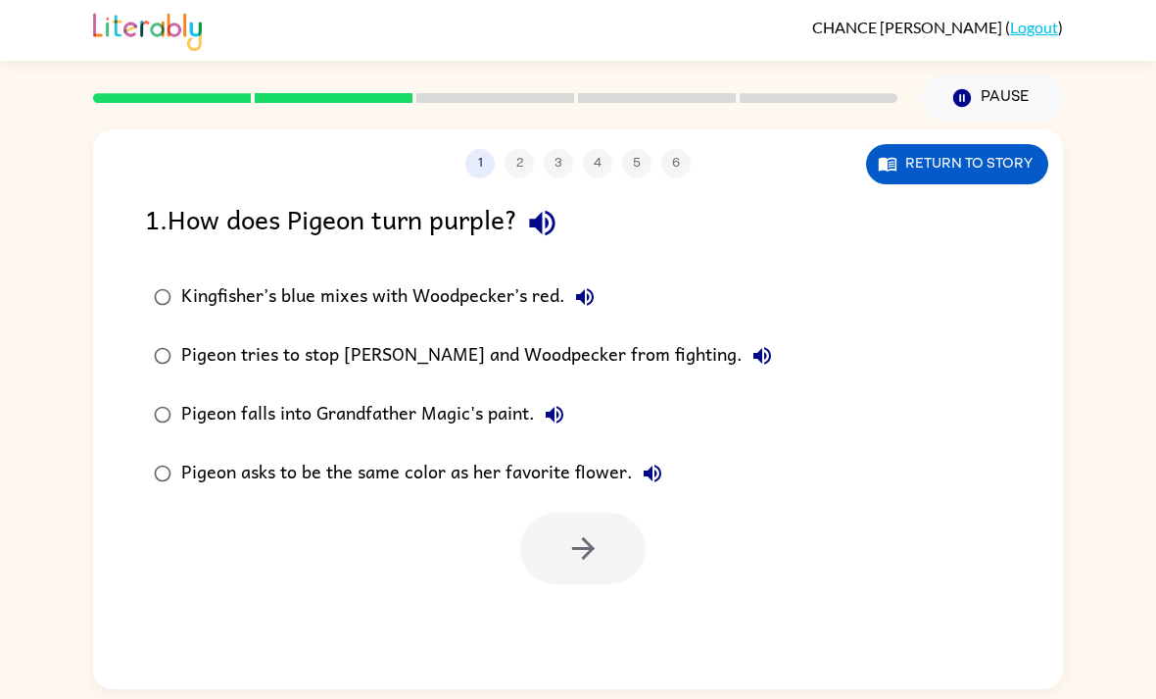
click at [552, 423] on icon "button" at bounding box center [555, 415] width 24 height 24
click at [663, 474] on button "Pigeon asks to be the same color as her favorite flower." at bounding box center [652, 473] width 39 height 39
click at [521, 290] on div "Kingfisher’s blue mixes with Woodpecker’s red." at bounding box center [392, 296] width 423 height 39
click at [586, 541] on icon "button" at bounding box center [582, 548] width 23 height 23
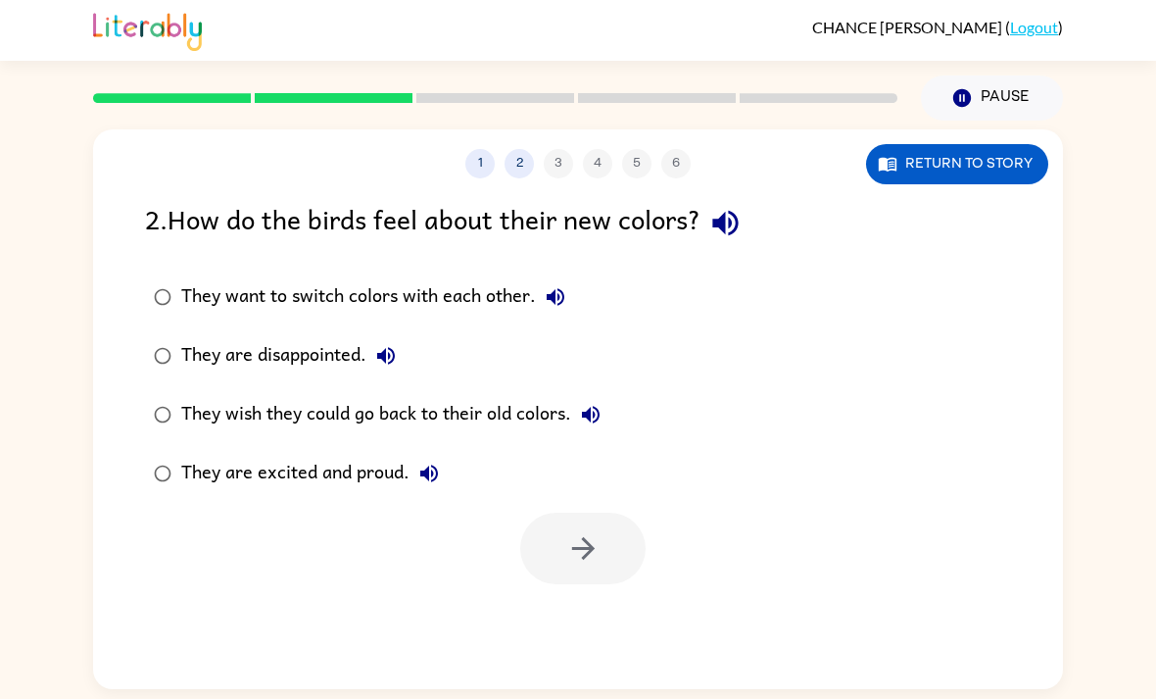
click at [726, 229] on icon "button" at bounding box center [725, 223] width 34 height 34
click at [545, 328] on label "They are disappointed." at bounding box center [377, 355] width 486 height 59
click at [533, 284] on div "They want to switch colors with each other." at bounding box center [378, 296] width 394 height 39
click at [537, 293] on button "They want to switch colors with each other." at bounding box center [555, 296] width 39 height 39
click at [390, 340] on button "They are disappointed." at bounding box center [385, 355] width 39 height 39
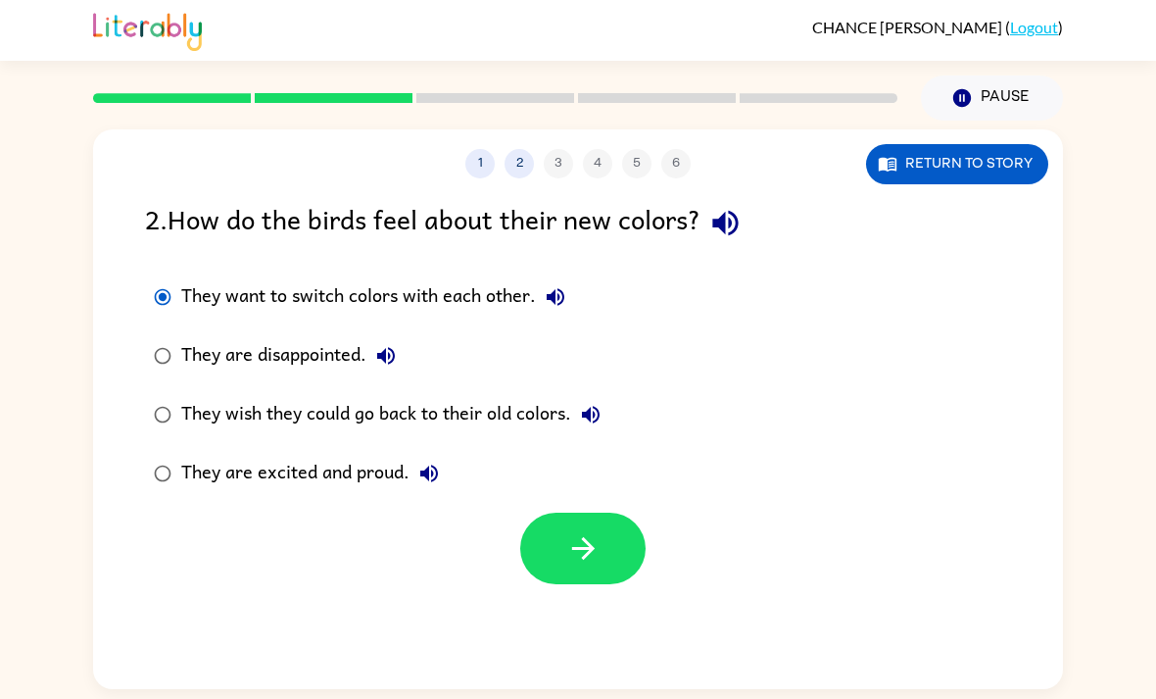
click at [593, 407] on icon "button" at bounding box center [591, 415] width 24 height 24
click at [428, 471] on icon "button" at bounding box center [429, 473] width 18 height 18
click at [361, 483] on div "They are excited and proud." at bounding box center [315, 473] width 268 height 39
click at [371, 474] on div "They are excited and proud." at bounding box center [315, 473] width 268 height 39
click at [620, 565] on button "button" at bounding box center [582, 548] width 125 height 72
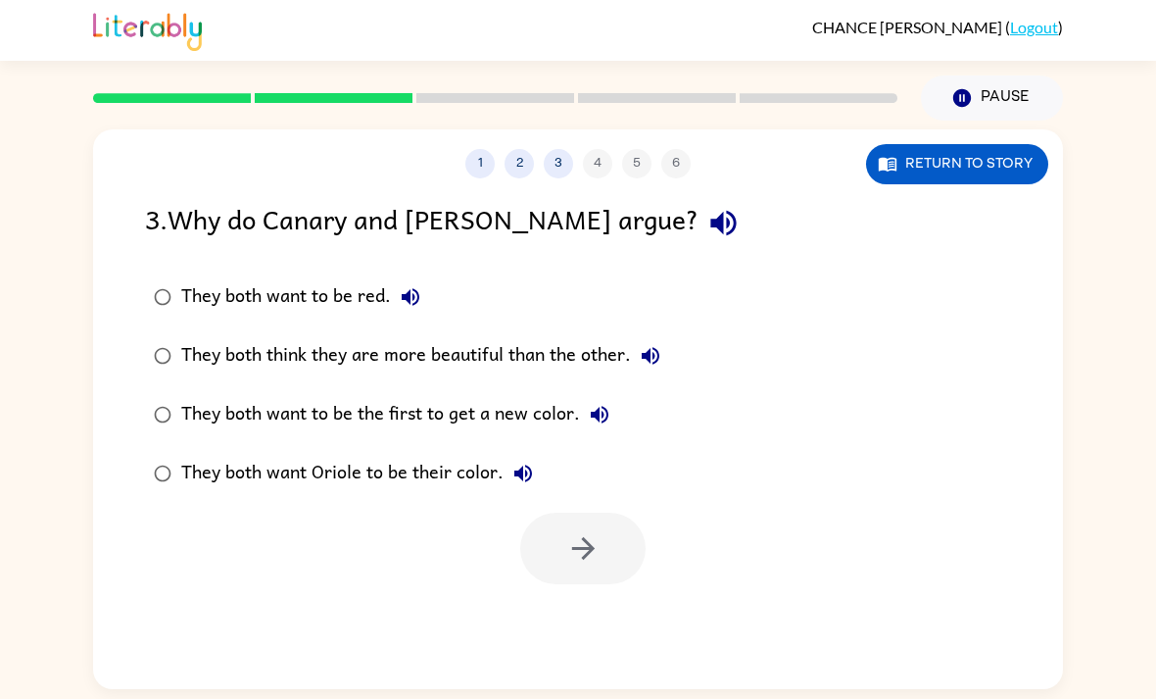
click at [699, 228] on button "button" at bounding box center [724, 223] width 50 height 50
click at [407, 297] on icon "button" at bounding box center [411, 297] width 18 height 18
click at [647, 352] on icon "button" at bounding box center [651, 356] width 24 height 24
click at [590, 422] on icon "button" at bounding box center [600, 415] width 24 height 24
click at [557, 344] on div "They both think they are more beautiful than the other." at bounding box center [425, 355] width 489 height 39
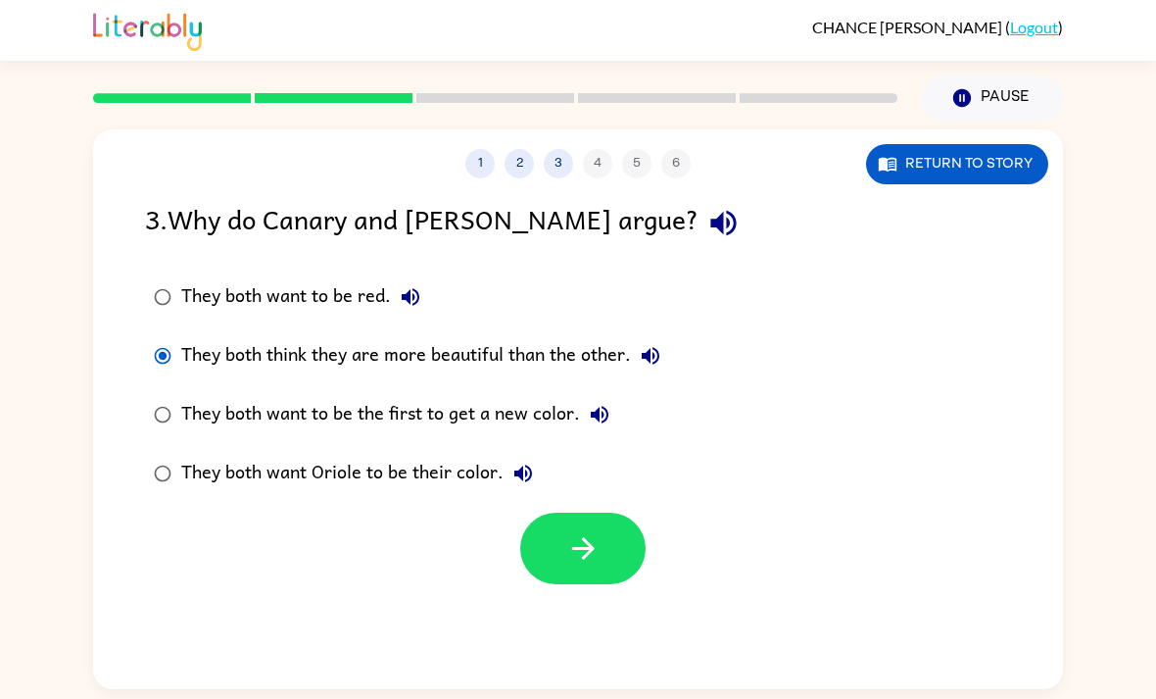
click at [557, 532] on button "button" at bounding box center [582, 548] width 125 height 72
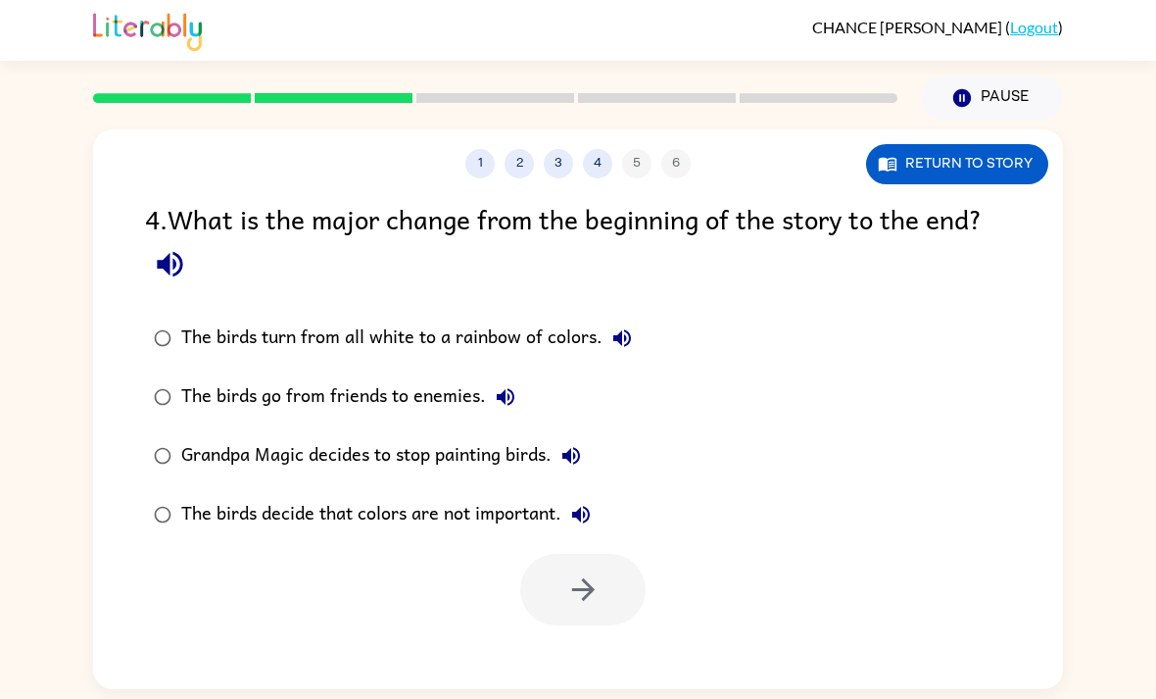
click at [189, 256] on button "button" at bounding box center [170, 264] width 50 height 50
click at [624, 339] on icon "button" at bounding box center [622, 338] width 18 height 18
click at [528, 320] on div "The birds turn from all white to a rainbow of colors." at bounding box center [411, 337] width 461 height 39
click at [583, 561] on button "button" at bounding box center [582, 590] width 125 height 72
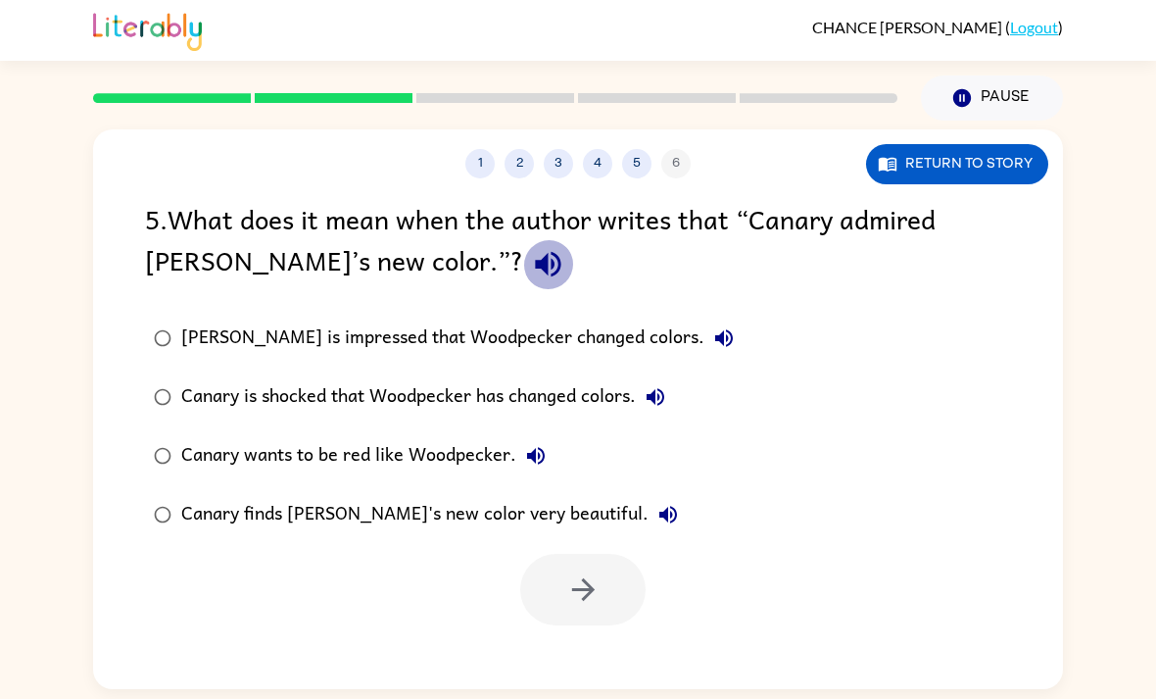
click at [531, 279] on icon "button" at bounding box center [548, 264] width 34 height 34
click at [705, 335] on button "[PERSON_NAME] is impressed that Woodpecker changed colors." at bounding box center [724, 337] width 39 height 39
click at [660, 387] on icon "button" at bounding box center [656, 397] width 24 height 24
click at [535, 449] on icon "button" at bounding box center [536, 456] width 24 height 24
click at [606, 530] on div "Canary finds [PERSON_NAME]'s new color very beautiful." at bounding box center [434, 514] width 507 height 39
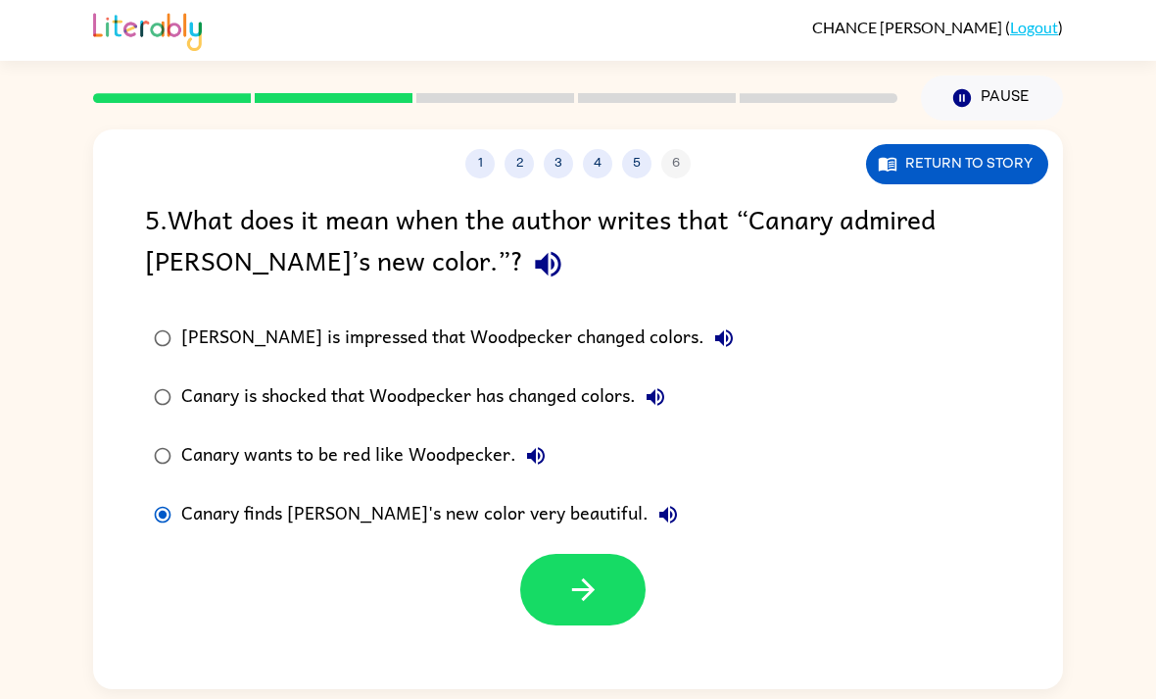
click at [649, 515] on button "Canary finds [PERSON_NAME]'s new color very beautiful." at bounding box center [668, 514] width 39 height 39
click at [657, 511] on icon "button" at bounding box center [669, 515] width 24 height 24
click at [614, 536] on label "Canary finds [PERSON_NAME]'s new color very beautiful." at bounding box center [443, 514] width 619 height 59
click at [659, 516] on icon "button" at bounding box center [668, 515] width 18 height 18
click at [571, 331] on div "[PERSON_NAME] is impressed that Woodpecker changed colors." at bounding box center [462, 337] width 562 height 39
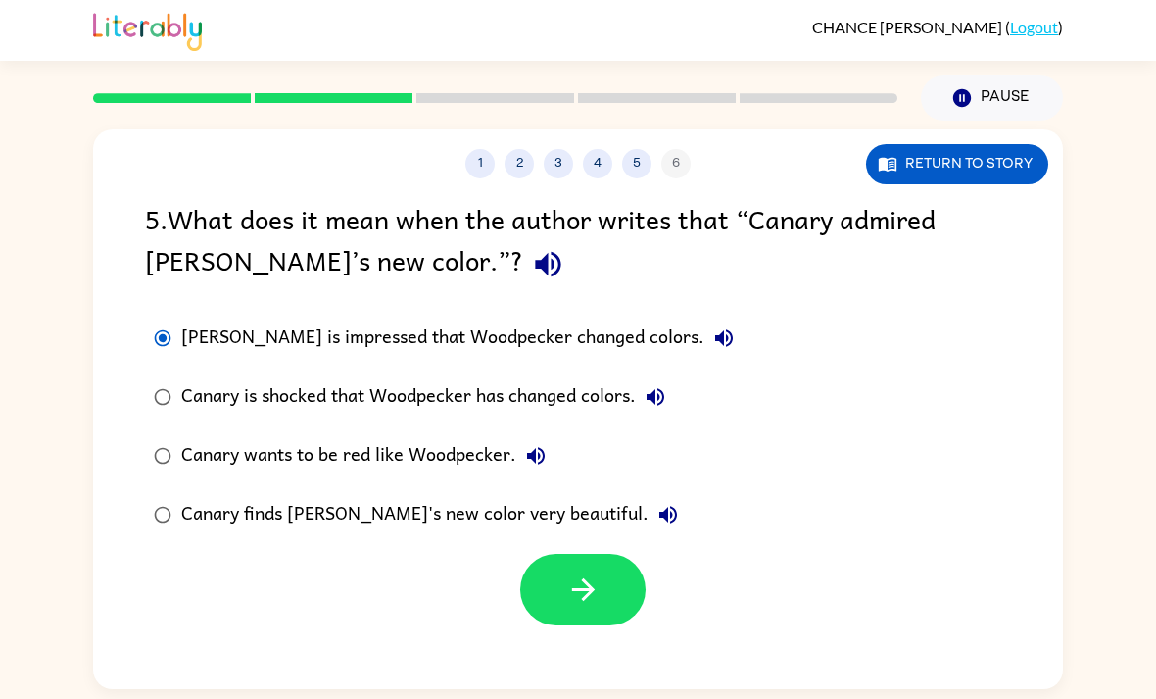
click at [562, 625] on button "button" at bounding box center [582, 590] width 125 height 72
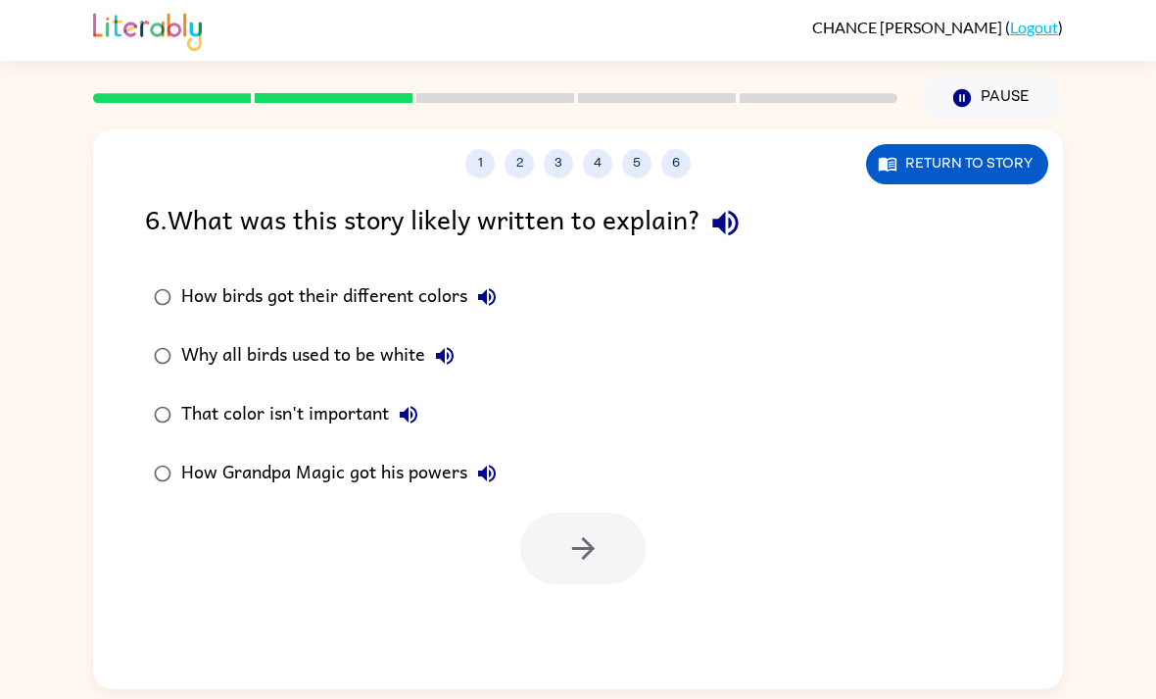
click at [743, 220] on icon "button" at bounding box center [725, 223] width 34 height 34
click at [730, 229] on icon "button" at bounding box center [724, 223] width 25 height 25
click at [738, 218] on icon "button" at bounding box center [724, 223] width 25 height 25
click at [499, 297] on icon "button" at bounding box center [487, 297] width 24 height 24
click at [445, 345] on icon "button" at bounding box center [445, 356] width 24 height 24
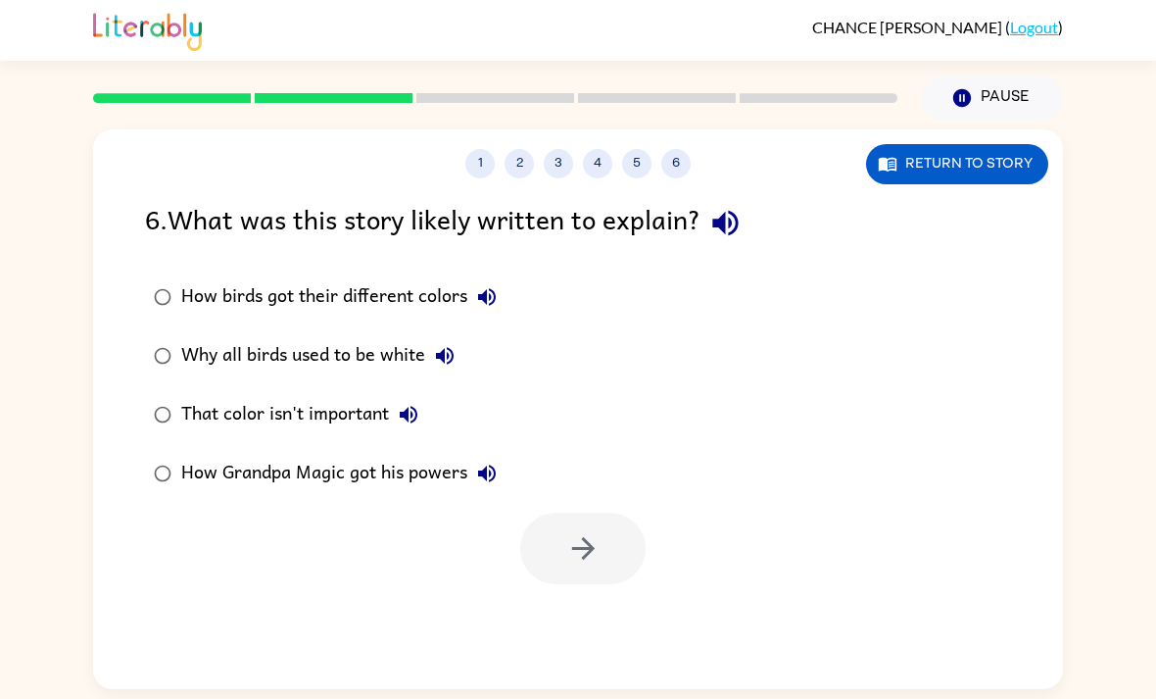
click at [414, 408] on icon "button" at bounding box center [409, 415] width 18 height 18
click at [321, 401] on div "That color isn't important" at bounding box center [304, 414] width 247 height 39
click at [379, 280] on div "How birds got their different colors" at bounding box center [343, 296] width 325 height 39
click at [608, 549] on button "button" at bounding box center [582, 548] width 125 height 72
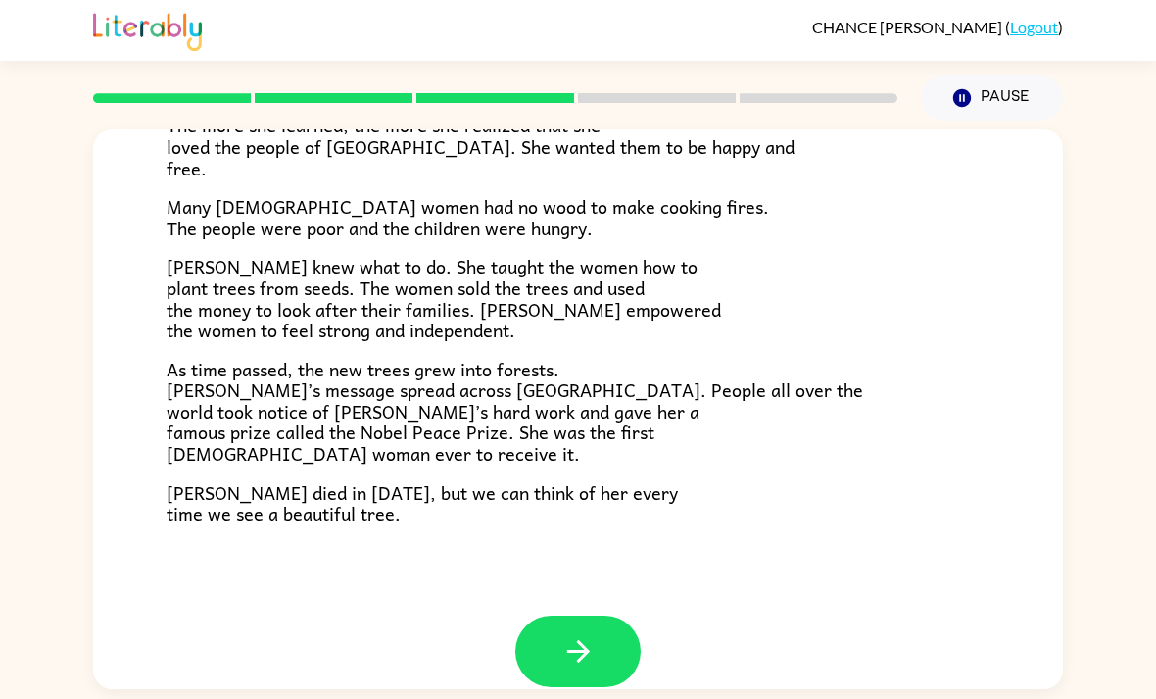
scroll to position [36, 0]
click at [566, 634] on icon "button" at bounding box center [578, 651] width 34 height 34
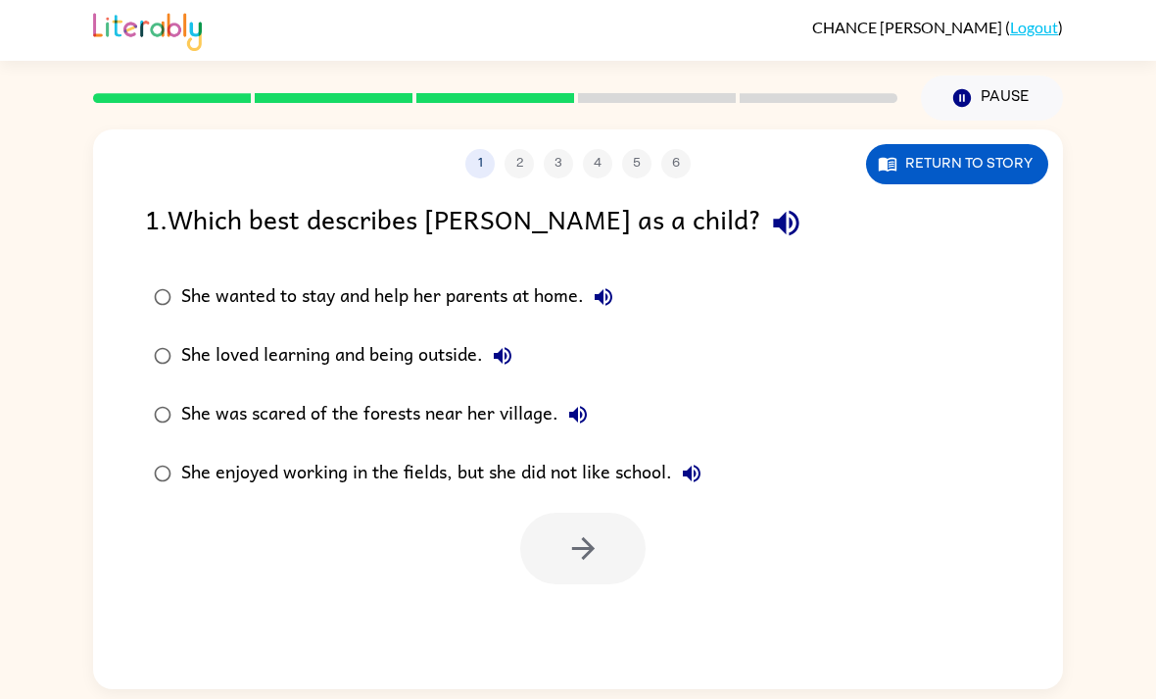
scroll to position [0, 0]
click at [605, 288] on icon "button" at bounding box center [604, 297] width 18 height 18
click at [606, 288] on icon "button" at bounding box center [604, 297] width 18 height 18
click at [505, 347] on icon "button" at bounding box center [503, 356] width 18 height 18
click at [584, 403] on icon "button" at bounding box center [578, 415] width 24 height 24
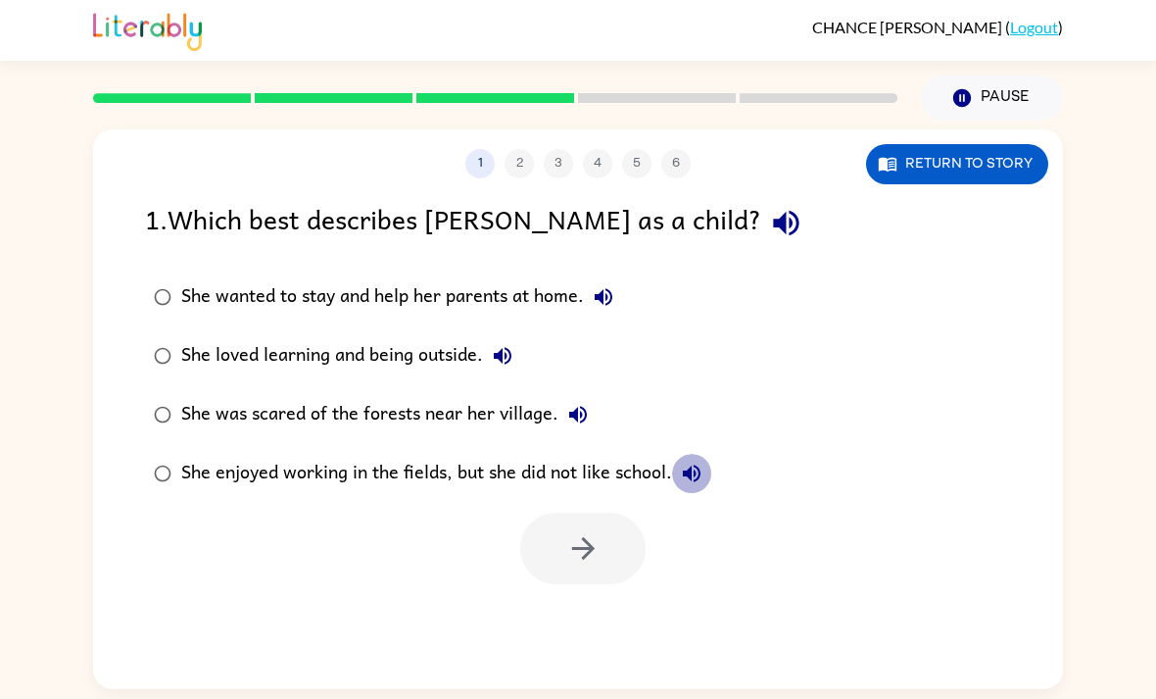
click at [706, 454] on button "She enjoyed working in the fields, but she did not like school." at bounding box center [691, 473] width 39 height 39
click at [463, 336] on div "She loved learning and being outside." at bounding box center [351, 355] width 341 height 39
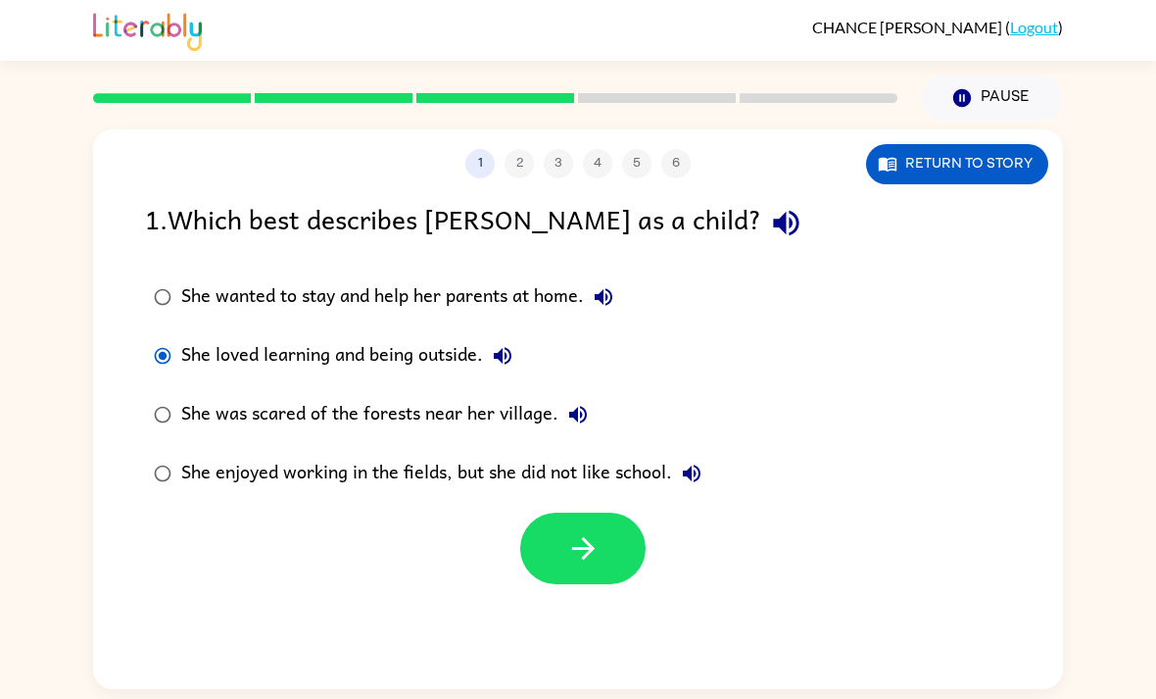
click at [544, 277] on div "She wanted to stay and help her parents at home." at bounding box center [402, 296] width 442 height 39
click at [441, 336] on div "She loved learning and being outside." at bounding box center [351, 355] width 341 height 39
click at [409, 336] on div "She loved learning and being outside." at bounding box center [351, 355] width 341 height 39
click at [601, 512] on button "button" at bounding box center [582, 548] width 125 height 72
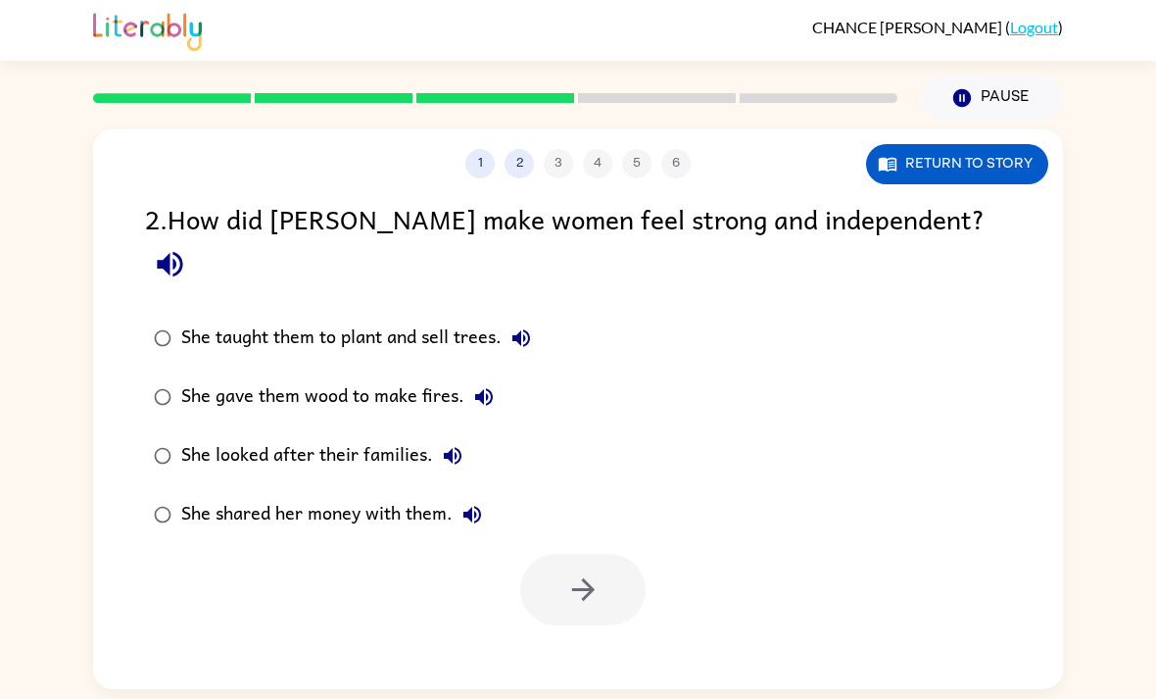
click at [525, 326] on icon "button" at bounding box center [522, 338] width 24 height 24
click at [486, 388] on icon "button" at bounding box center [484, 397] width 18 height 18
click at [456, 444] on icon "button" at bounding box center [453, 456] width 24 height 24
click at [467, 506] on icon "button" at bounding box center [472, 515] width 18 height 18
click at [443, 318] on div "She taught them to plant and sell trees." at bounding box center [361, 337] width 360 height 39
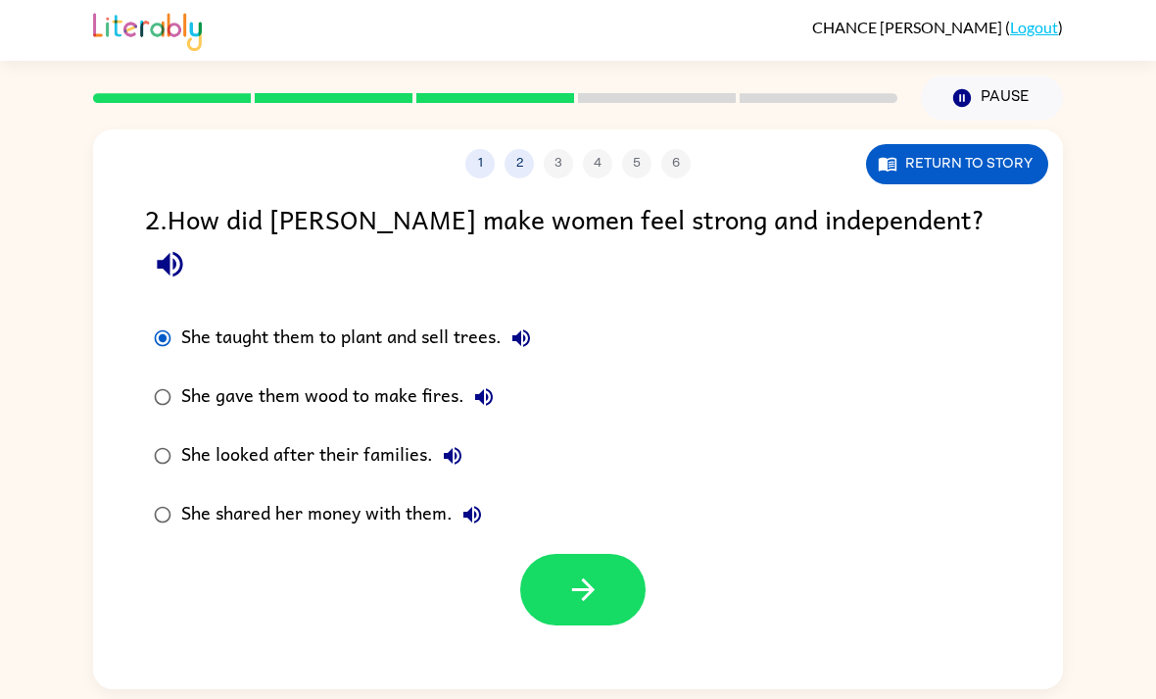
click at [597, 572] on icon "button" at bounding box center [583, 589] width 34 height 34
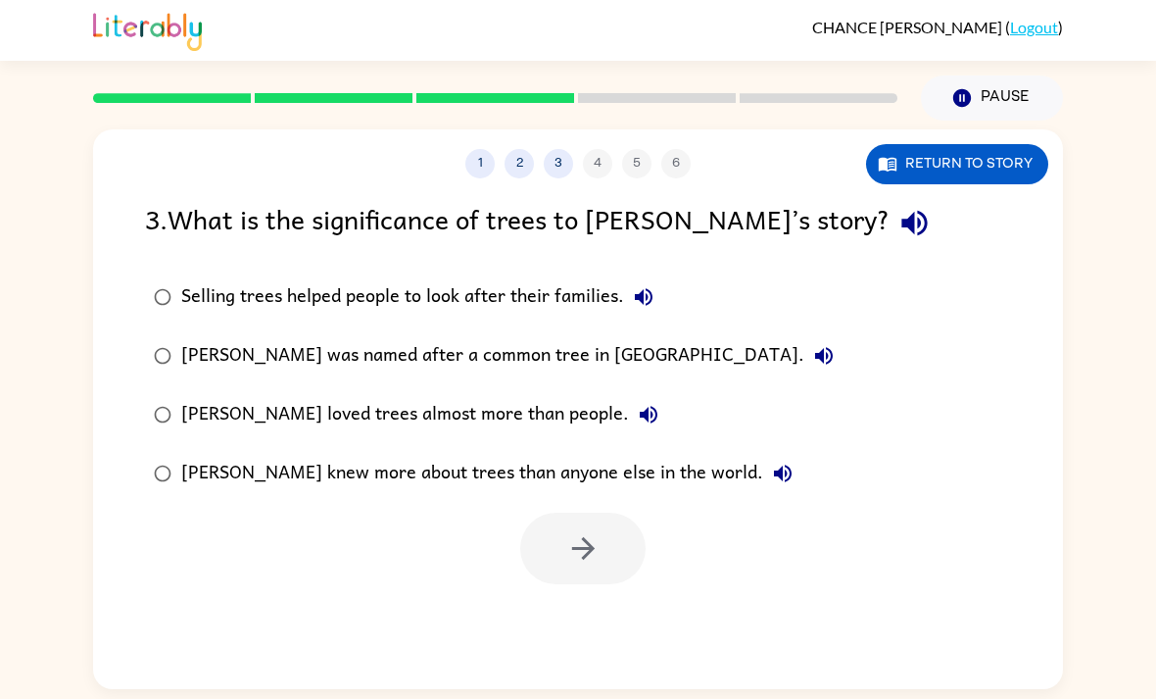
click at [898, 206] on icon "button" at bounding box center [915, 223] width 34 height 34
click at [645, 288] on icon "button" at bounding box center [644, 297] width 18 height 18
click at [804, 336] on button "[PERSON_NAME] was named after a common tree in [GEOGRAPHIC_DATA]." at bounding box center [823, 355] width 39 height 39
click at [527, 395] on div "[PERSON_NAME] loved trees almost more than people." at bounding box center [424, 414] width 487 height 39
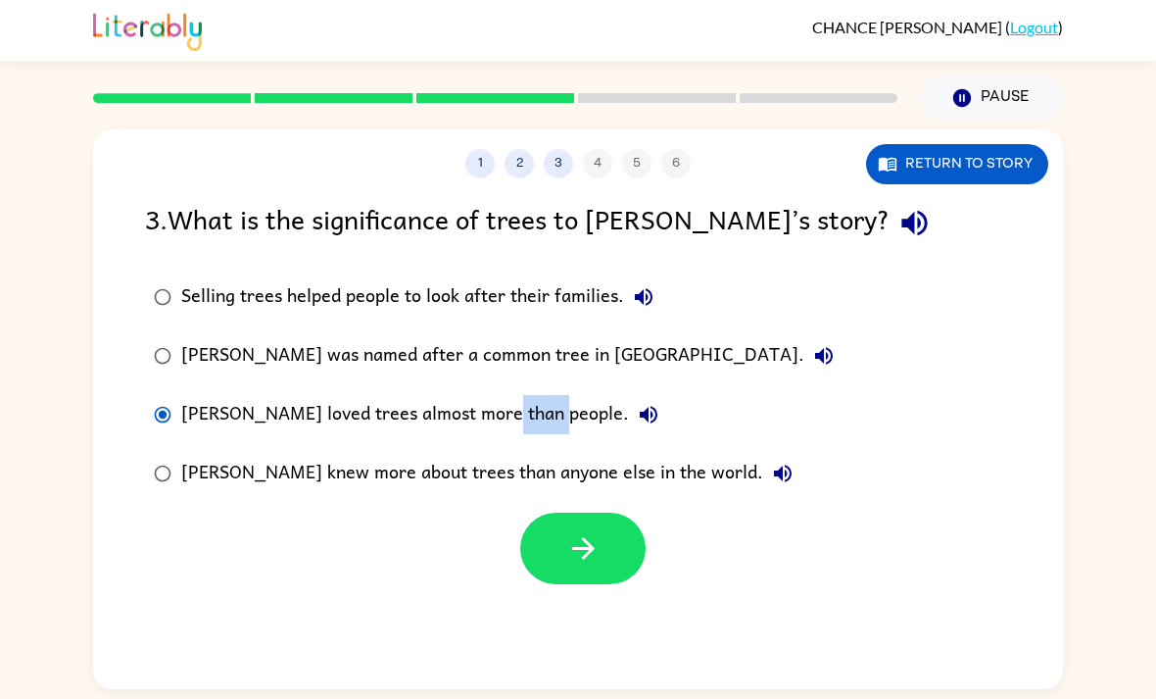
click at [637, 403] on icon "button" at bounding box center [649, 415] width 24 height 24
click at [687, 454] on div "[PERSON_NAME] knew more about trees than anyone else in the world." at bounding box center [491, 473] width 621 height 39
click at [771, 462] on icon "button" at bounding box center [783, 474] width 24 height 24
click at [635, 285] on icon "button" at bounding box center [644, 297] width 24 height 24
click at [538, 336] on div "[PERSON_NAME] was named after a common tree in [GEOGRAPHIC_DATA]." at bounding box center [512, 355] width 662 height 39
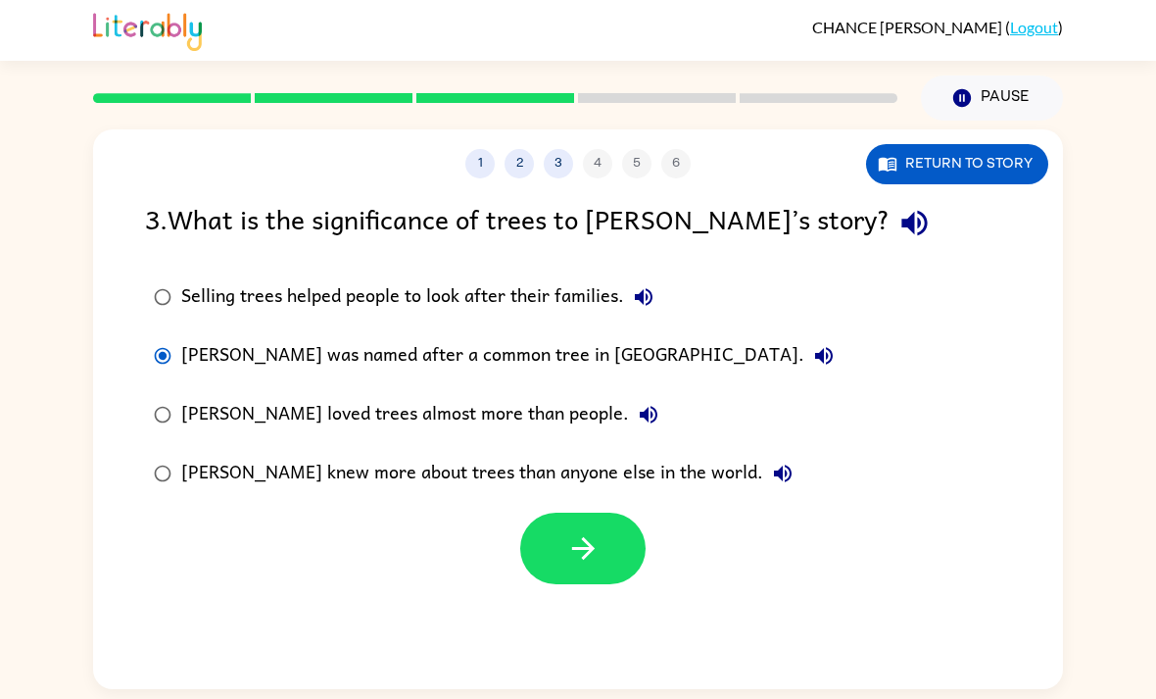
click at [477, 277] on div "Selling trees helped people to look after their families." at bounding box center [422, 296] width 482 height 39
click at [602, 542] on button "button" at bounding box center [582, 548] width 125 height 72
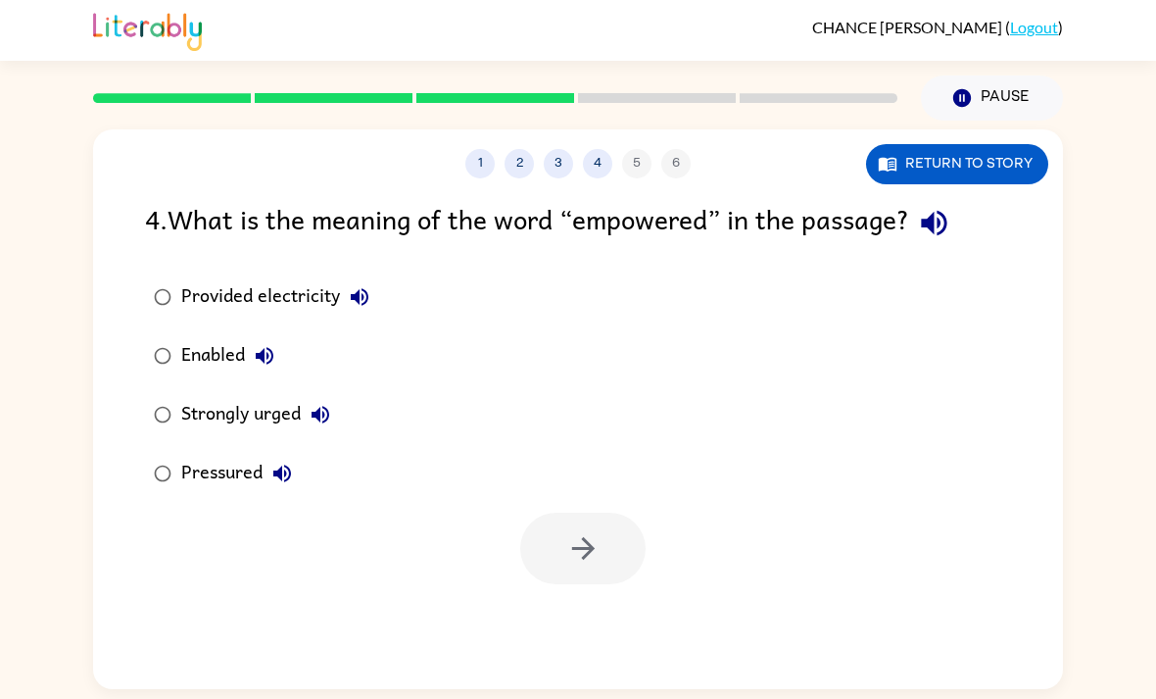
click at [941, 211] on icon "button" at bounding box center [933, 223] width 25 height 25
click at [353, 285] on icon "button" at bounding box center [360, 297] width 24 height 24
click at [271, 344] on icon "button" at bounding box center [265, 356] width 24 height 24
click at [319, 403] on icon "button" at bounding box center [321, 415] width 24 height 24
click at [271, 454] on button "Pressured" at bounding box center [282, 473] width 39 height 39
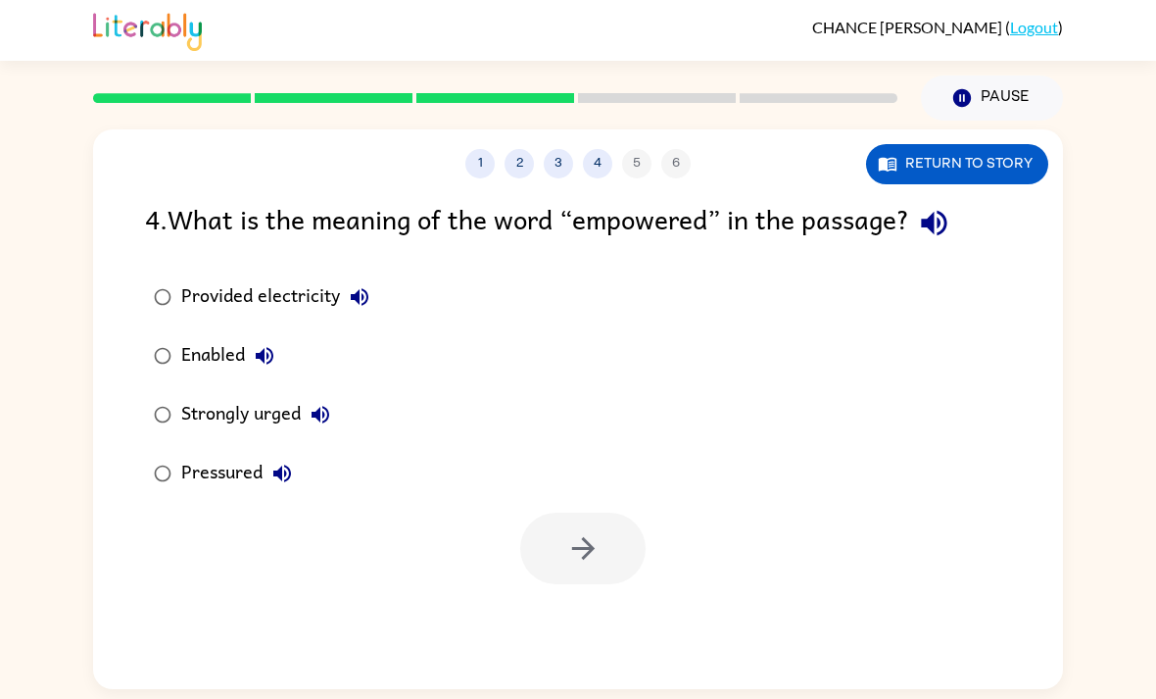
click at [266, 395] on div "Strongly urged" at bounding box center [260, 414] width 159 height 39
click at [583, 531] on icon "button" at bounding box center [583, 548] width 34 height 34
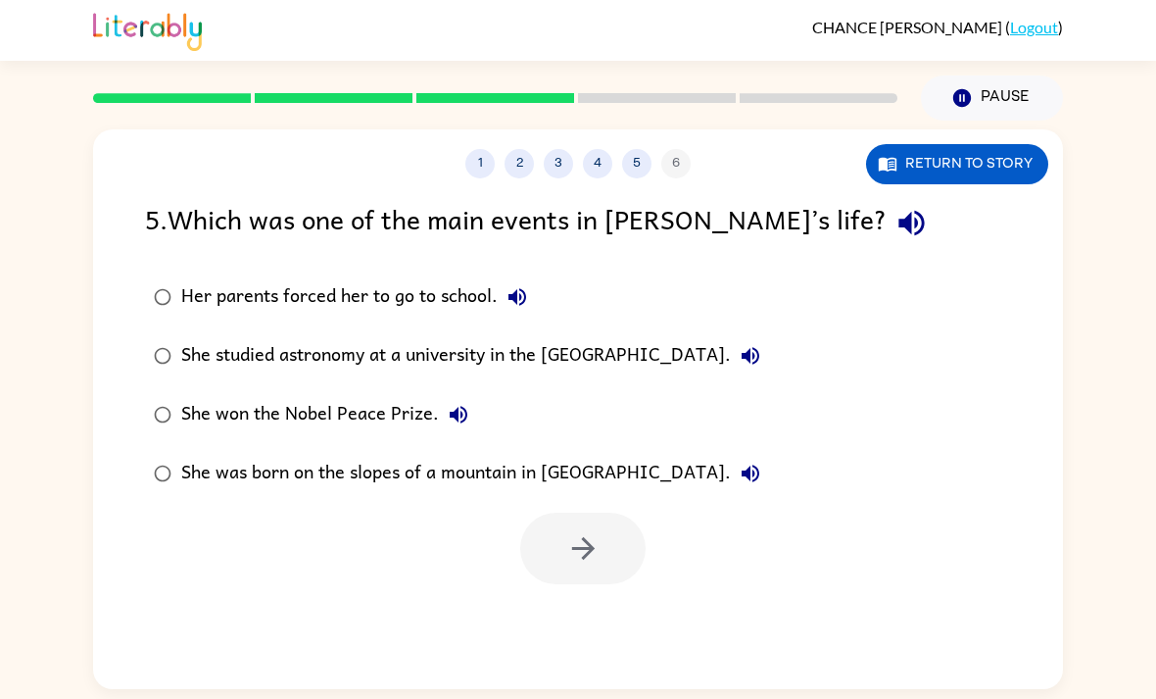
click at [895, 206] on icon "button" at bounding box center [912, 223] width 34 height 34
click at [520, 285] on icon "button" at bounding box center [518, 297] width 24 height 24
click at [759, 347] on icon "button" at bounding box center [751, 356] width 18 height 18
click at [460, 396] on button "She won the Nobel Peace Prize." at bounding box center [458, 414] width 39 height 39
click at [618, 454] on div "She was born on the slopes of a mountain in [GEOGRAPHIC_DATA]." at bounding box center [475, 473] width 589 height 39
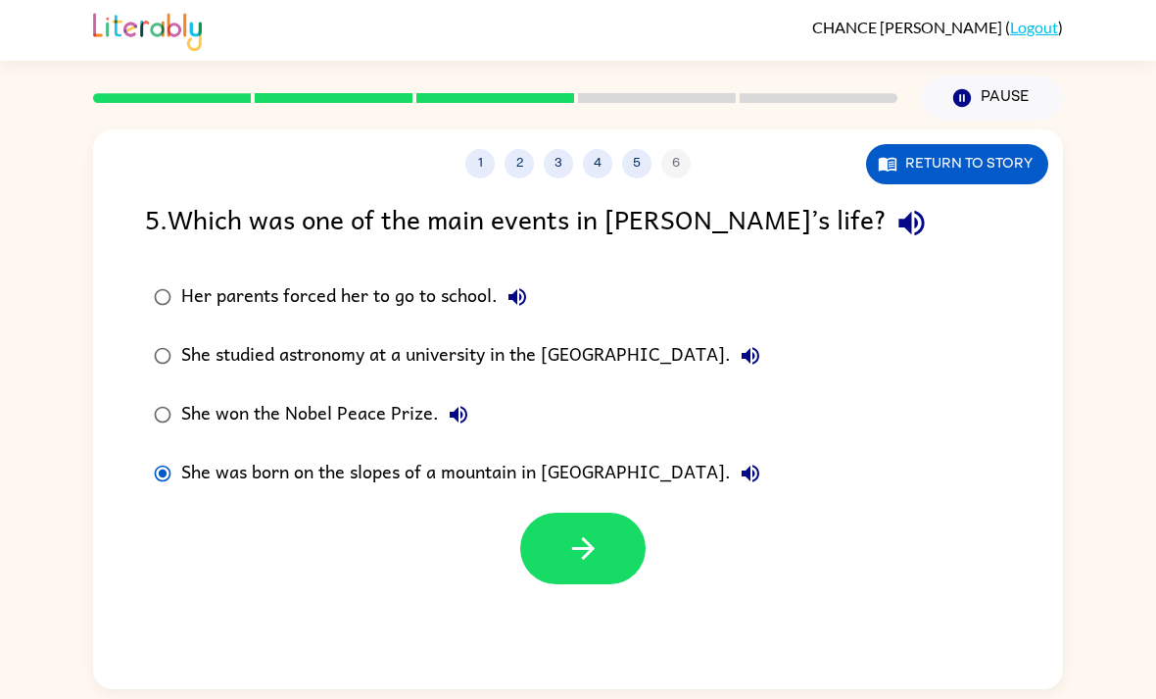
click at [739, 462] on icon "button" at bounding box center [751, 474] width 24 height 24
click at [647, 336] on div "She studied astronomy at a university in the [GEOGRAPHIC_DATA]." at bounding box center [475, 355] width 589 height 39
click at [585, 512] on button "button" at bounding box center [582, 548] width 125 height 72
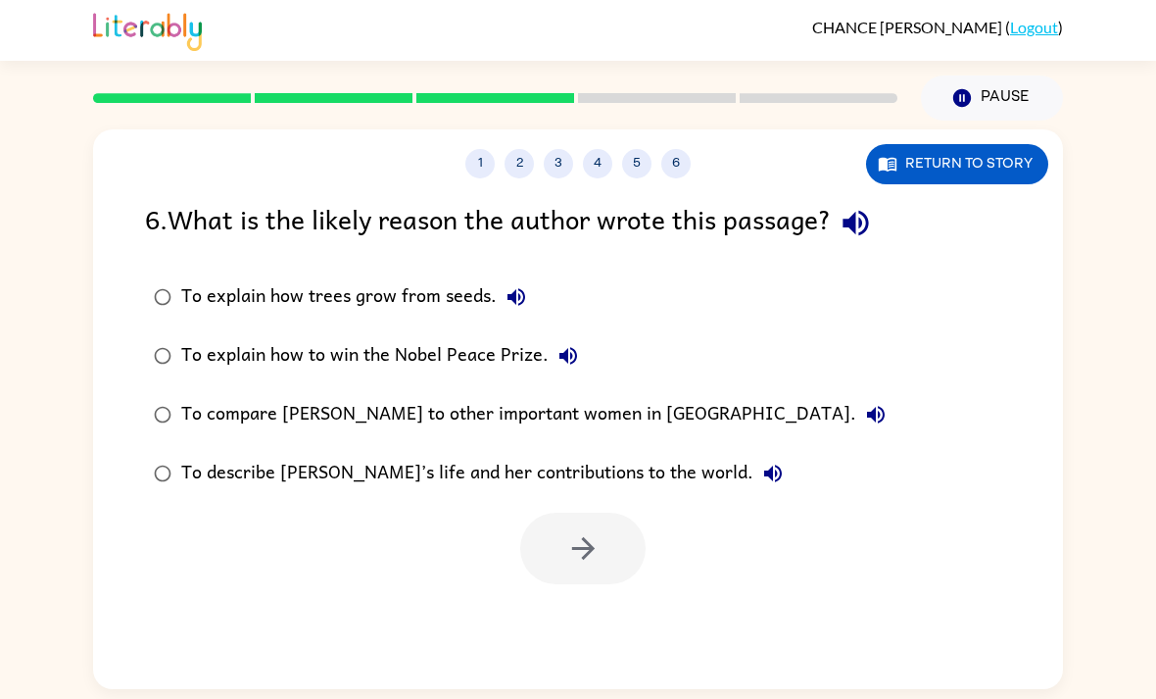
click at [838, 199] on div "6 . What is the likely reason the author wrote this passage?" at bounding box center [578, 223] width 866 height 50
click at [868, 211] on icon "button" at bounding box center [855, 223] width 25 height 25
click at [500, 277] on button "To explain how trees grow from seeds." at bounding box center [516, 296] width 39 height 39
click at [572, 347] on icon "button" at bounding box center [569, 356] width 18 height 18
click at [867, 406] on icon "button" at bounding box center [876, 415] width 18 height 18
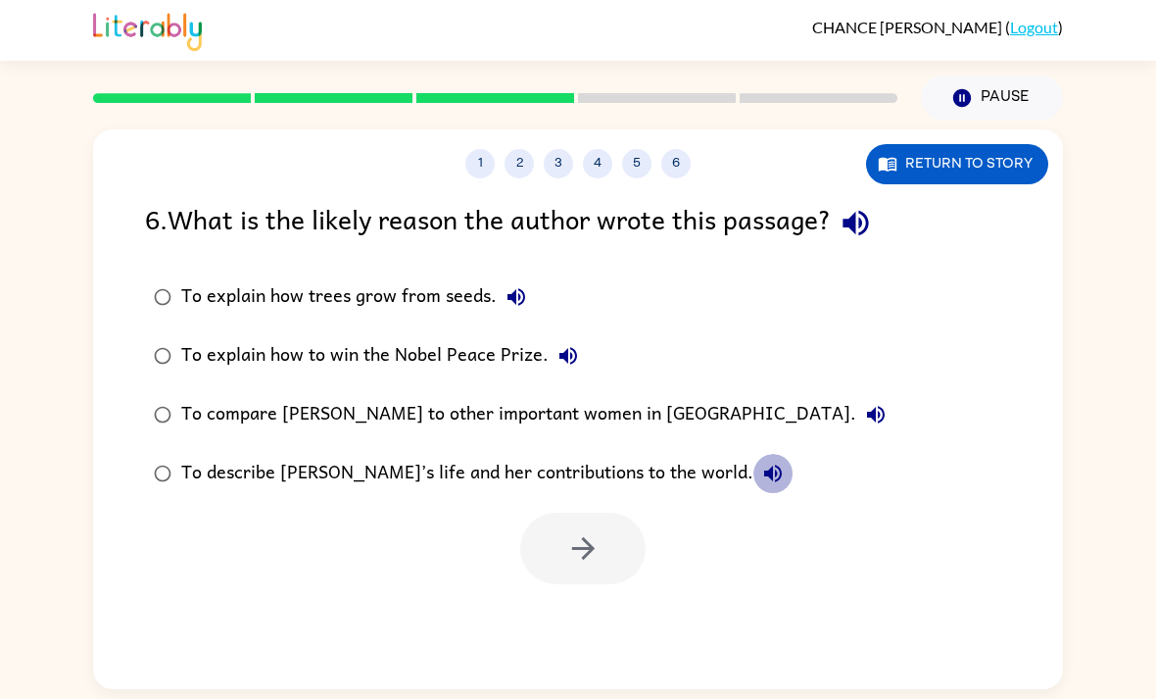
click at [761, 462] on icon "button" at bounding box center [773, 474] width 24 height 24
click at [654, 454] on div "To describe [PERSON_NAME]’s life and her contributions to the world." at bounding box center [486, 473] width 611 height 39
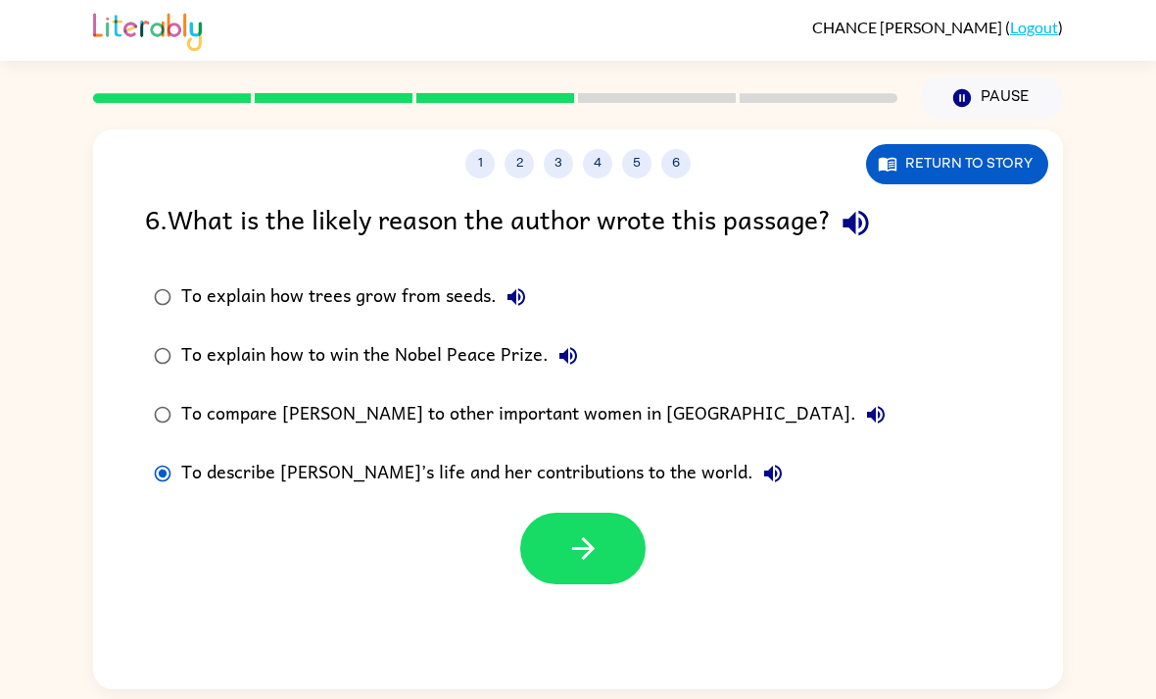
click at [581, 531] on icon "button" at bounding box center [583, 548] width 34 height 34
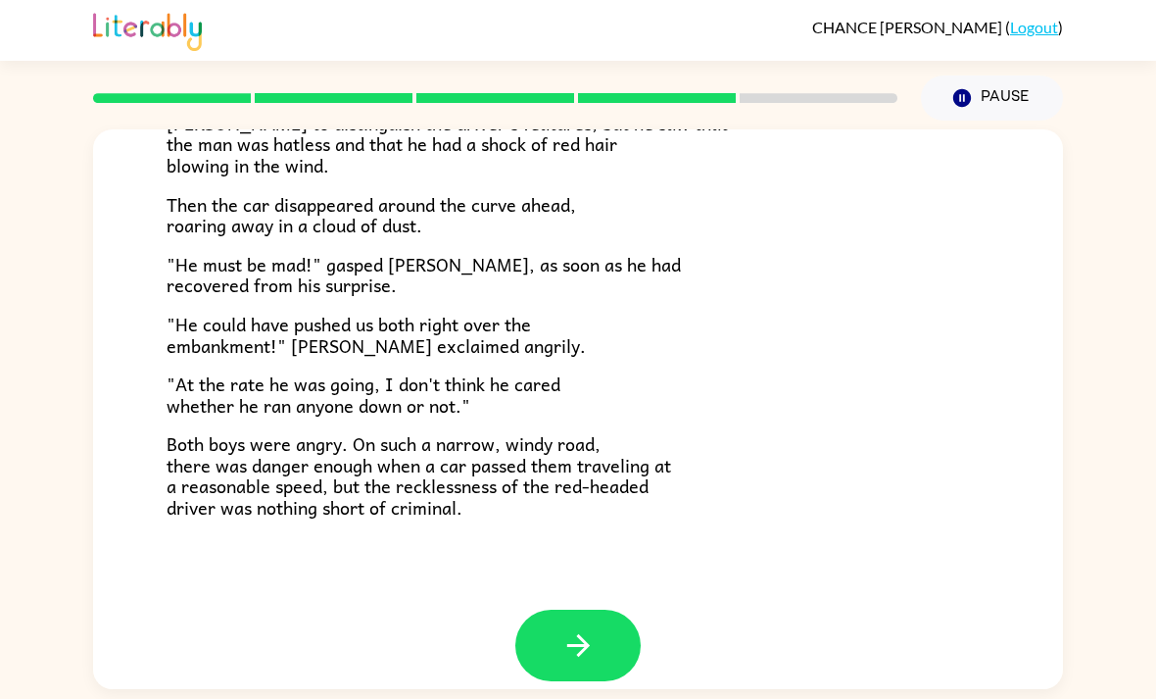
scroll to position [518, 0]
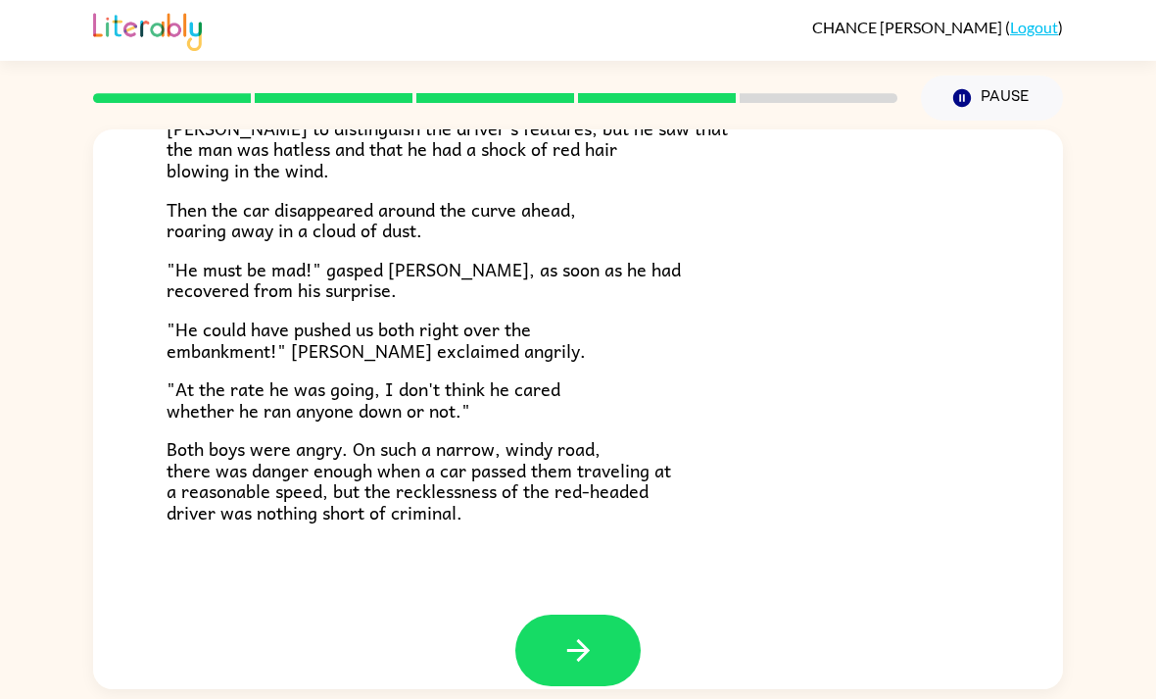
click at [575, 633] on icon "button" at bounding box center [578, 650] width 34 height 34
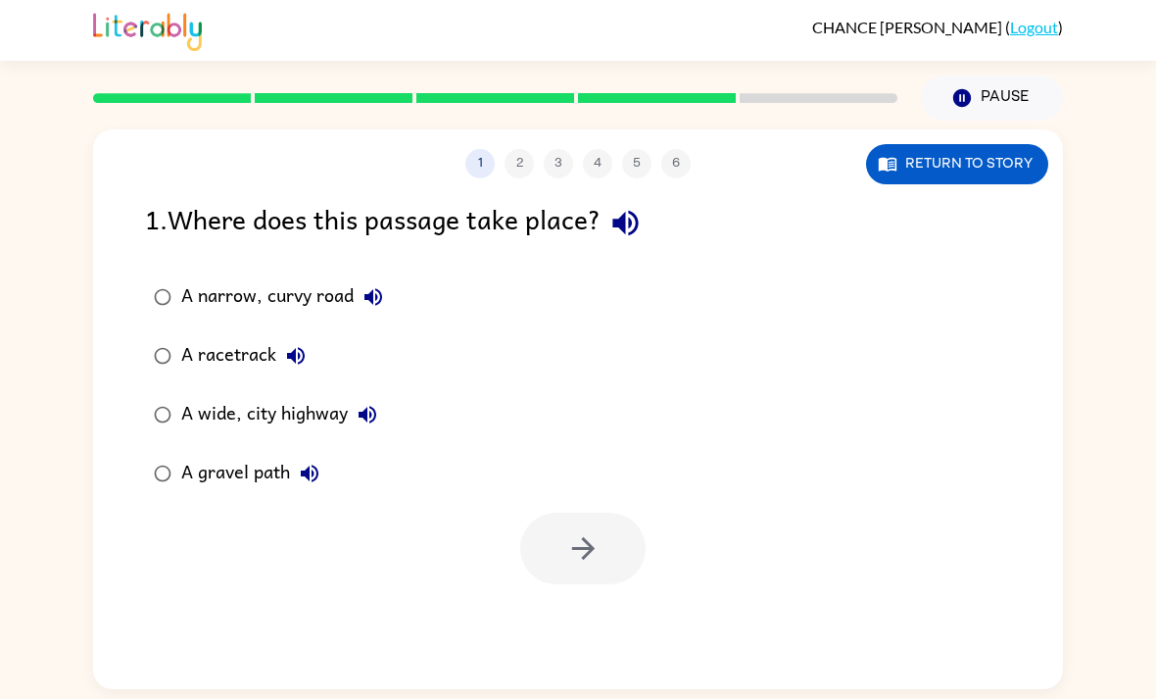
scroll to position [0, 0]
click at [590, 198] on div "1 . Where does this passage take place?" at bounding box center [578, 223] width 866 height 50
click at [642, 206] on icon "button" at bounding box center [626, 223] width 34 height 34
click at [630, 206] on icon "button" at bounding box center [626, 223] width 34 height 34
click at [635, 206] on icon "button" at bounding box center [626, 223] width 34 height 34
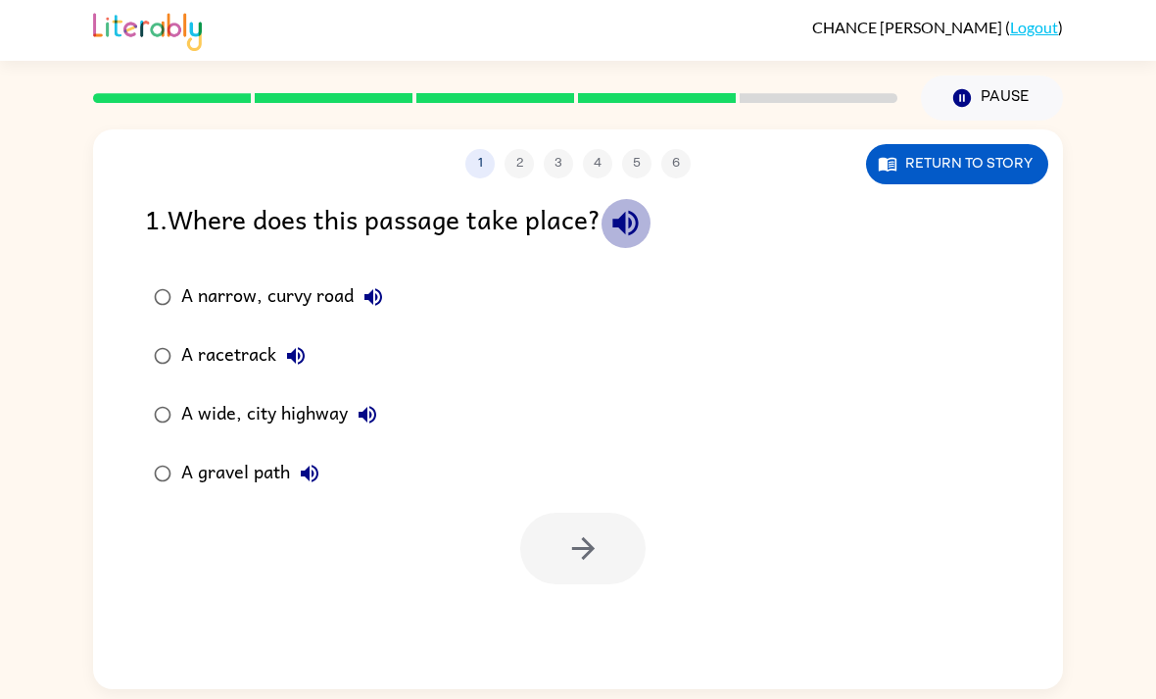
click at [620, 206] on icon "button" at bounding box center [626, 223] width 34 height 34
click at [618, 206] on icon "button" at bounding box center [626, 223] width 34 height 34
click at [381, 288] on icon "button" at bounding box center [374, 297] width 18 height 18
click at [291, 344] on icon "button" at bounding box center [296, 356] width 24 height 24
click at [325, 395] on div "A wide, city highway" at bounding box center [284, 414] width 206 height 39
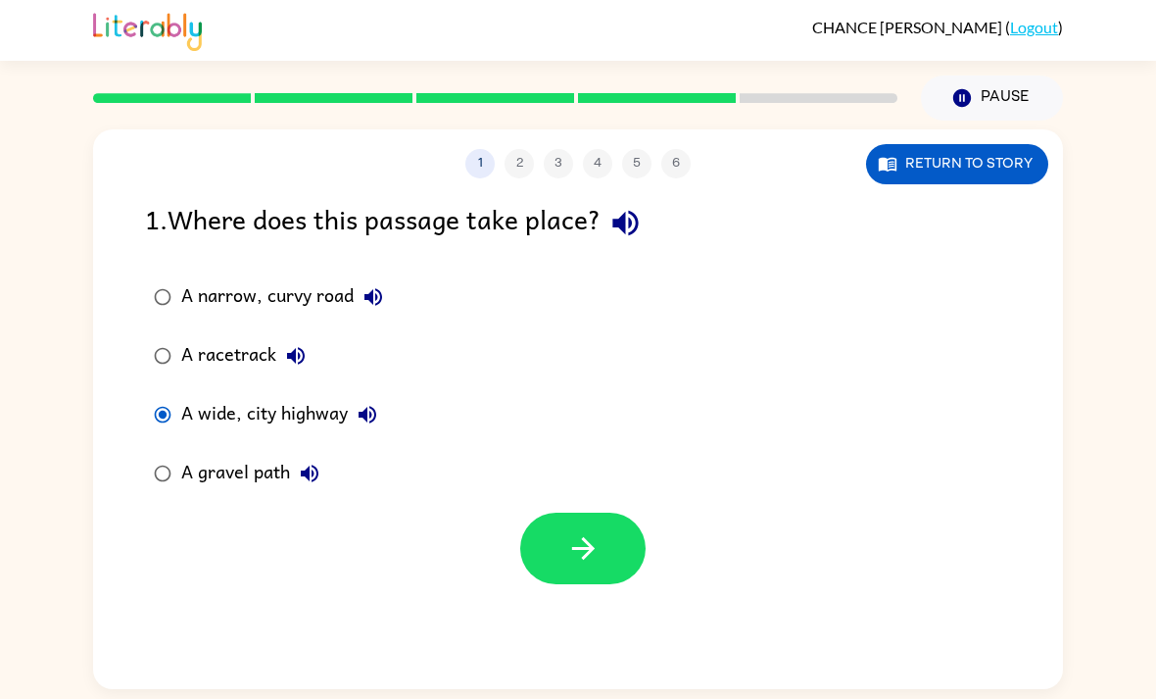
click at [358, 395] on button "A wide, city highway" at bounding box center [367, 414] width 39 height 39
click at [311, 462] on icon "button" at bounding box center [310, 474] width 24 height 24
click at [336, 395] on div "A wide, city highway" at bounding box center [284, 414] width 206 height 39
click at [329, 277] on div "A narrow, curvy road" at bounding box center [287, 296] width 212 height 39
click at [555, 512] on button "button" at bounding box center [582, 548] width 125 height 72
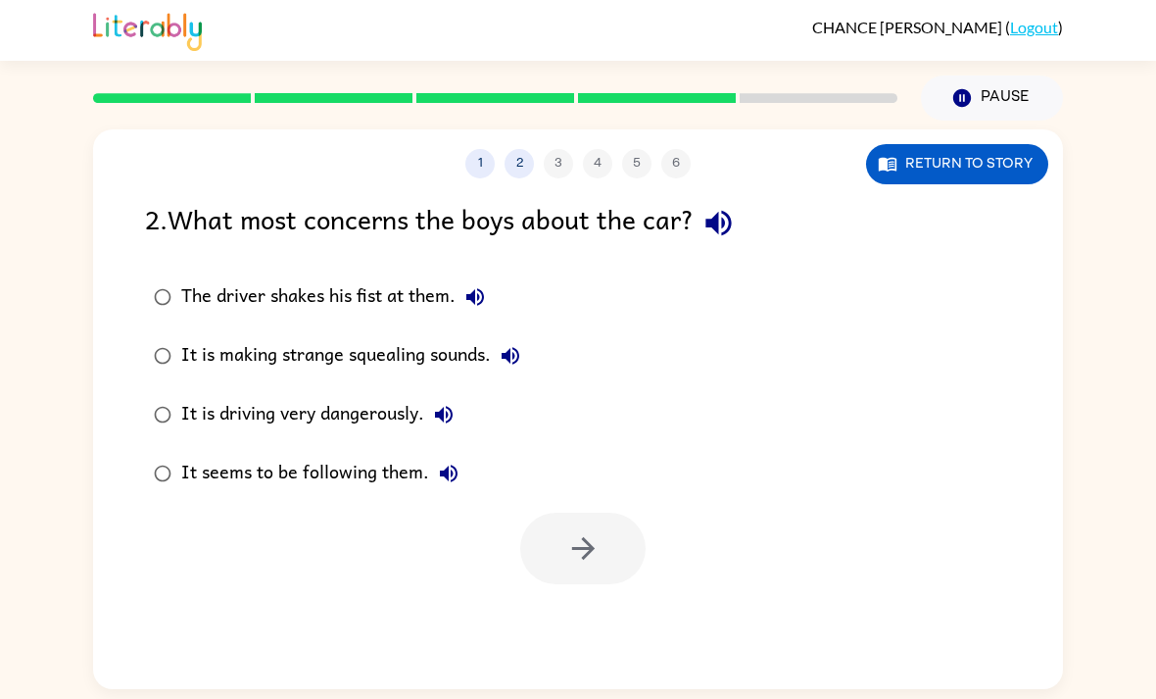
click at [761, 198] on div "2 . What most concerns the boys about the car?" at bounding box center [578, 223] width 866 height 50
click at [731, 206] on icon "button" at bounding box center [719, 223] width 34 height 34
click at [486, 285] on icon "button" at bounding box center [475, 297] width 24 height 24
click at [513, 347] on icon "button" at bounding box center [511, 356] width 18 height 18
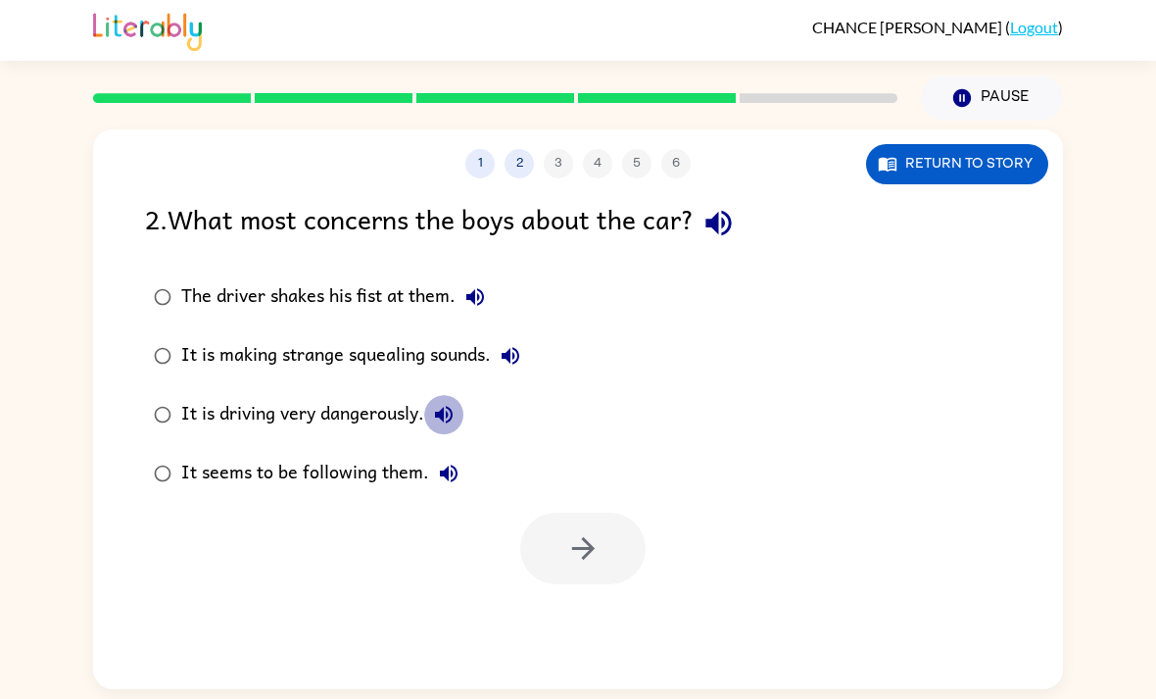
click at [460, 395] on button "It is driving very dangerously." at bounding box center [443, 414] width 39 height 39
click at [457, 462] on icon "button" at bounding box center [449, 474] width 24 height 24
click at [409, 395] on div "It is driving very dangerously." at bounding box center [322, 414] width 282 height 39
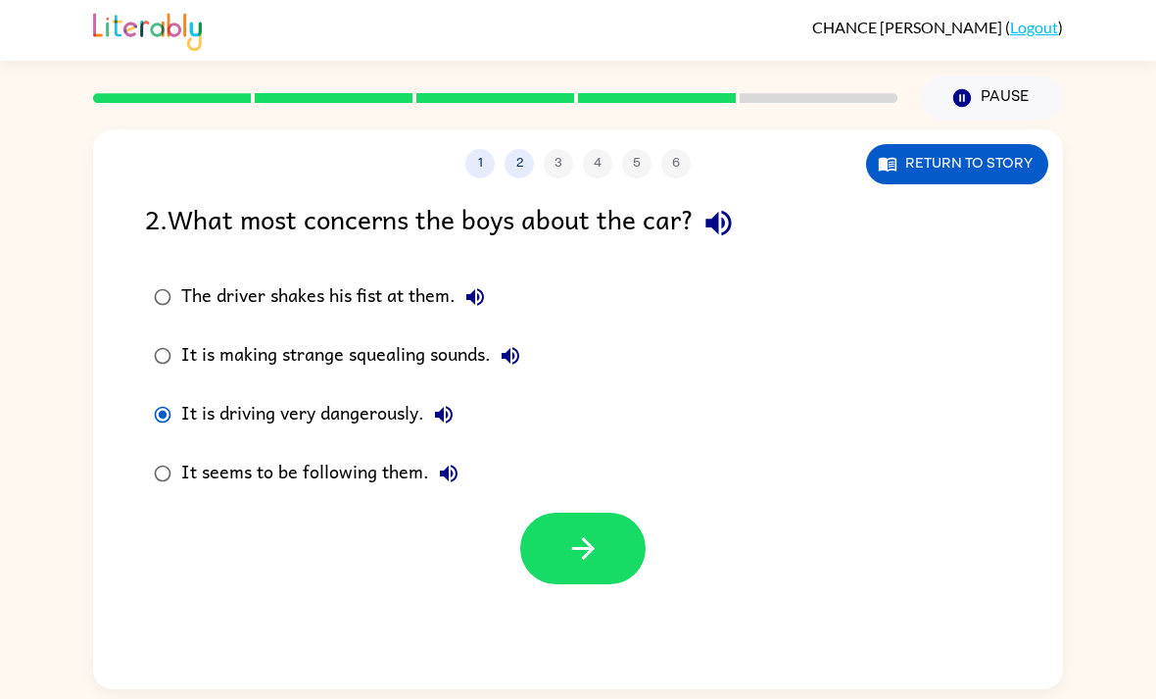
click at [557, 512] on button "button" at bounding box center [582, 548] width 125 height 72
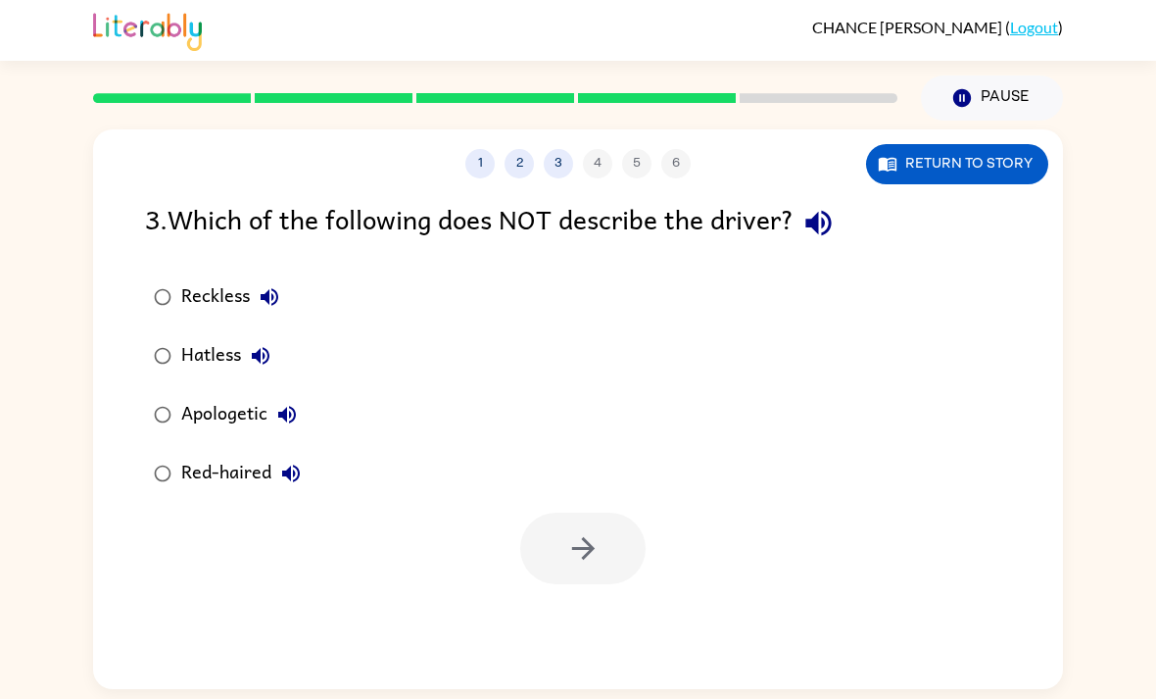
click at [818, 206] on icon "button" at bounding box center [819, 223] width 34 height 34
click at [273, 285] on icon "button" at bounding box center [270, 297] width 24 height 24
click at [269, 347] on icon "button" at bounding box center [261, 356] width 18 height 18
click at [306, 395] on button "Apologetic" at bounding box center [287, 414] width 39 height 39
click at [302, 462] on icon "button" at bounding box center [291, 474] width 24 height 24
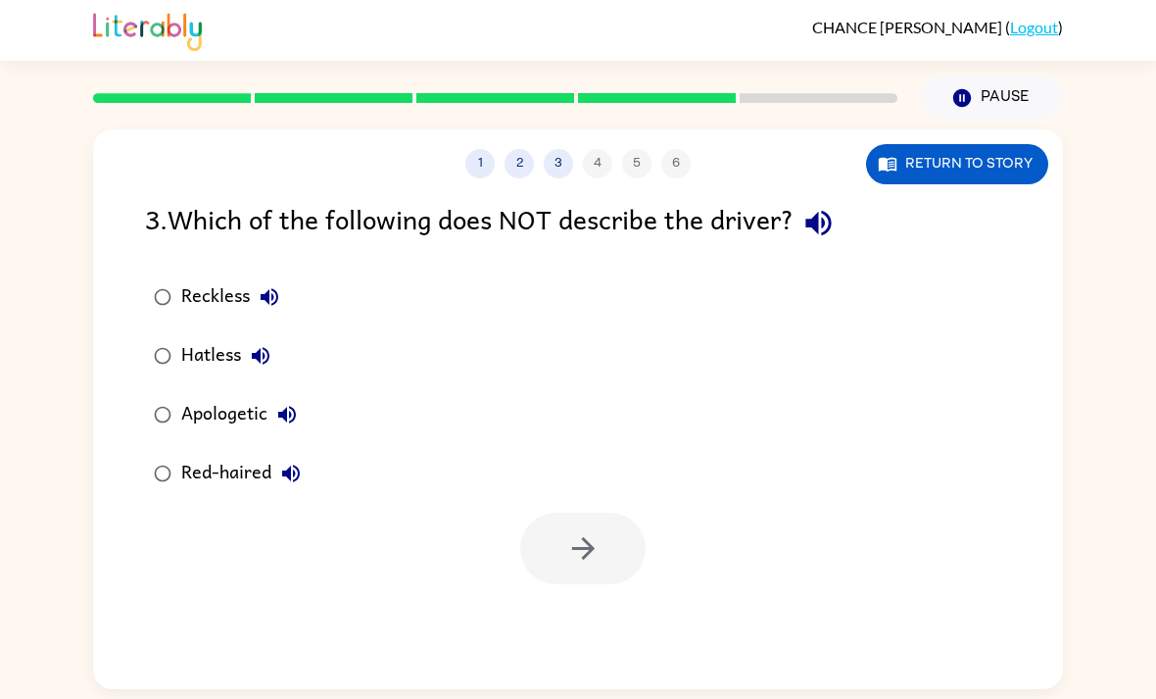
click at [318, 385] on label "Apologetic" at bounding box center [227, 414] width 186 height 59
click at [594, 531] on icon "button" at bounding box center [583, 548] width 34 height 34
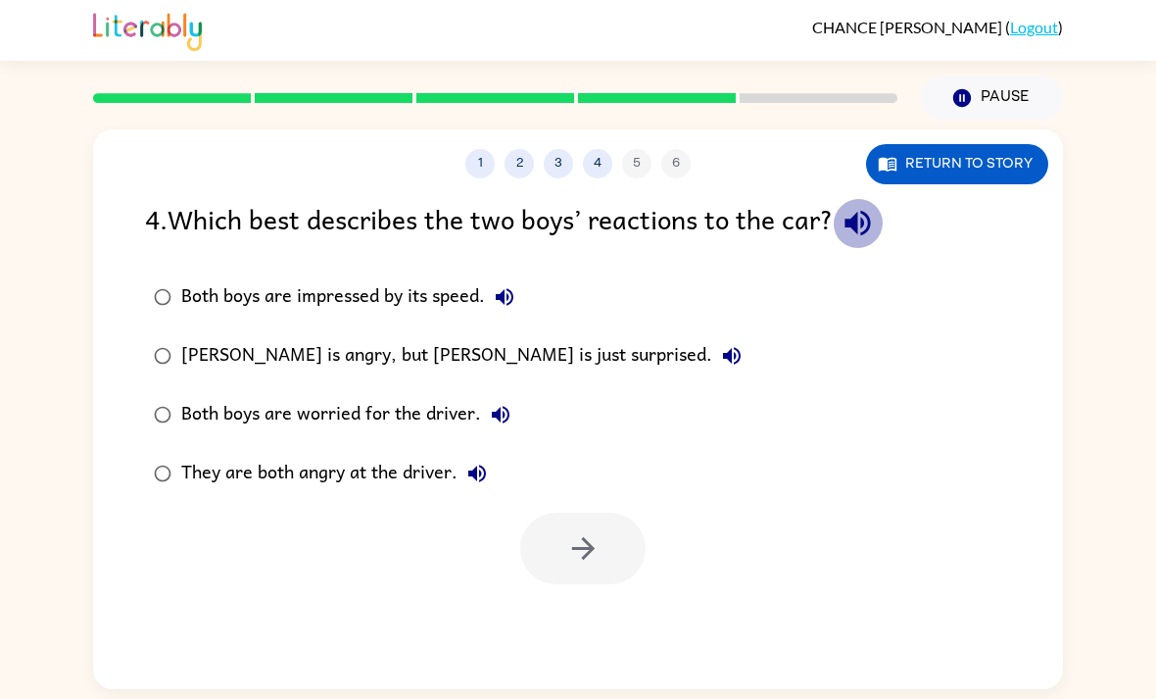
click at [853, 211] on icon "button" at bounding box center [857, 223] width 25 height 25
click at [504, 288] on icon "button" at bounding box center [505, 297] width 18 height 18
click at [720, 344] on icon "button" at bounding box center [732, 356] width 24 height 24
click at [505, 403] on icon "button" at bounding box center [501, 415] width 24 height 24
click at [490, 454] on button "They are both angry at the driver." at bounding box center [477, 473] width 39 height 39
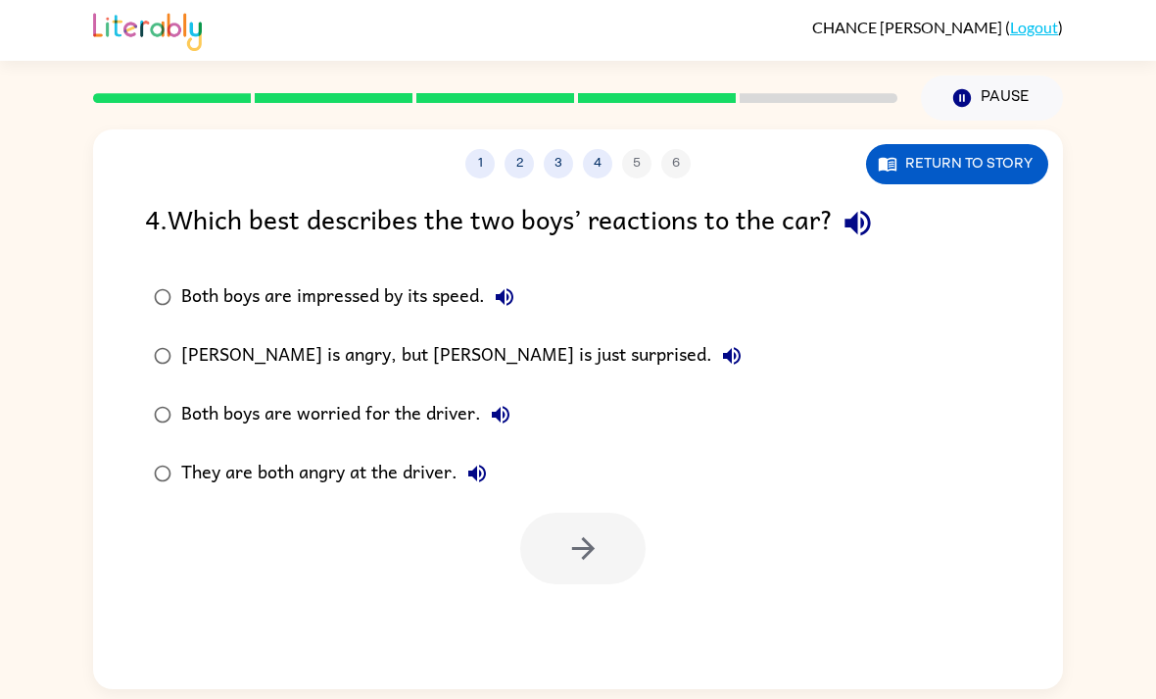
click at [463, 395] on div "Both boys are worried for the driver." at bounding box center [350, 414] width 339 height 39
click at [582, 537] on icon "button" at bounding box center [582, 548] width 23 height 23
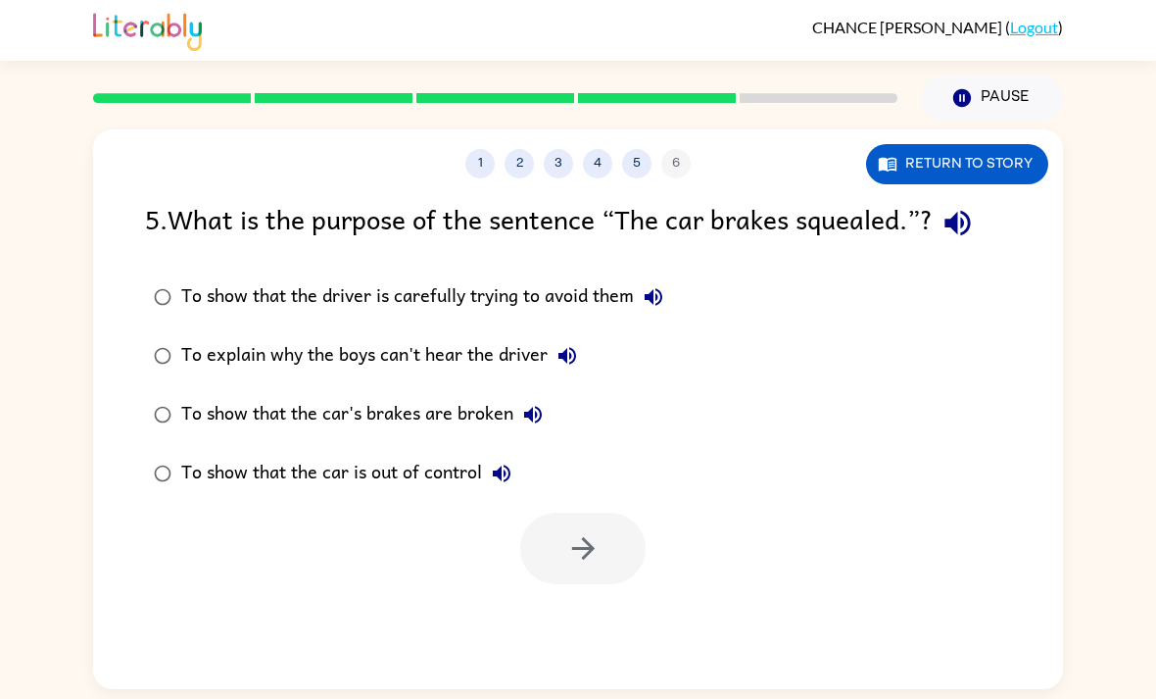
click at [988, 268] on div "To show that the driver is carefully trying to avoid them To explain why the bo…" at bounding box center [604, 385] width 918 height 235
click at [959, 206] on icon "button" at bounding box center [958, 223] width 34 height 34
click at [657, 285] on icon "button" at bounding box center [654, 297] width 24 height 24
click at [650, 277] on button "To show that the driver is carefully trying to avoid them" at bounding box center [653, 296] width 39 height 39
click at [654, 285] on icon "button" at bounding box center [654, 297] width 24 height 24
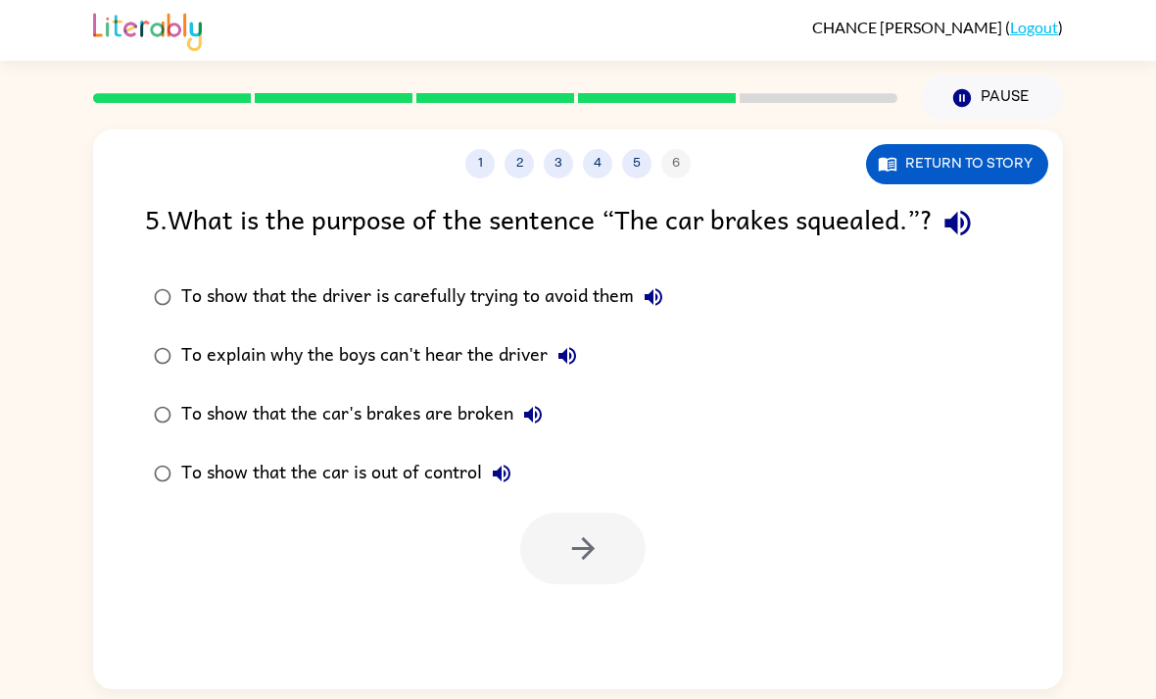
click at [578, 344] on icon "button" at bounding box center [568, 356] width 24 height 24
click at [542, 406] on icon "button" at bounding box center [533, 415] width 18 height 18
click at [538, 444] on label "To show that the car is out of control" at bounding box center [408, 473] width 549 height 59
click at [521, 454] on div "To show that the car is out of control" at bounding box center [351, 473] width 340 height 39
click at [511, 464] on icon "button" at bounding box center [502, 473] width 18 height 18
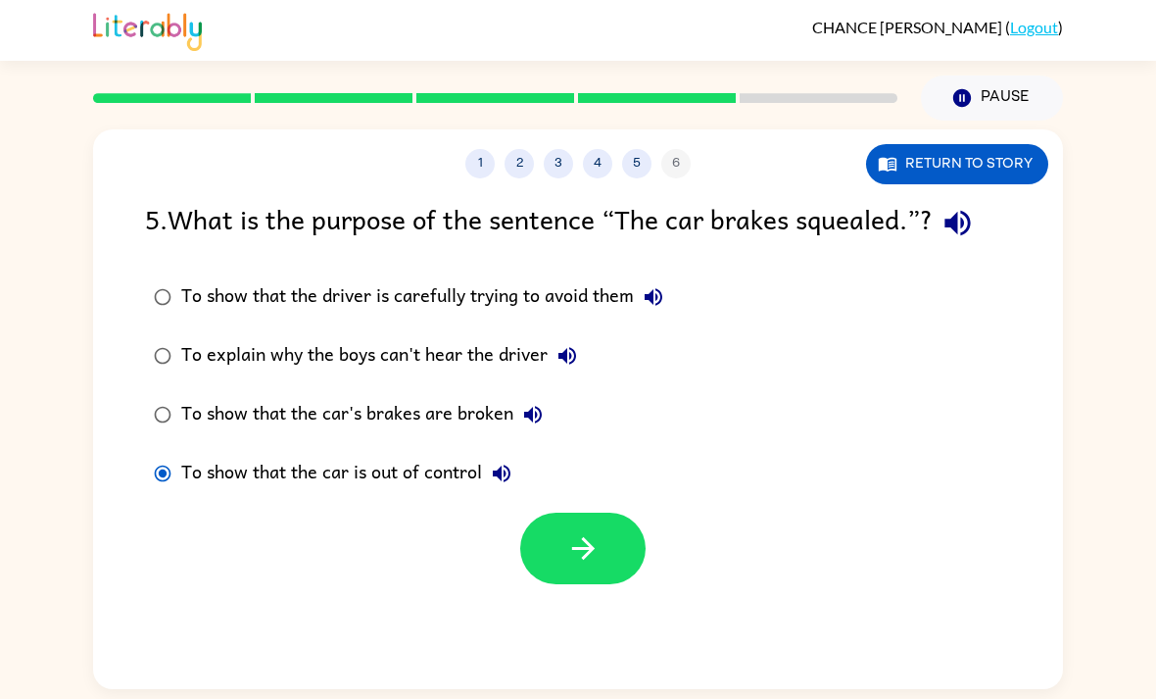
click at [607, 512] on button "button" at bounding box center [582, 548] width 125 height 72
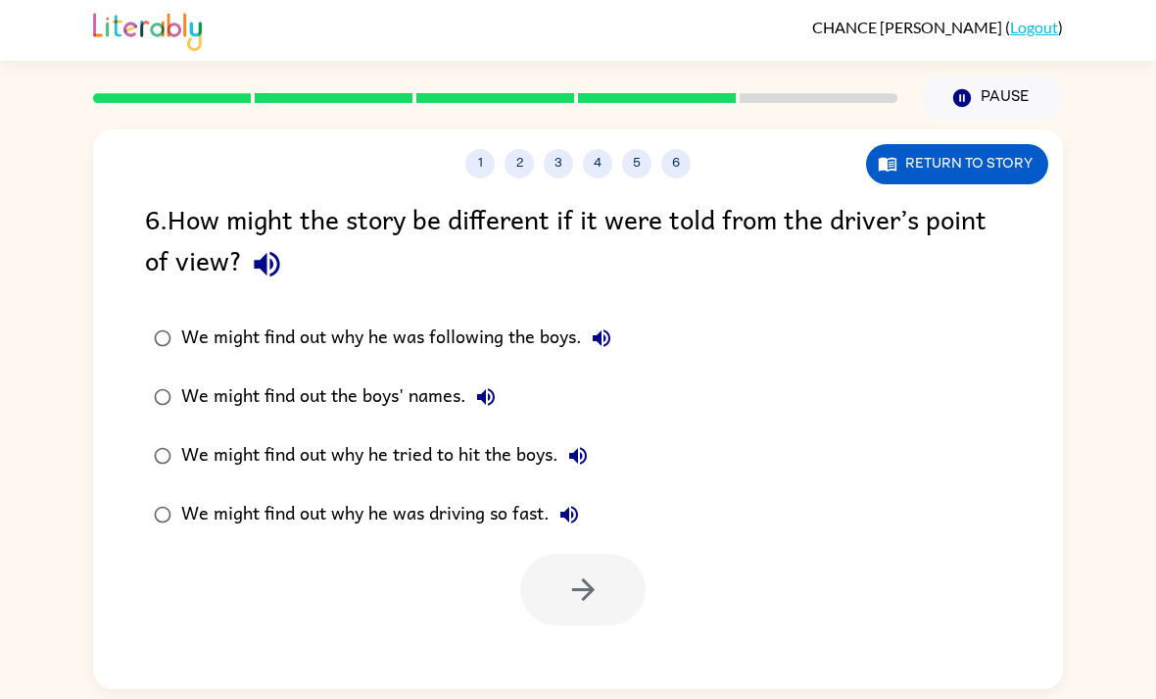
click at [633, 149] on button "5" at bounding box center [636, 163] width 29 height 29
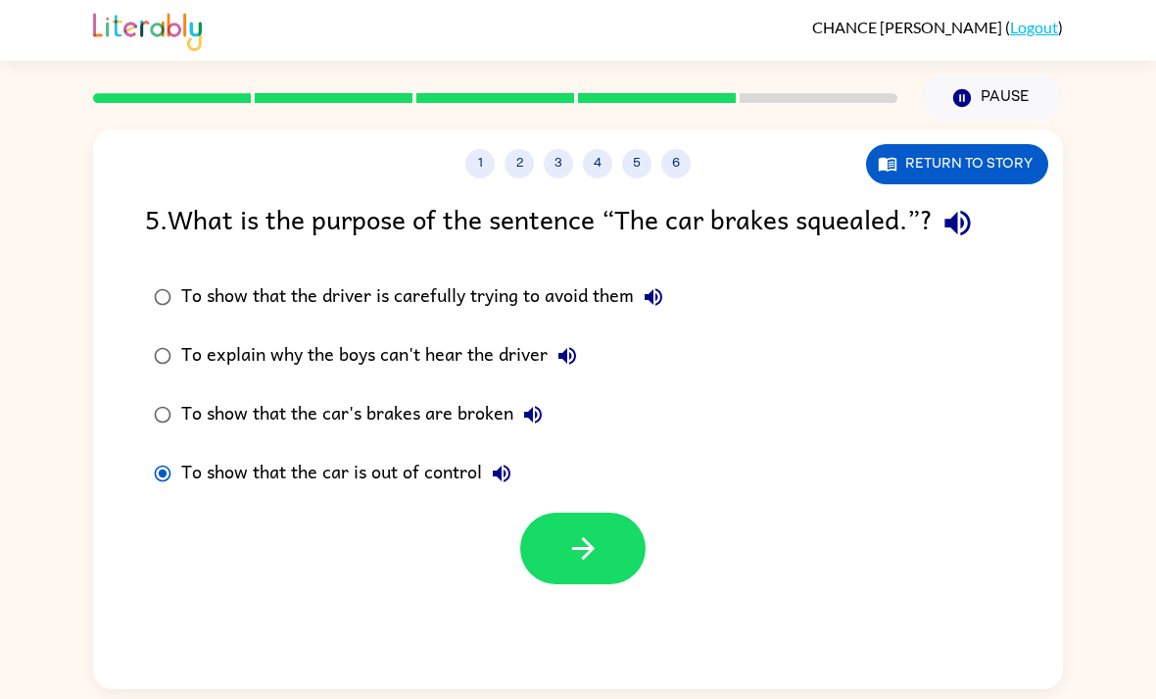
click at [649, 149] on button "5" at bounding box center [636, 163] width 29 height 29
click at [675, 149] on button "6" at bounding box center [675, 163] width 29 height 29
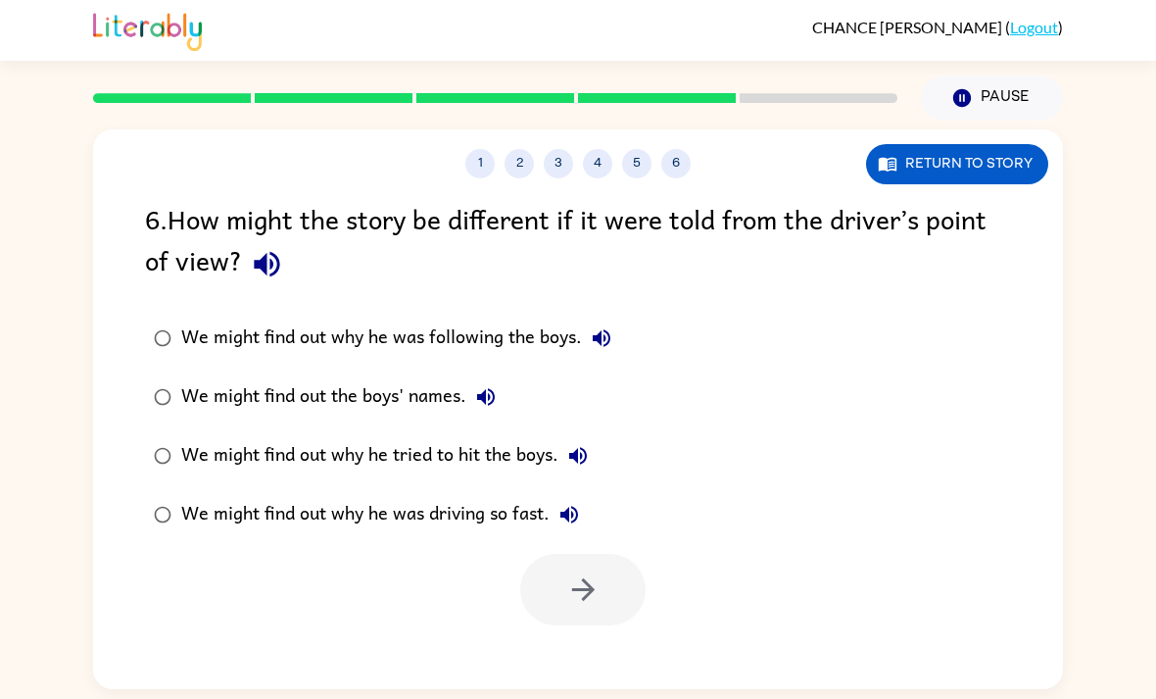
click at [246, 239] on button "button" at bounding box center [267, 264] width 50 height 50
click at [597, 329] on icon "button" at bounding box center [602, 338] width 18 height 18
click at [485, 385] on icon "button" at bounding box center [486, 397] width 24 height 24
click at [580, 436] on button "We might find out why he tried to hit the boys." at bounding box center [578, 455] width 39 height 39
click at [578, 503] on icon "button" at bounding box center [570, 515] width 24 height 24
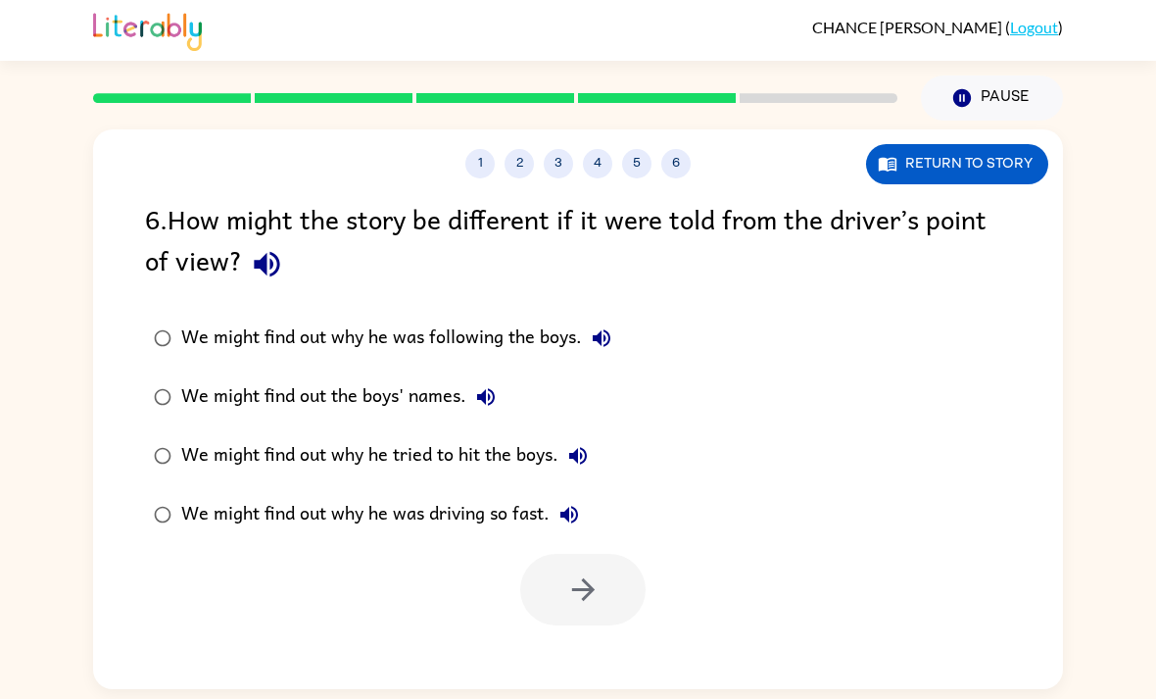
click at [522, 436] on div "We might find out why he tried to hit the boys." at bounding box center [389, 455] width 416 height 39
click at [602, 554] on button "button" at bounding box center [582, 590] width 125 height 72
